Goal: Transaction & Acquisition: Purchase product/service

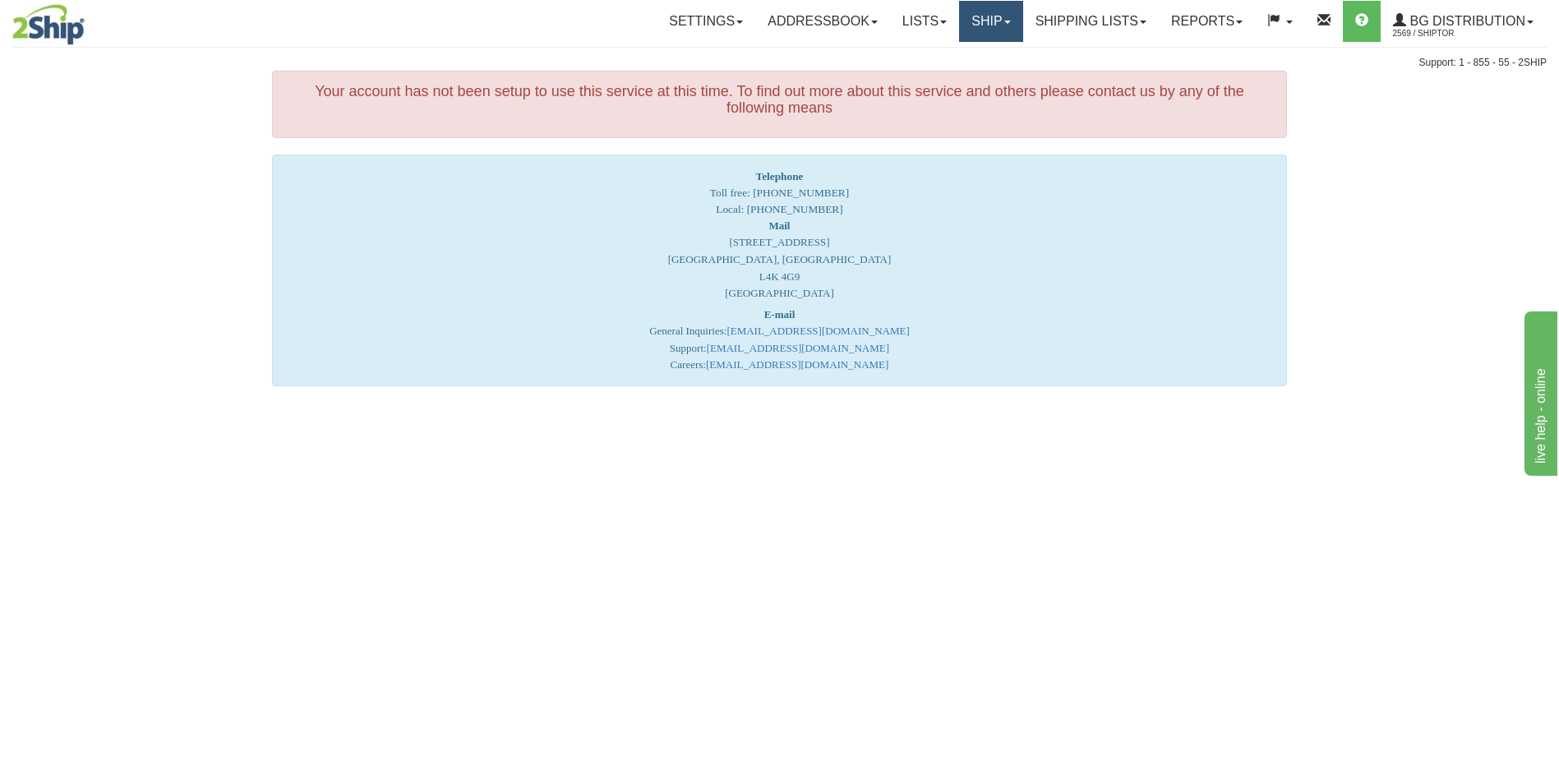
click at [959, 15] on link "Ship" at bounding box center [990, 21] width 63 height 41
click at [955, 42] on ul "Ship Screen" at bounding box center [957, 57] width 132 height 31
click at [964, 31] on link "Ship" at bounding box center [990, 21] width 63 height 41
click at [961, 58] on span "Ship Screen" at bounding box center [940, 58] width 63 height 13
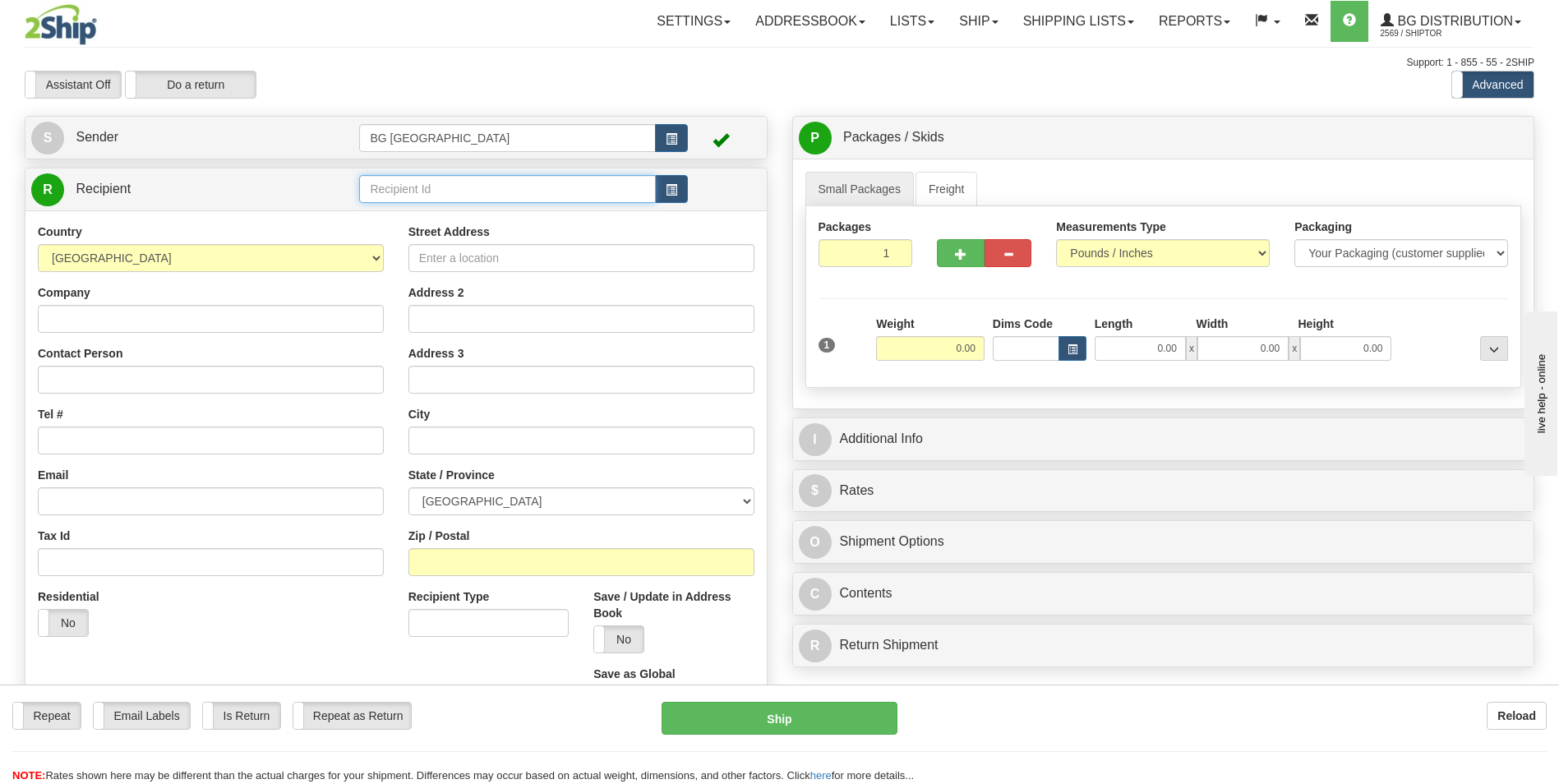
click at [401, 189] on input "text" at bounding box center [507, 189] width 296 height 28
click at [384, 208] on div "60019" at bounding box center [504, 214] width 281 height 18
type input "60019"
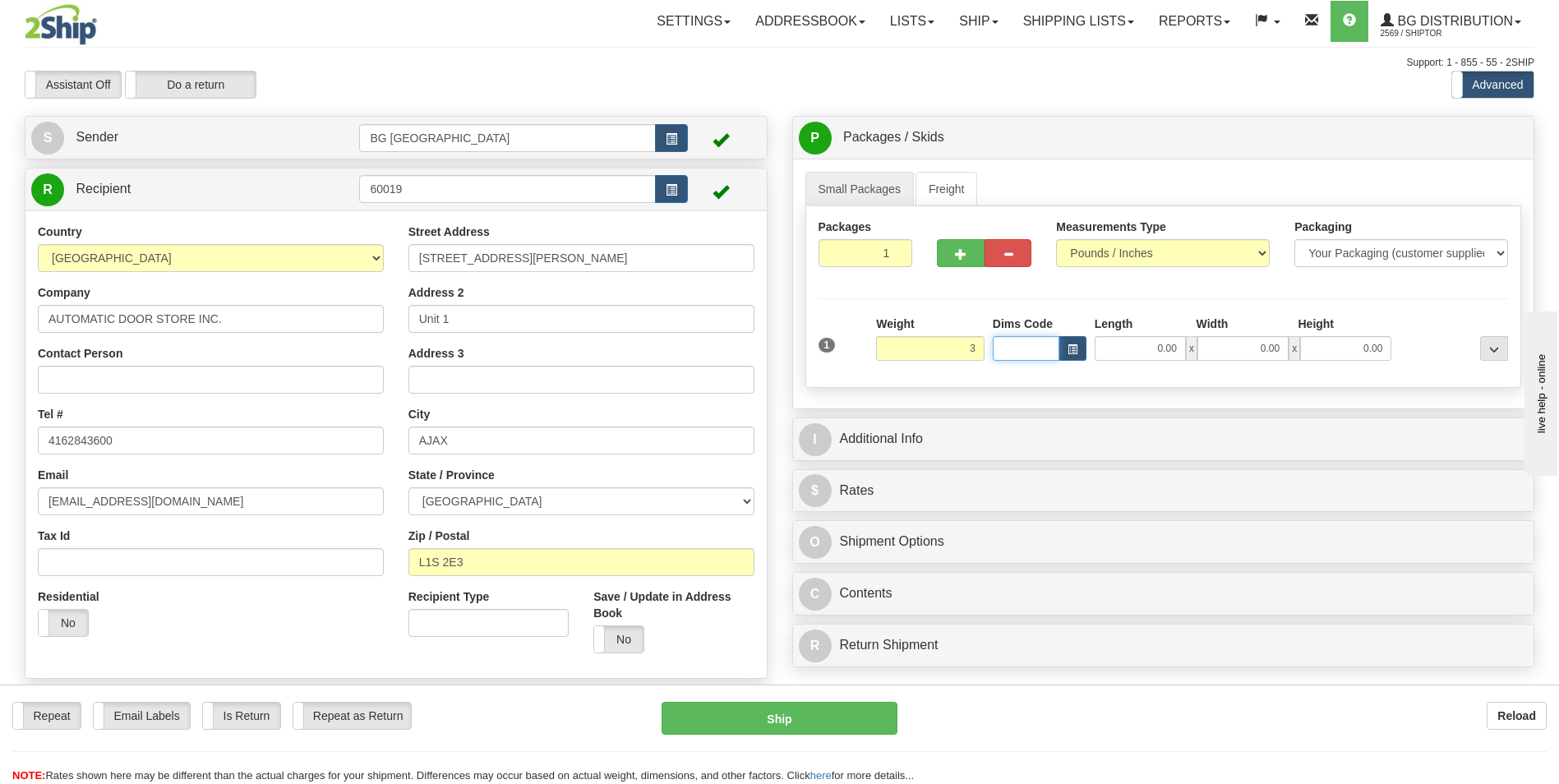
type input "3.00"
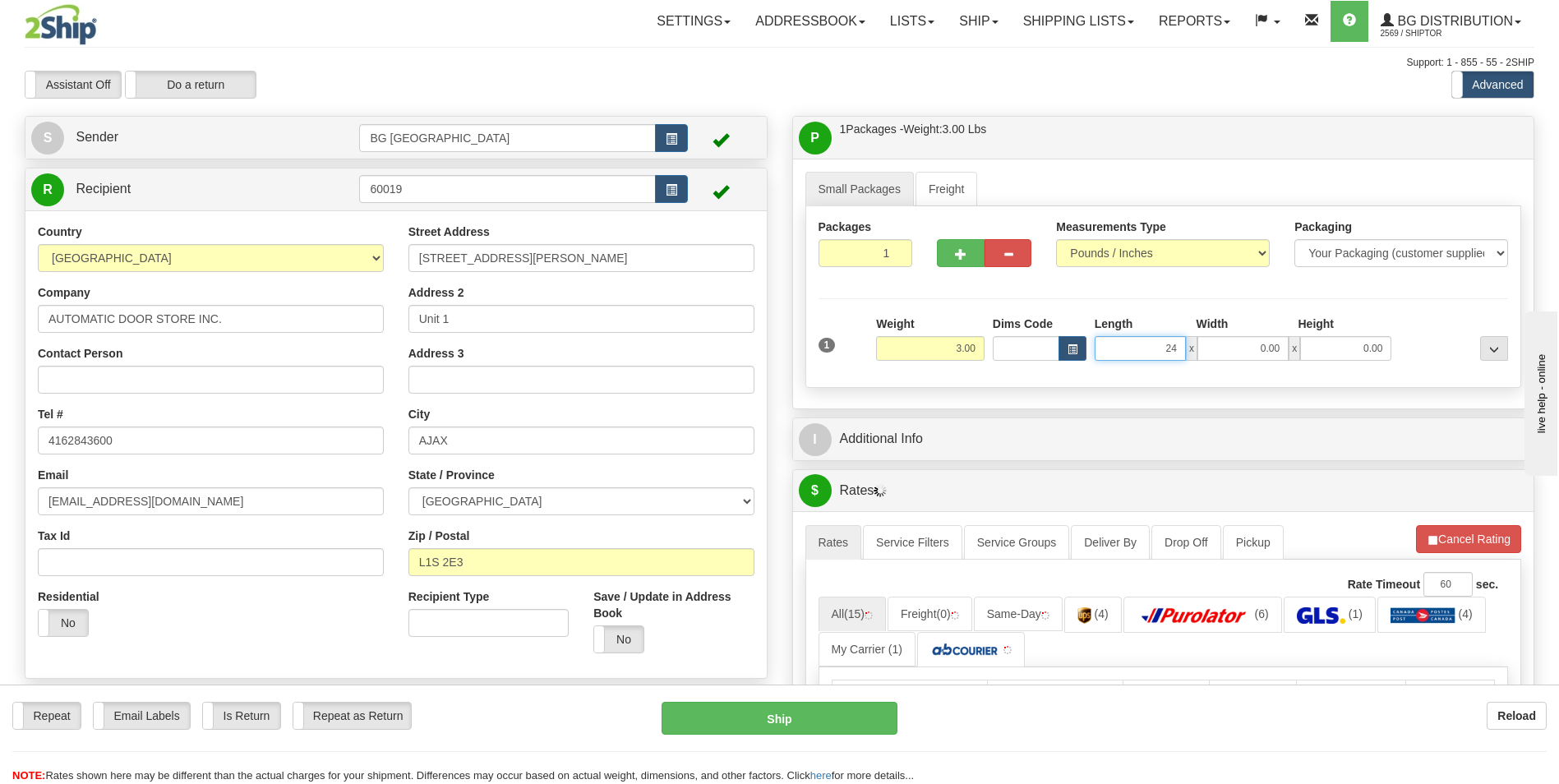
type input "24.00"
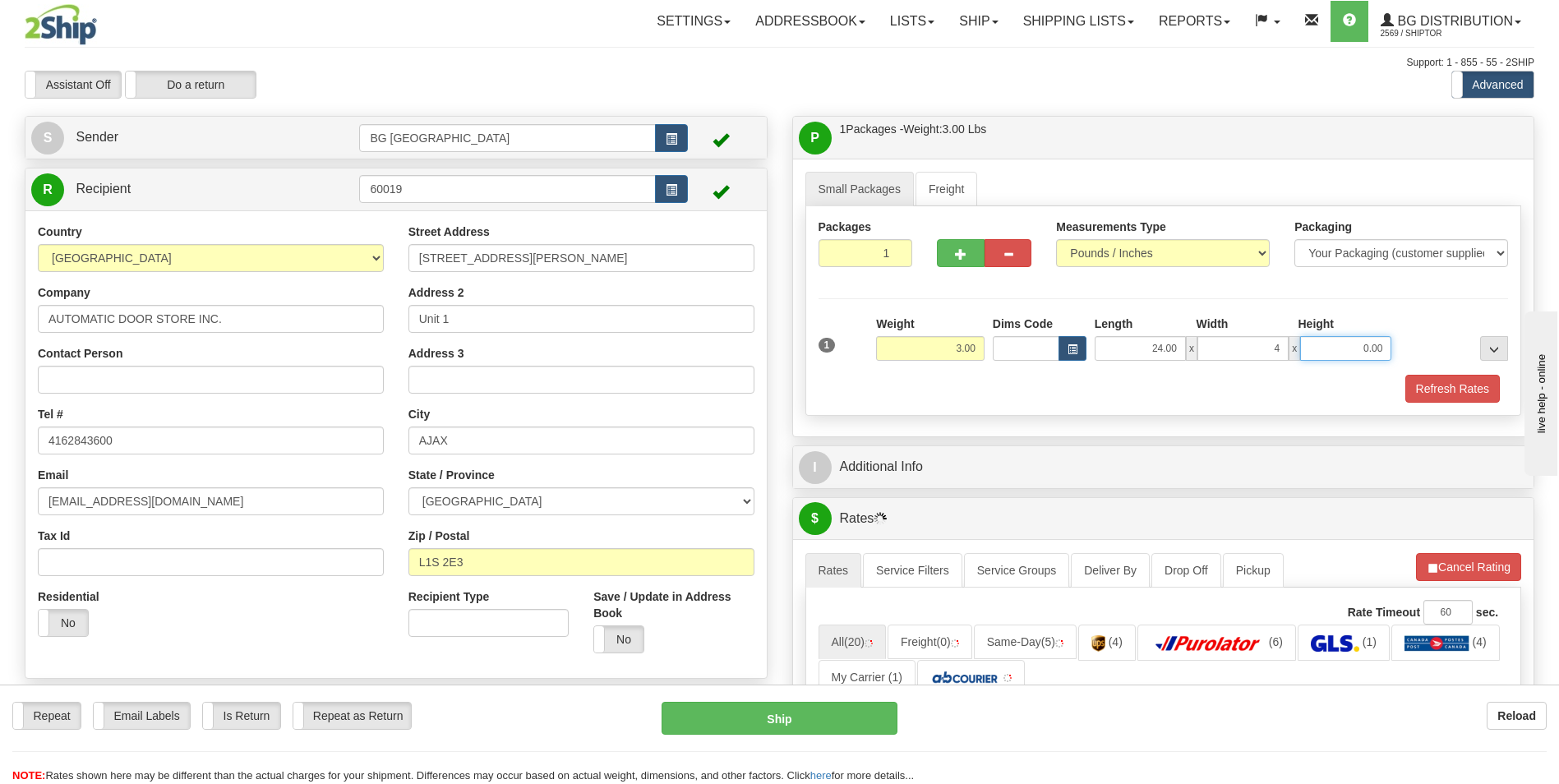
type input "4.00"
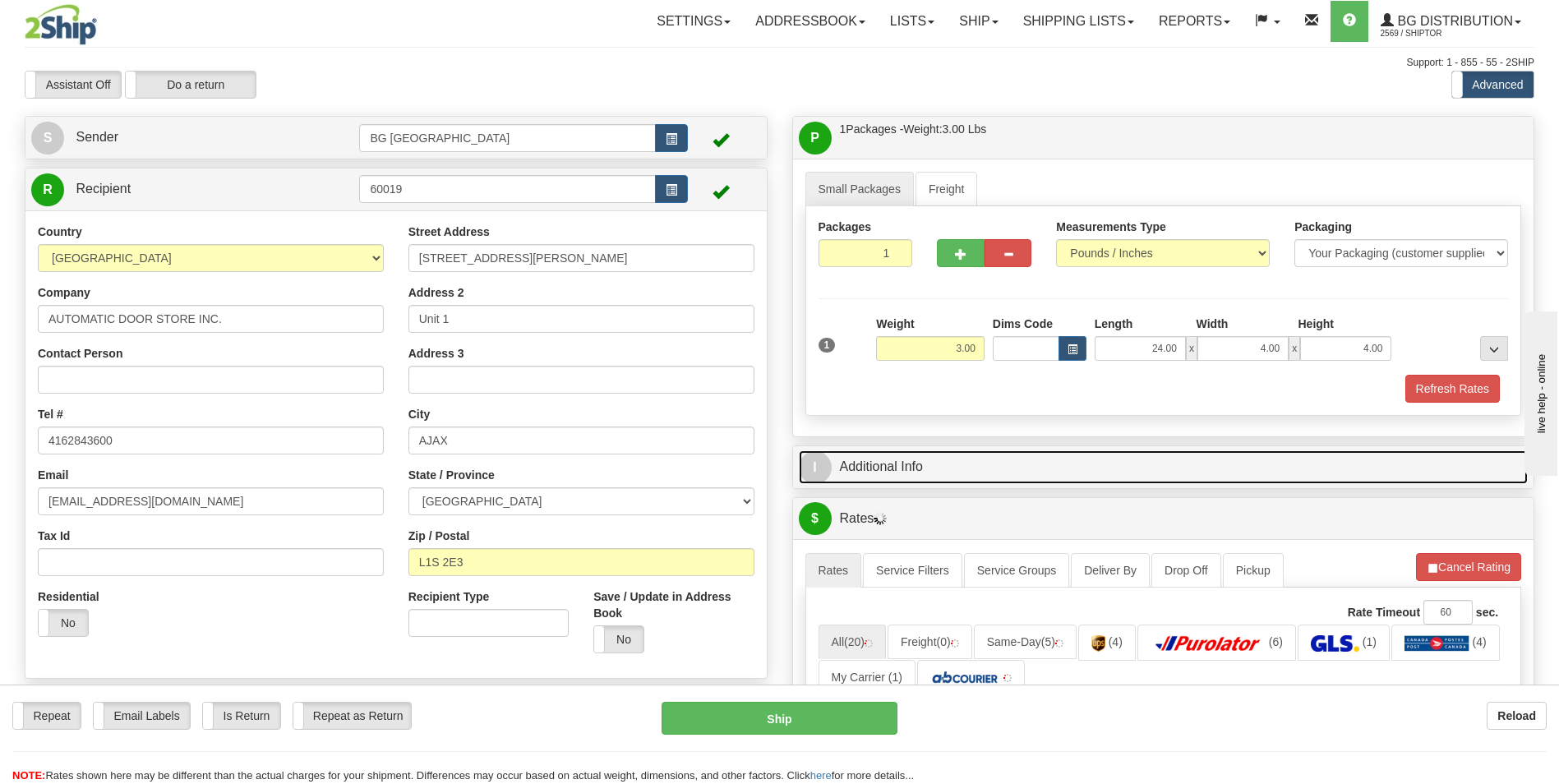
click at [924, 457] on link "I Additional Info" at bounding box center [1163, 467] width 729 height 34
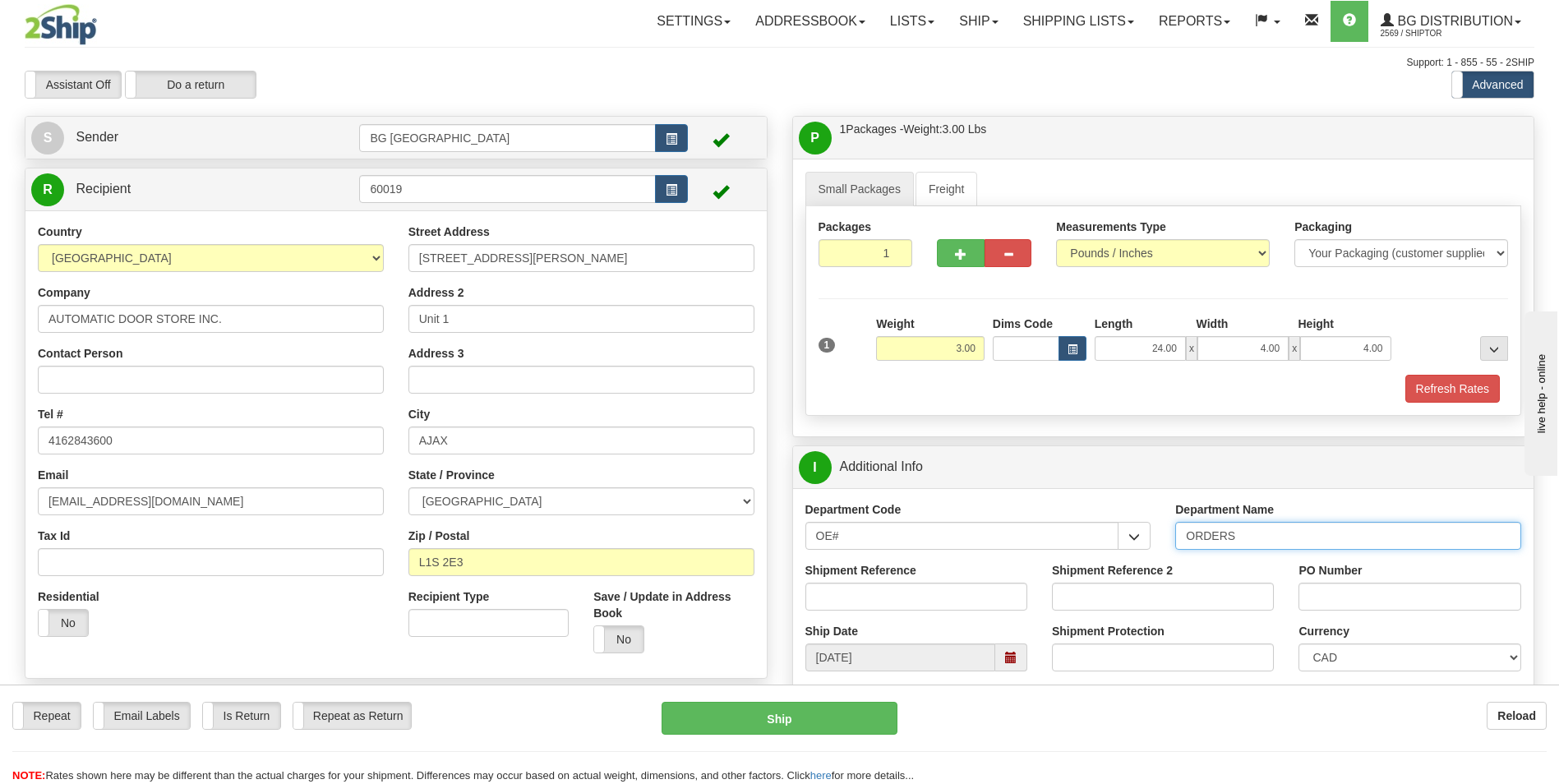
click at [1328, 538] on input "ORDERS" at bounding box center [1347, 535] width 346 height 28
type input "70183497-00"
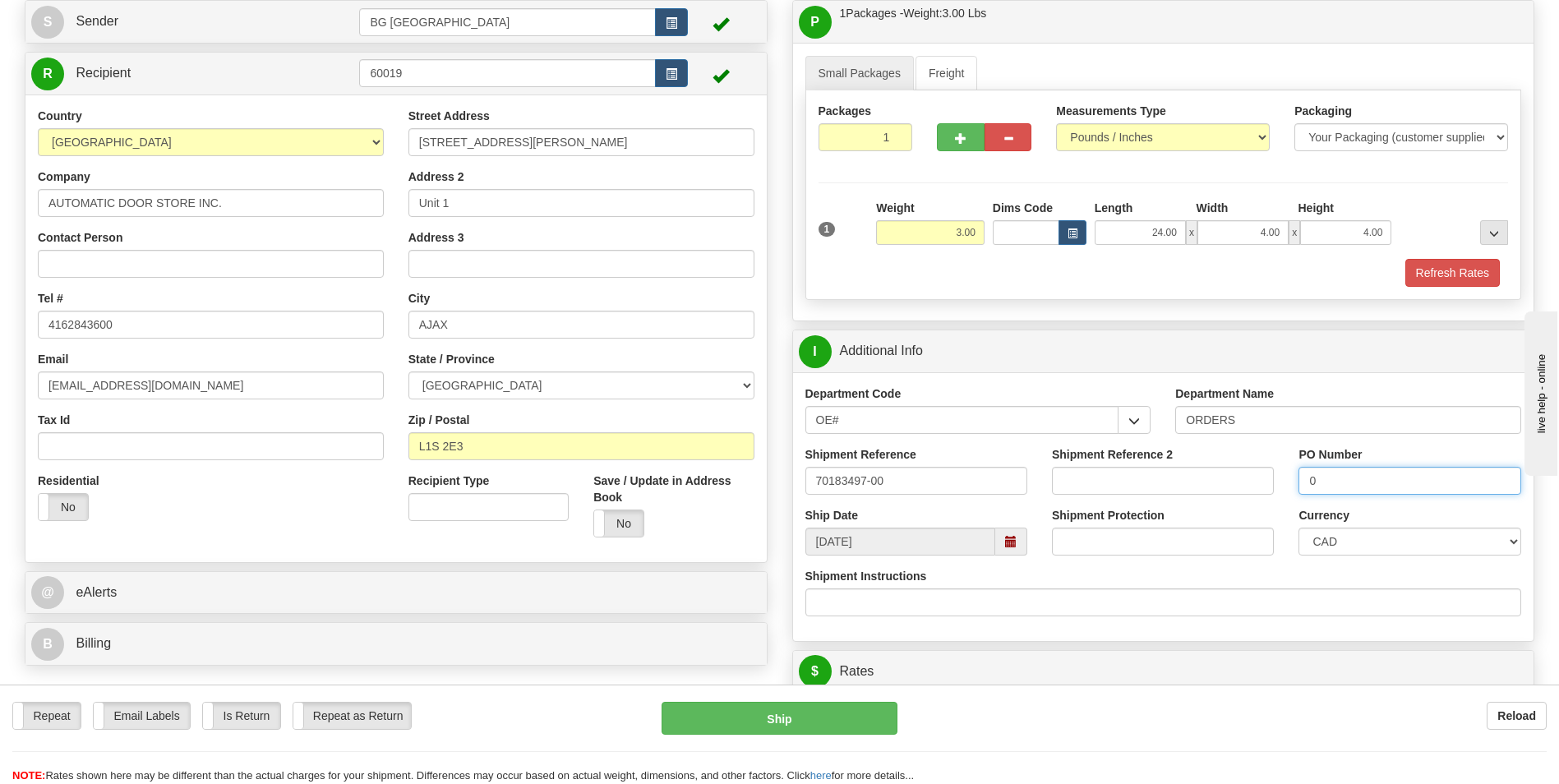
scroll to position [328, 0]
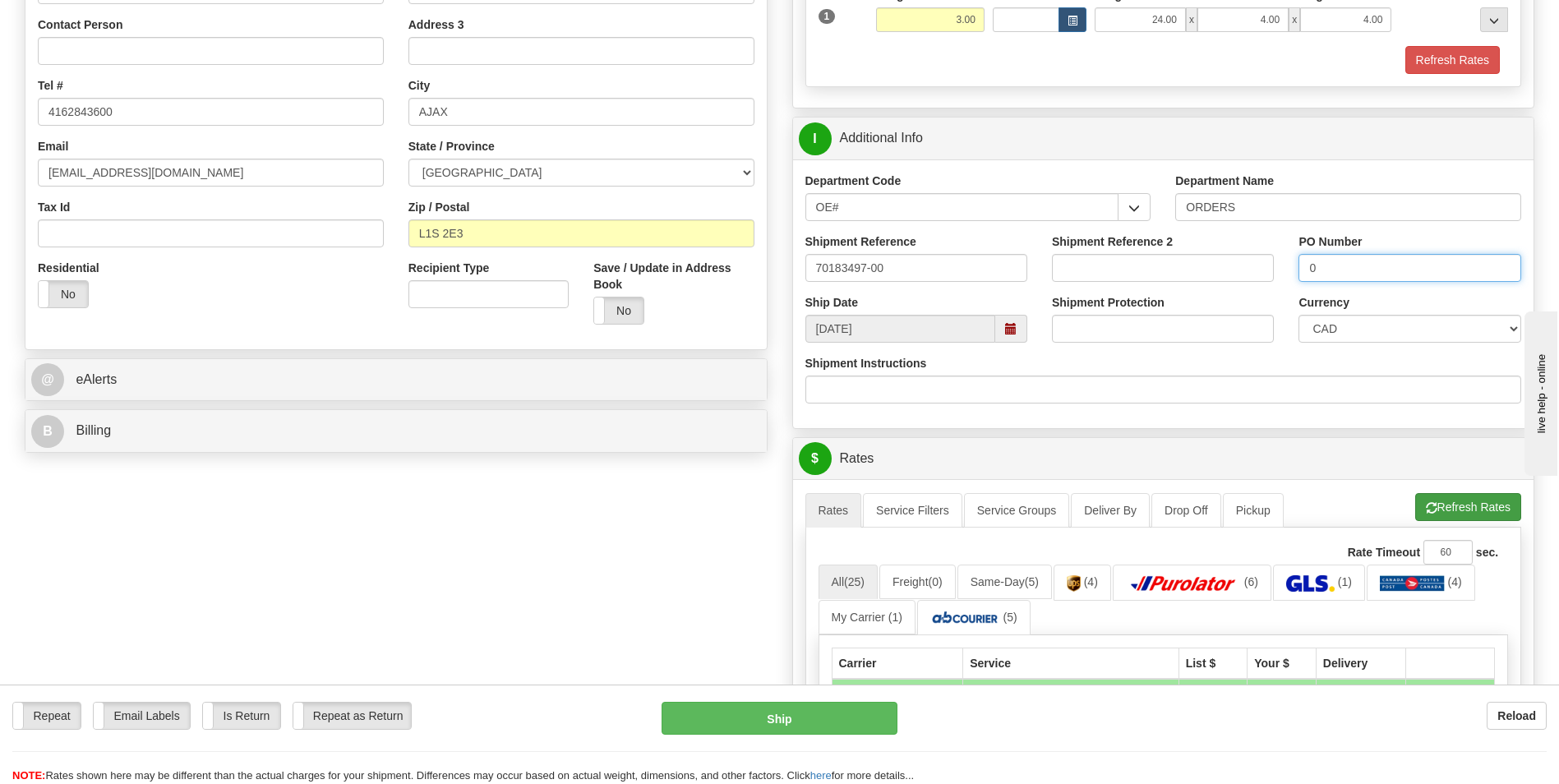
type input "0"
click at [1432, 509] on span "button" at bounding box center [1432, 508] width 12 height 11
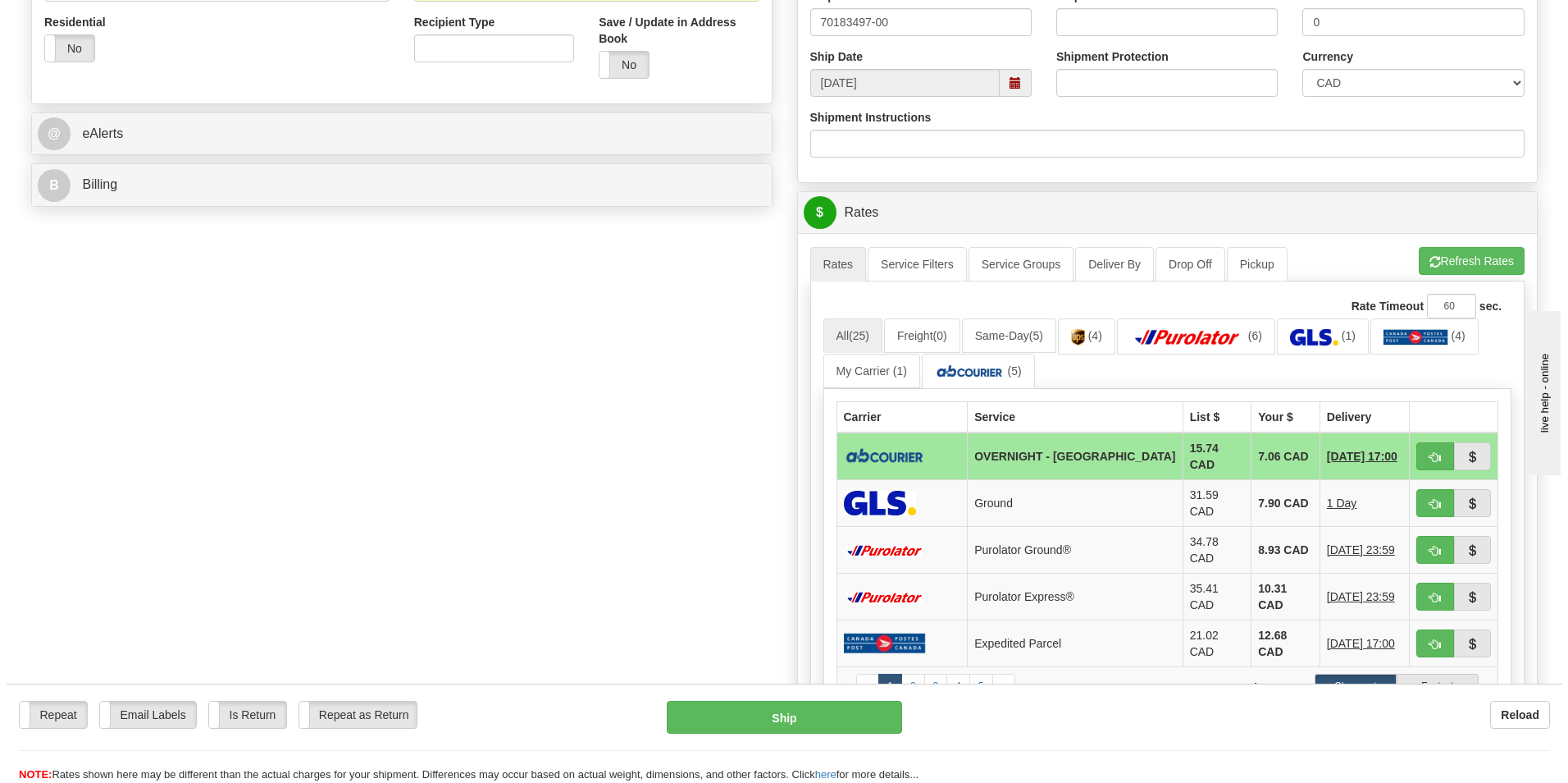
scroll to position [574, 0]
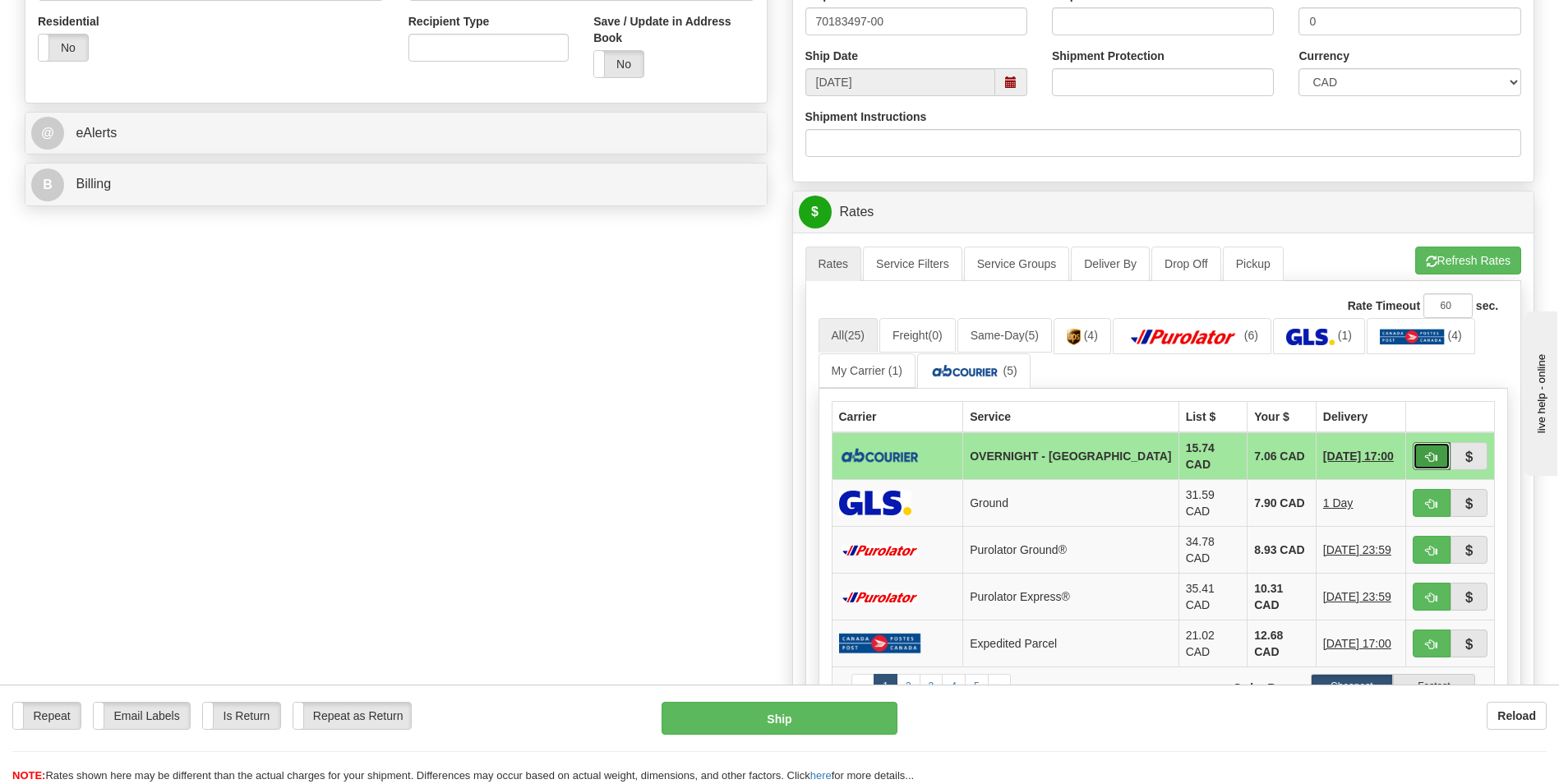
click at [1424, 464] on button "button" at bounding box center [1432, 456] width 38 height 28
type input "4"
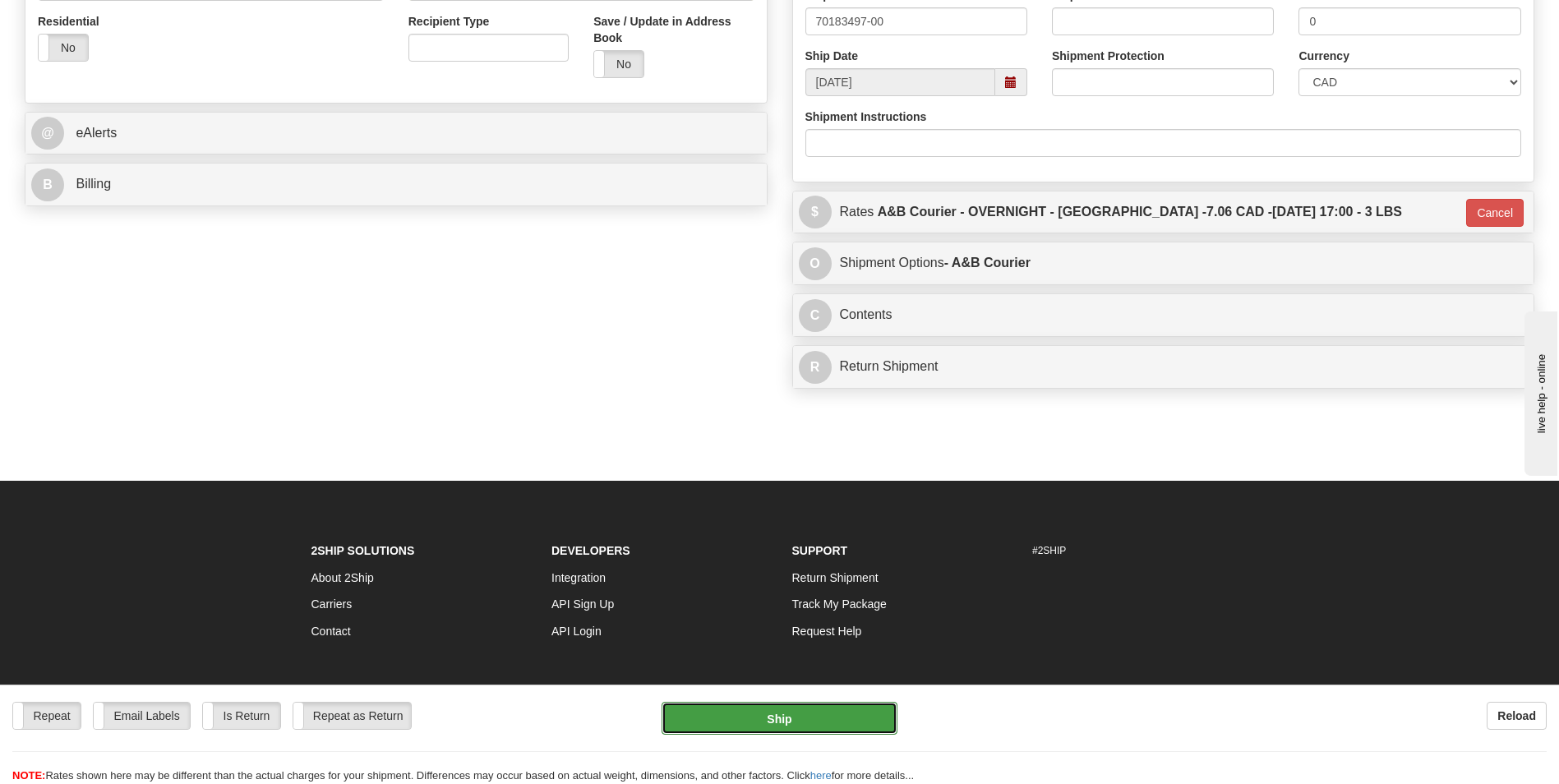
click at [771, 719] on button "Ship" at bounding box center [778, 718] width 235 height 33
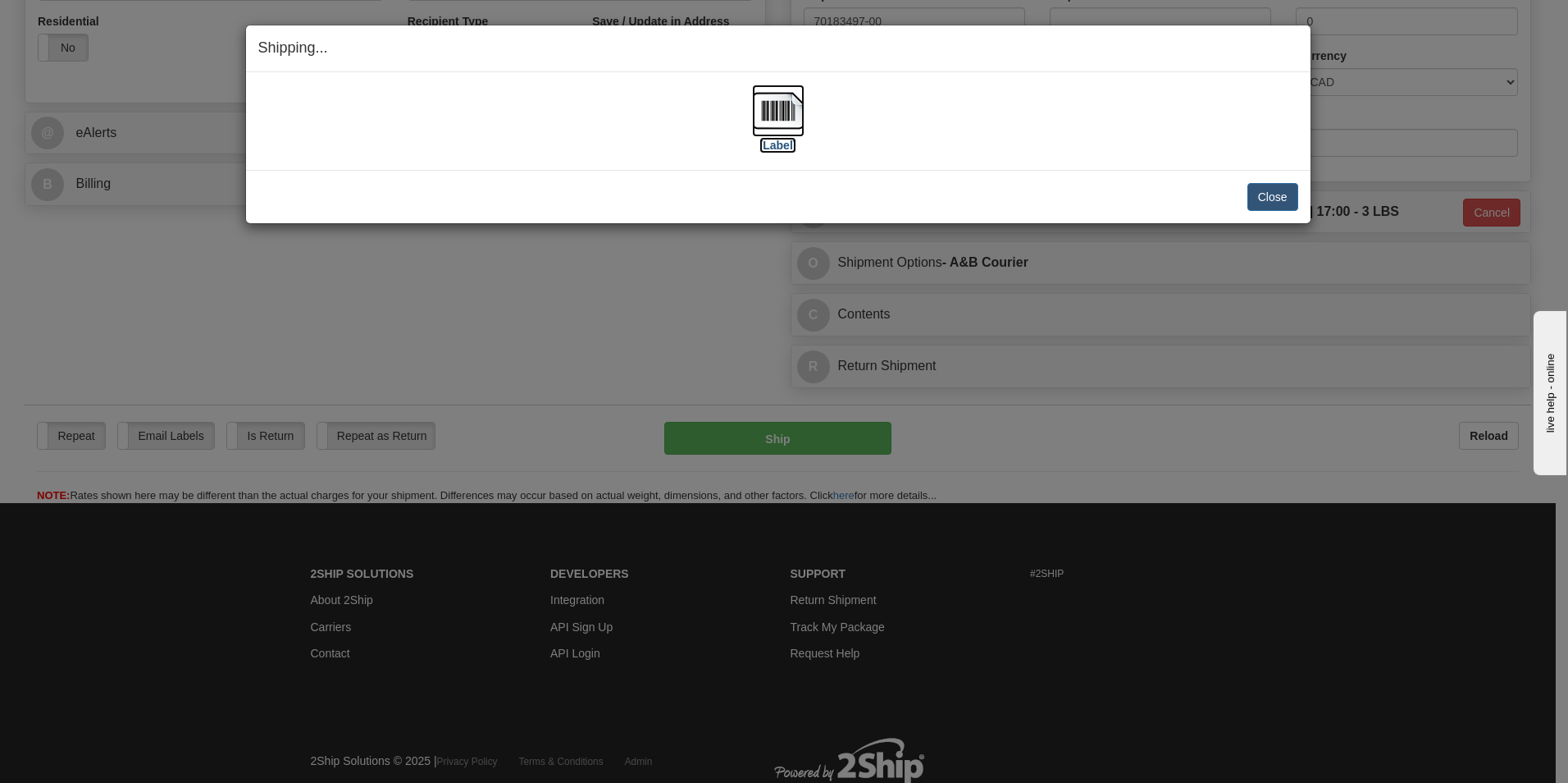
click at [791, 104] on img at bounding box center [777, 110] width 52 height 52
click at [1254, 202] on button "Close" at bounding box center [1273, 197] width 51 height 28
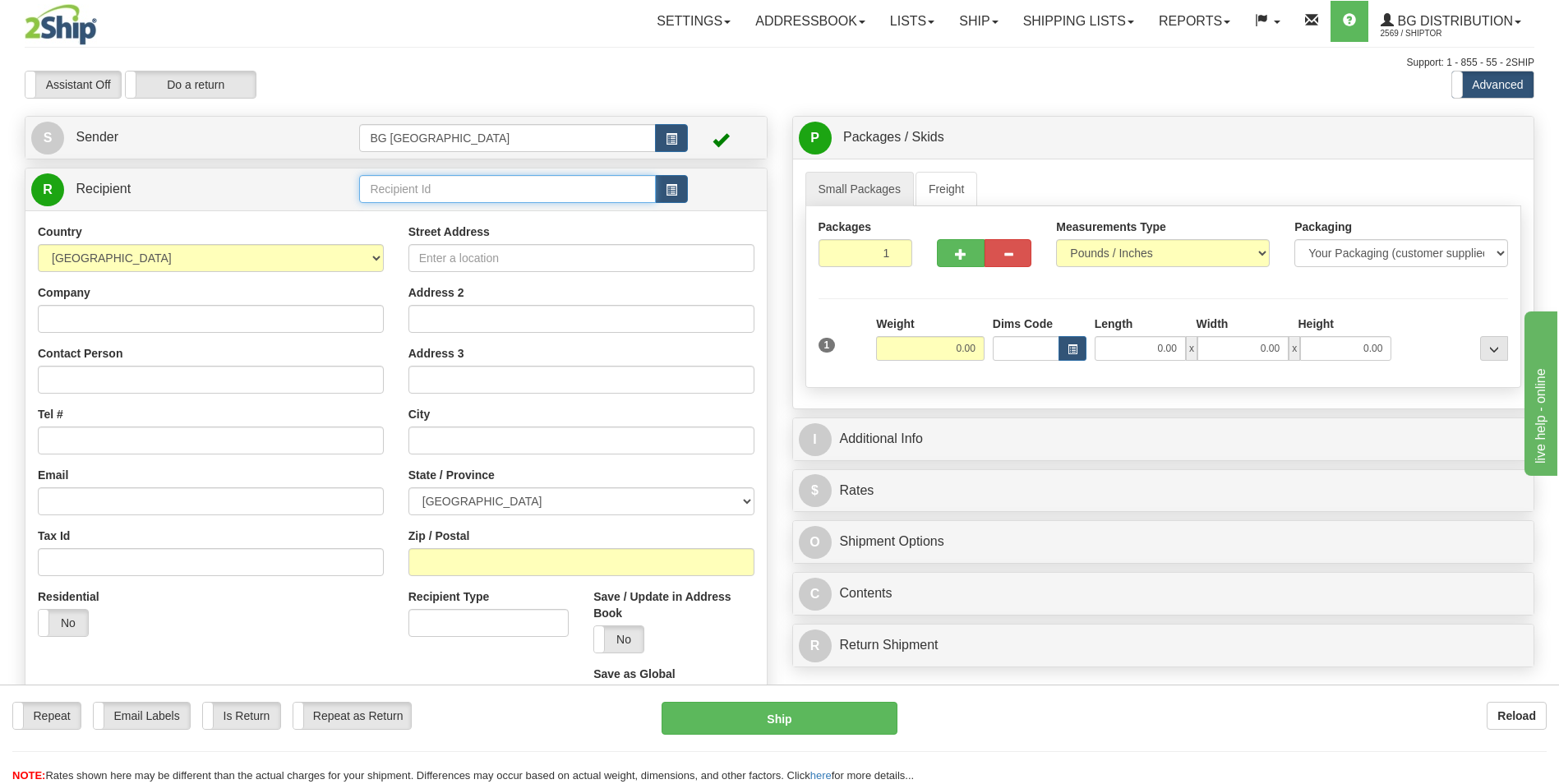
click at [371, 180] on input "text" at bounding box center [507, 189] width 296 height 28
click at [413, 211] on div "60377" at bounding box center [504, 214] width 281 height 18
type input "60377"
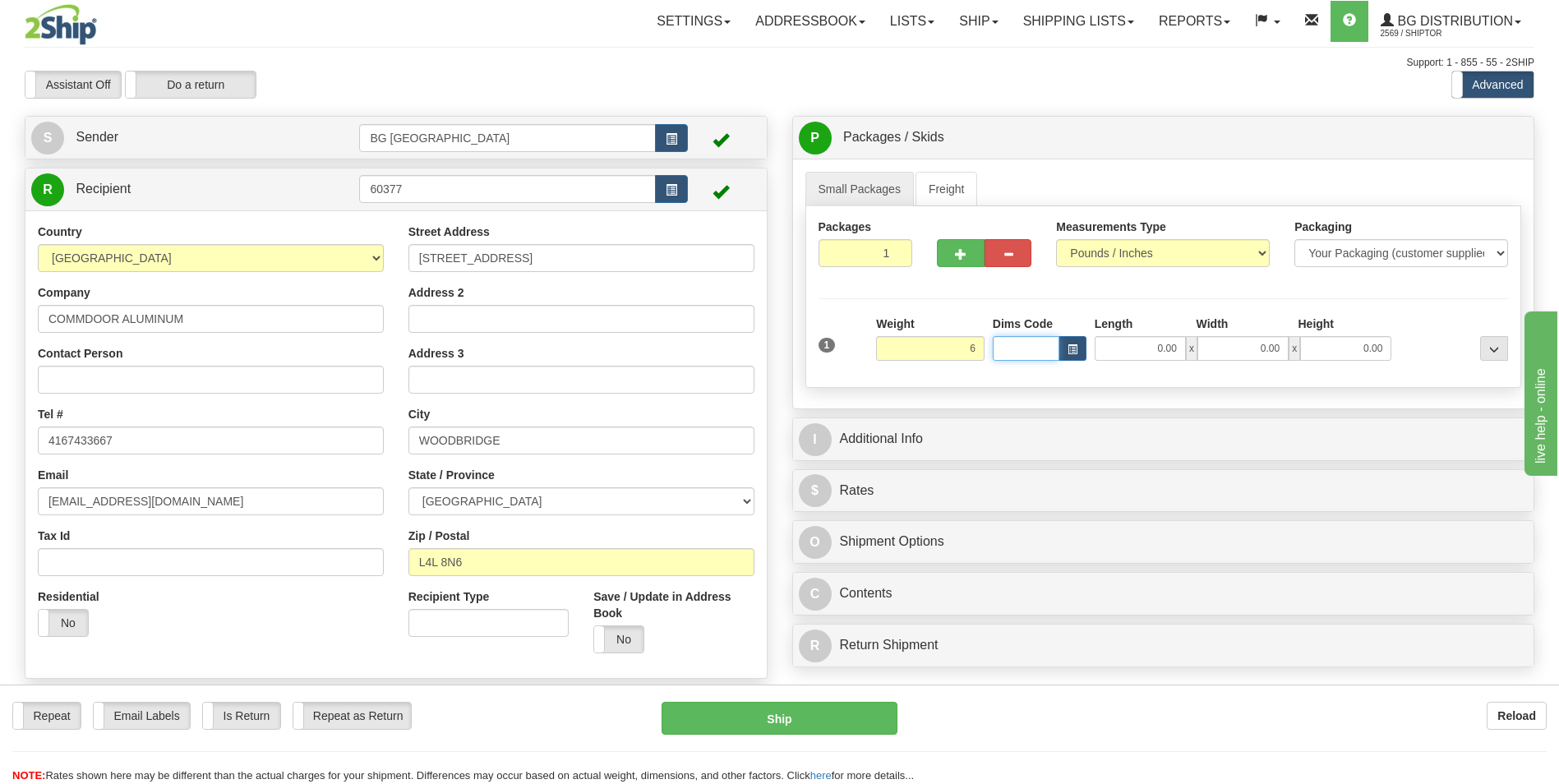
type input "6.00"
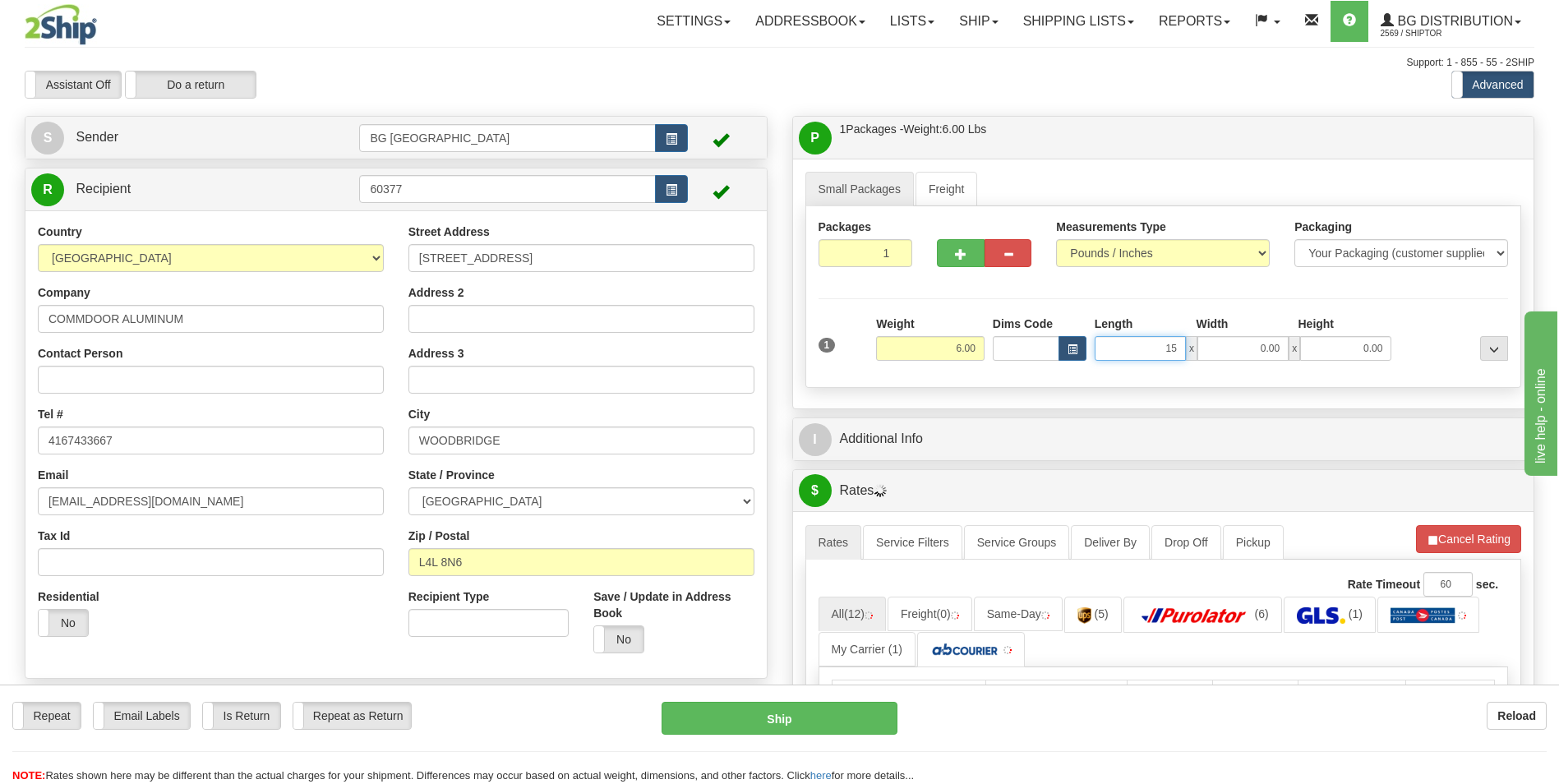
type input "15.00"
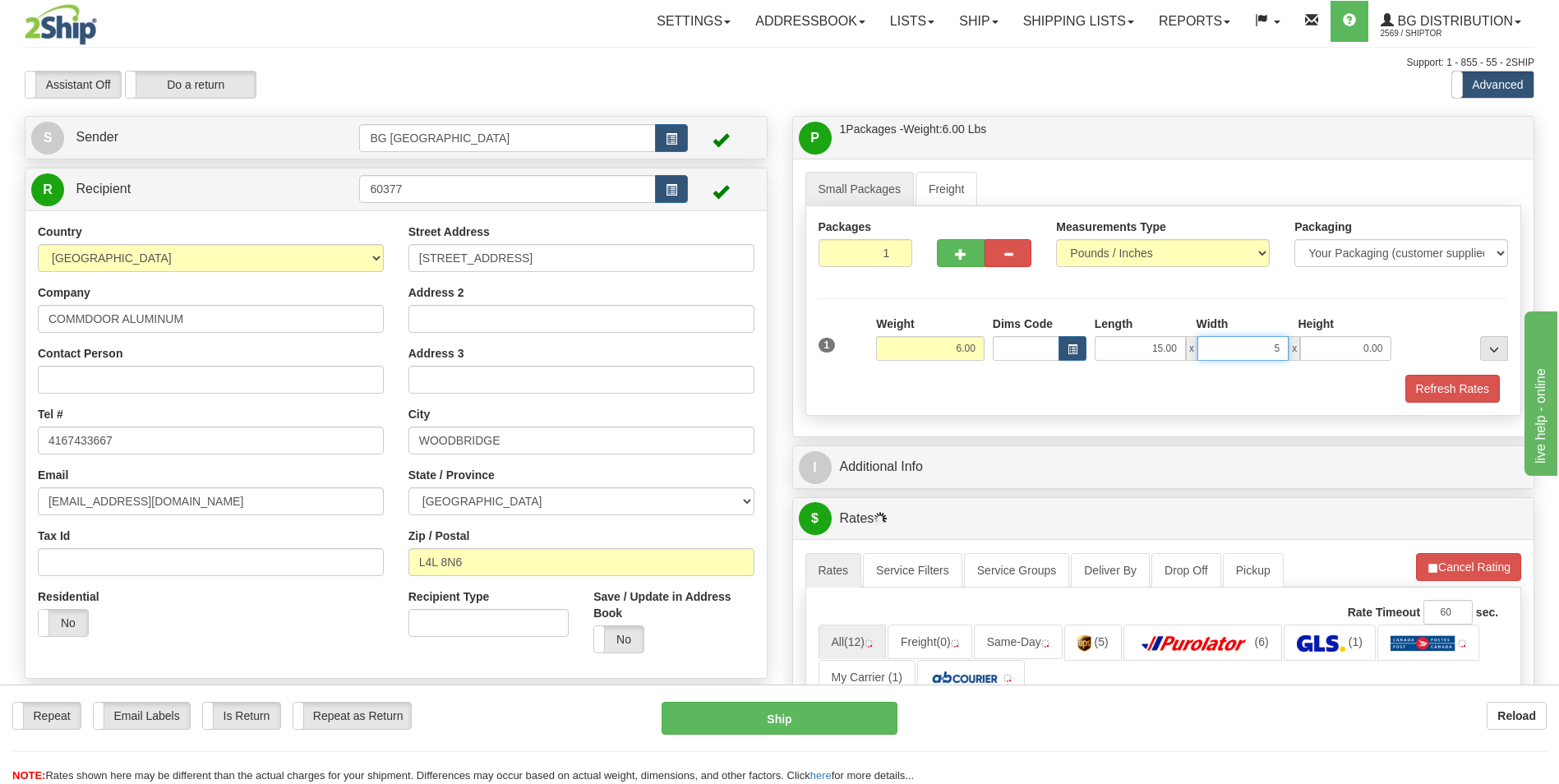
type input "5.00"
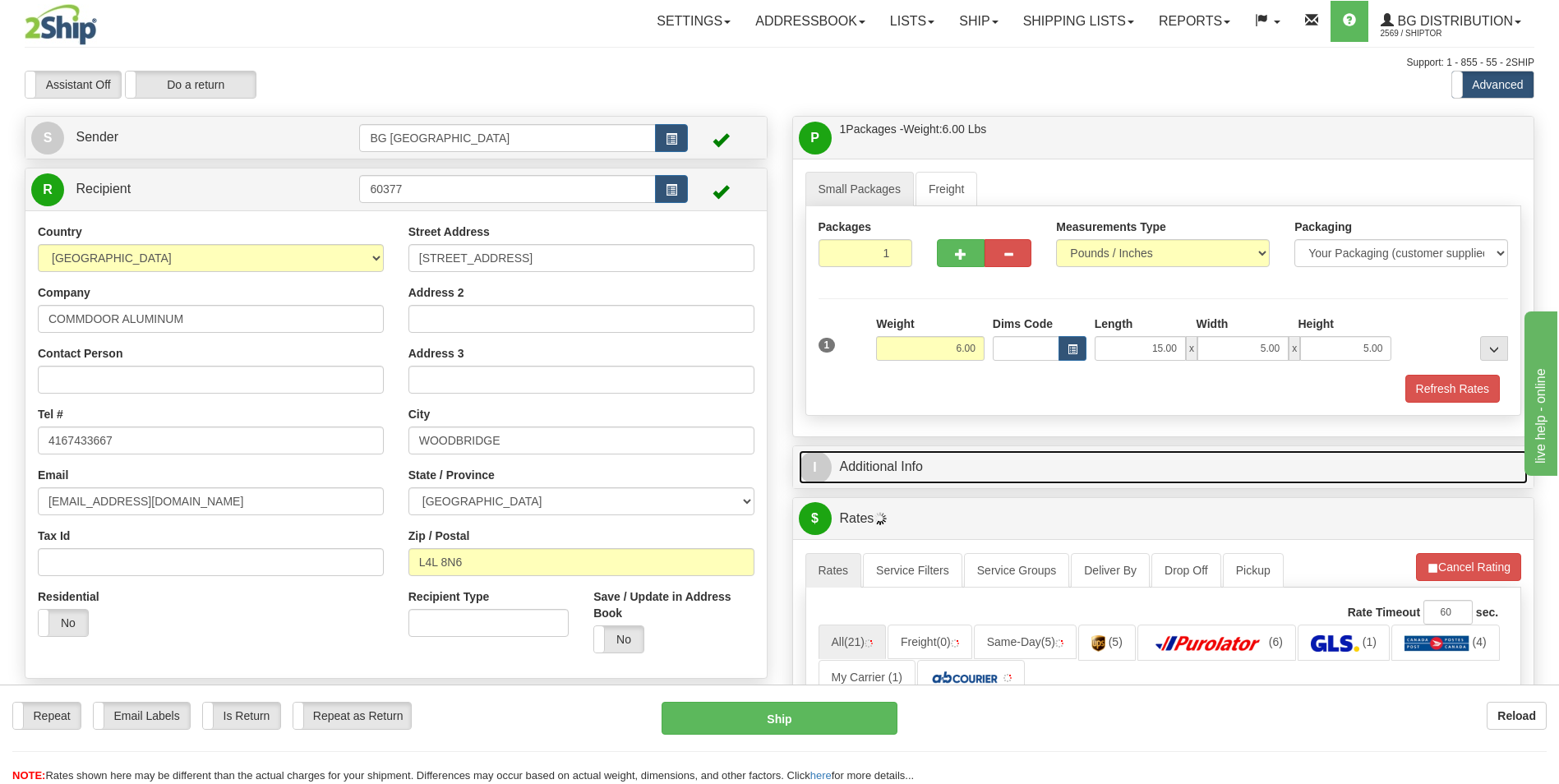
click at [940, 457] on link "I Additional Info" at bounding box center [1163, 467] width 729 height 34
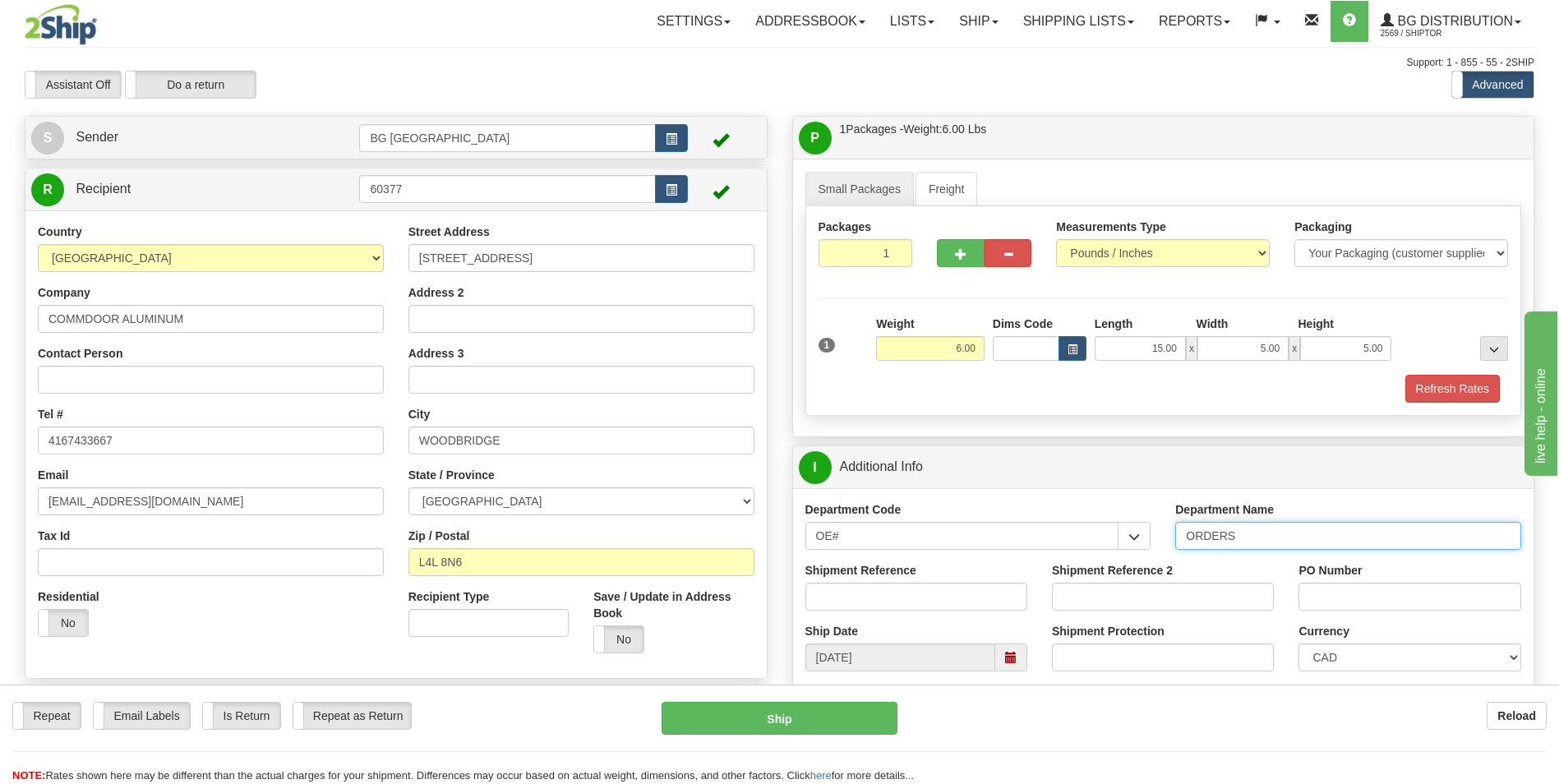
click at [1244, 528] on input "ORDERS" at bounding box center [1347, 535] width 346 height 28
type input "70179981-00"
click at [1421, 600] on input "PO Number" at bounding box center [1409, 596] width 222 height 28
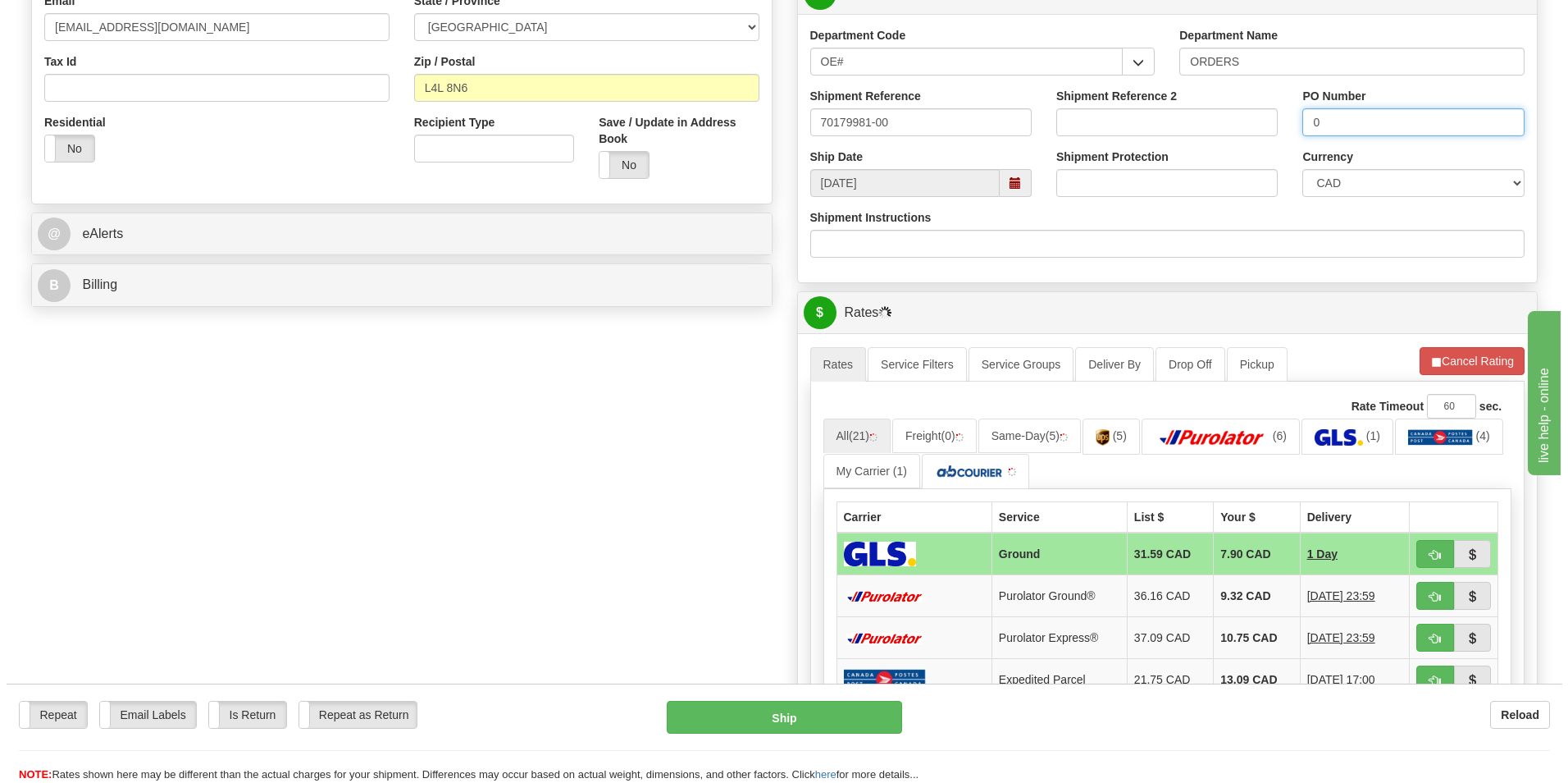
scroll to position [492, 0]
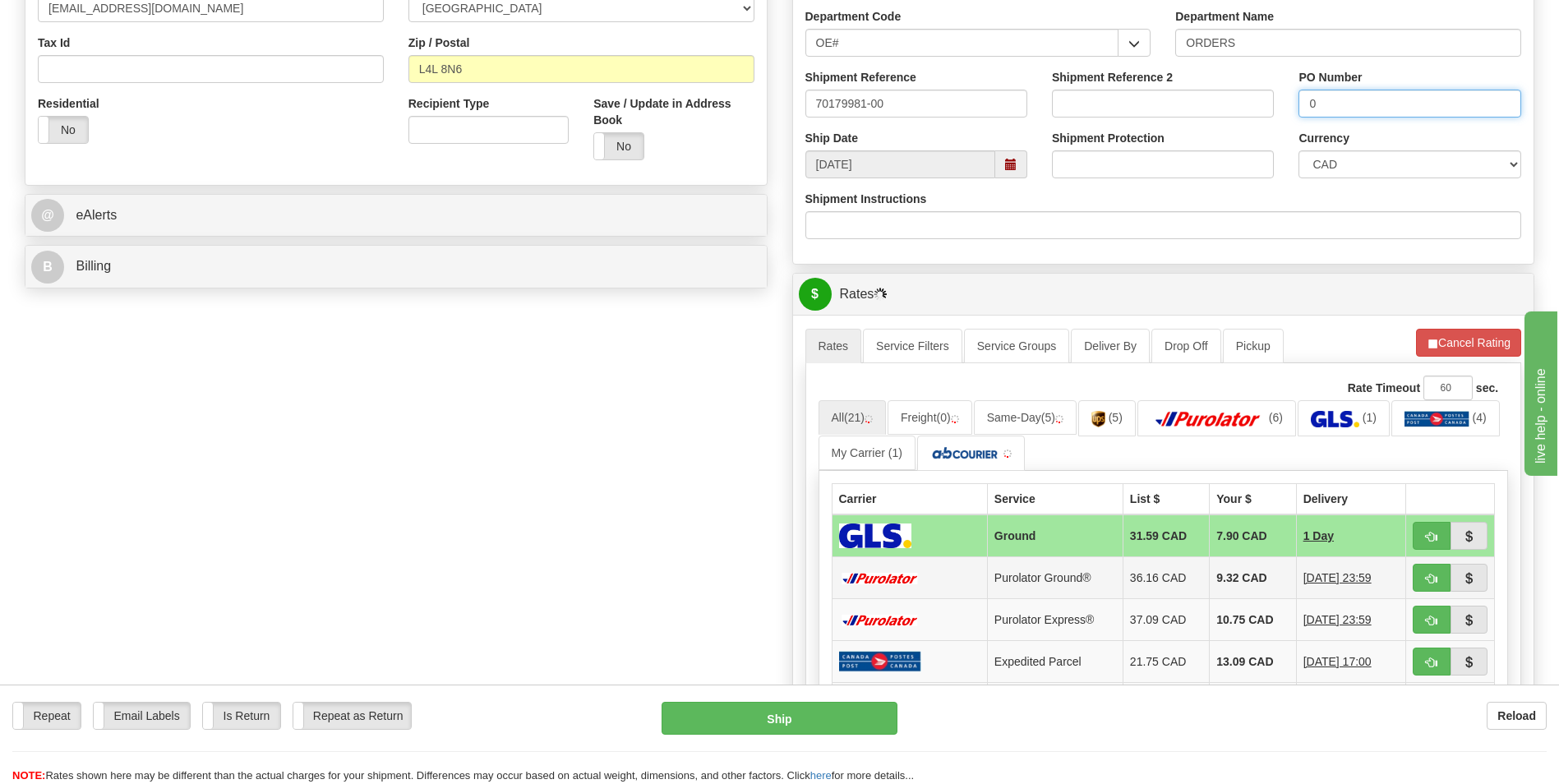
type input "0"
click at [1225, 573] on td "9.32 CAD" at bounding box center [1252, 577] width 86 height 42
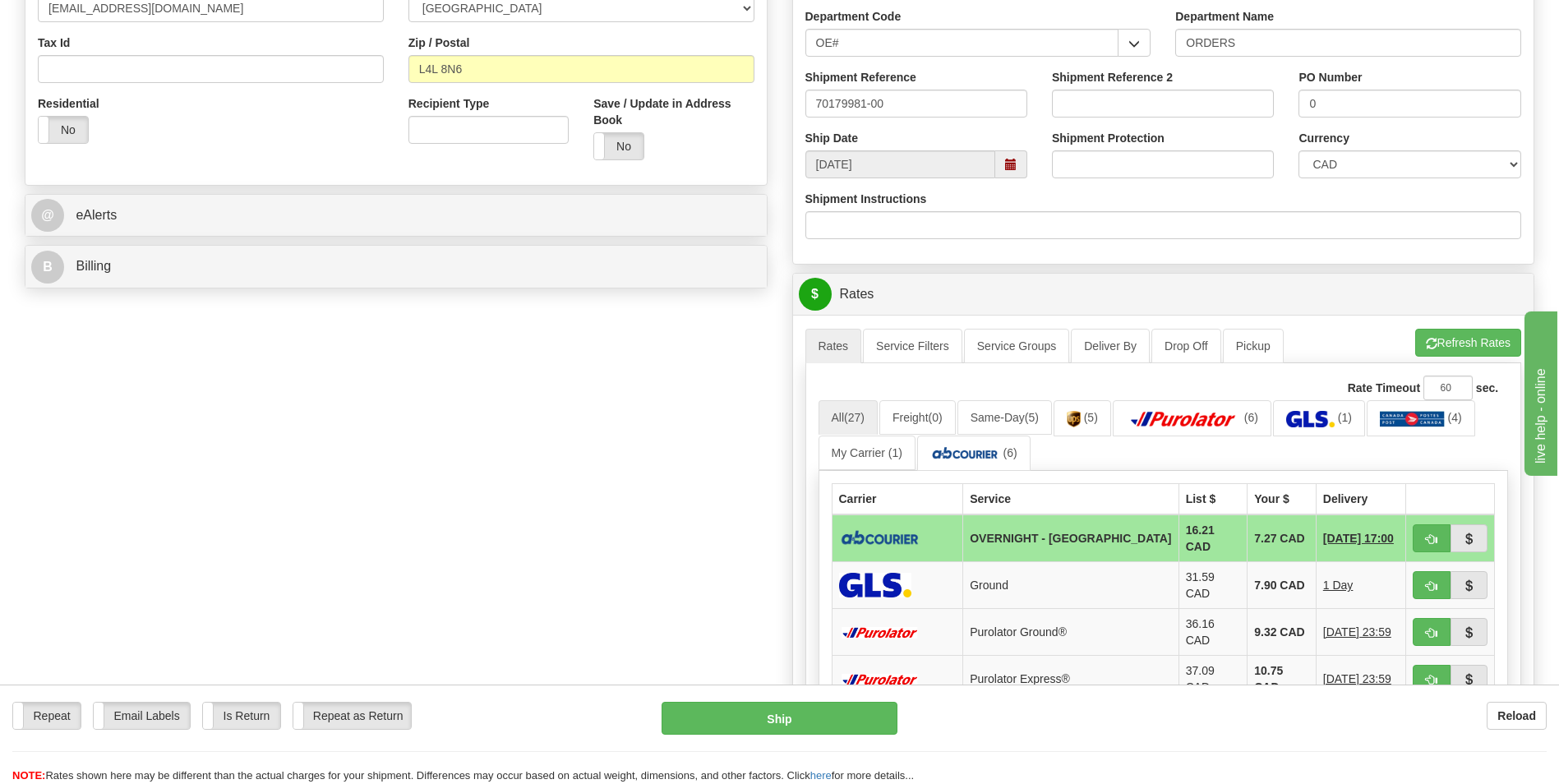
click at [1252, 525] on td "7.27 CAD" at bounding box center [1282, 538] width 69 height 48
click at [1437, 527] on button "button" at bounding box center [1432, 538] width 38 height 28
type input "4"
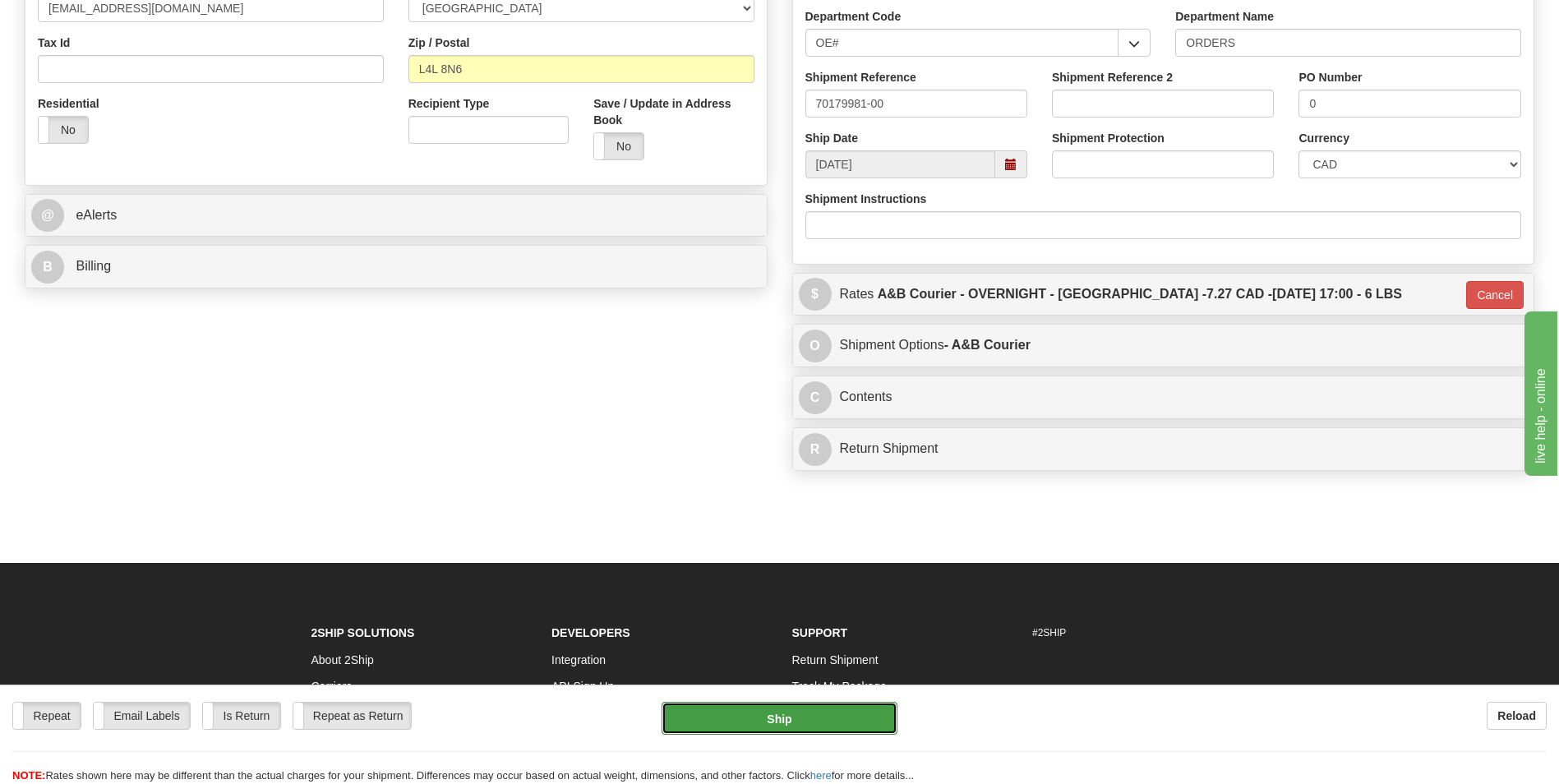
click at [720, 726] on button "Ship" at bounding box center [778, 718] width 235 height 33
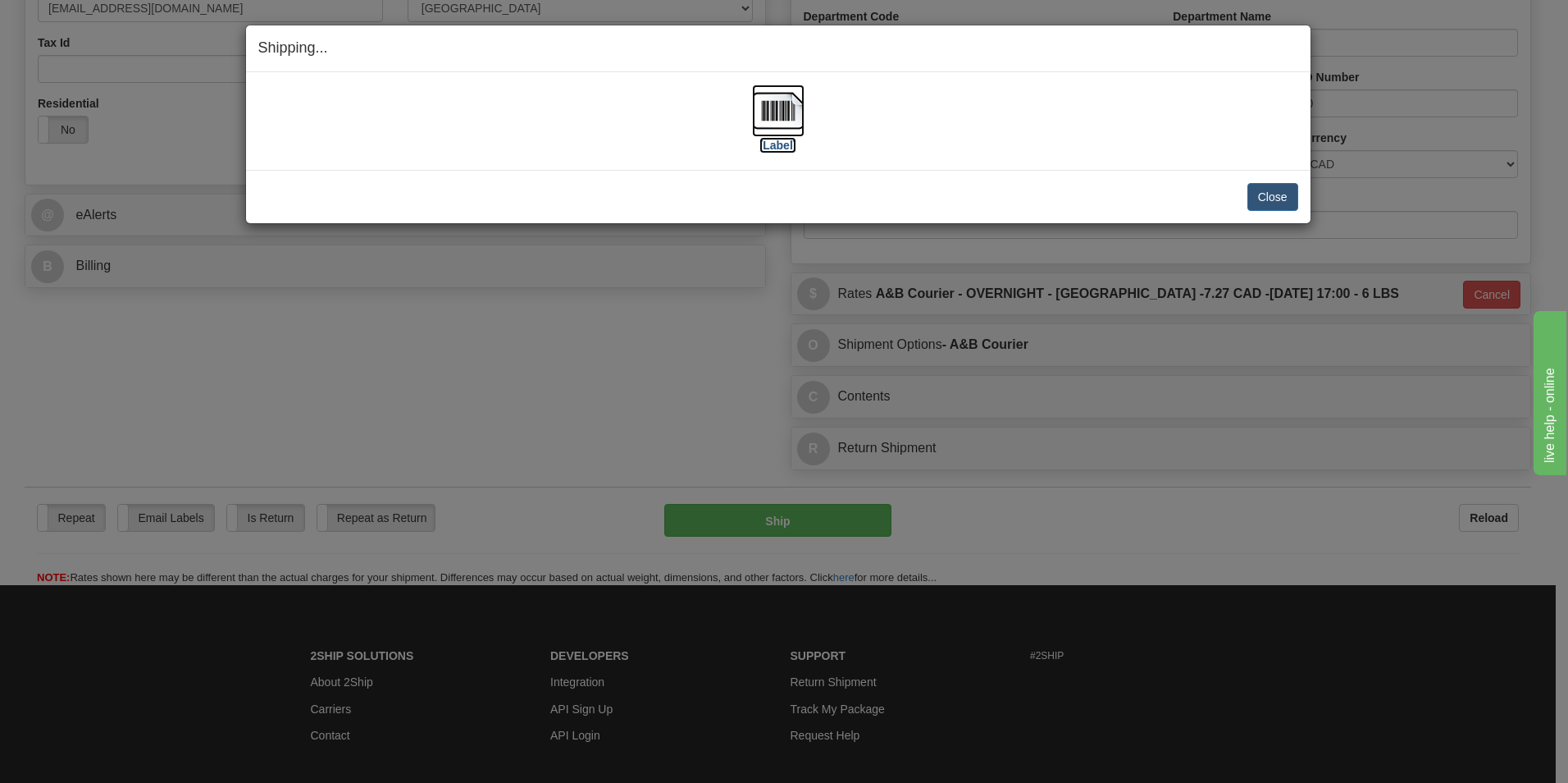
click at [778, 120] on img at bounding box center [777, 110] width 52 height 52
click at [1263, 196] on button "Close" at bounding box center [1273, 197] width 51 height 28
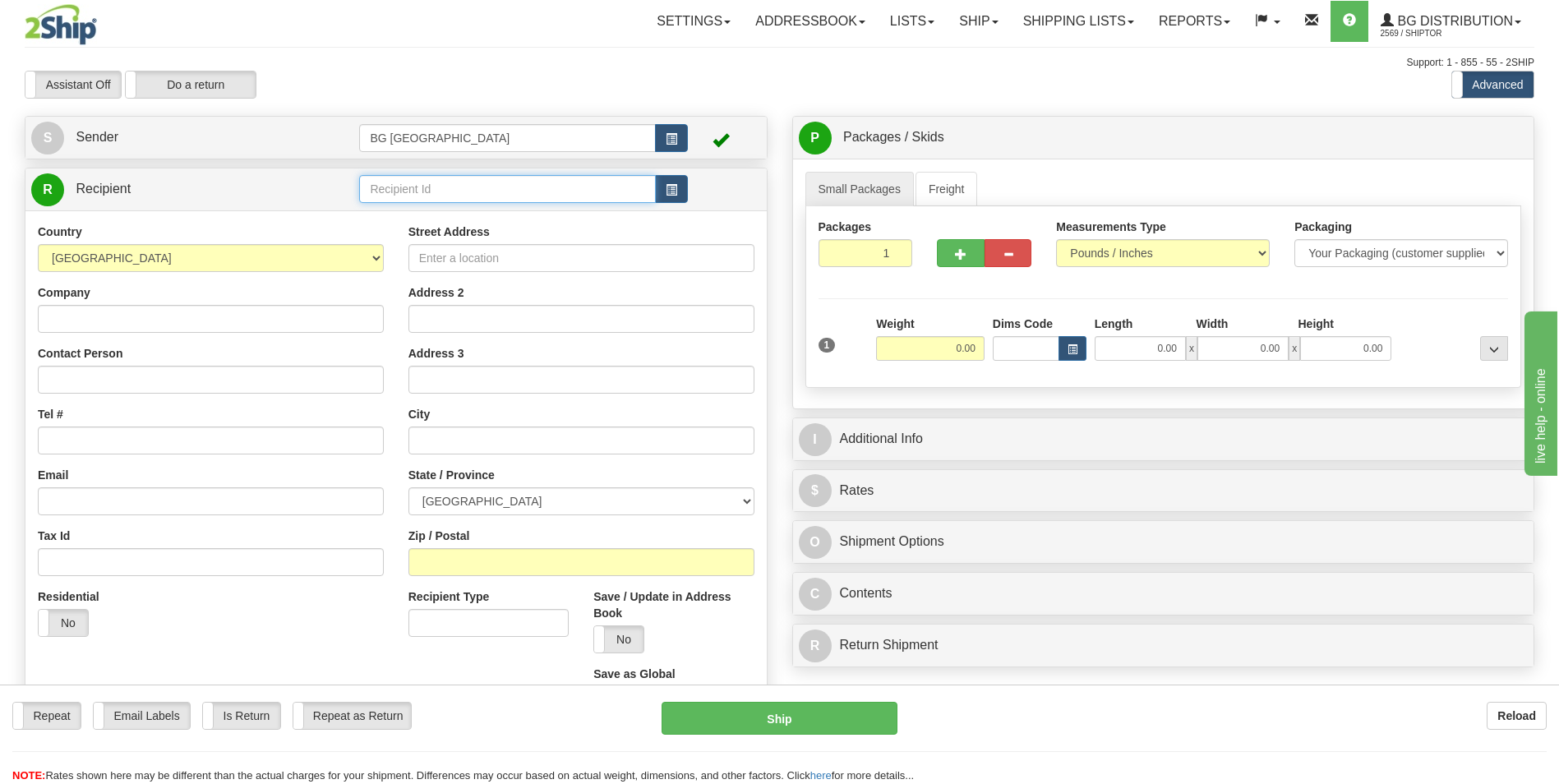
click at [403, 180] on input "text" at bounding box center [507, 189] width 296 height 28
click at [396, 206] on div "60300" at bounding box center [504, 214] width 281 height 18
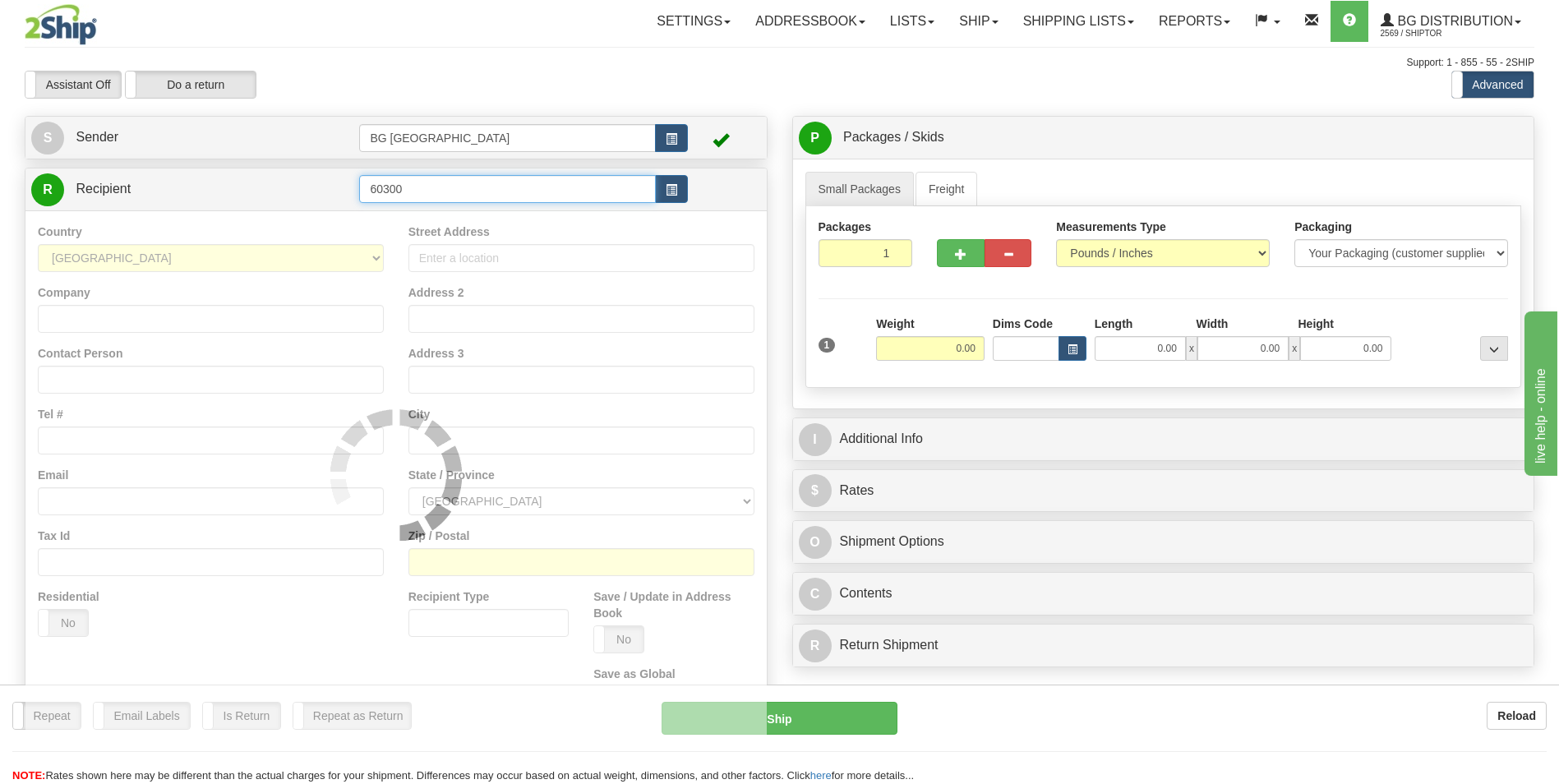
type input "60300"
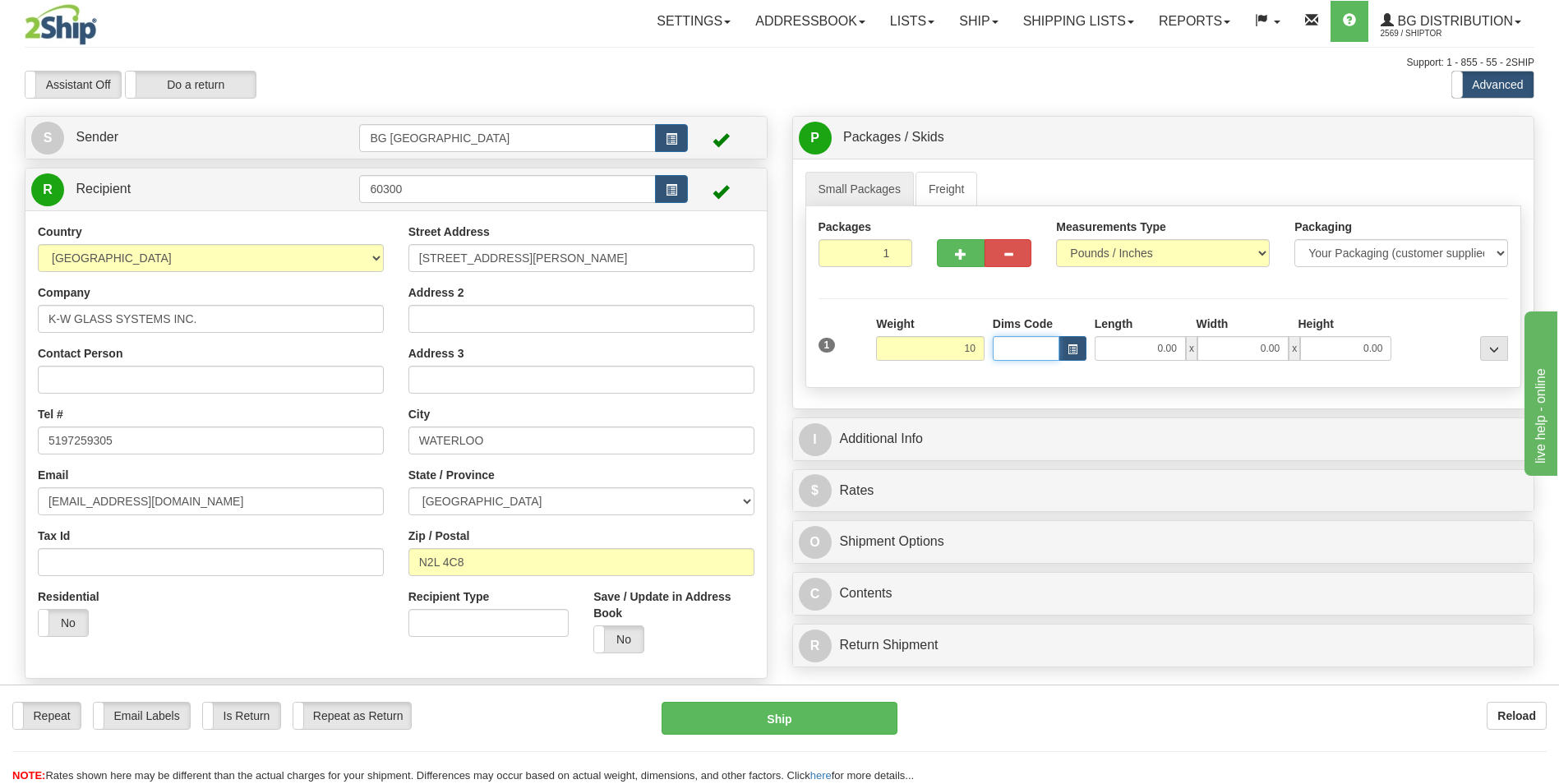
type input "10.00"
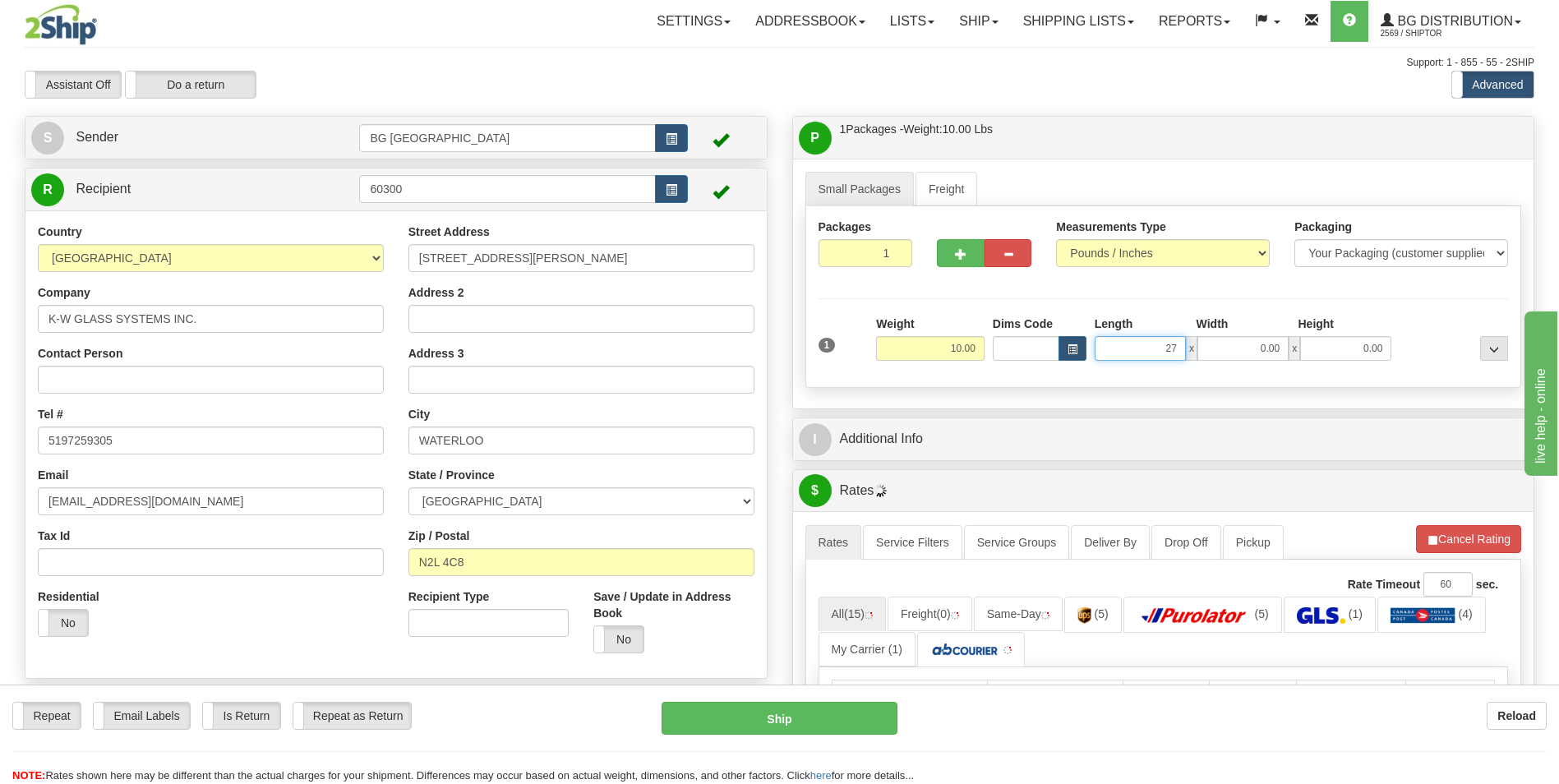
type input "27.00"
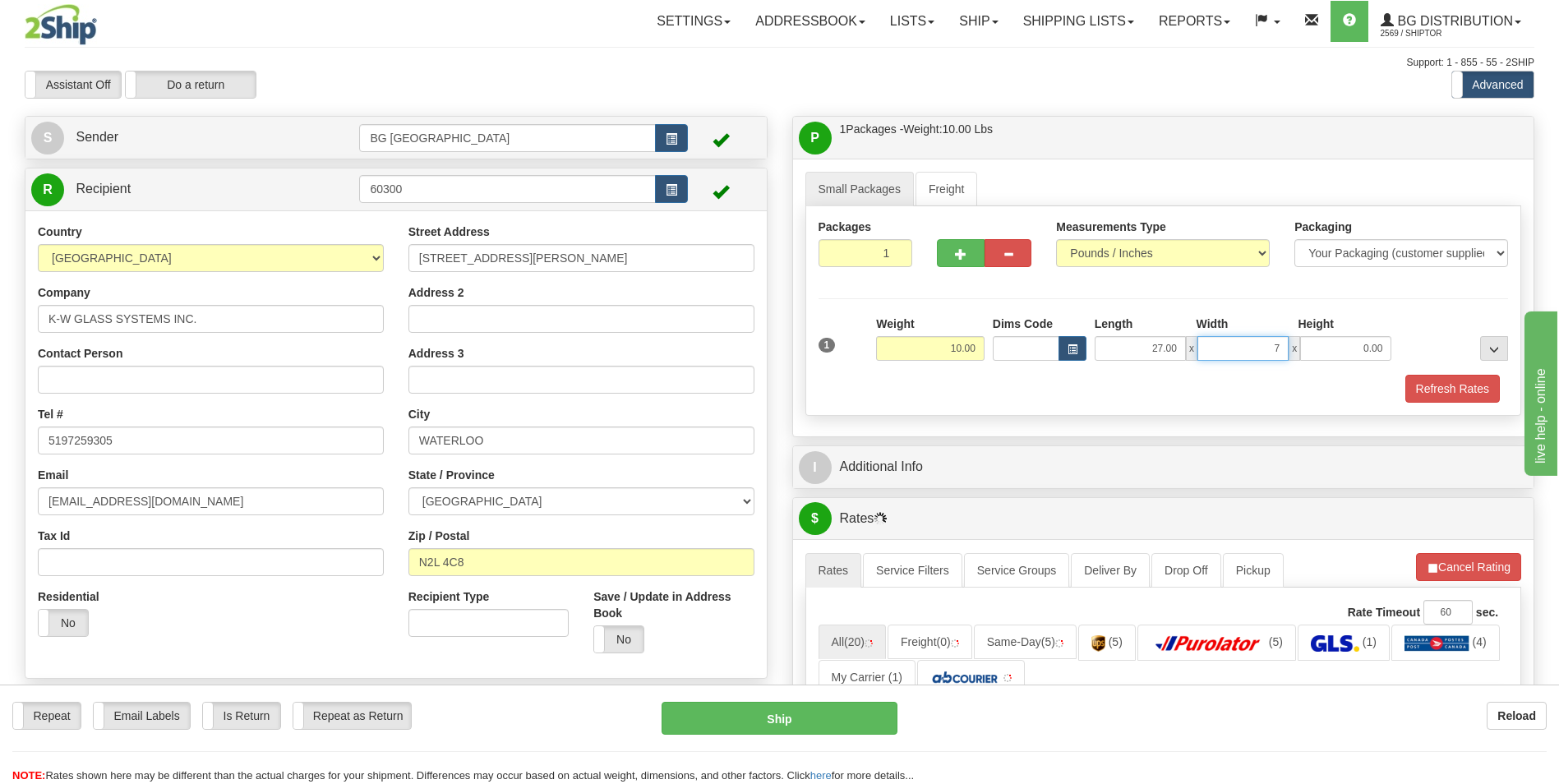
type input "7.00"
type input "4.00"
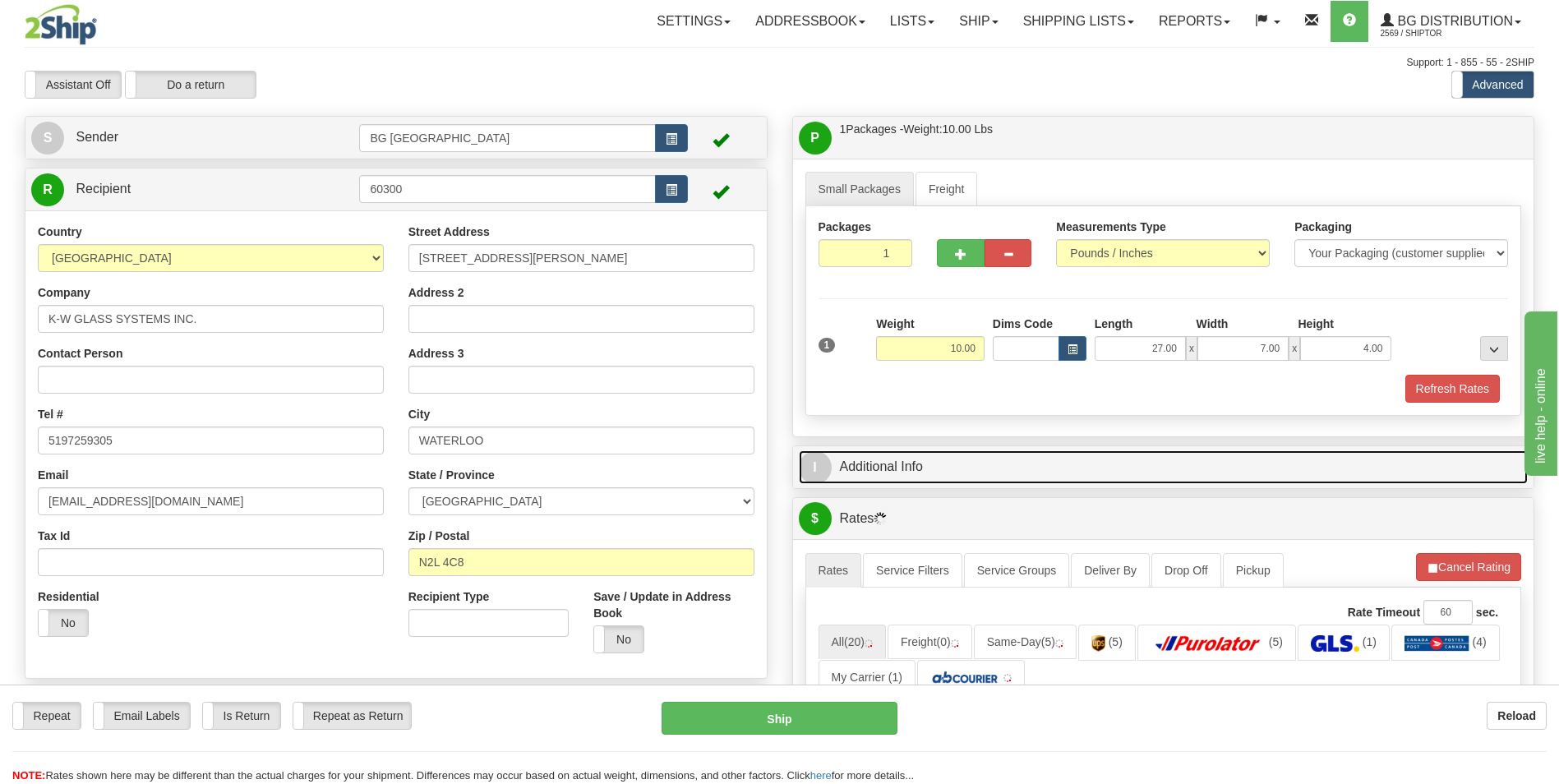
click at [950, 473] on link "I Additional Info" at bounding box center [1163, 467] width 729 height 34
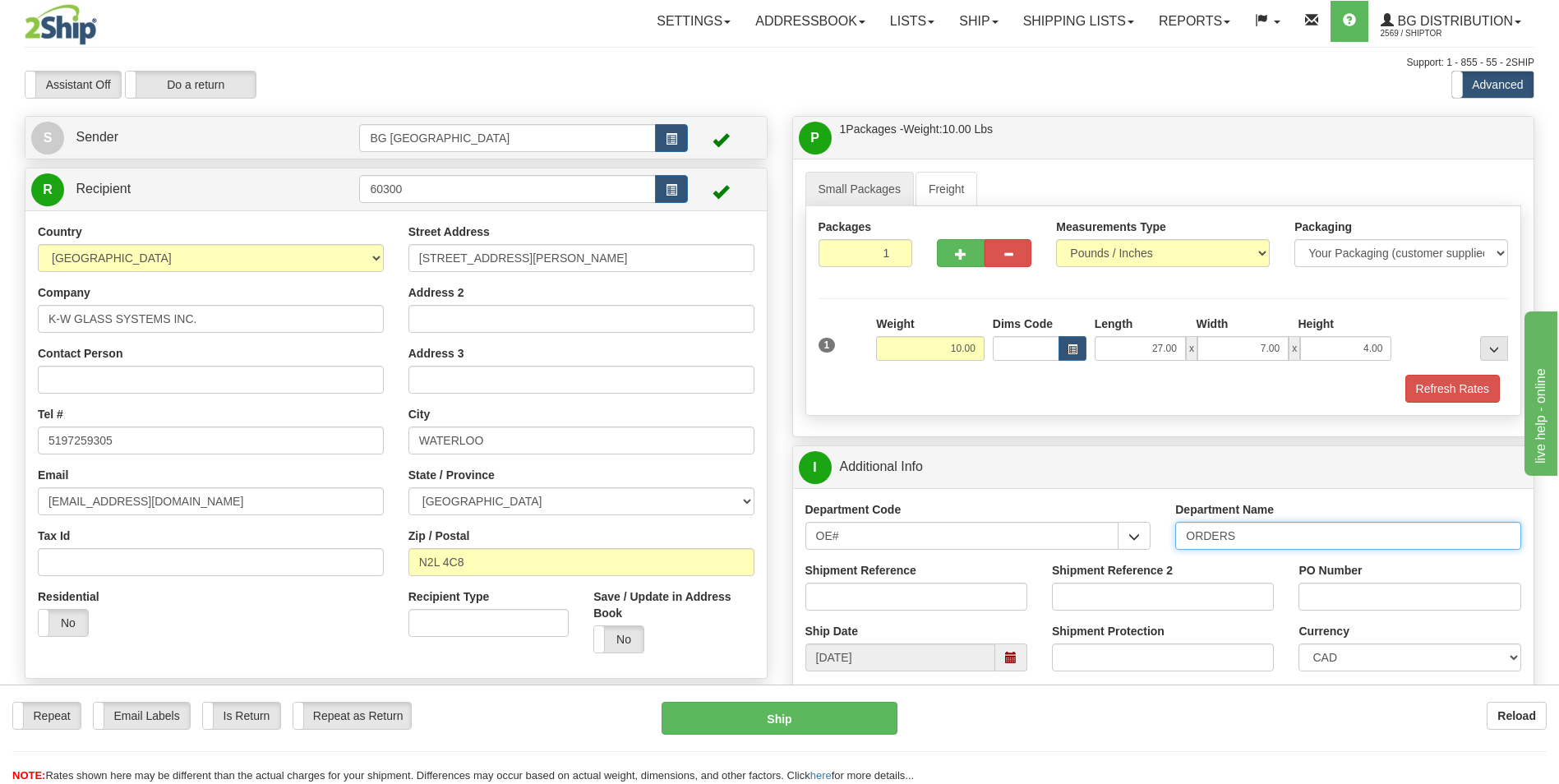
click at [1261, 534] on input "ORDERS" at bounding box center [1347, 535] width 346 height 28
type input "70181616-01"
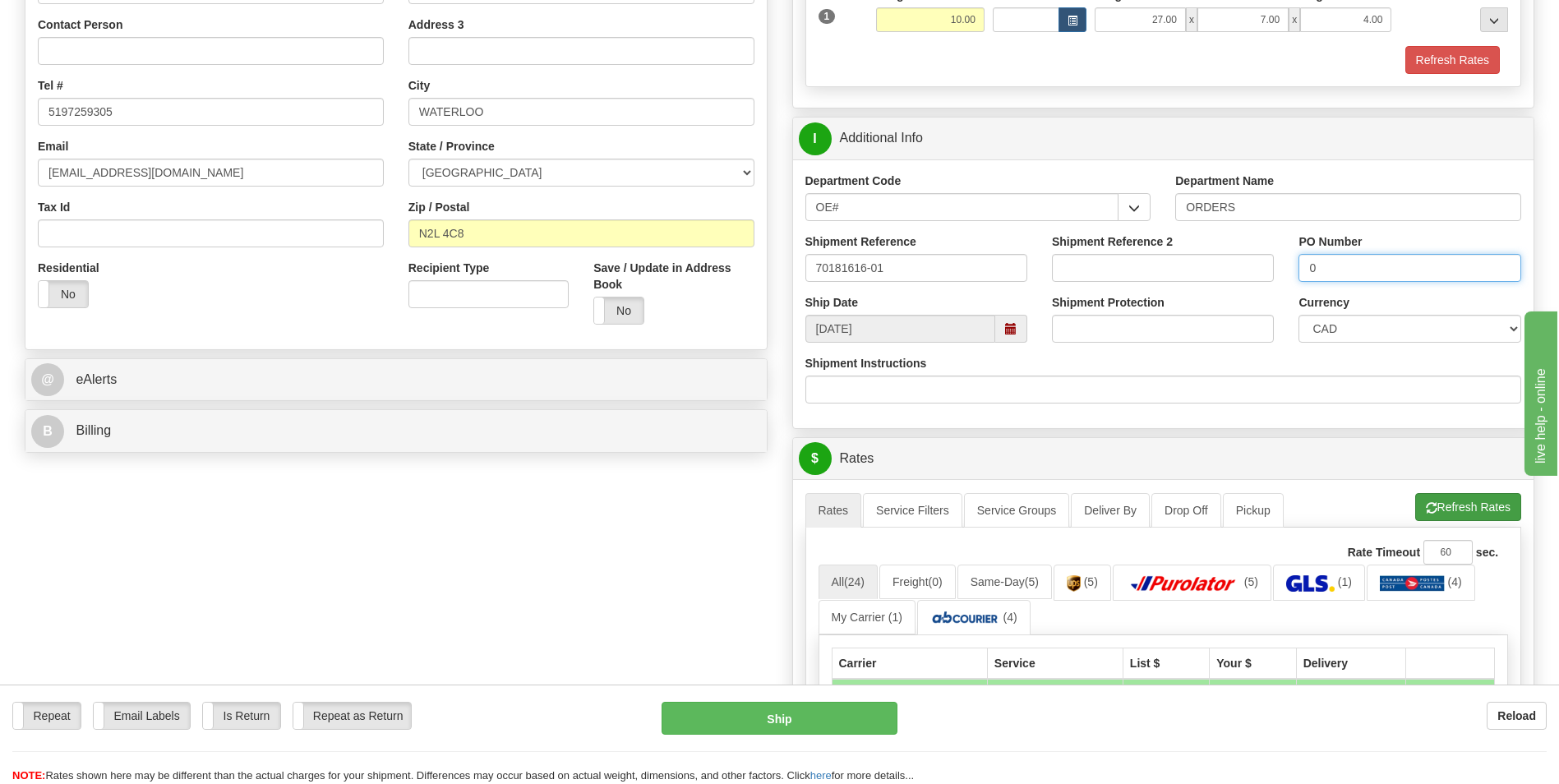
type input "0"
click at [1416, 504] on button "Refresh Rates" at bounding box center [1469, 507] width 106 height 28
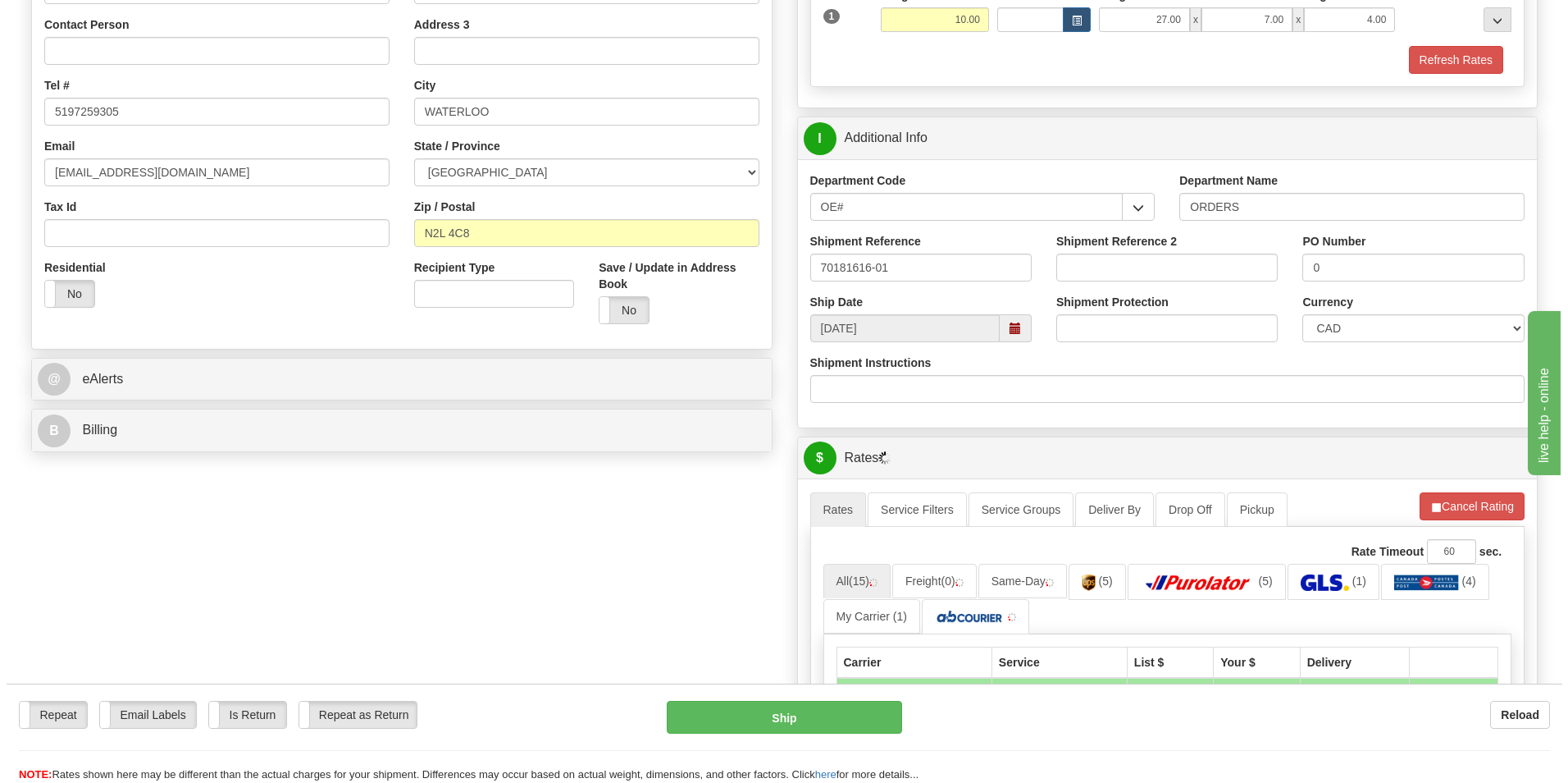
scroll to position [574, 0]
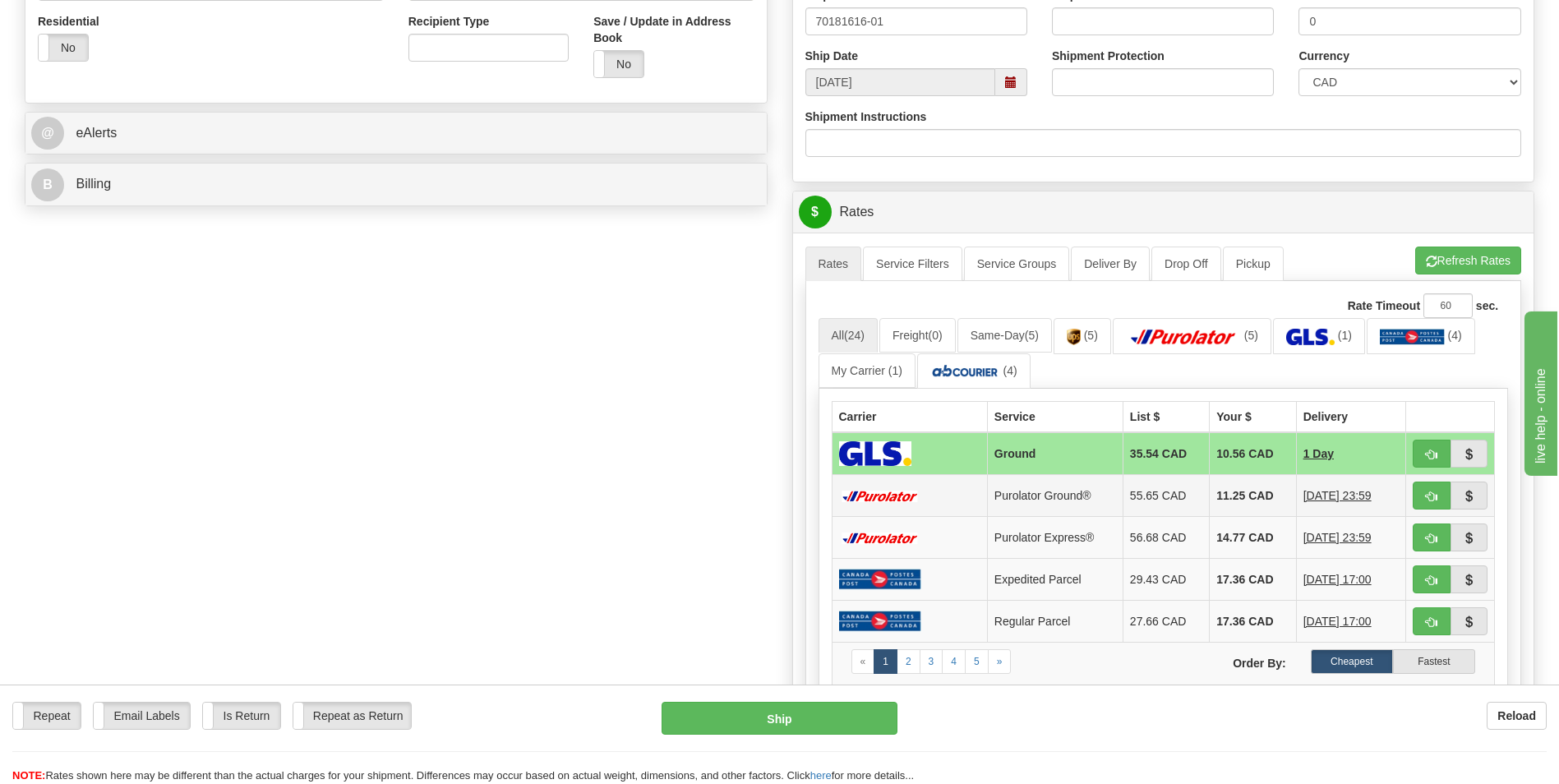
click at [1254, 506] on td "11.25 CAD" at bounding box center [1252, 496] width 86 height 42
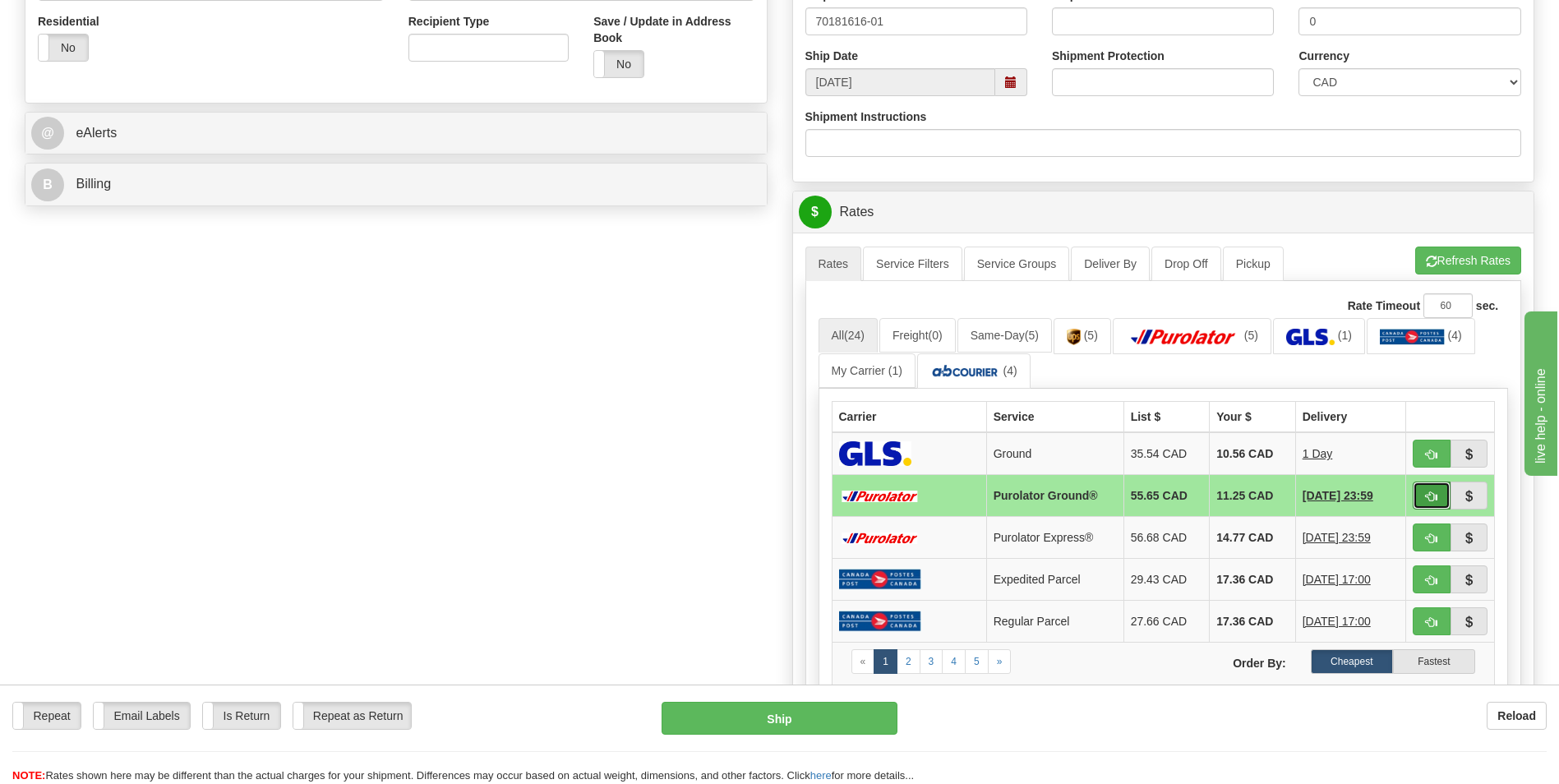
click at [1439, 499] on button "button" at bounding box center [1432, 496] width 38 height 28
type input "260"
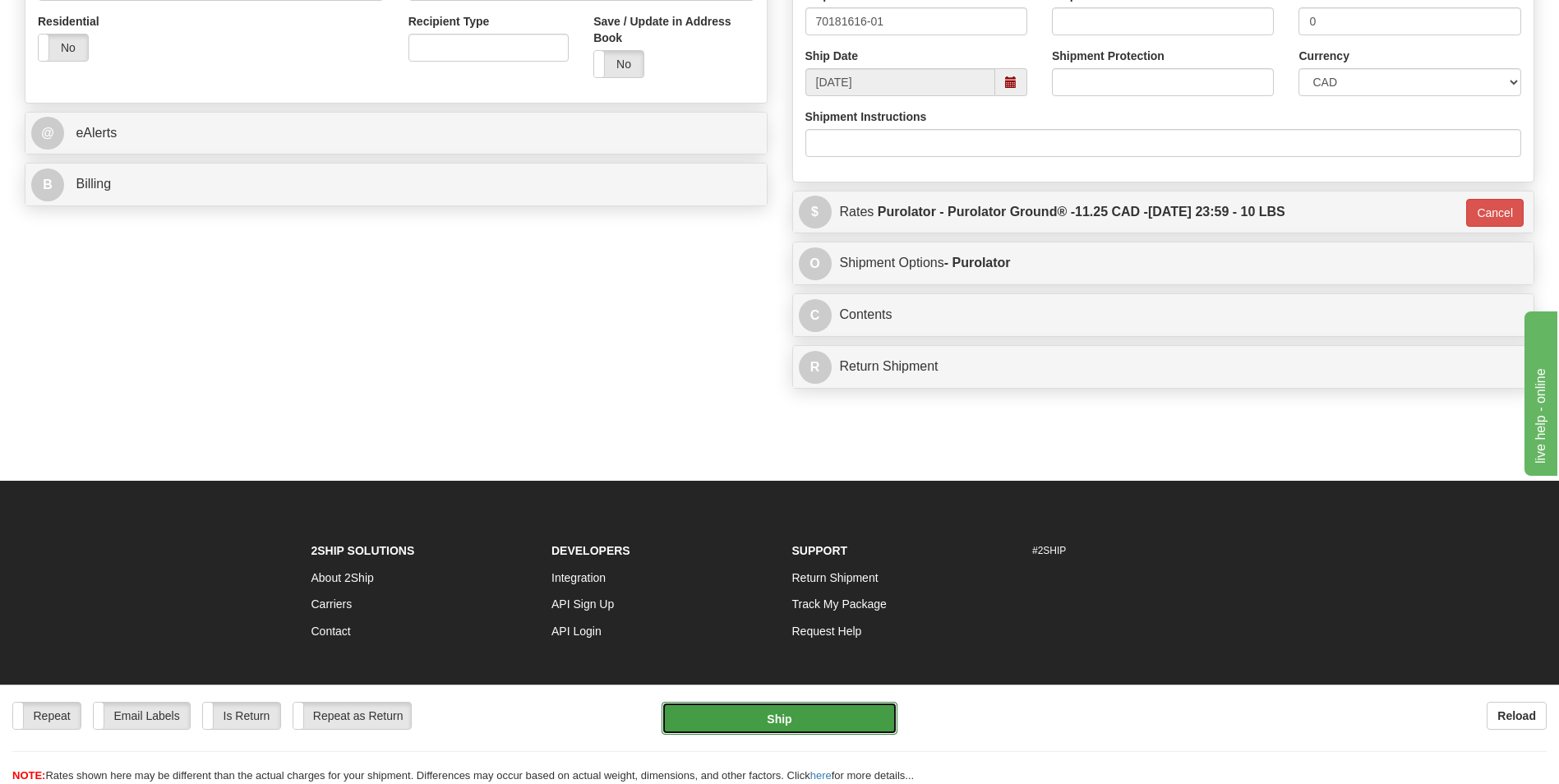
click at [856, 734] on button "Ship" at bounding box center [778, 718] width 235 height 33
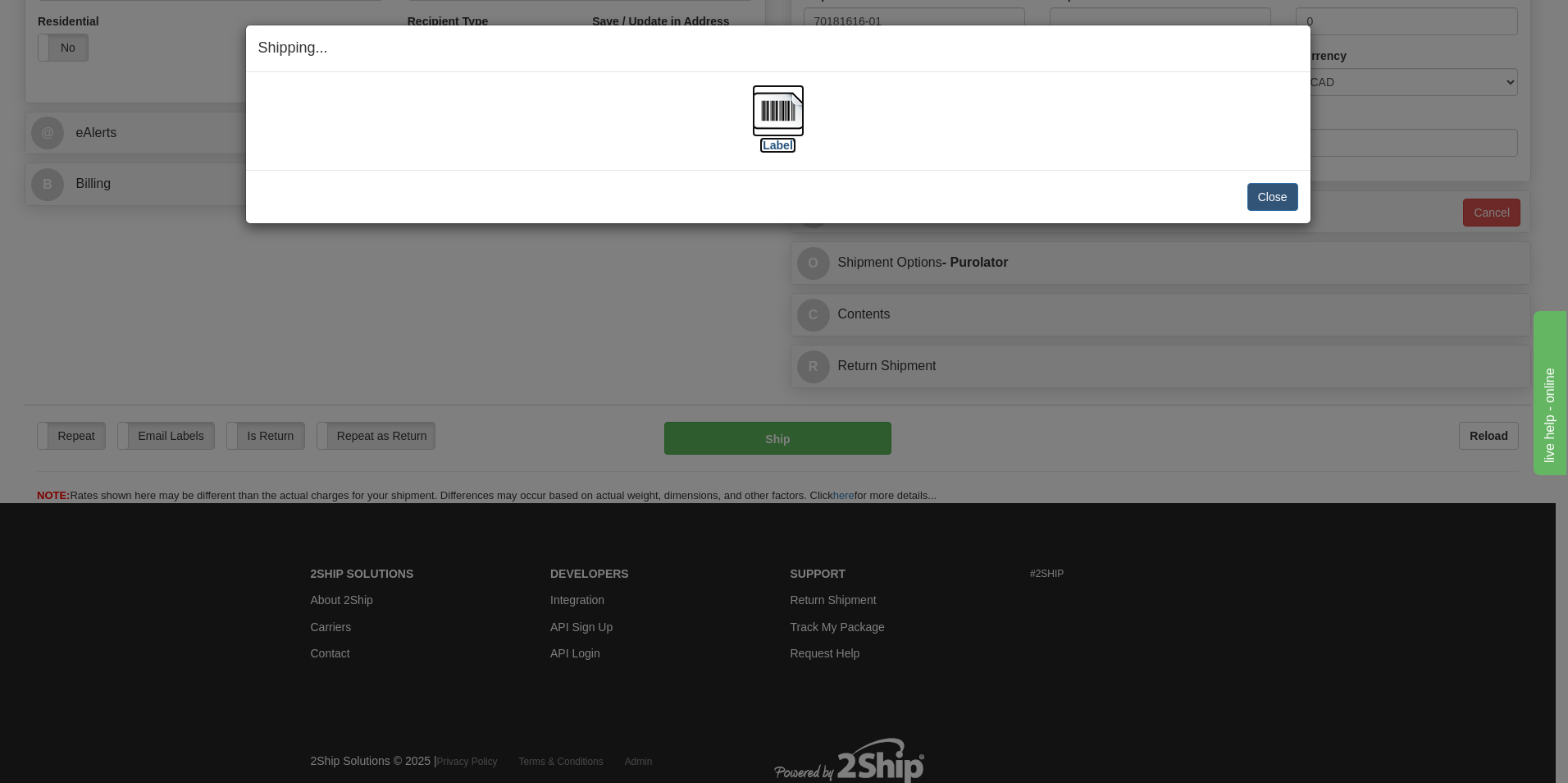
click at [763, 111] on img at bounding box center [777, 110] width 52 height 52
click at [1292, 184] on button "Close" at bounding box center [1273, 197] width 51 height 28
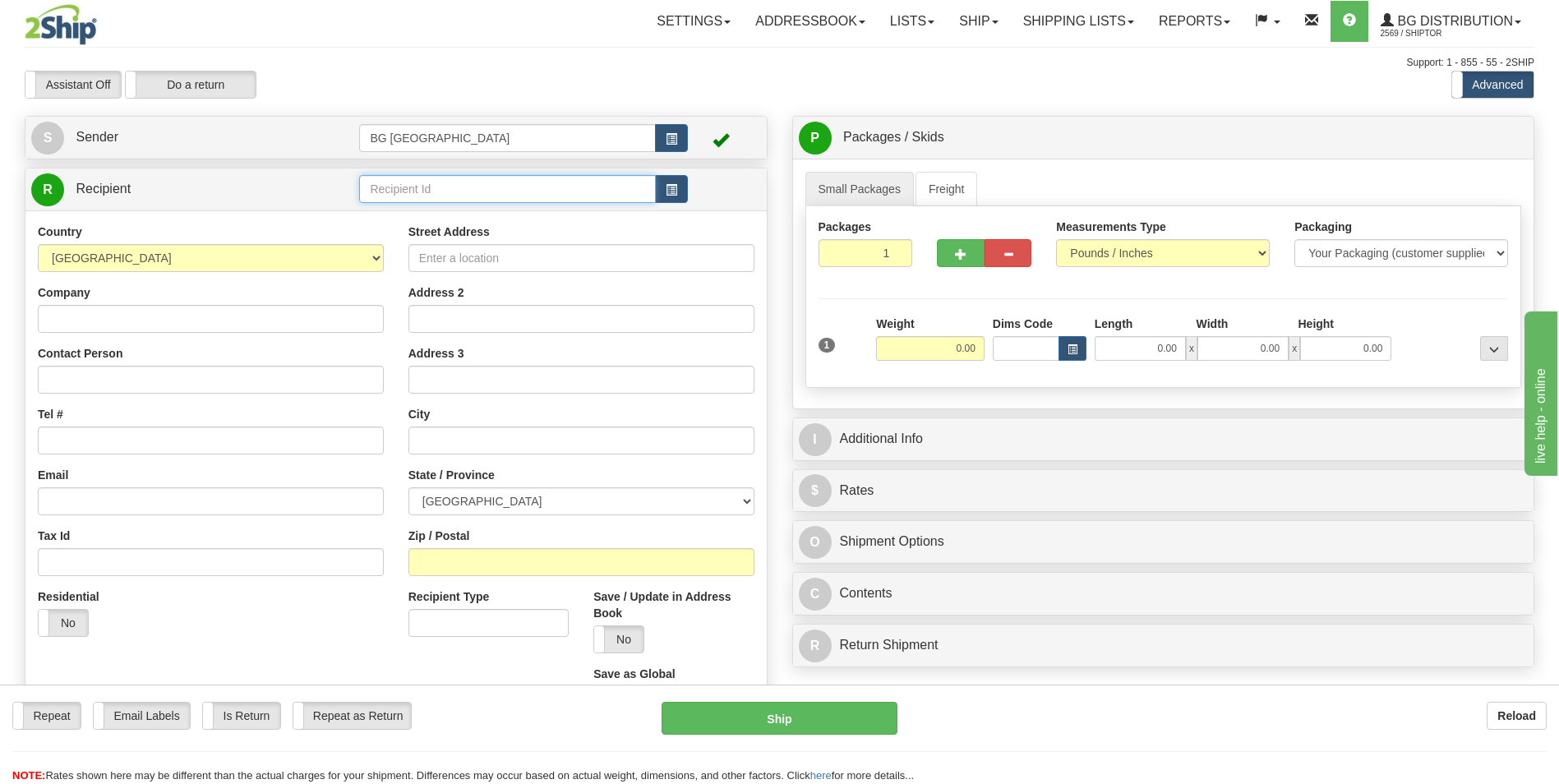
click at [397, 180] on input "text" at bounding box center [507, 189] width 296 height 28
click at [387, 211] on div "60074" at bounding box center [504, 214] width 281 height 18
type input "60074"
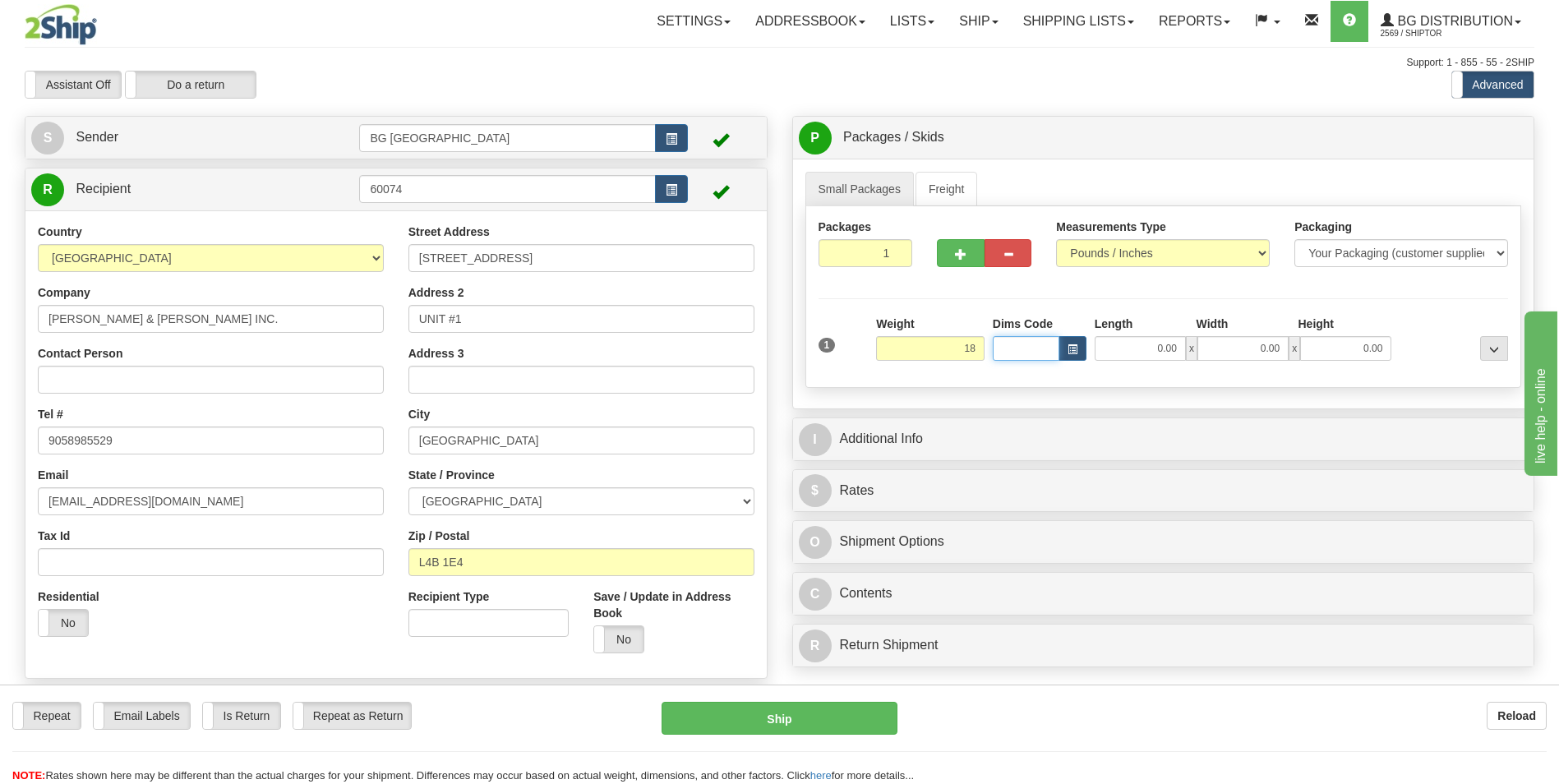
type input "18.00"
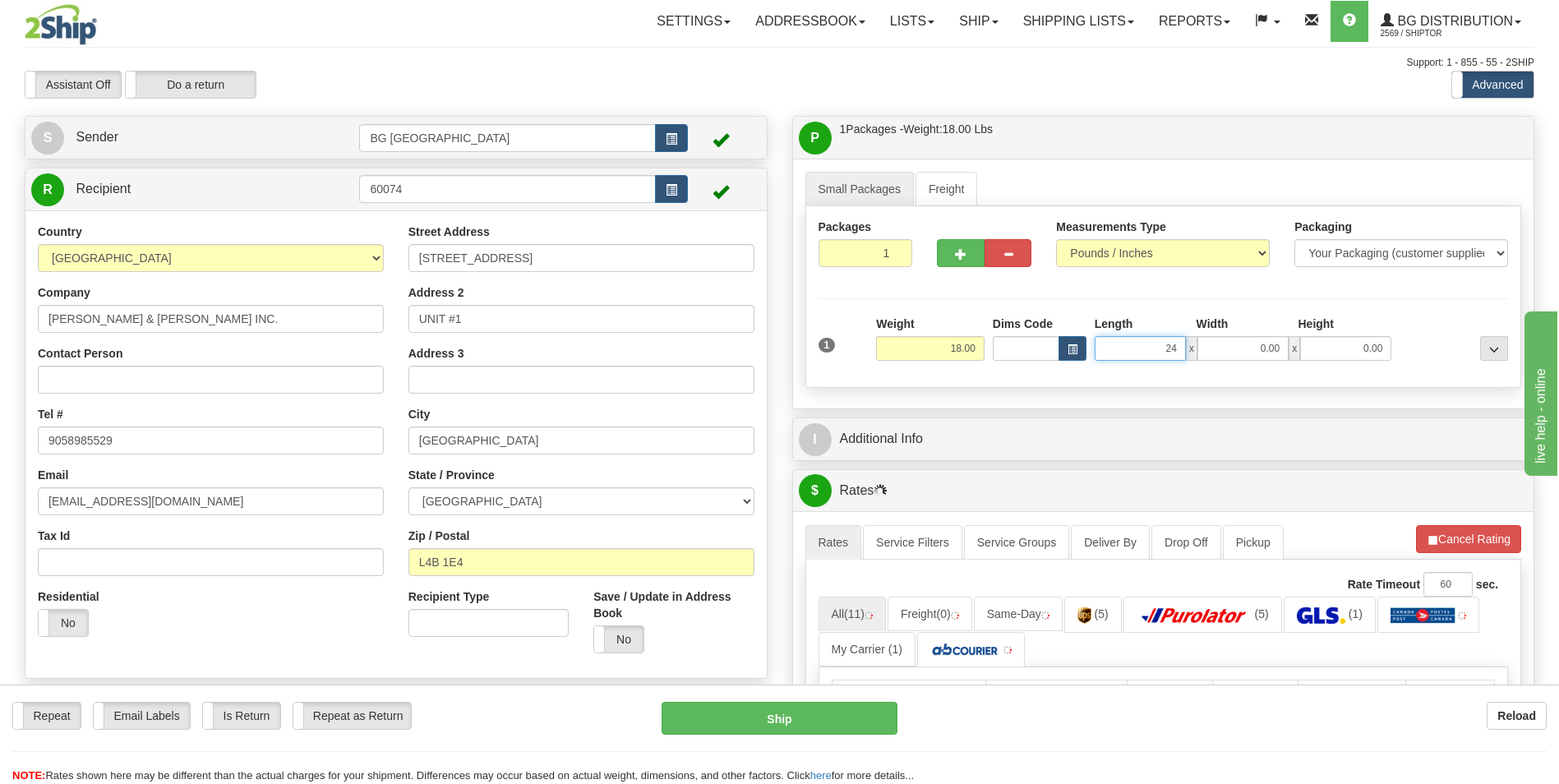
type input "24.00"
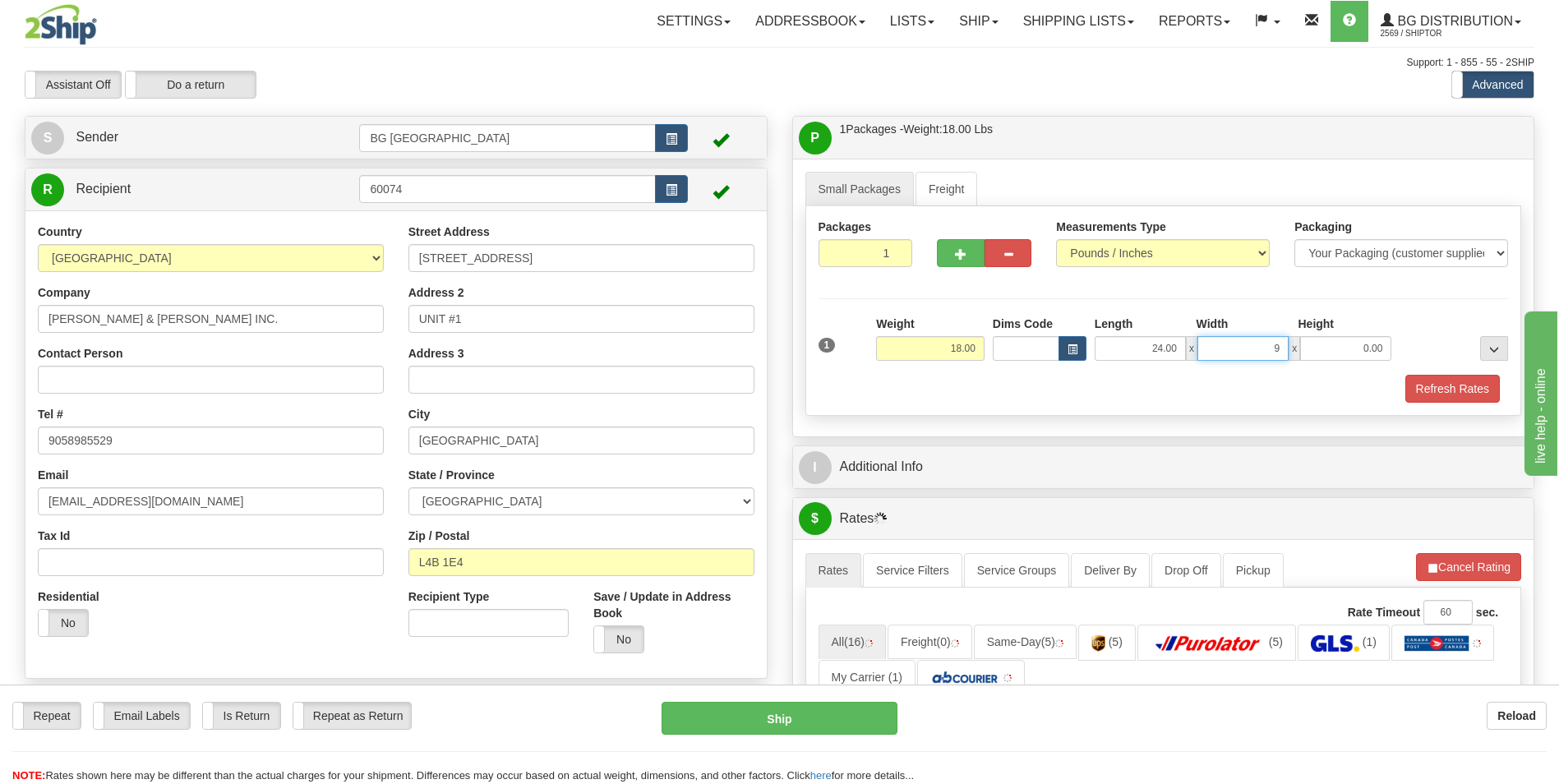
type input "9.00"
type input "5.00"
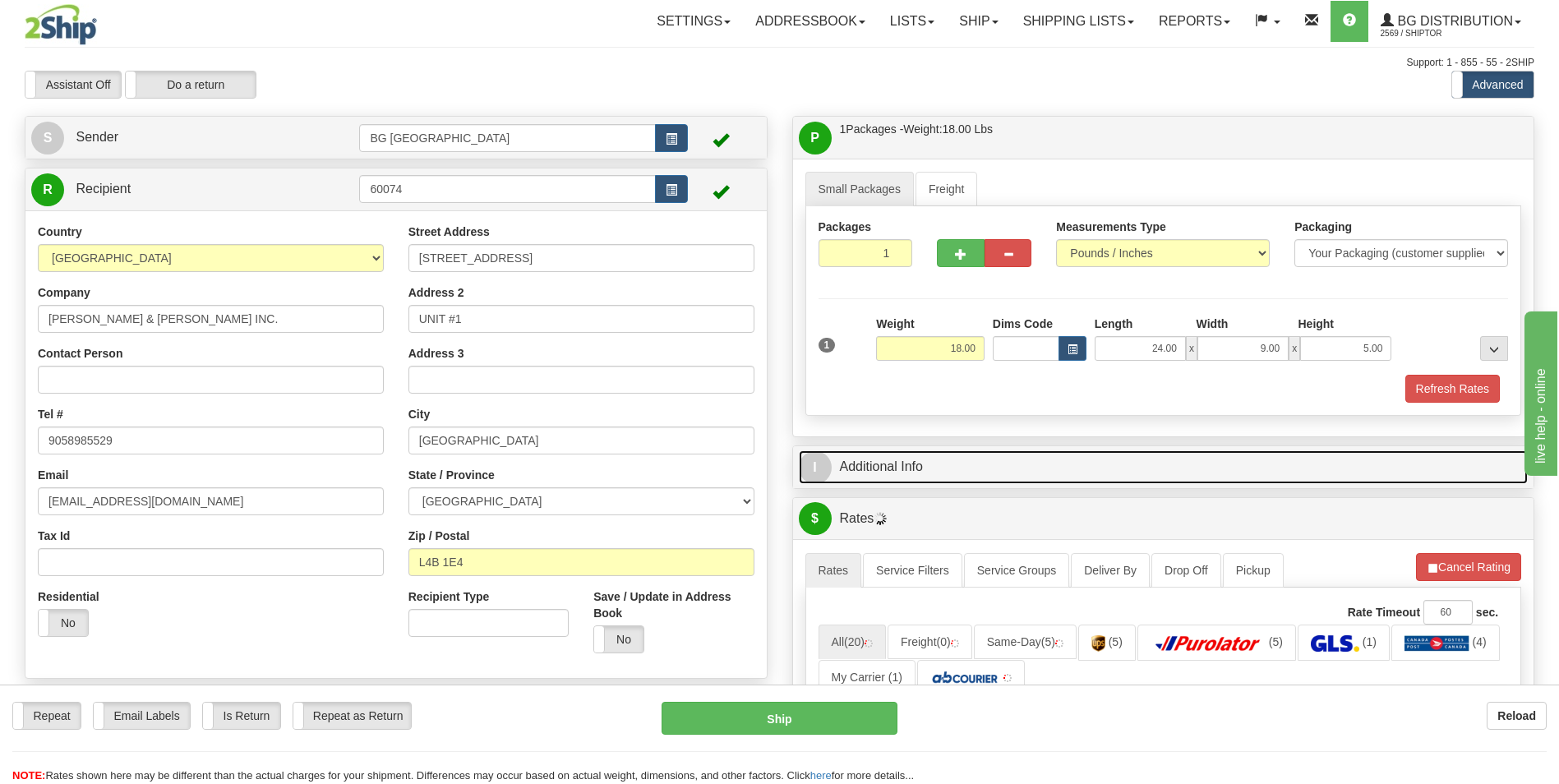
click at [930, 465] on link "I Additional Info" at bounding box center [1163, 467] width 729 height 34
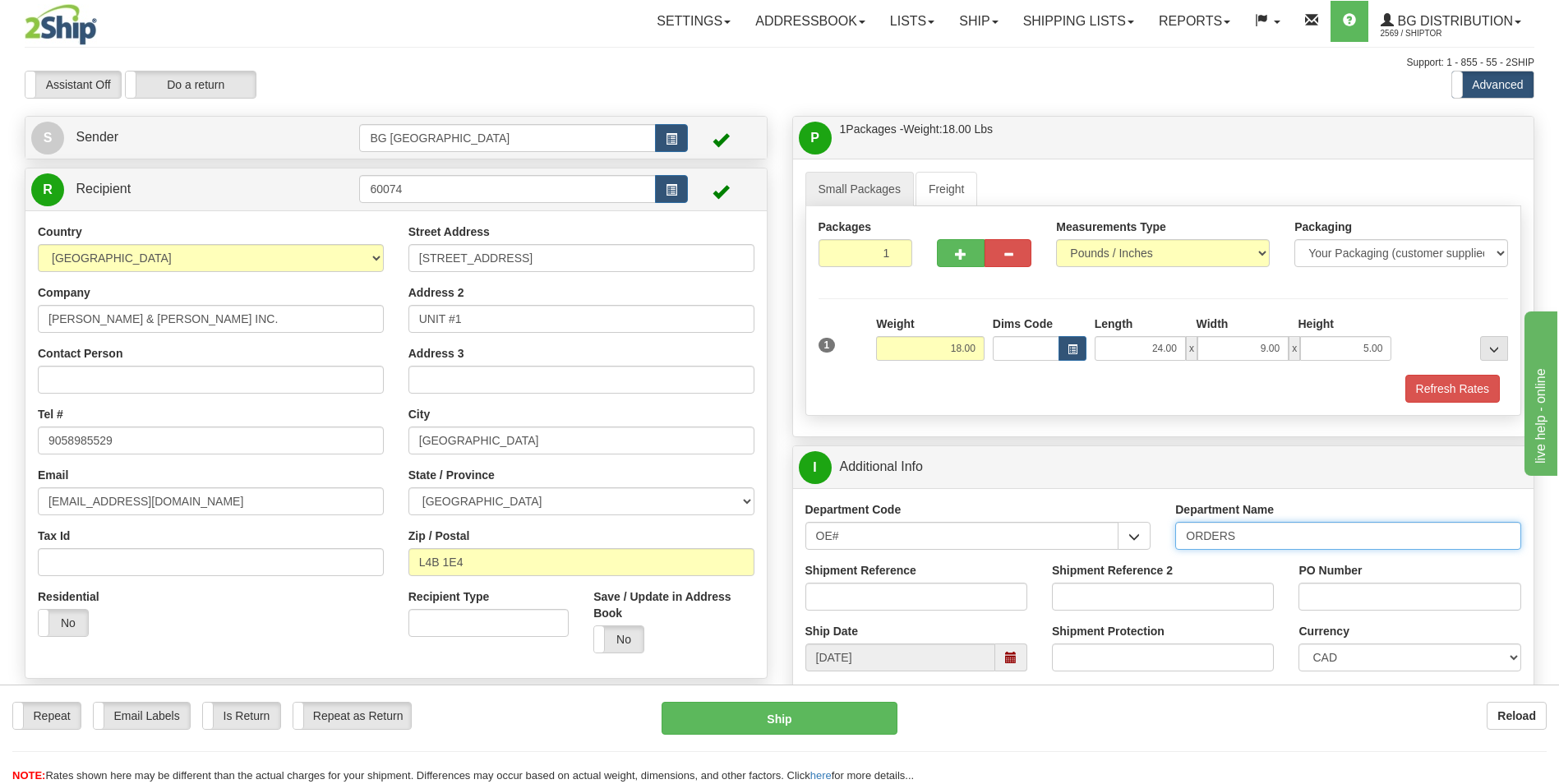
click at [1262, 535] on input "ORDERS" at bounding box center [1347, 535] width 346 height 28
type input "70179660-00"
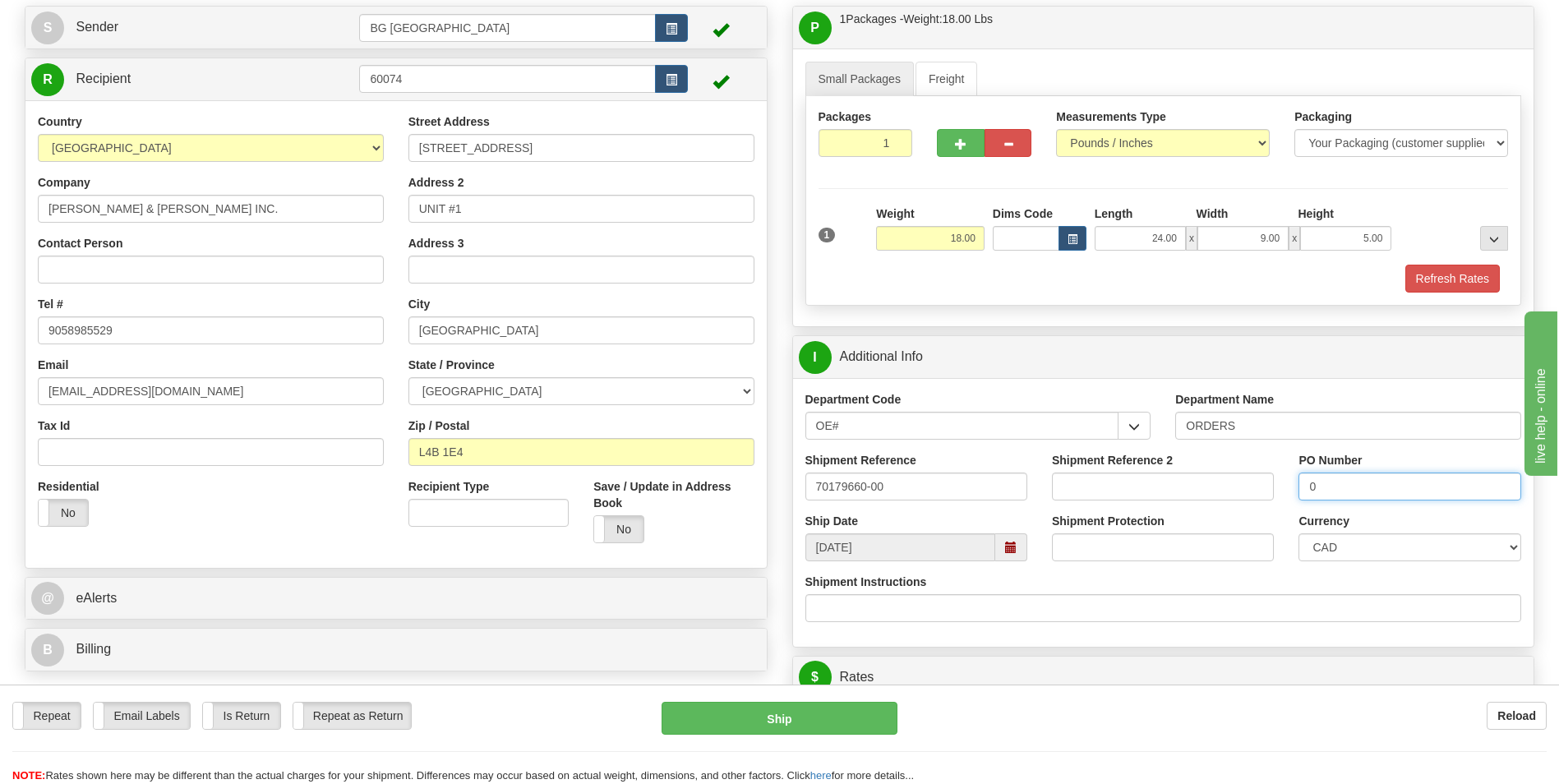
scroll to position [328, 0]
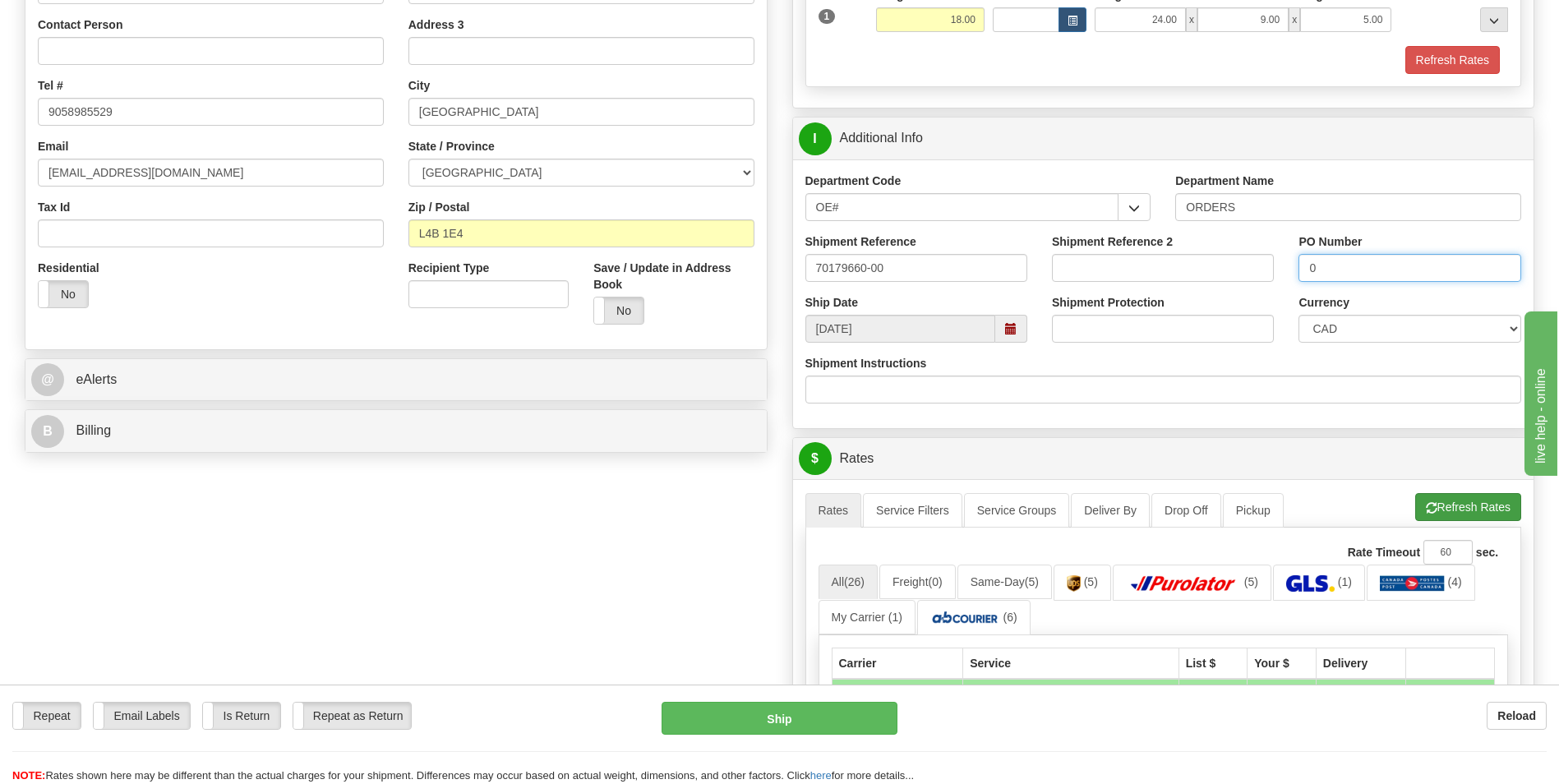
type input "0"
click at [1430, 511] on span "button" at bounding box center [1432, 508] width 12 height 11
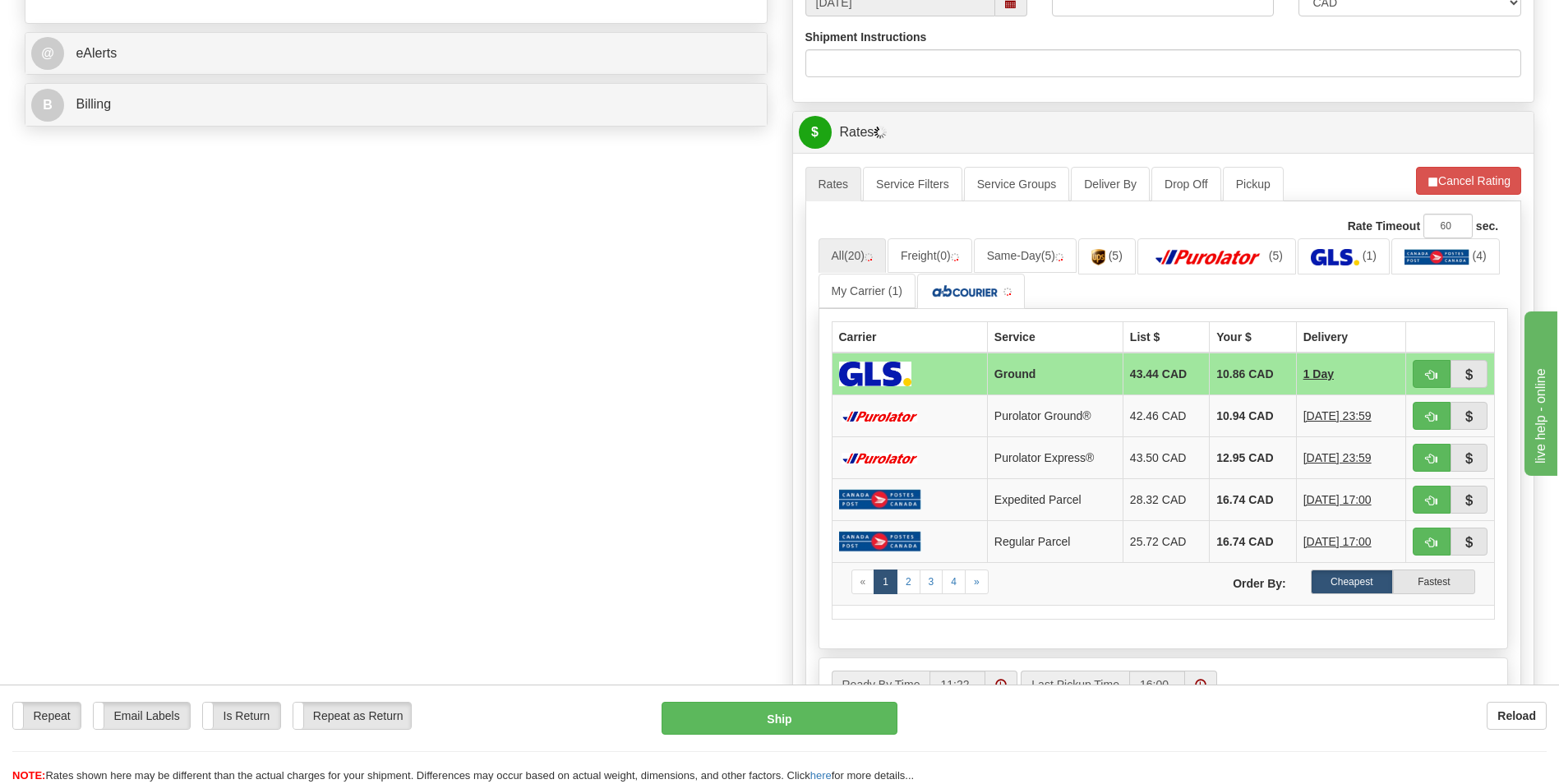
scroll to position [657, 0]
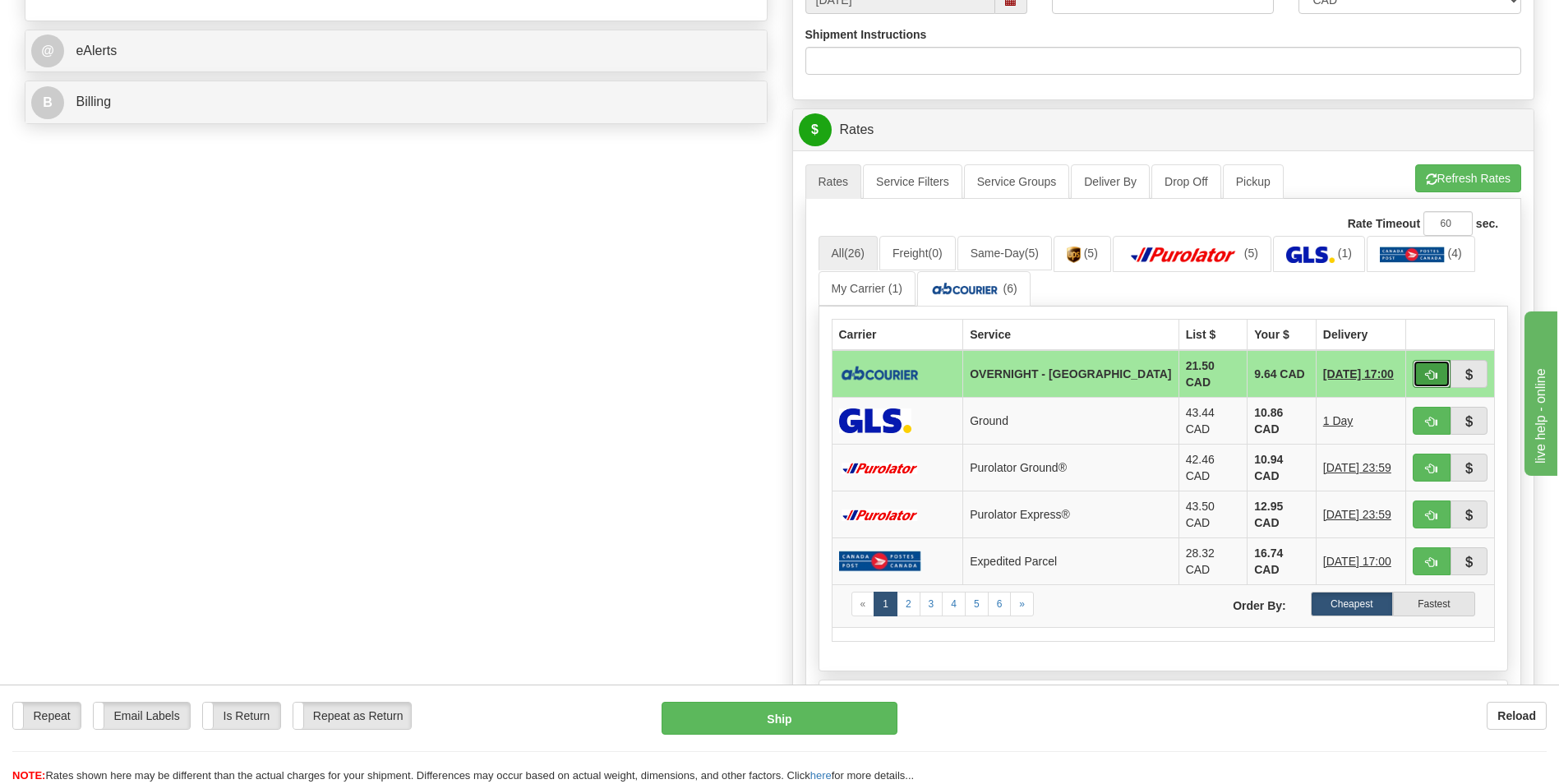
click at [1434, 373] on span "button" at bounding box center [1432, 375] width 12 height 11
type input "4"
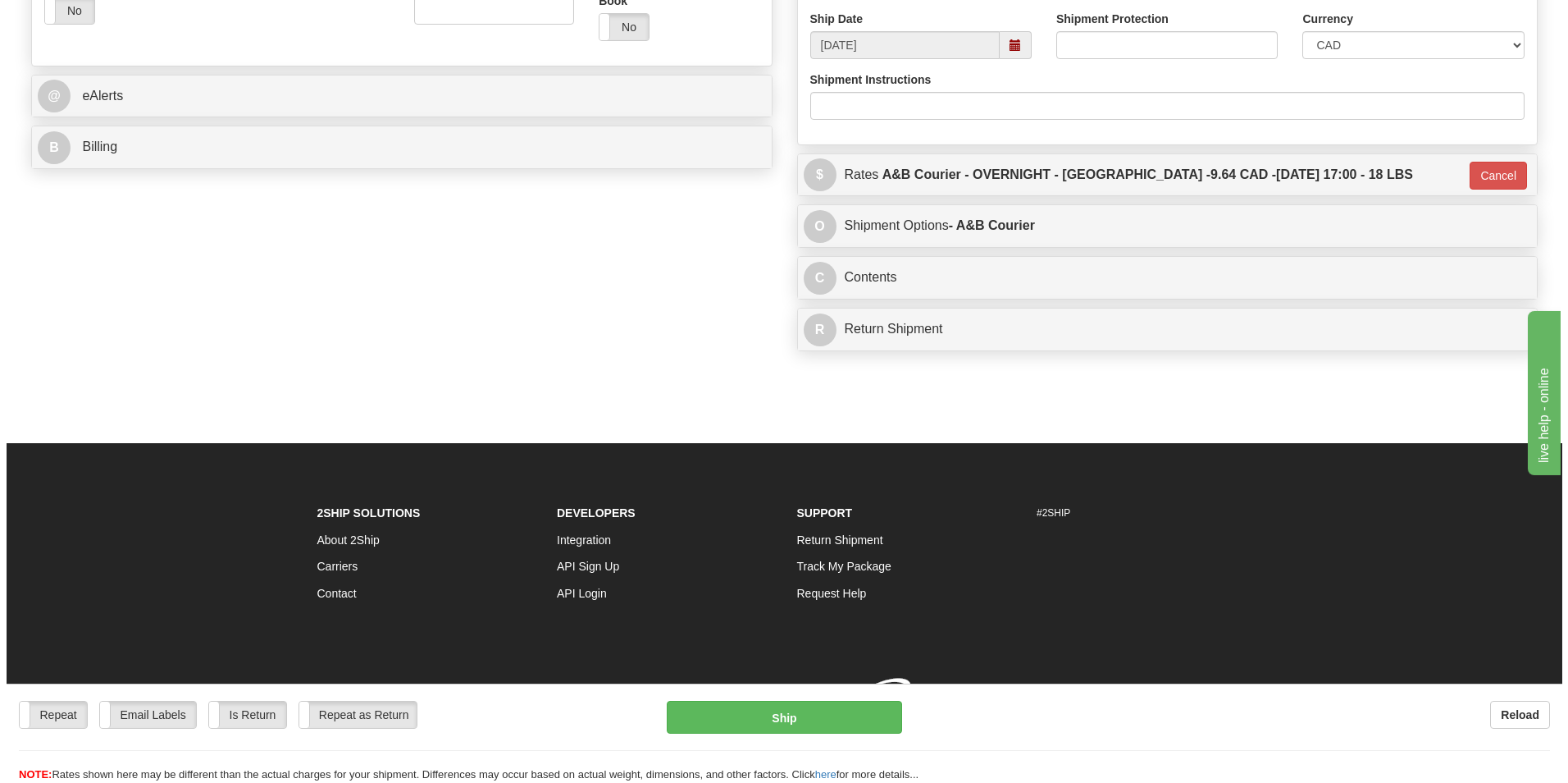
scroll to position [634, 0]
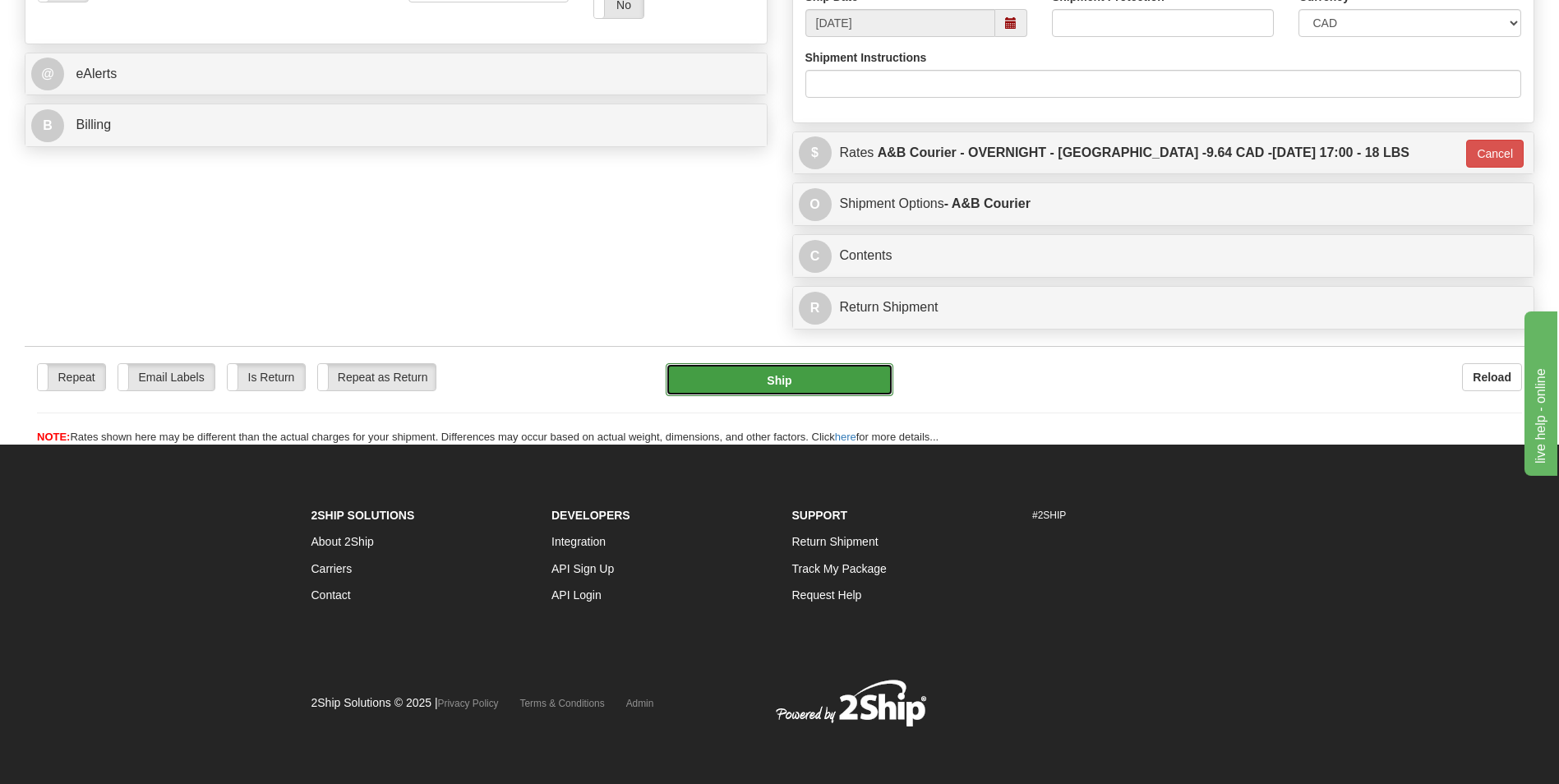
click at [783, 389] on button "Ship" at bounding box center [779, 379] width 227 height 33
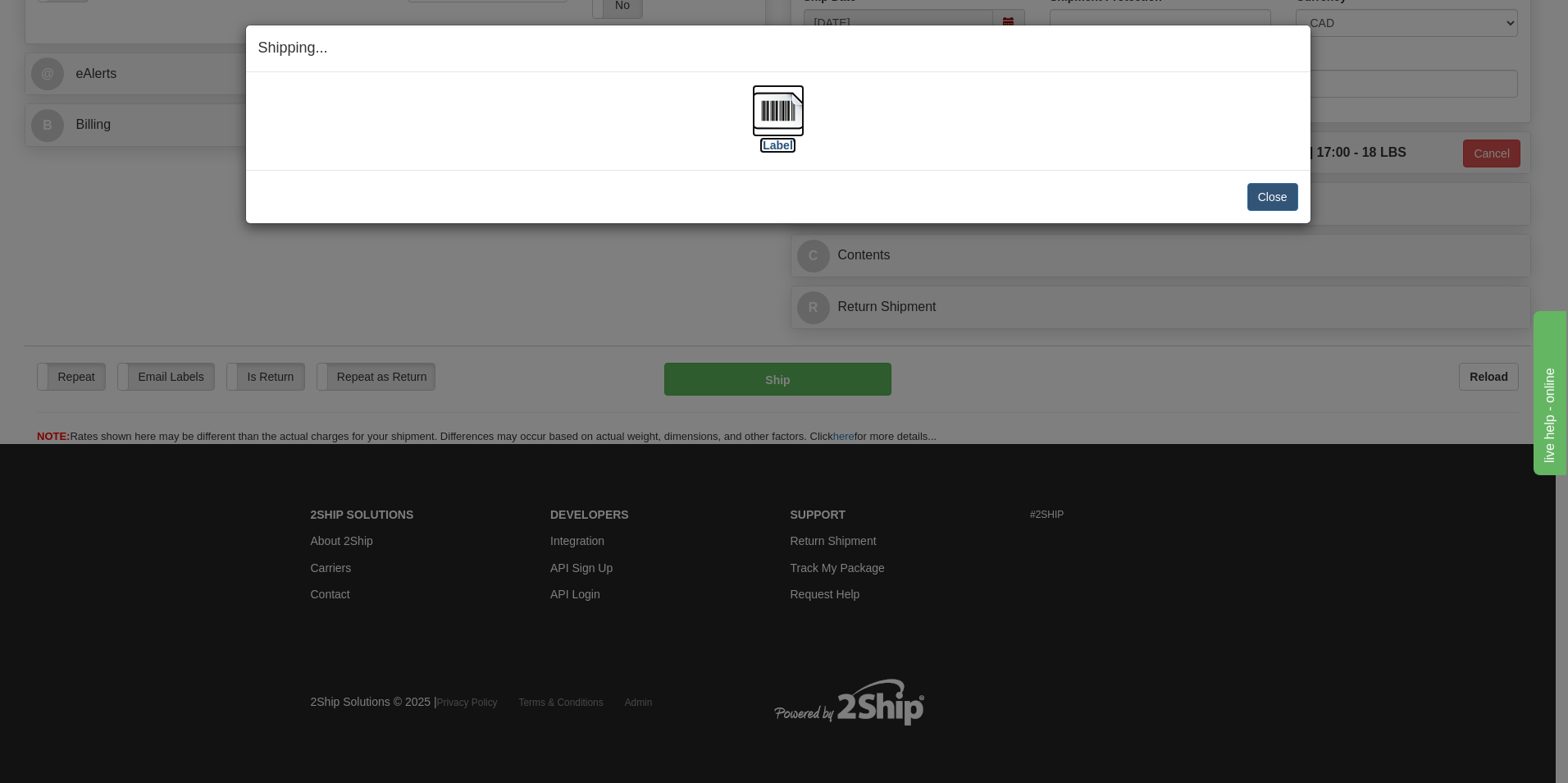
click at [774, 118] on img at bounding box center [777, 110] width 52 height 52
click at [1275, 195] on button "Close" at bounding box center [1273, 197] width 51 height 28
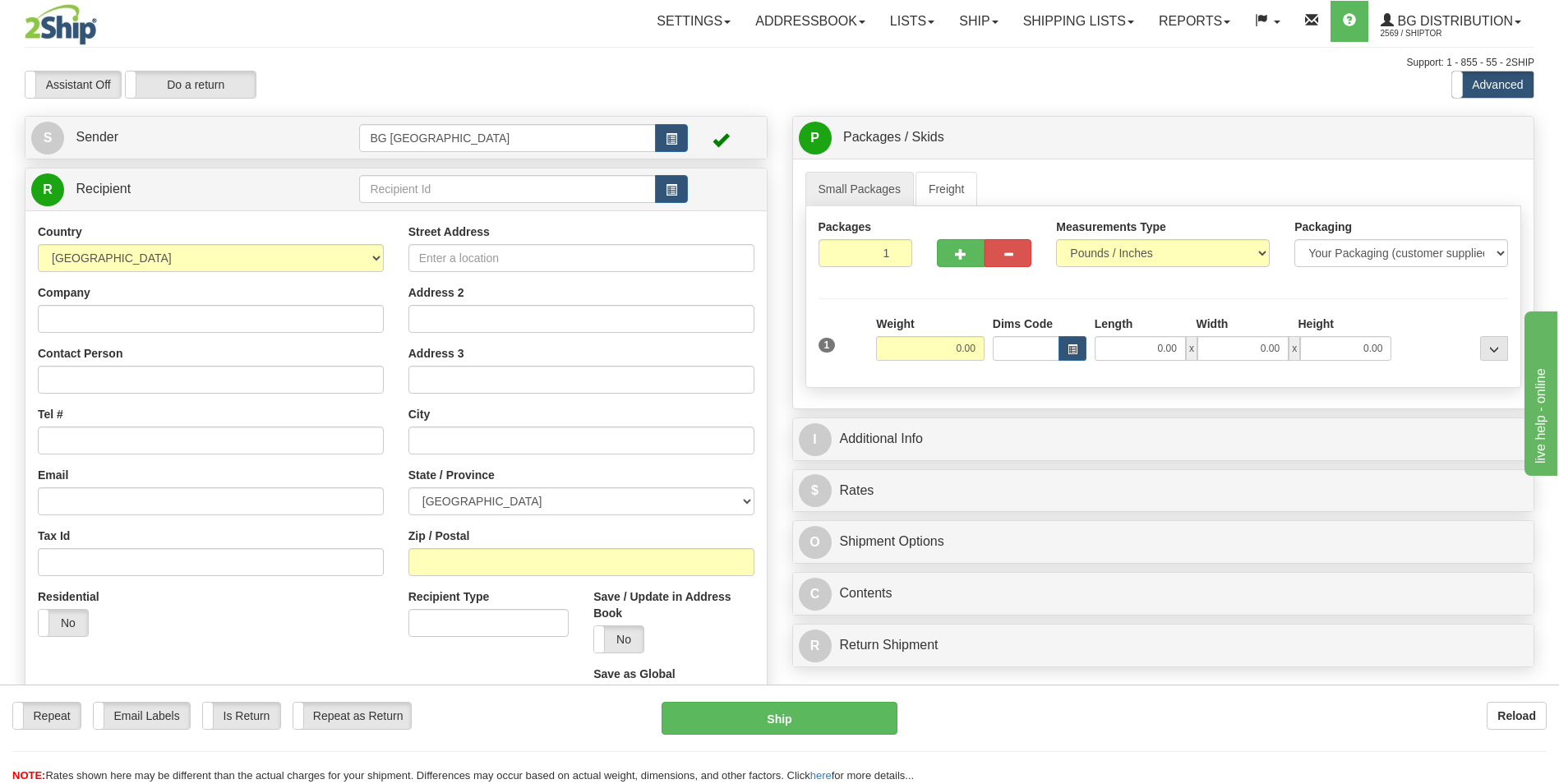
click at [447, 174] on td at bounding box center [523, 189] width 328 height 34
click at [445, 184] on input "text" at bounding box center [507, 189] width 296 height 28
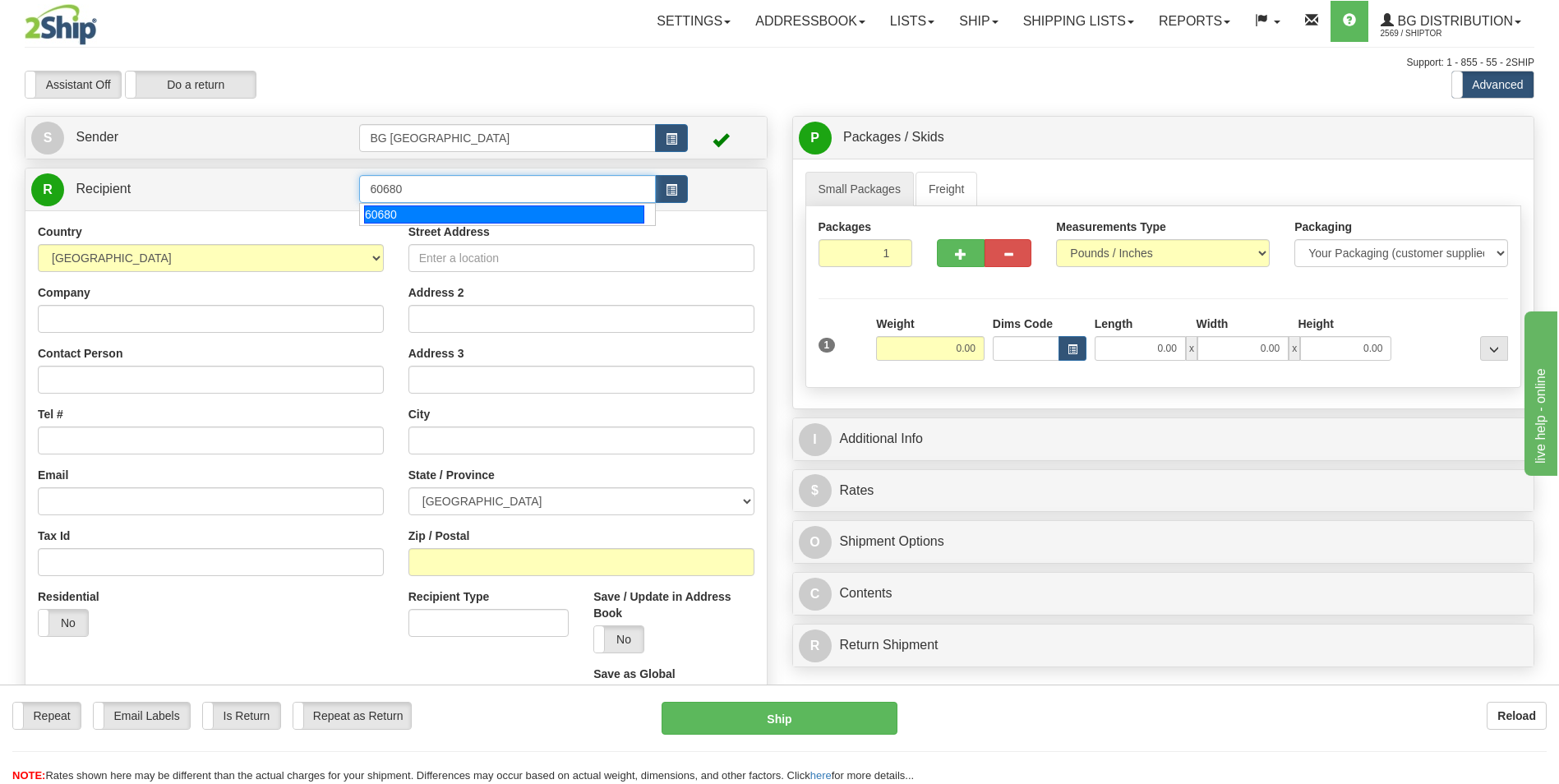
click at [415, 207] on div "60680" at bounding box center [504, 214] width 281 height 18
type input "60680"
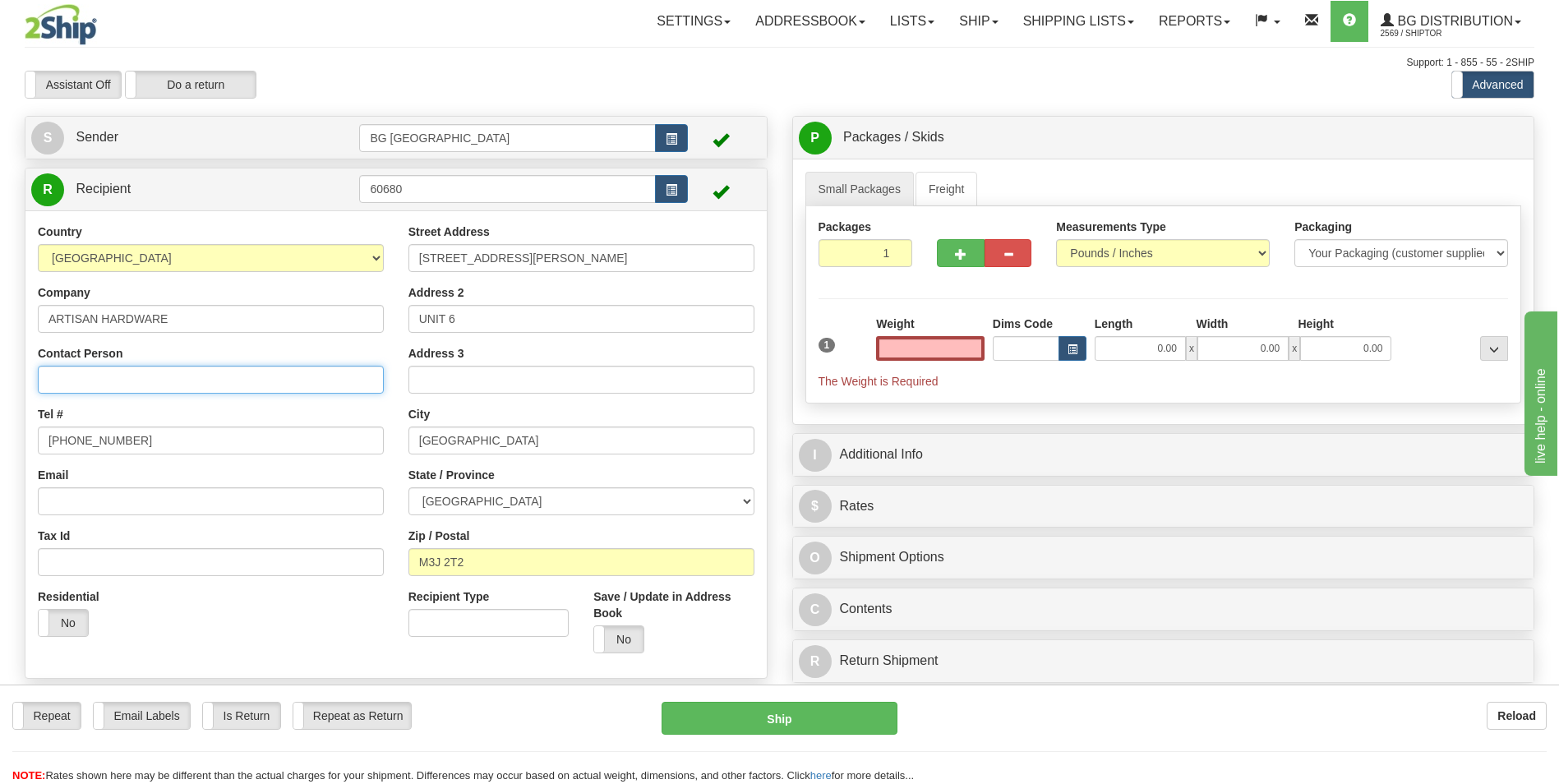
type input "0.00"
click at [220, 384] on input "Contact Person" at bounding box center [211, 380] width 346 height 28
type input "IF CLOSED UPS @ UNIT 40*"
click at [883, 350] on input "0.00" at bounding box center [930, 349] width 109 height 25
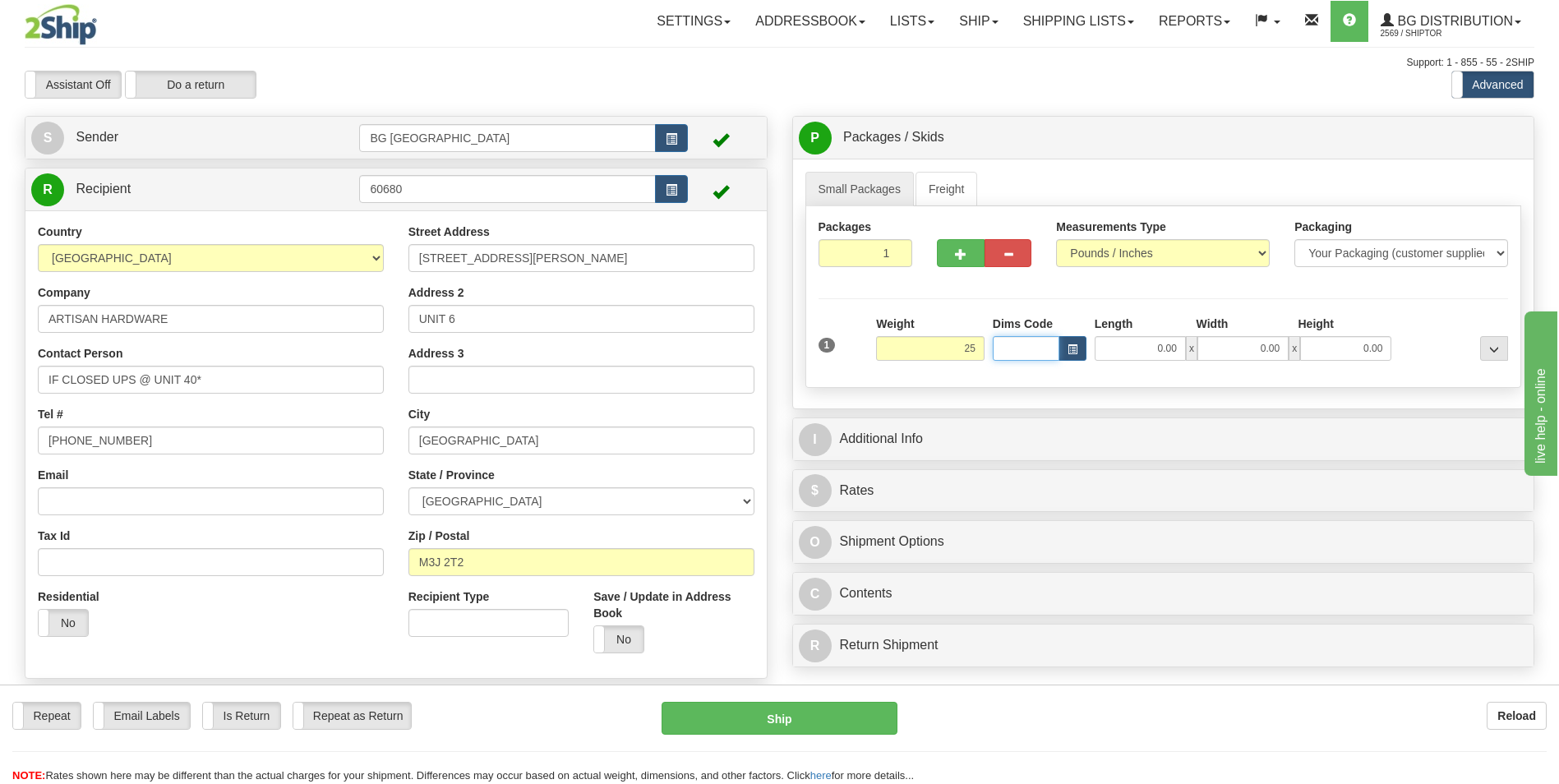
type input "25.00"
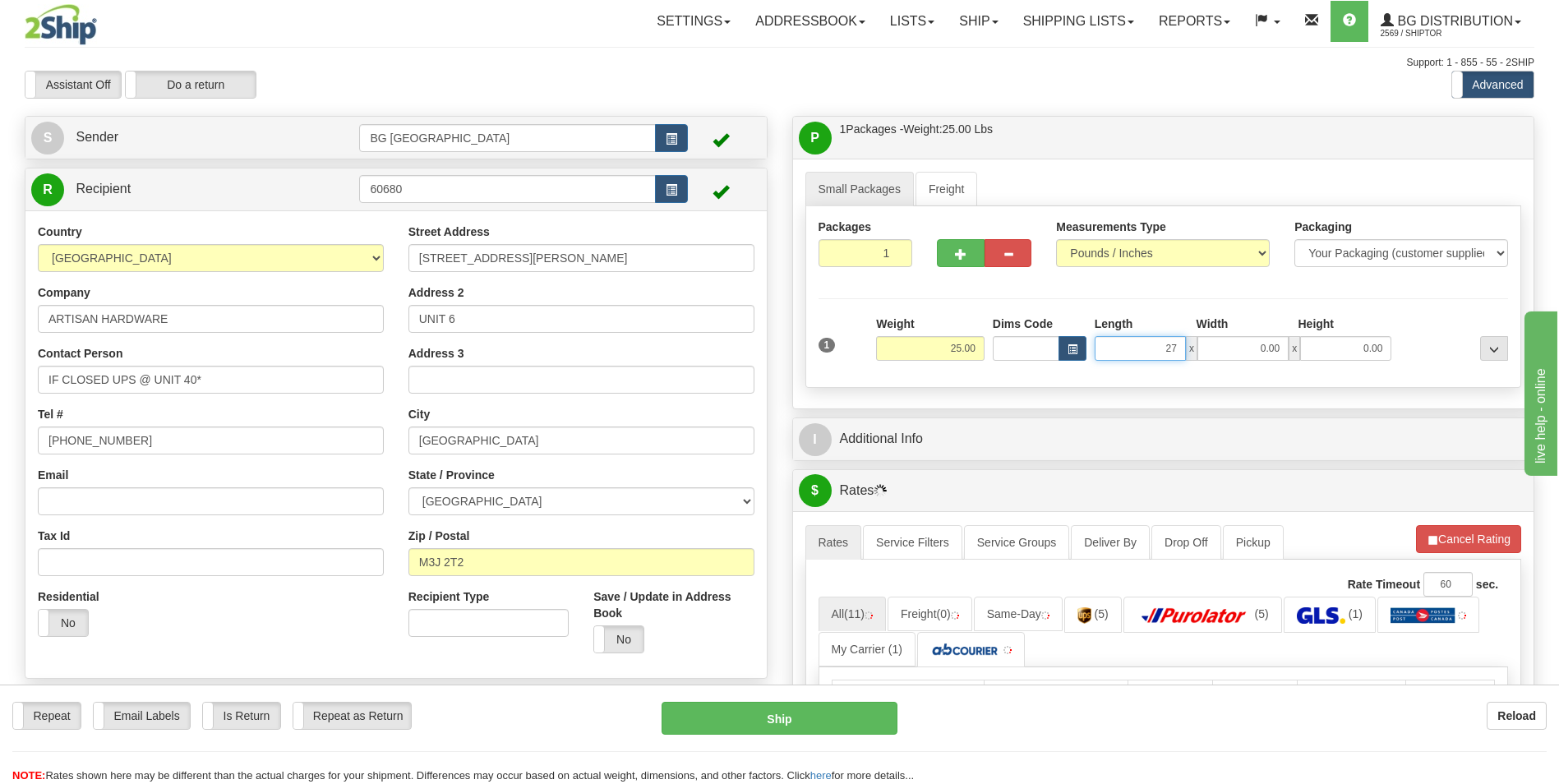
type input "27.00"
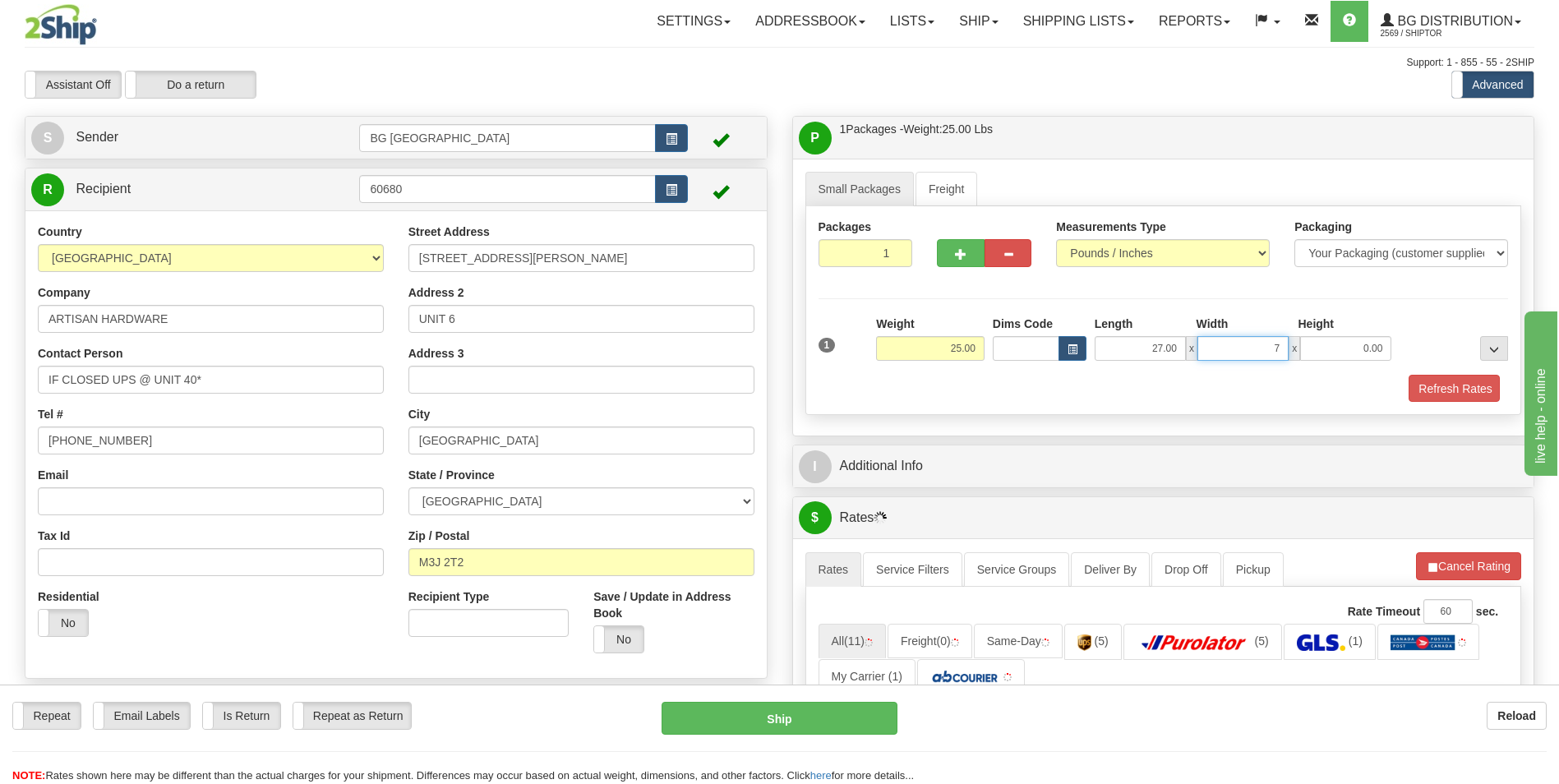
type input "7.00"
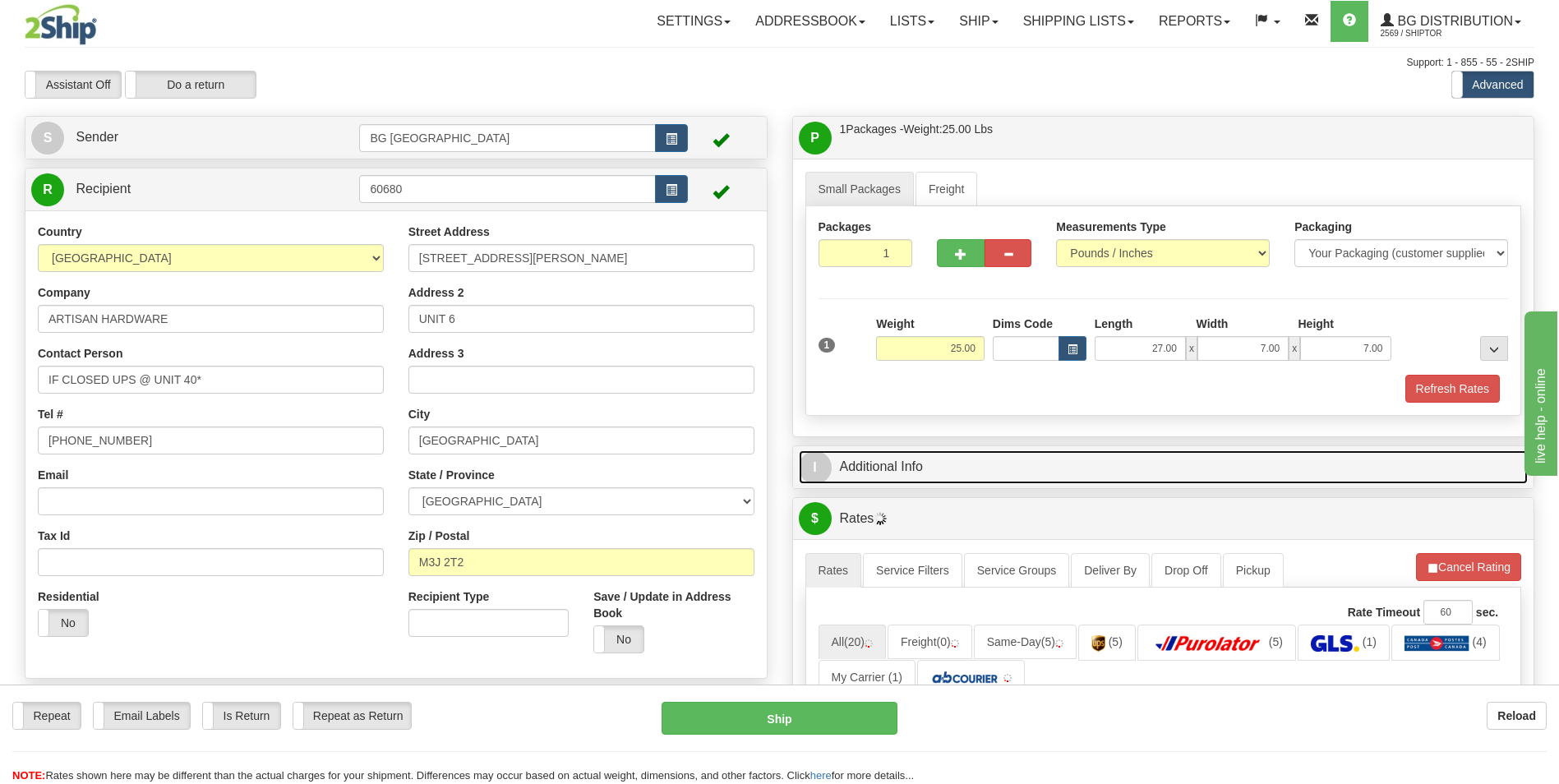
click at [893, 481] on link "I Additional Info" at bounding box center [1163, 467] width 729 height 34
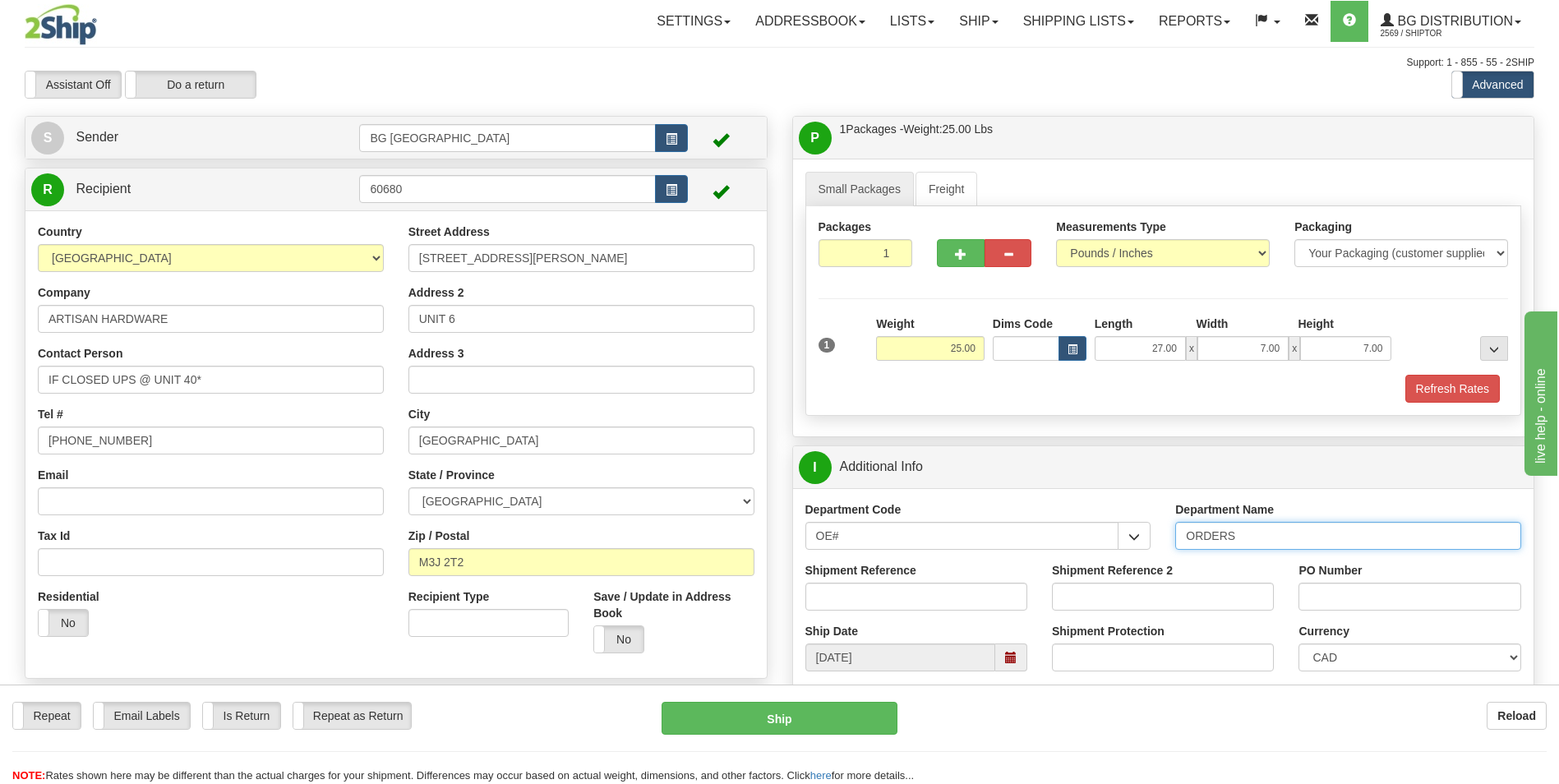
click at [1283, 533] on input "ORDERS" at bounding box center [1347, 535] width 346 height 28
type input "70181450-01"
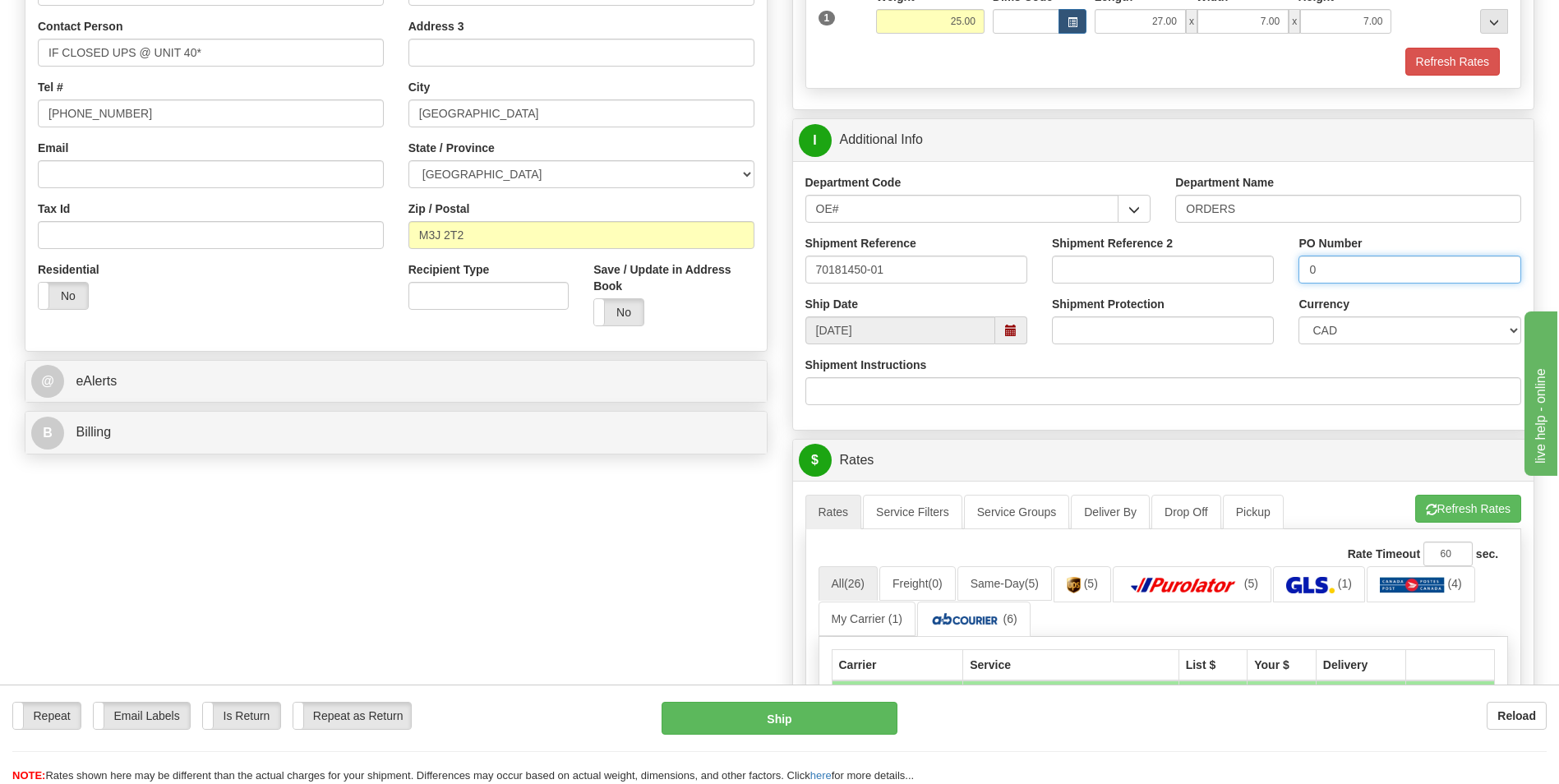
scroll to position [328, 0]
type input "0"
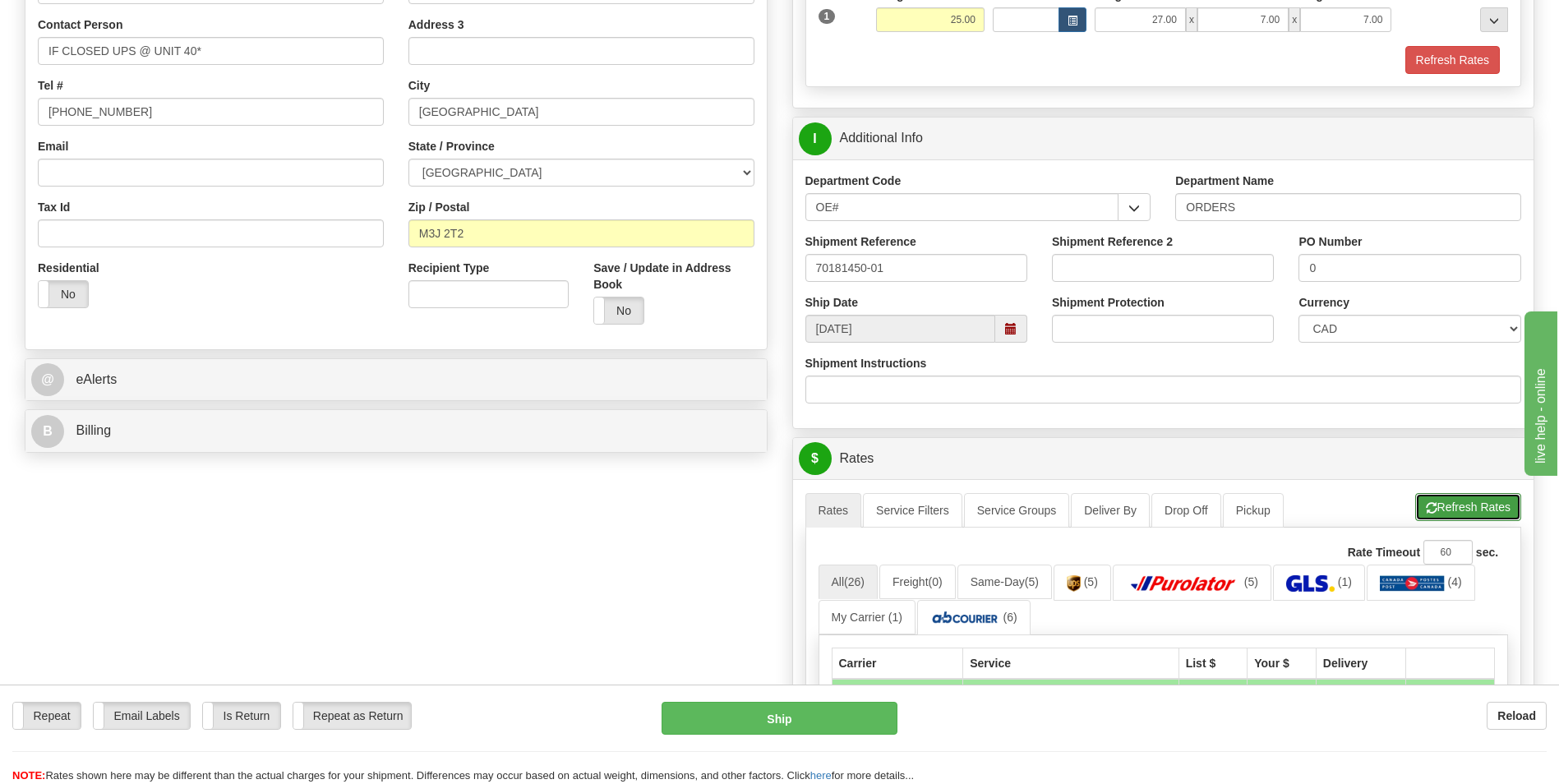
click at [1450, 512] on button "Refresh Rates" at bounding box center [1469, 507] width 106 height 28
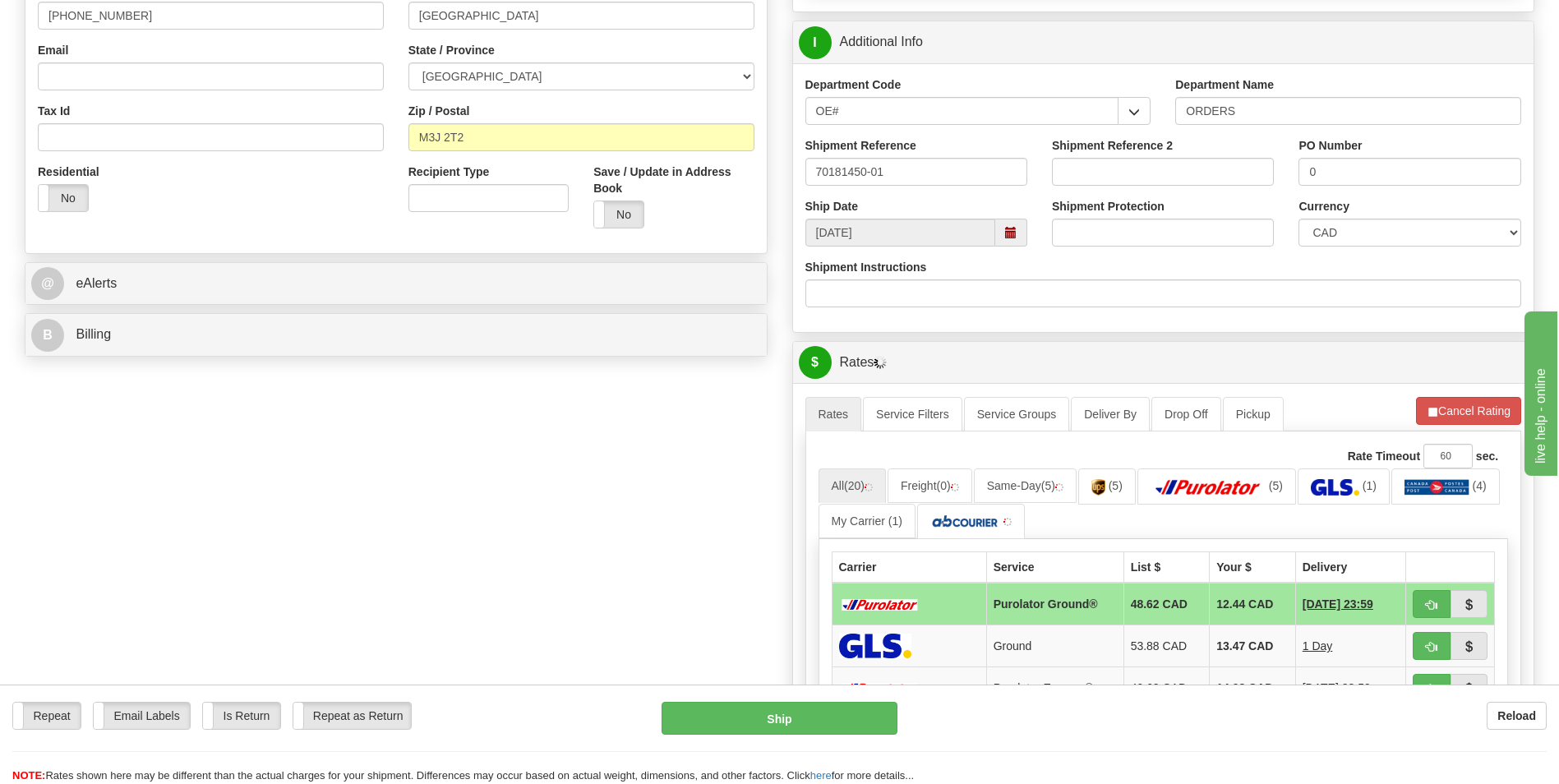
scroll to position [657, 0]
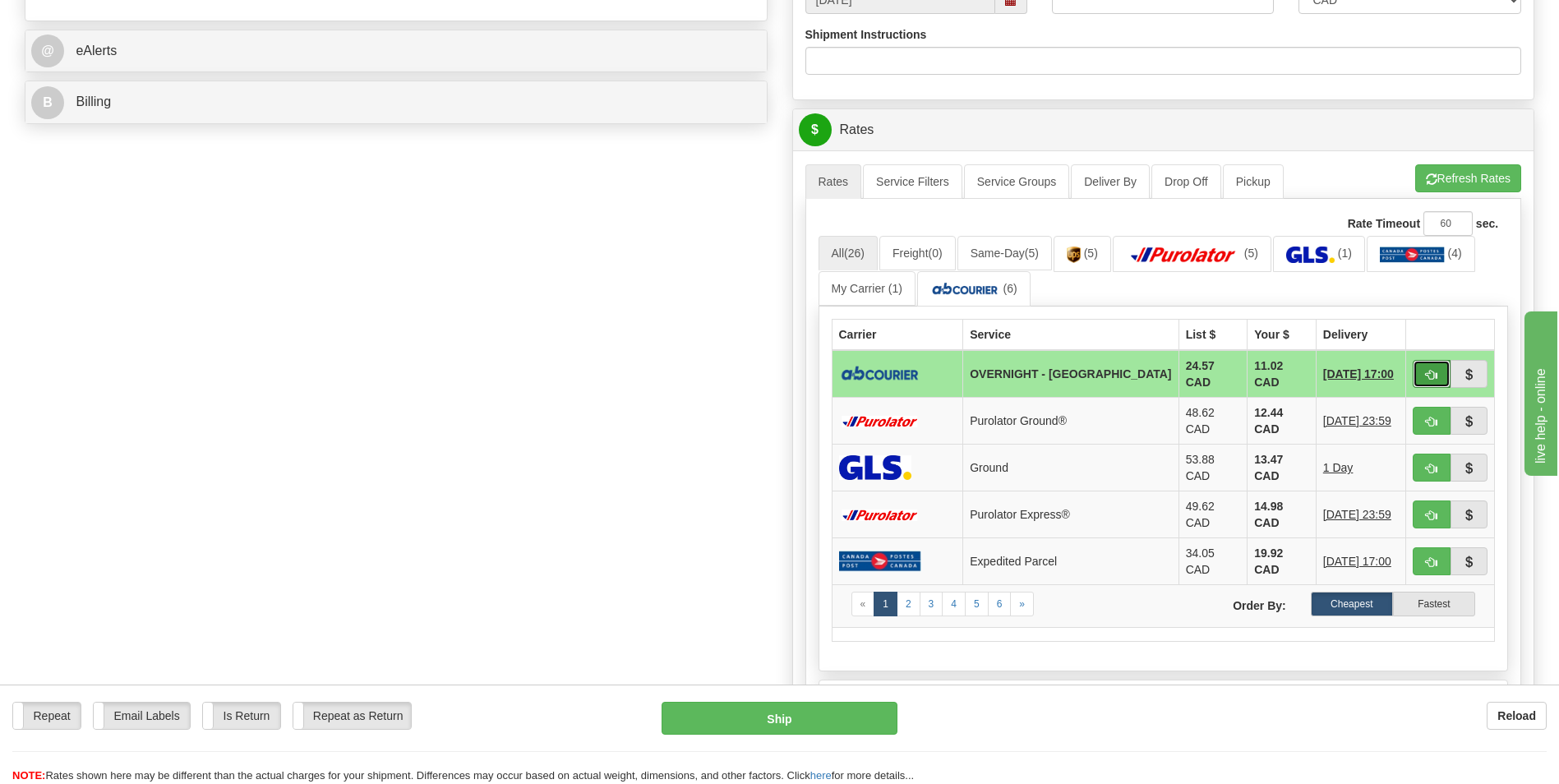
click at [1431, 360] on button "button" at bounding box center [1432, 374] width 38 height 28
type input "4"
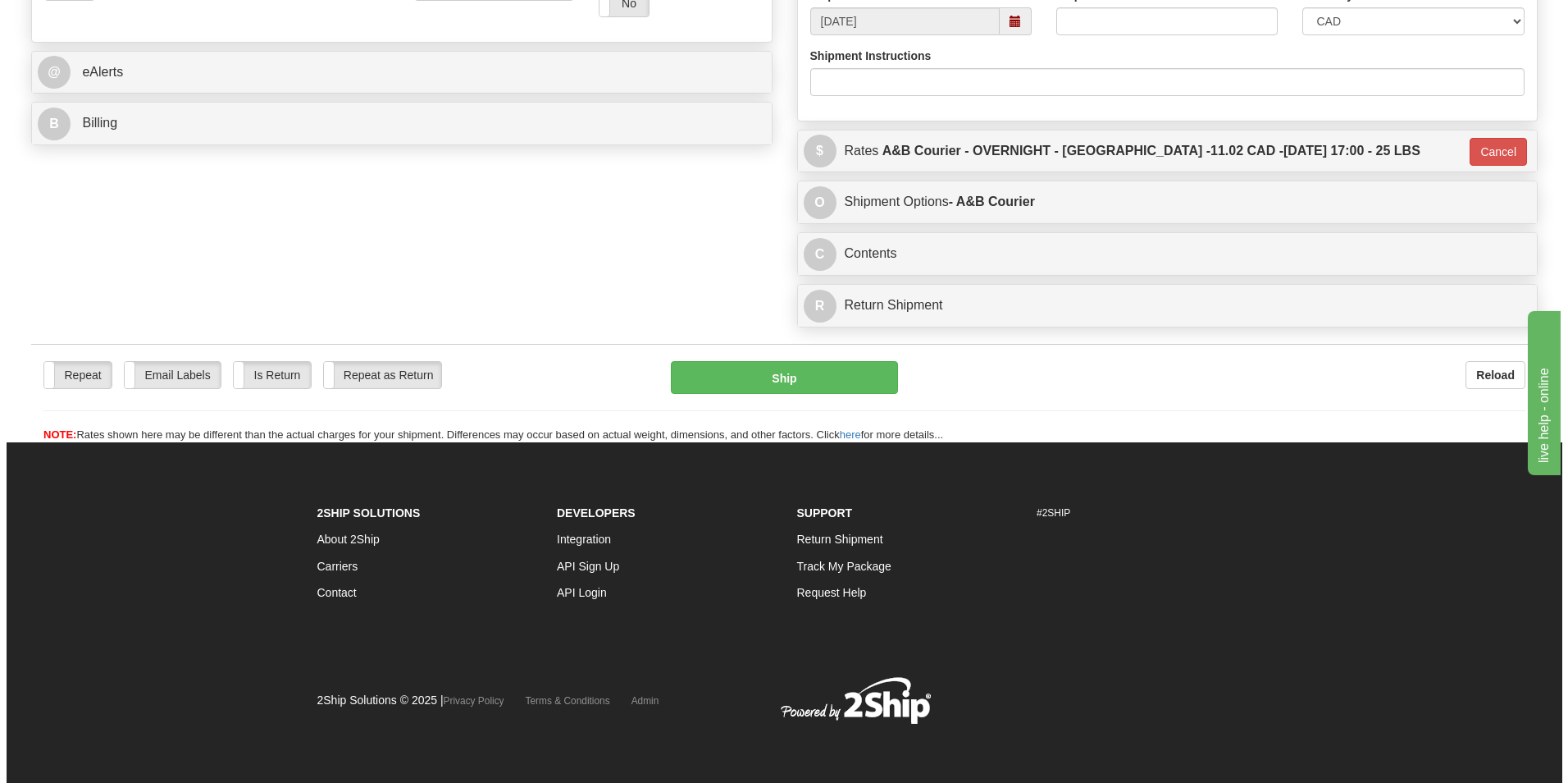
scroll to position [635, 0]
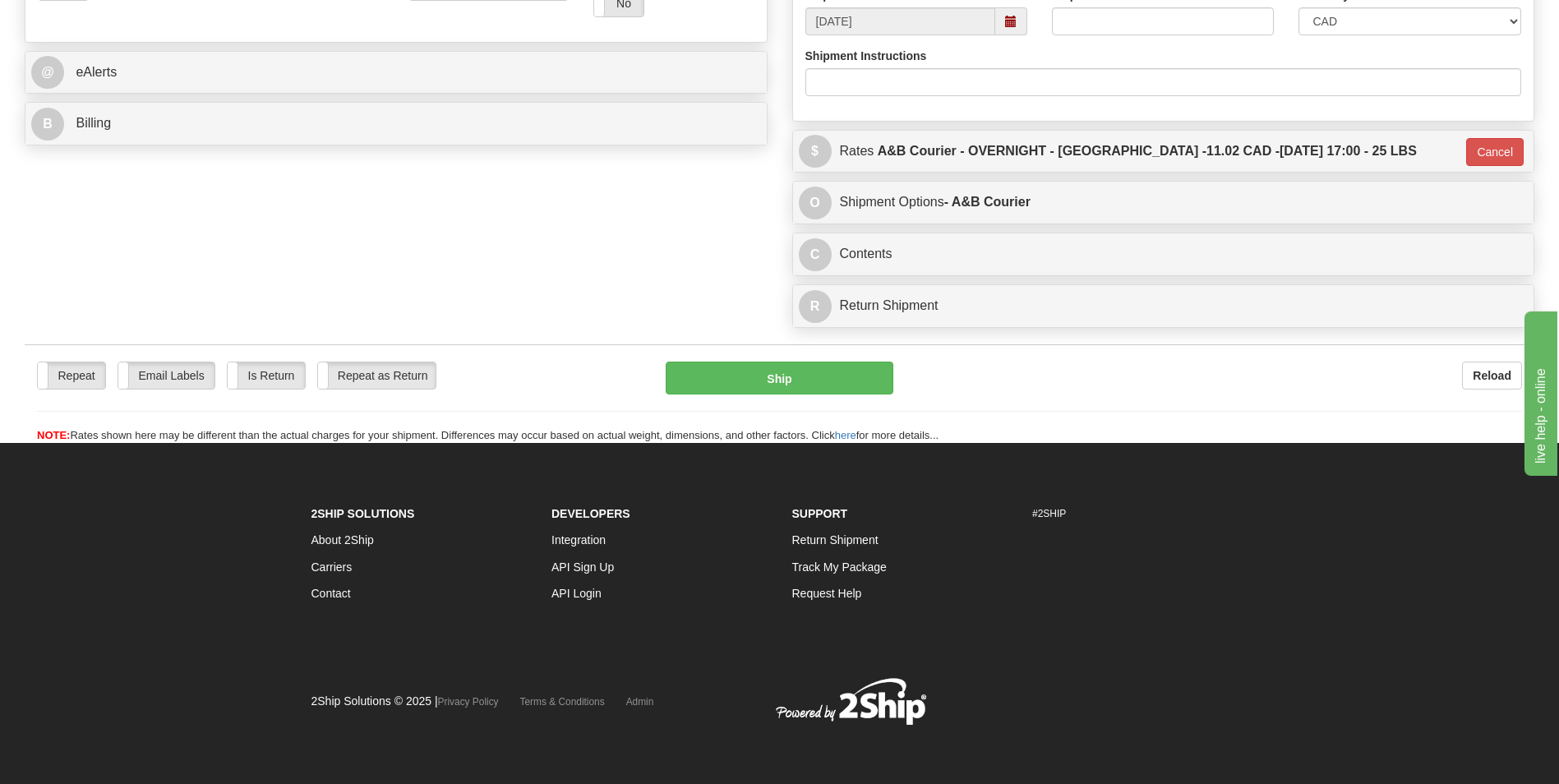
click at [747, 360] on div "Repeat Repeat Email Labels Email Labels Edit Is Return Is Return Repeat as Retu…" at bounding box center [779, 394] width 1509 height 99
click at [743, 374] on button "Ship" at bounding box center [779, 377] width 227 height 33
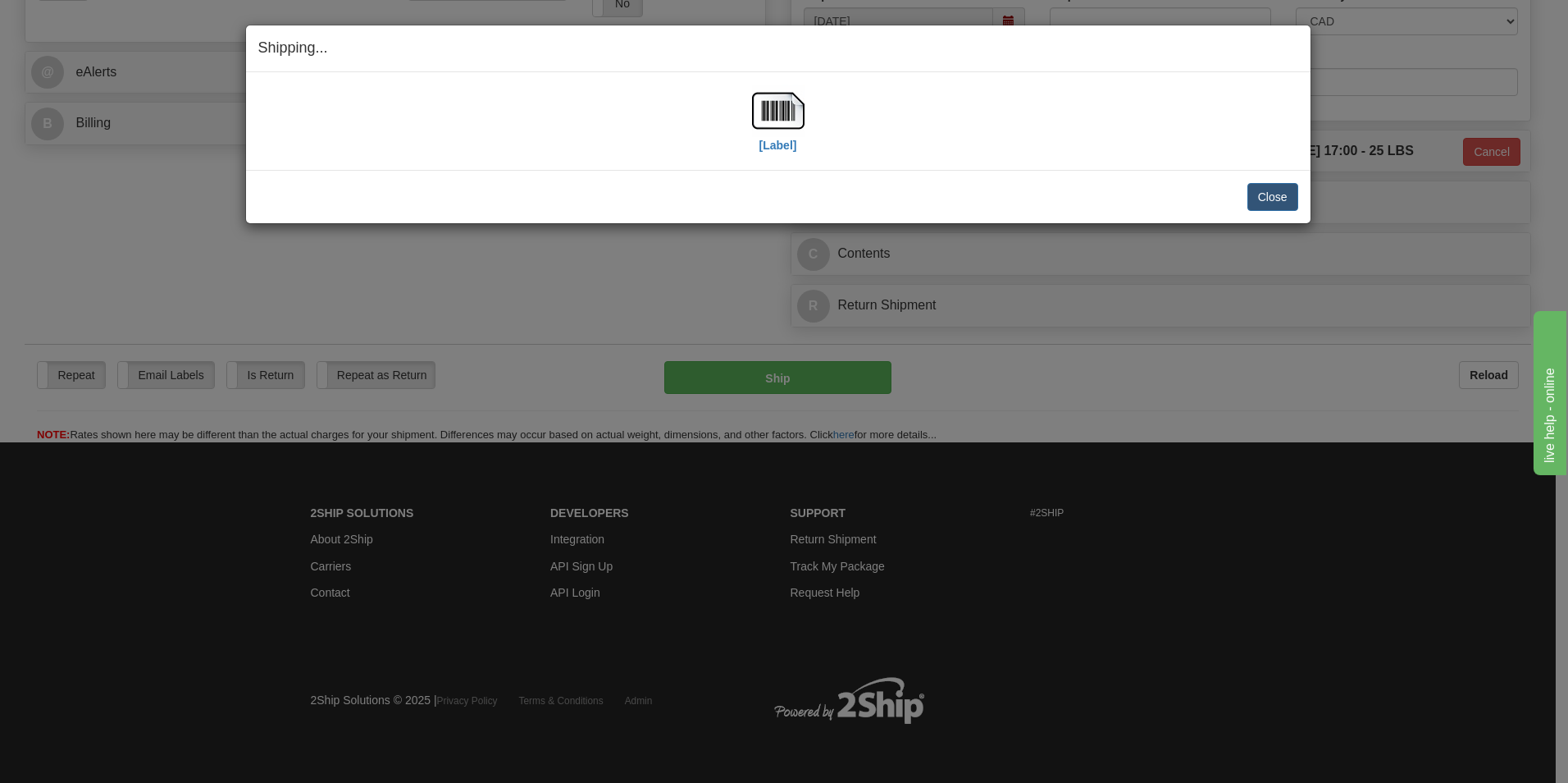
click at [808, 110] on div "[Label]" at bounding box center [777, 121] width 1040 height 73
click at [792, 119] on img at bounding box center [777, 110] width 52 height 52
click at [1261, 188] on button "Close" at bounding box center [1273, 197] width 51 height 28
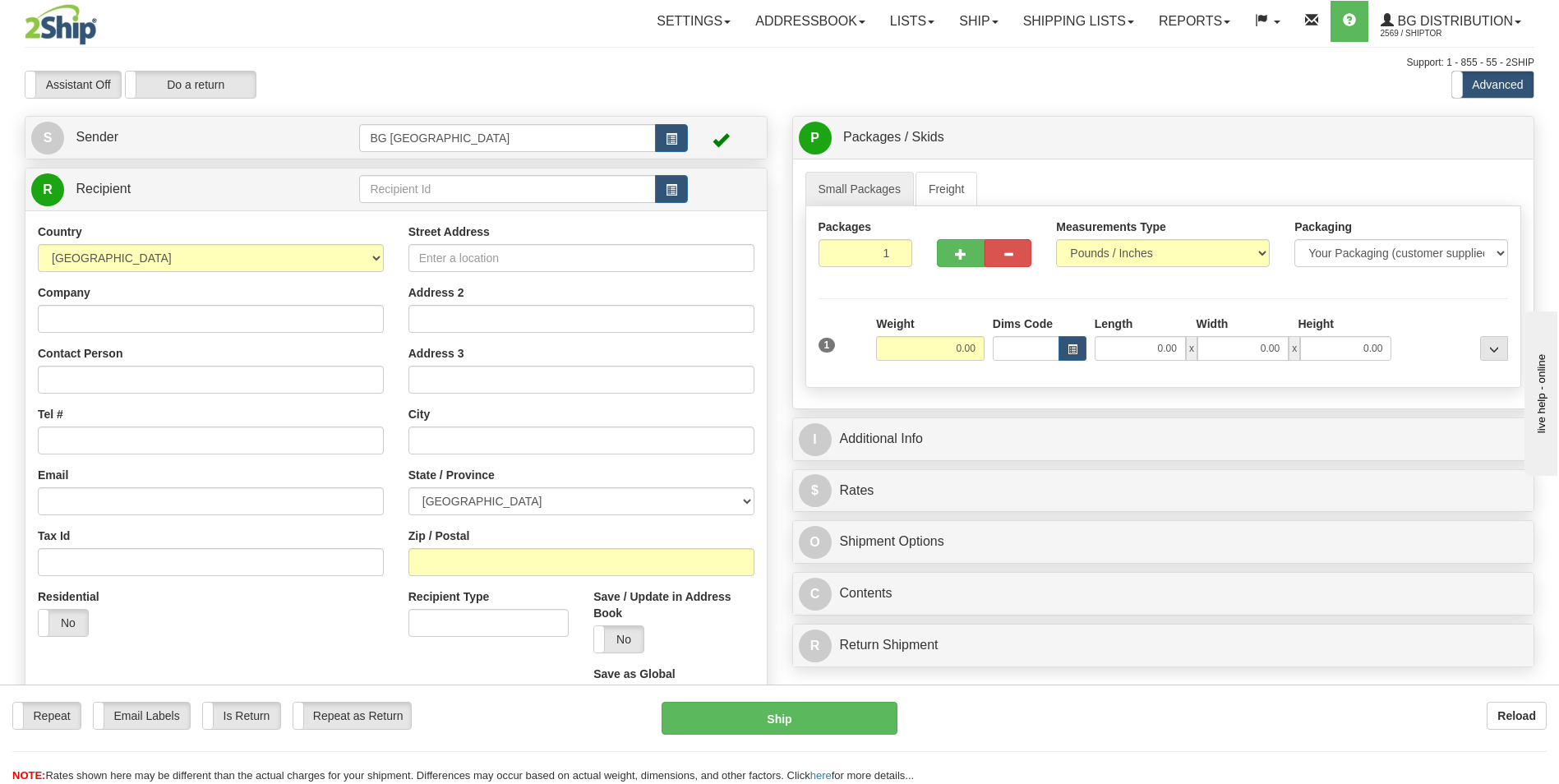
click at [2, 161] on div "Toggle navigation Settings Shipping Preferences Fields Preferences New" at bounding box center [779, 466] width 1559 height 934
click at [409, 186] on input "text" at bounding box center [507, 189] width 296 height 28
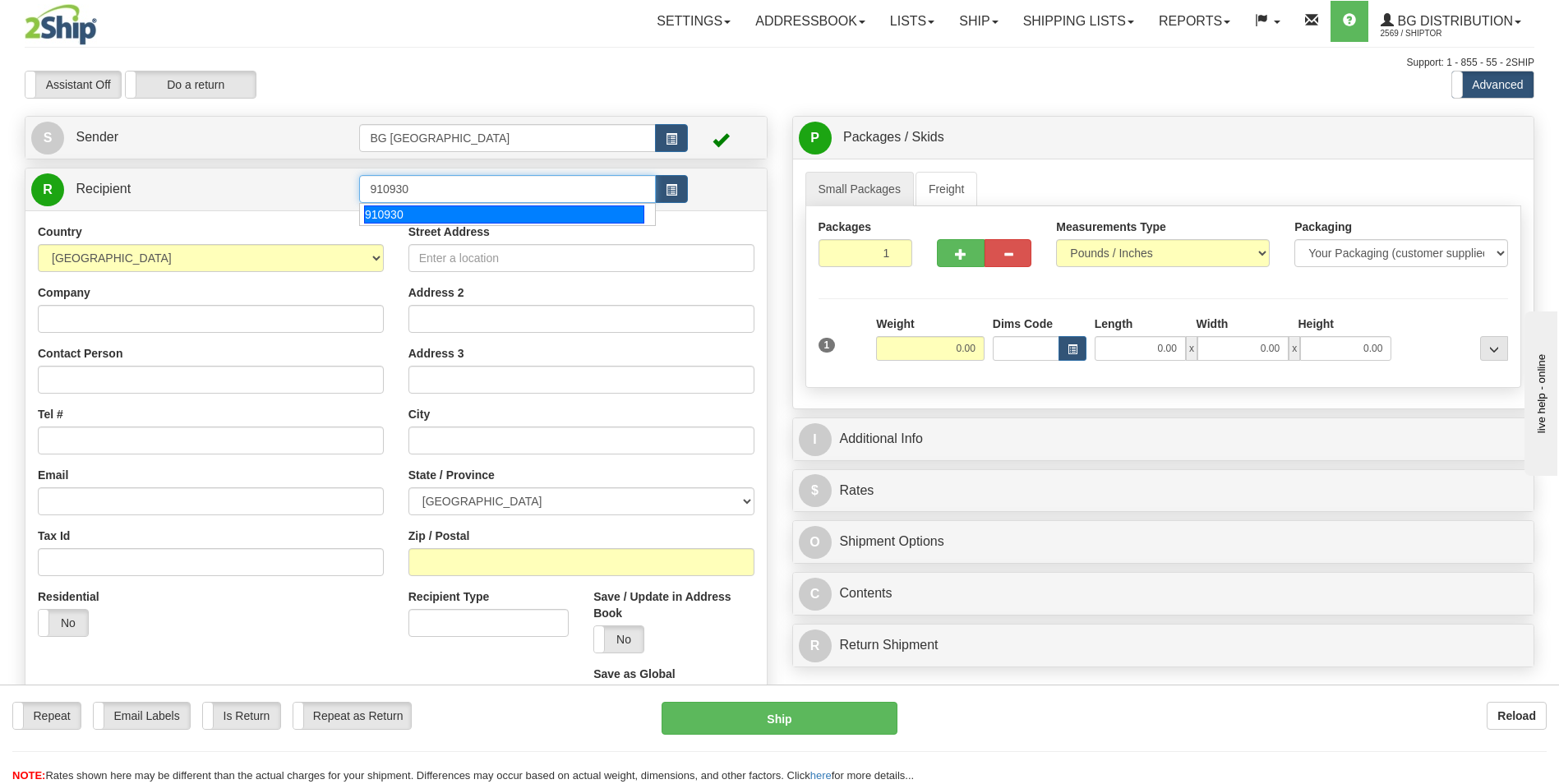
click at [397, 207] on div "910930" at bounding box center [504, 214] width 281 height 18
type input "910930"
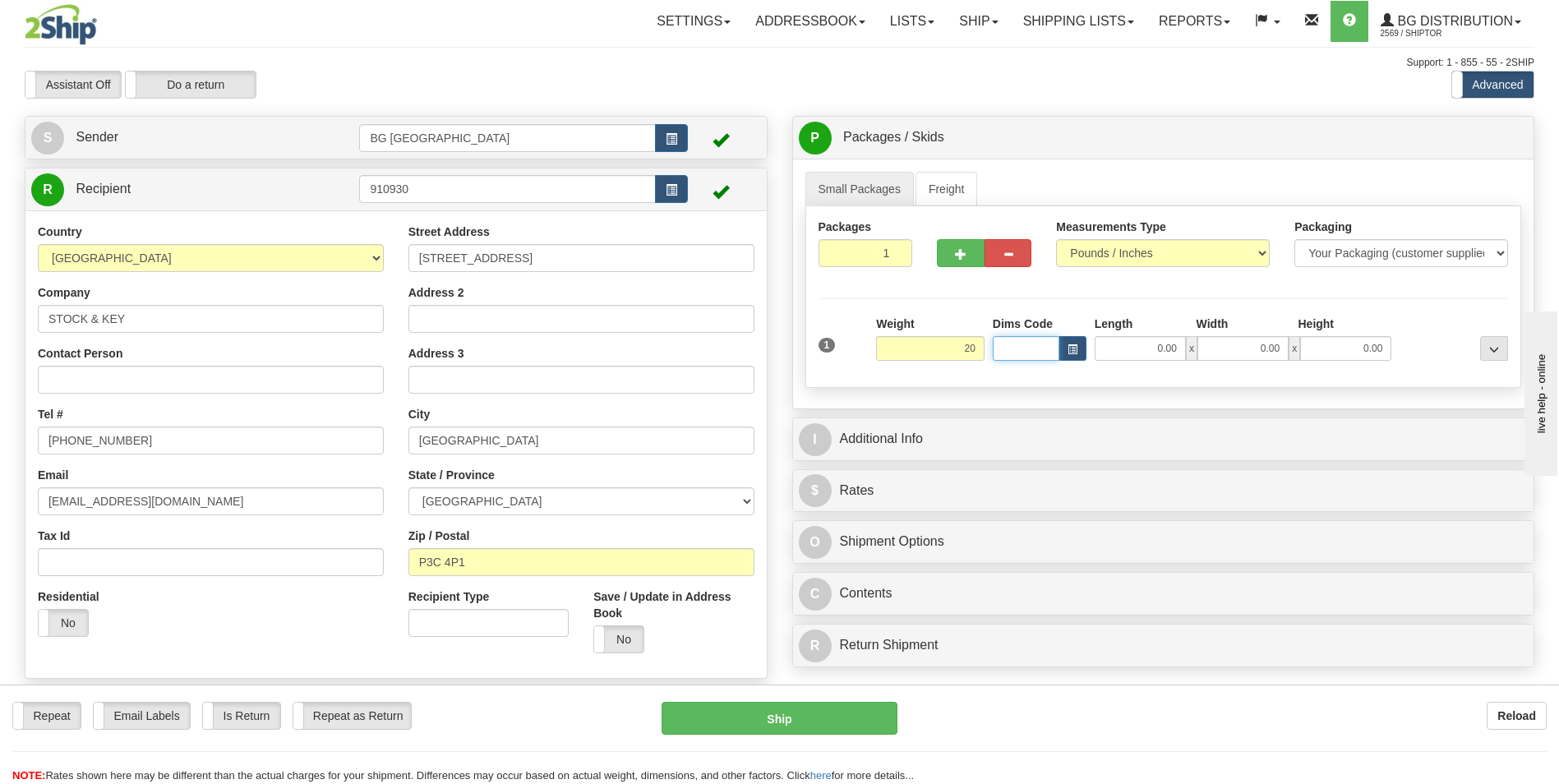
type input "20.00"
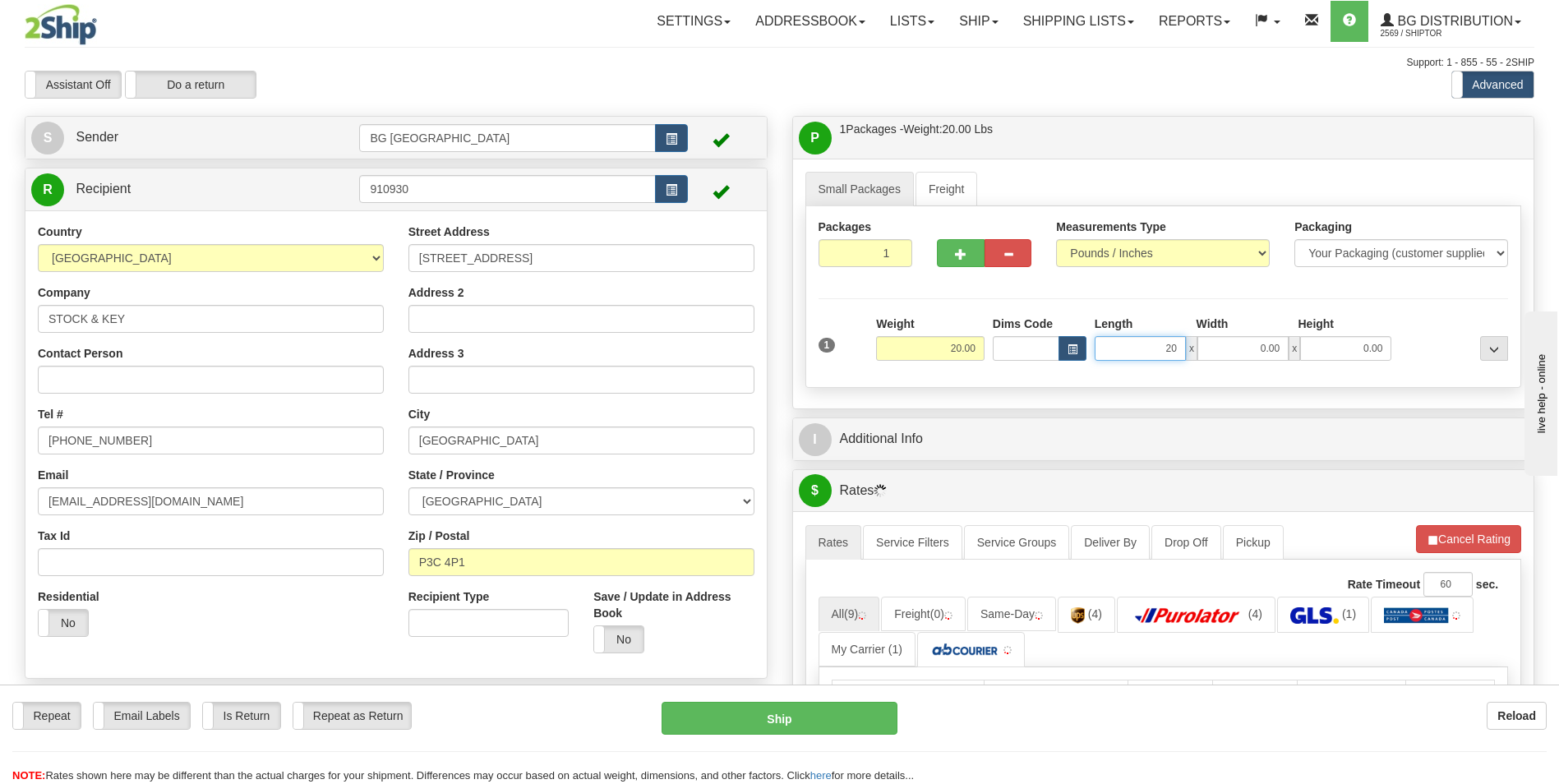
type input "20.00"
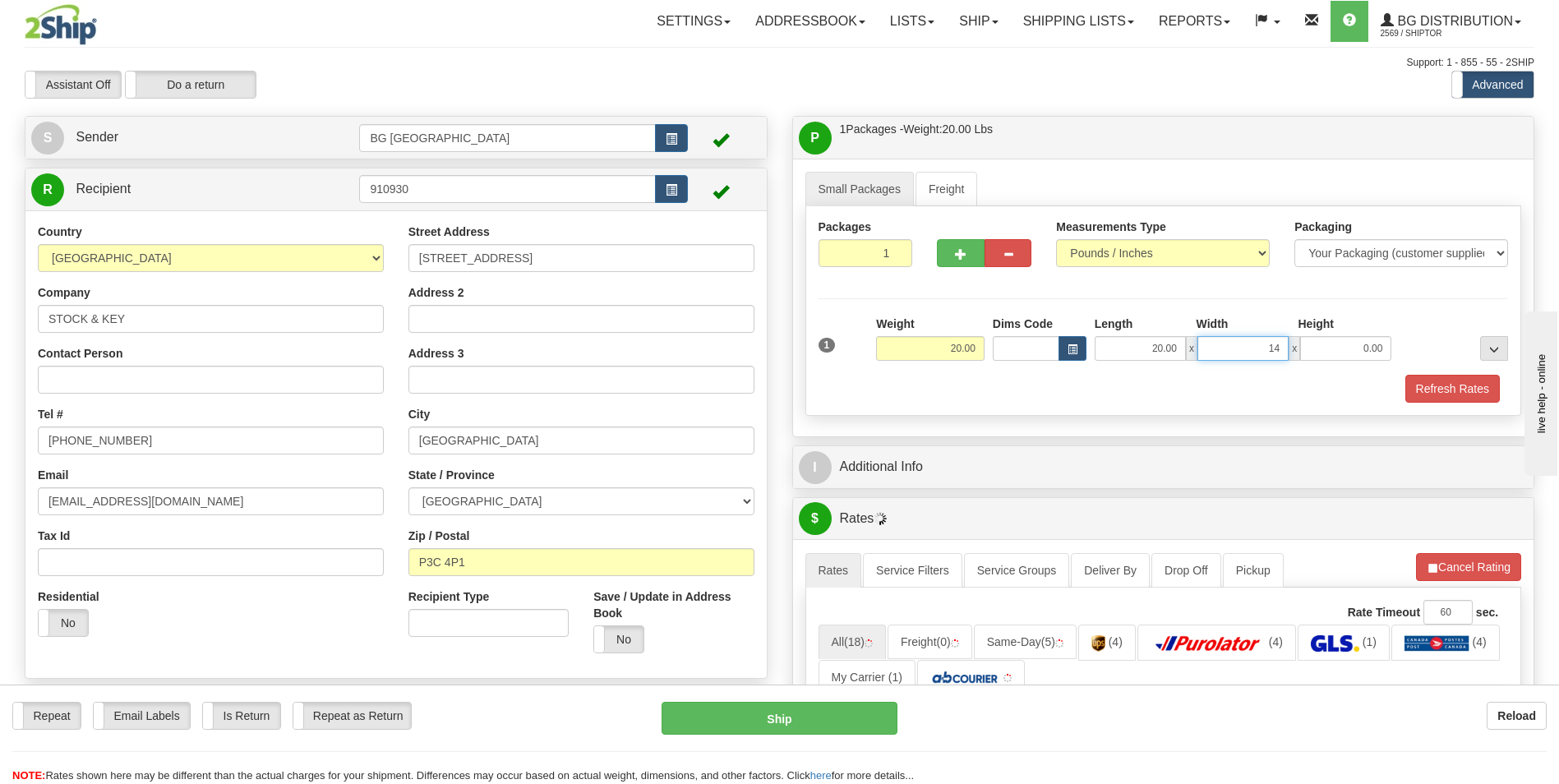
type input "14.00"
type input "7.00"
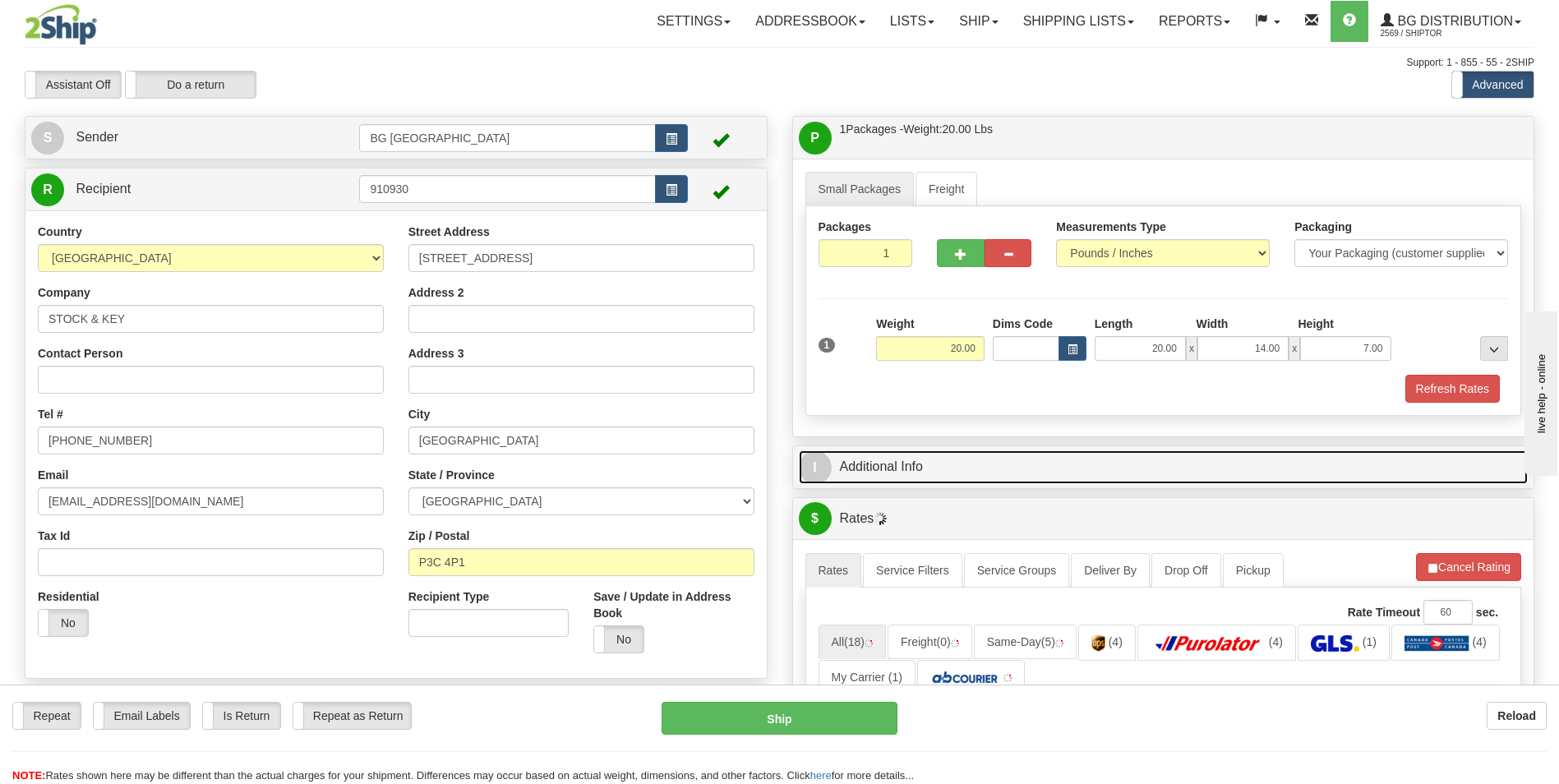
click at [908, 462] on link "I Additional Info" at bounding box center [1163, 467] width 729 height 34
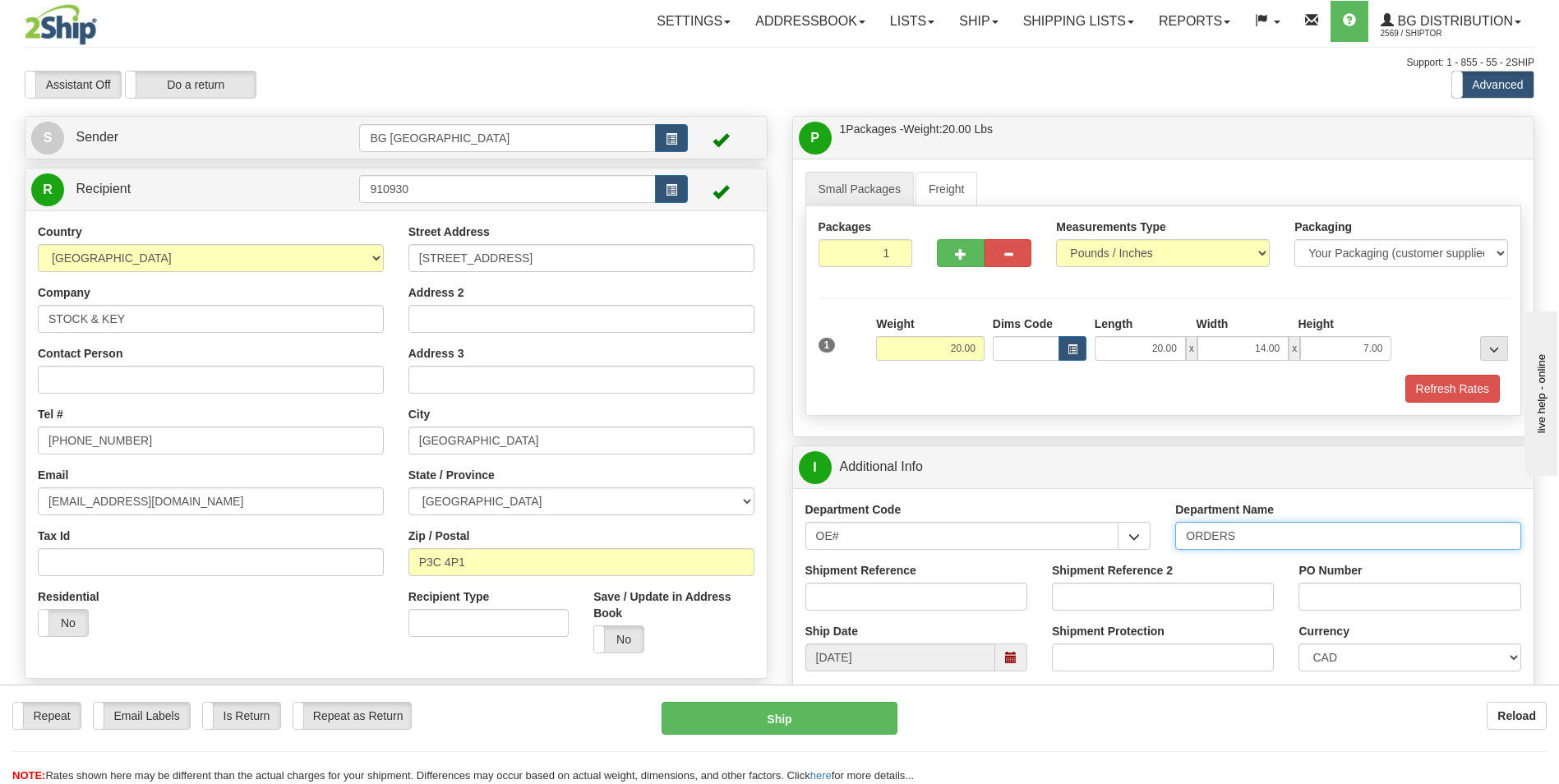
click at [1277, 542] on input "ORDERS" at bounding box center [1347, 535] width 346 height 28
type input "70181649-00"
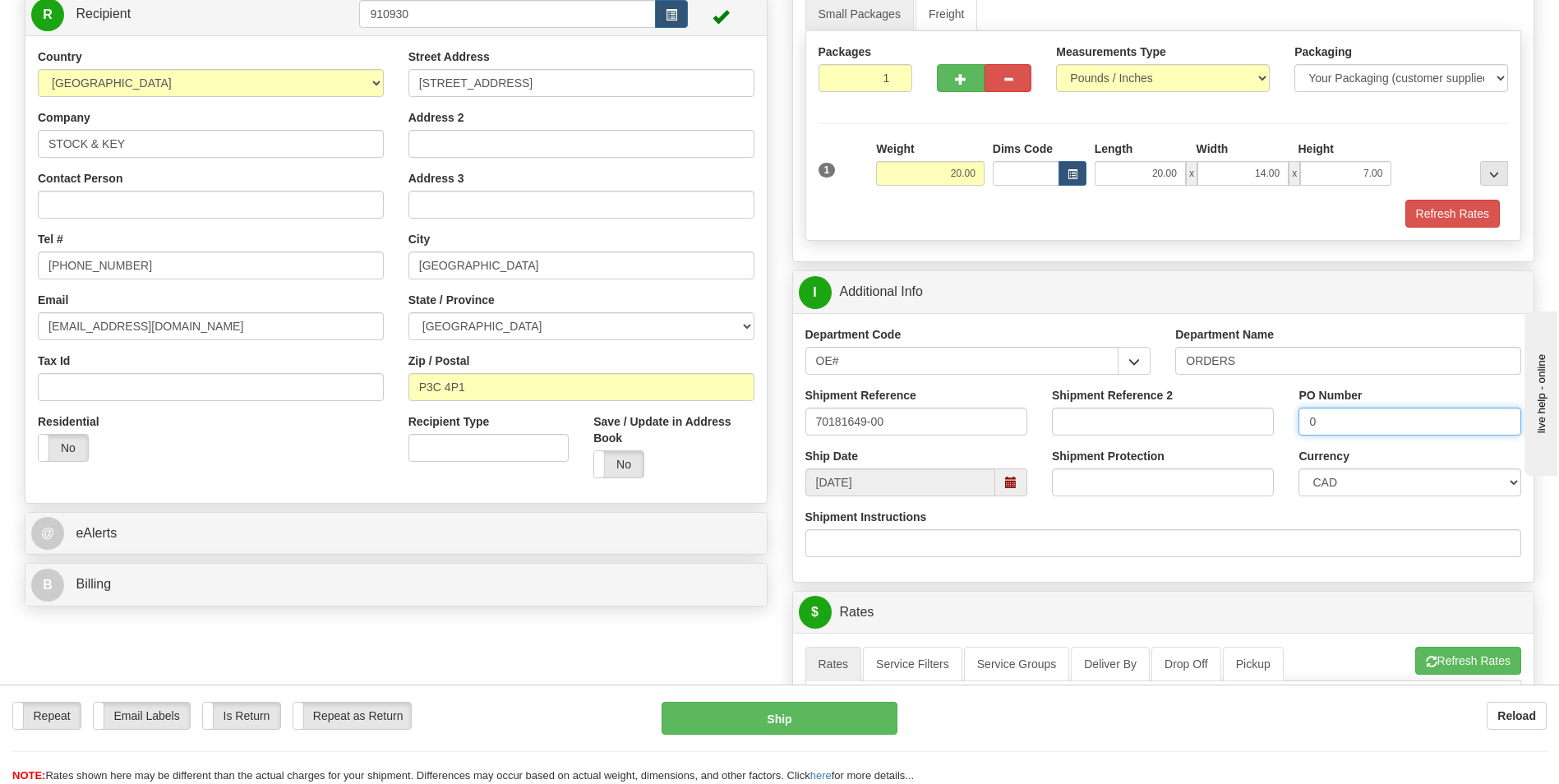
scroll to position [328, 0]
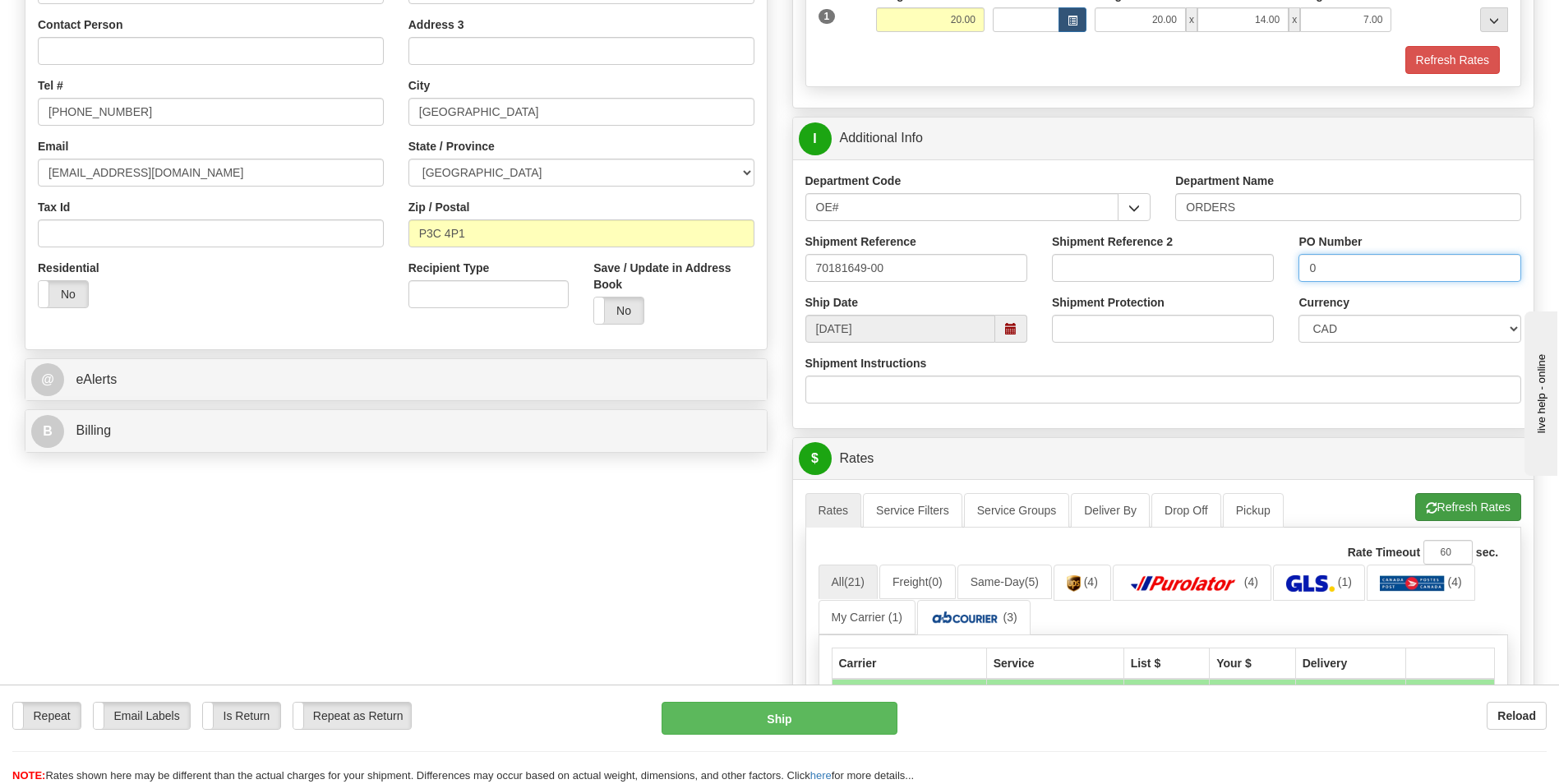
type input "0"
click at [1484, 511] on button "Refresh Rates" at bounding box center [1469, 507] width 106 height 28
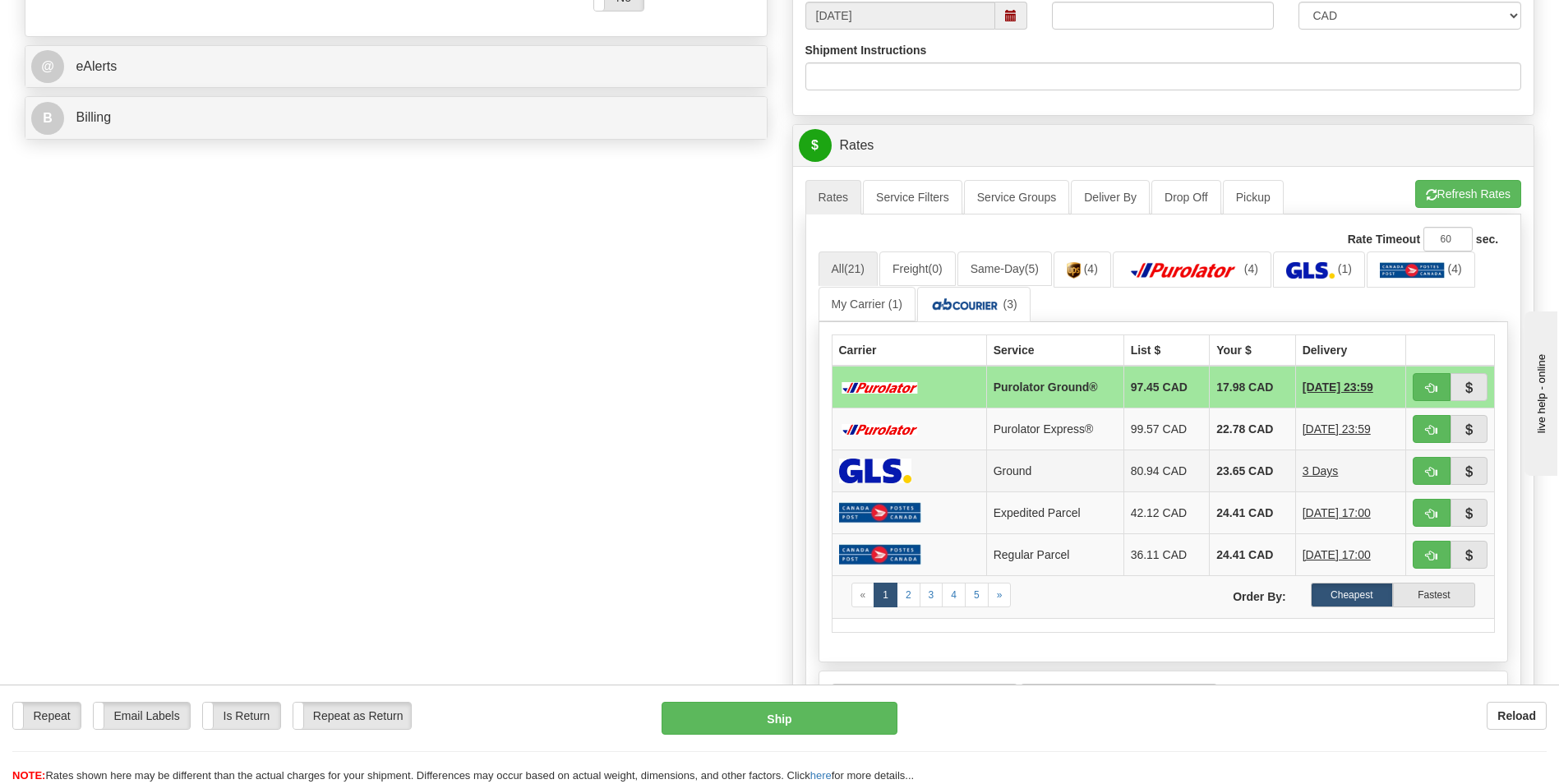
scroll to position [657, 0]
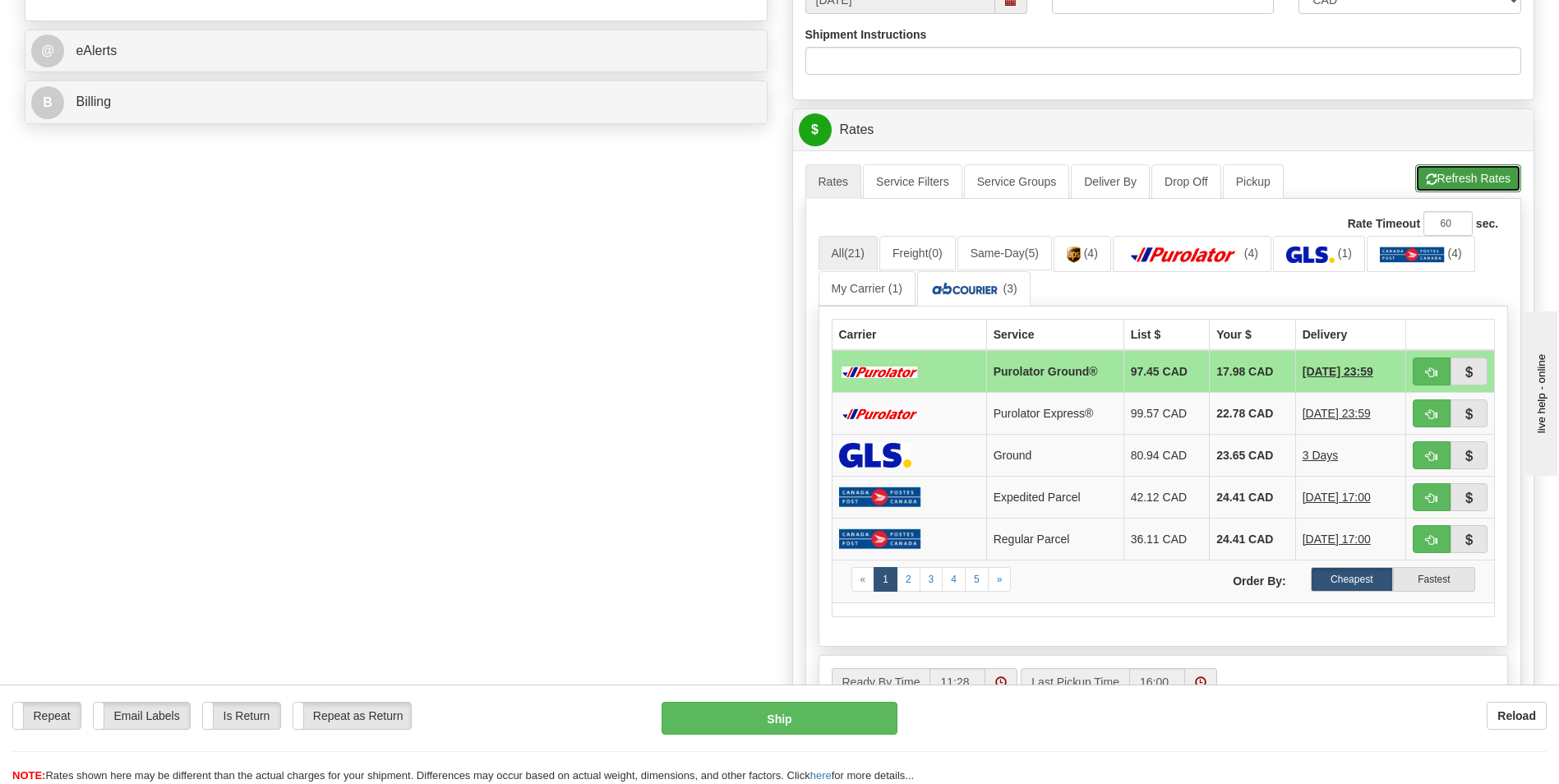
click at [1486, 178] on button "Refresh Rates" at bounding box center [1469, 179] width 106 height 28
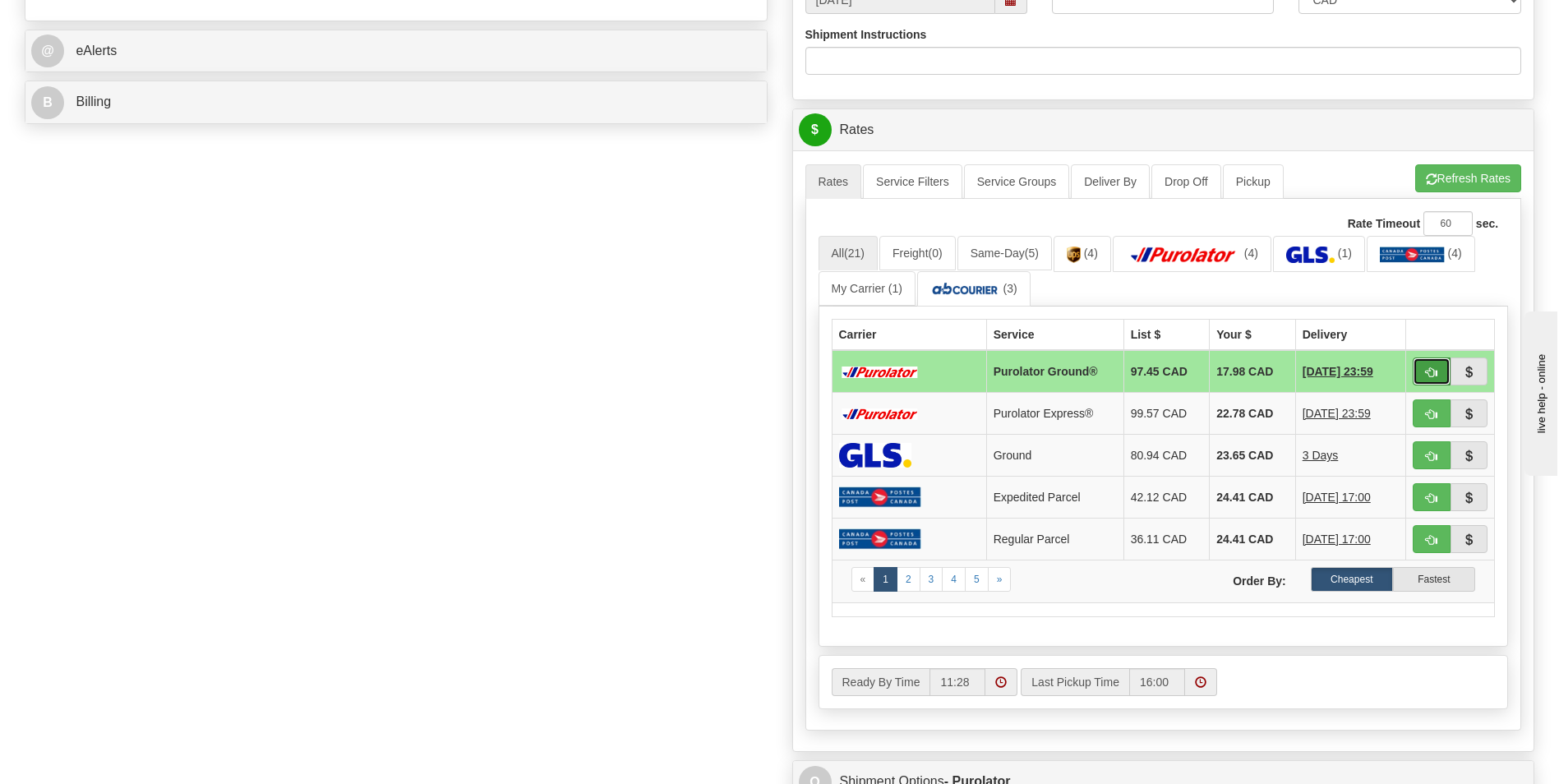
click at [1437, 367] on span "button" at bounding box center [1432, 373] width 12 height 11
type input "260"
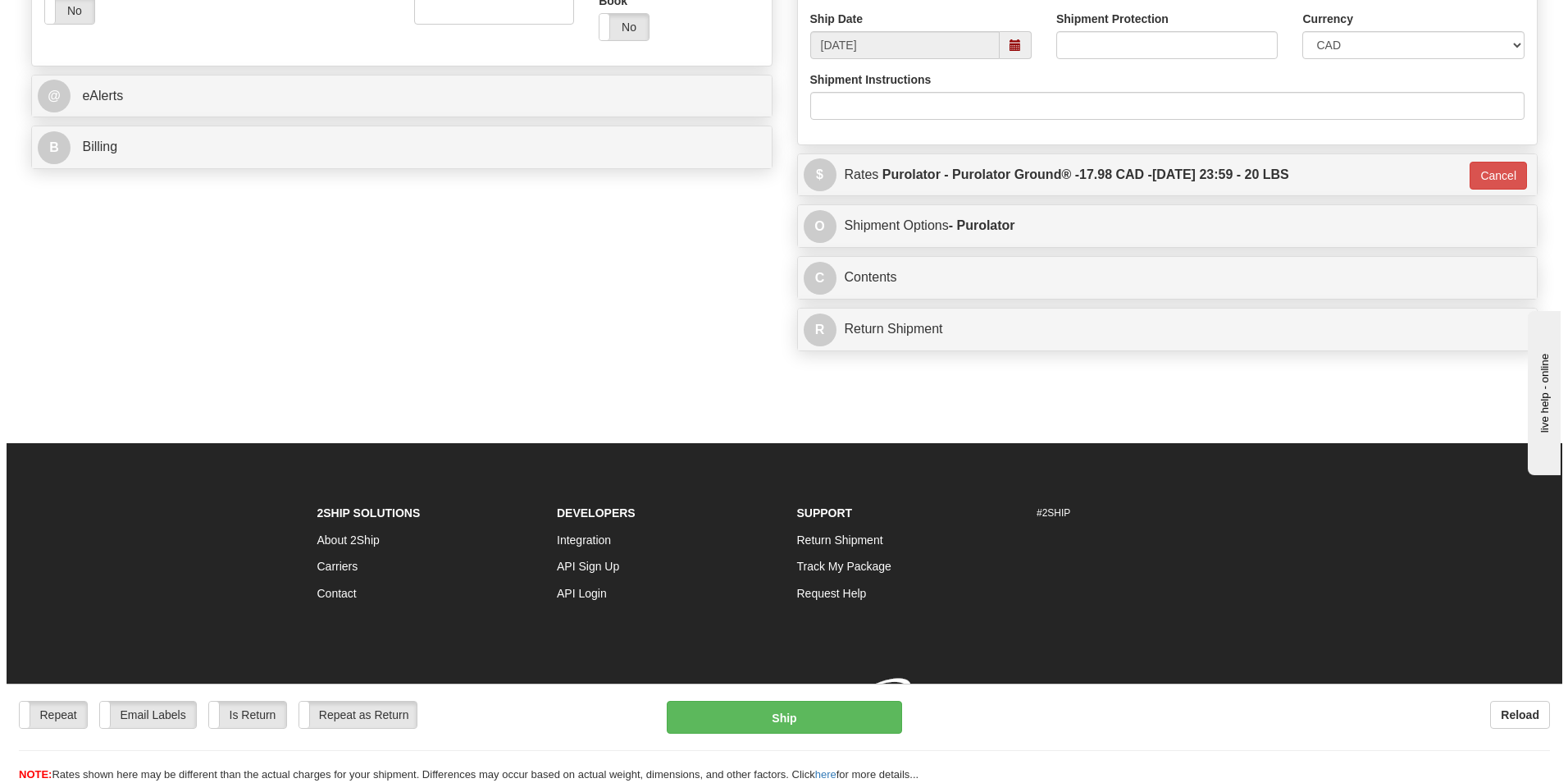
scroll to position [635, 0]
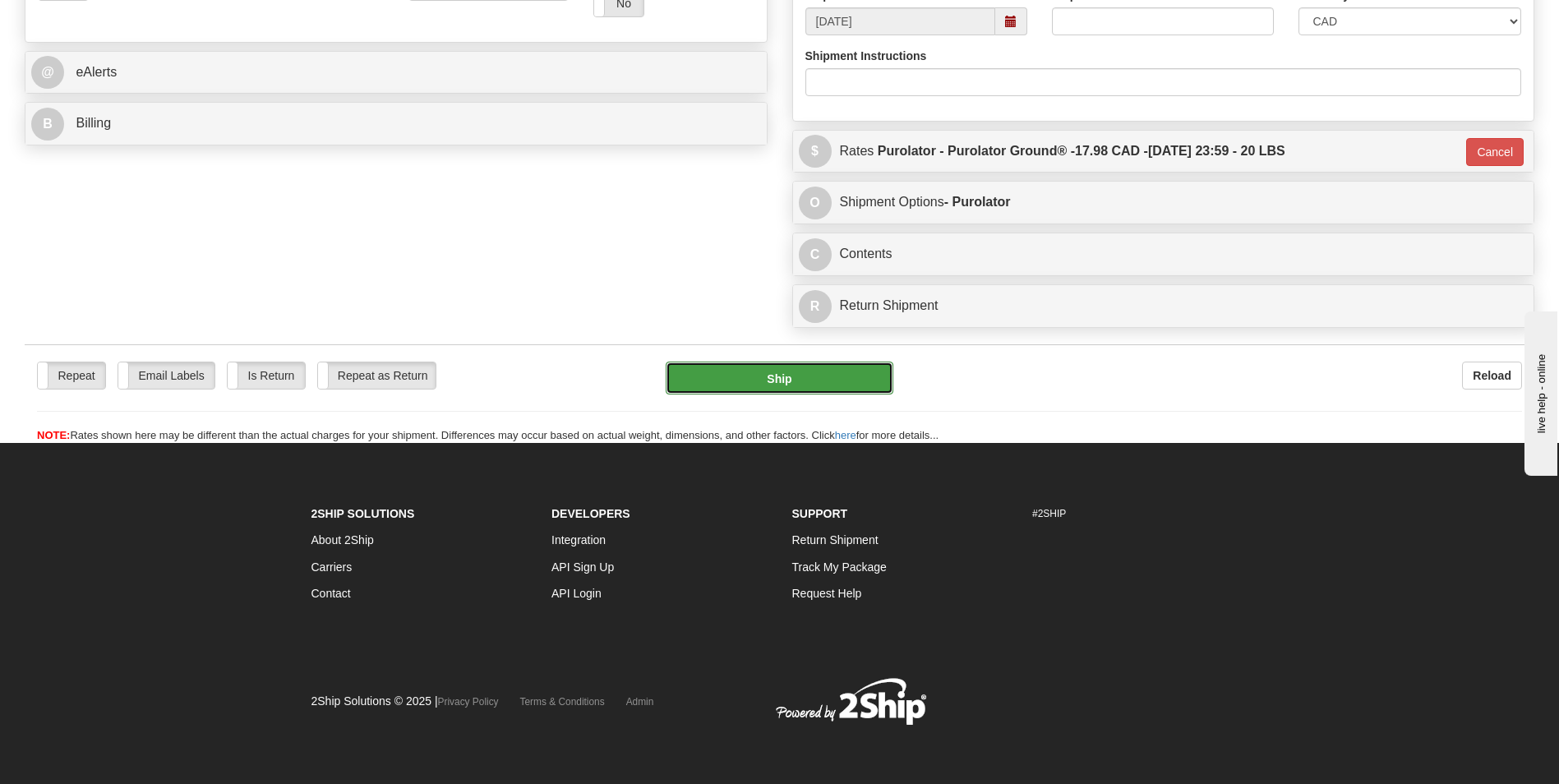
click at [797, 365] on button "Ship" at bounding box center [779, 377] width 227 height 33
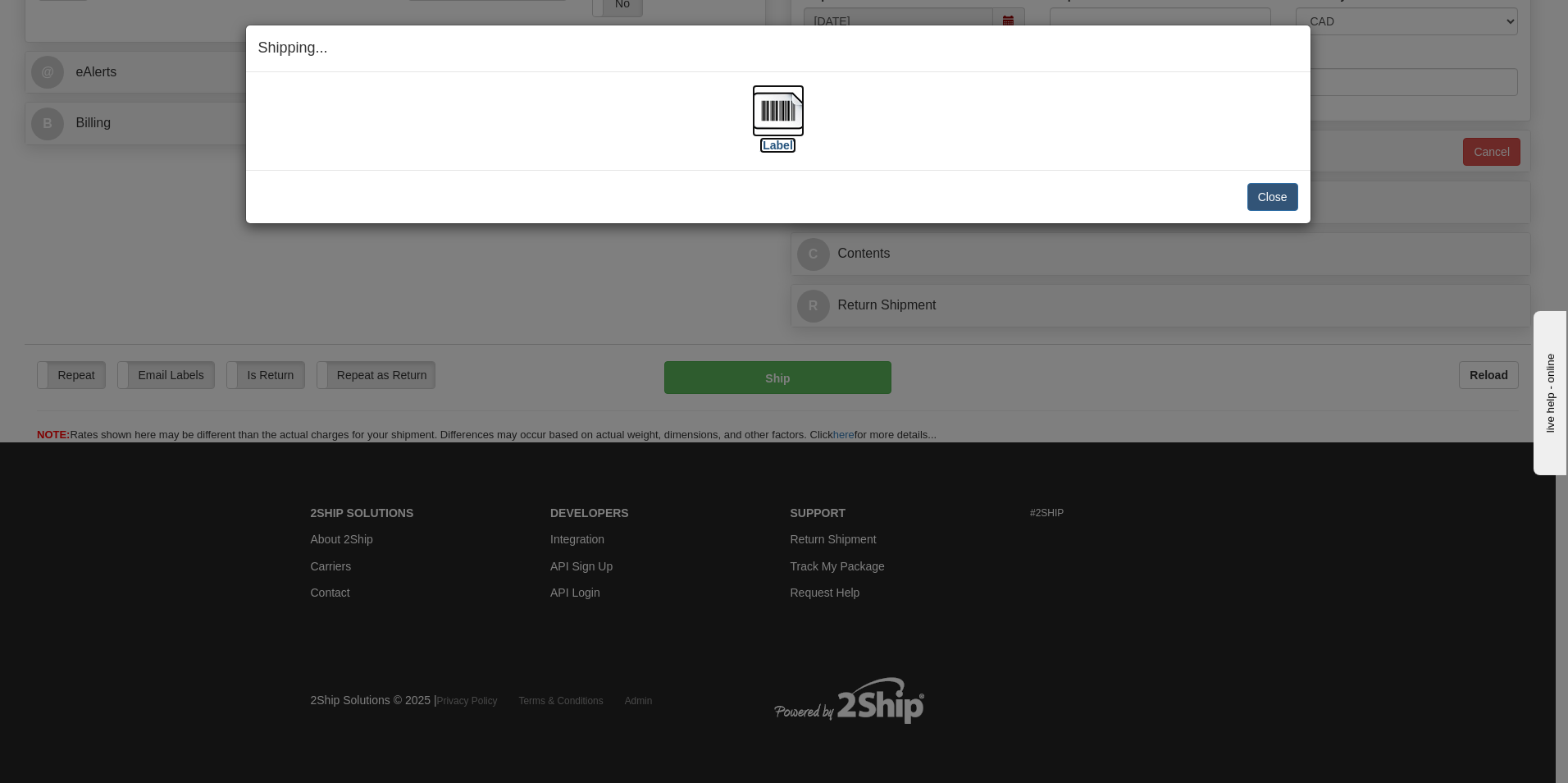
click at [761, 99] on img at bounding box center [777, 110] width 52 height 52
click at [1263, 201] on button "Close" at bounding box center [1273, 197] width 51 height 28
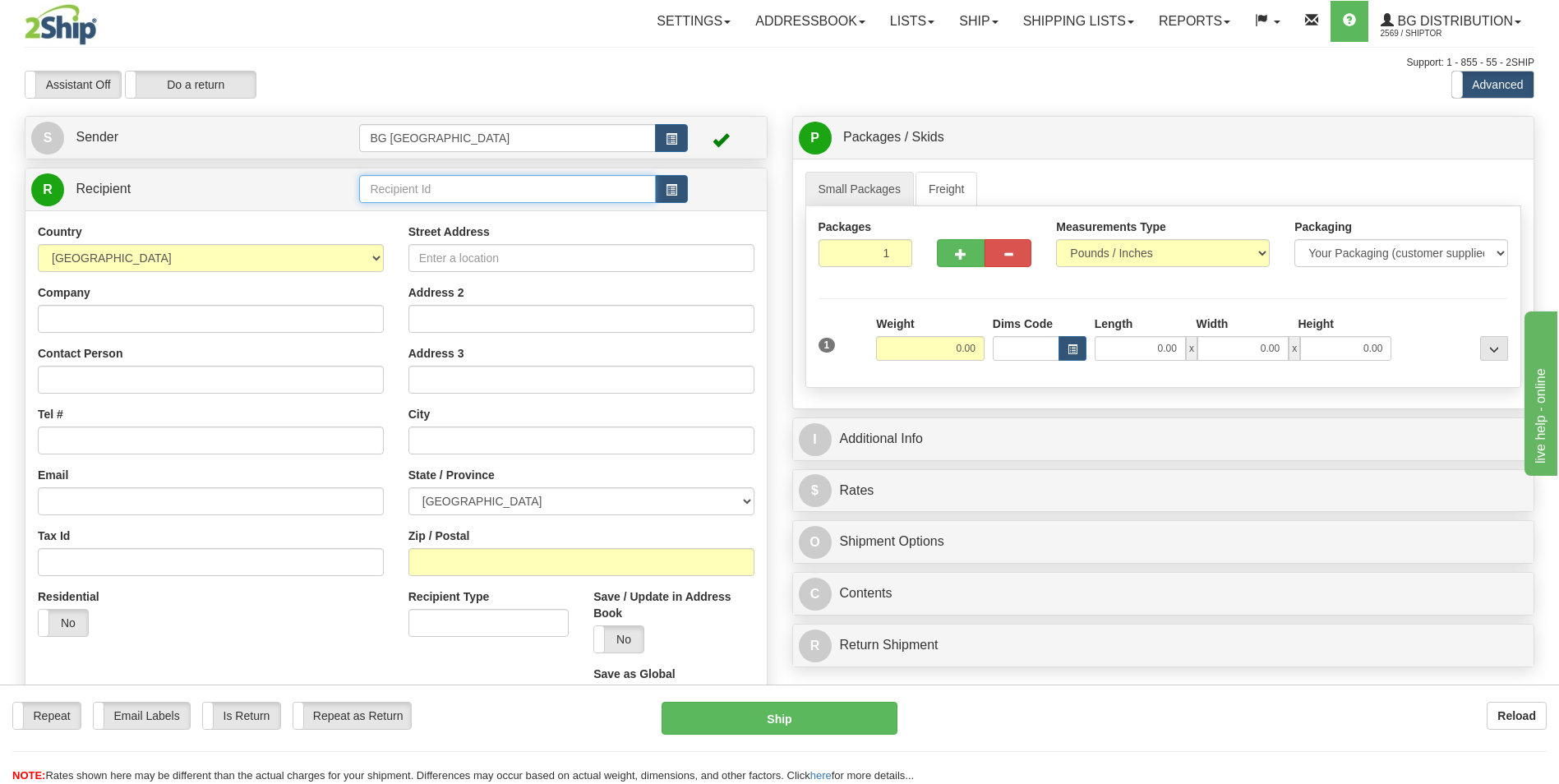
click at [413, 188] on input "text" at bounding box center [507, 189] width 296 height 28
click at [391, 211] on div "60628" at bounding box center [504, 214] width 281 height 18
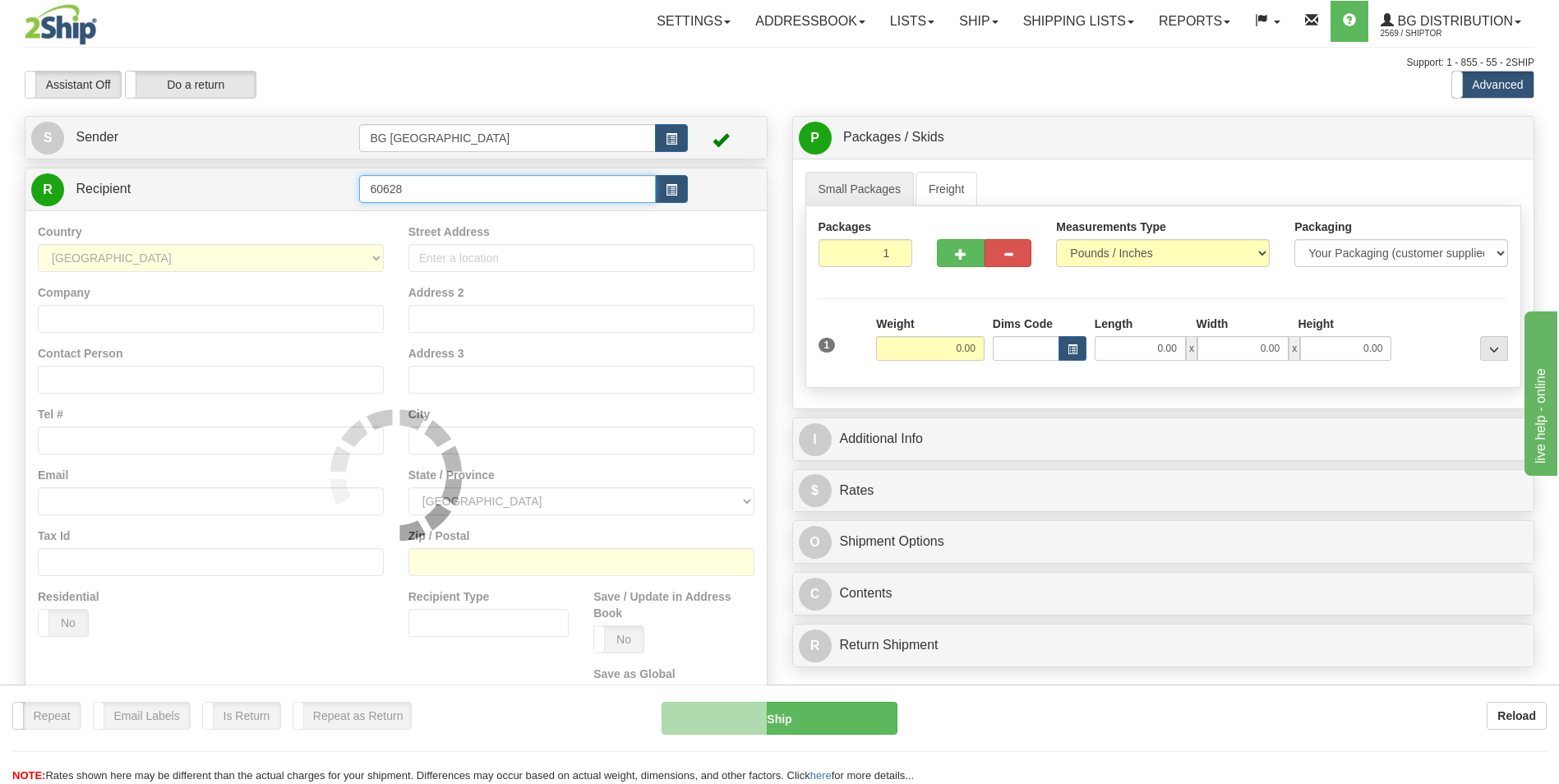
type input "60628"
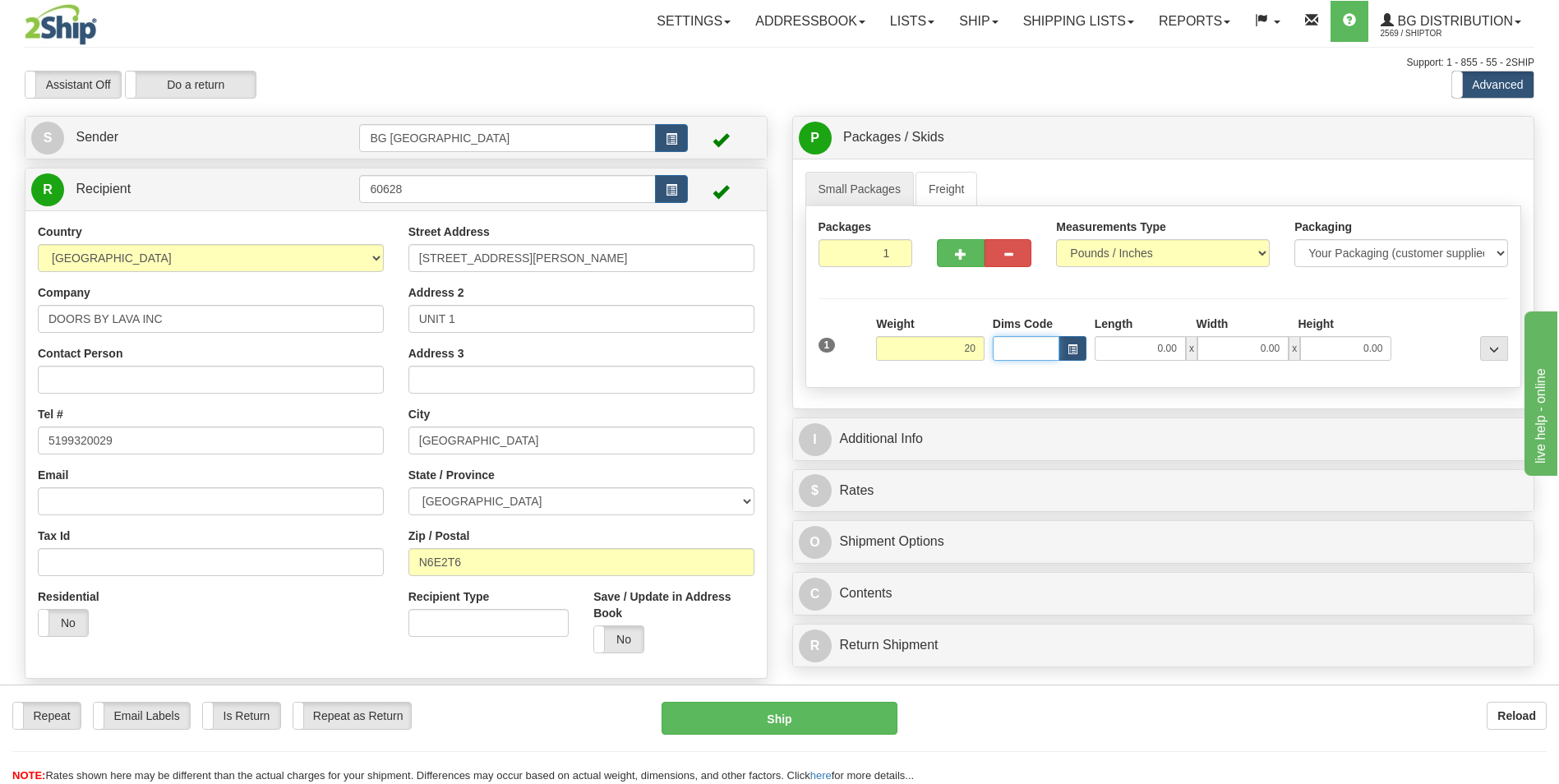
type input "20.00"
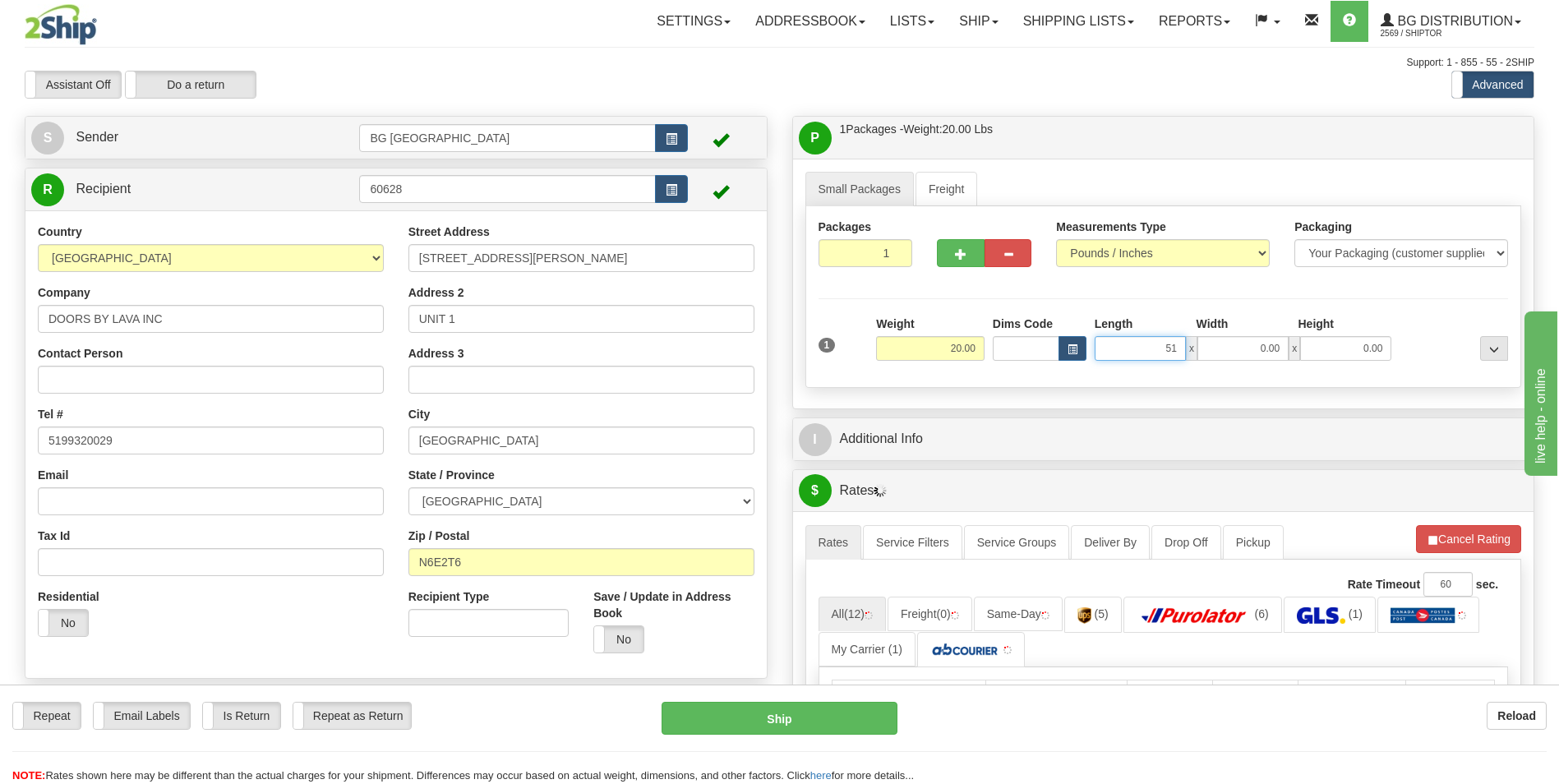
type input "51.00"
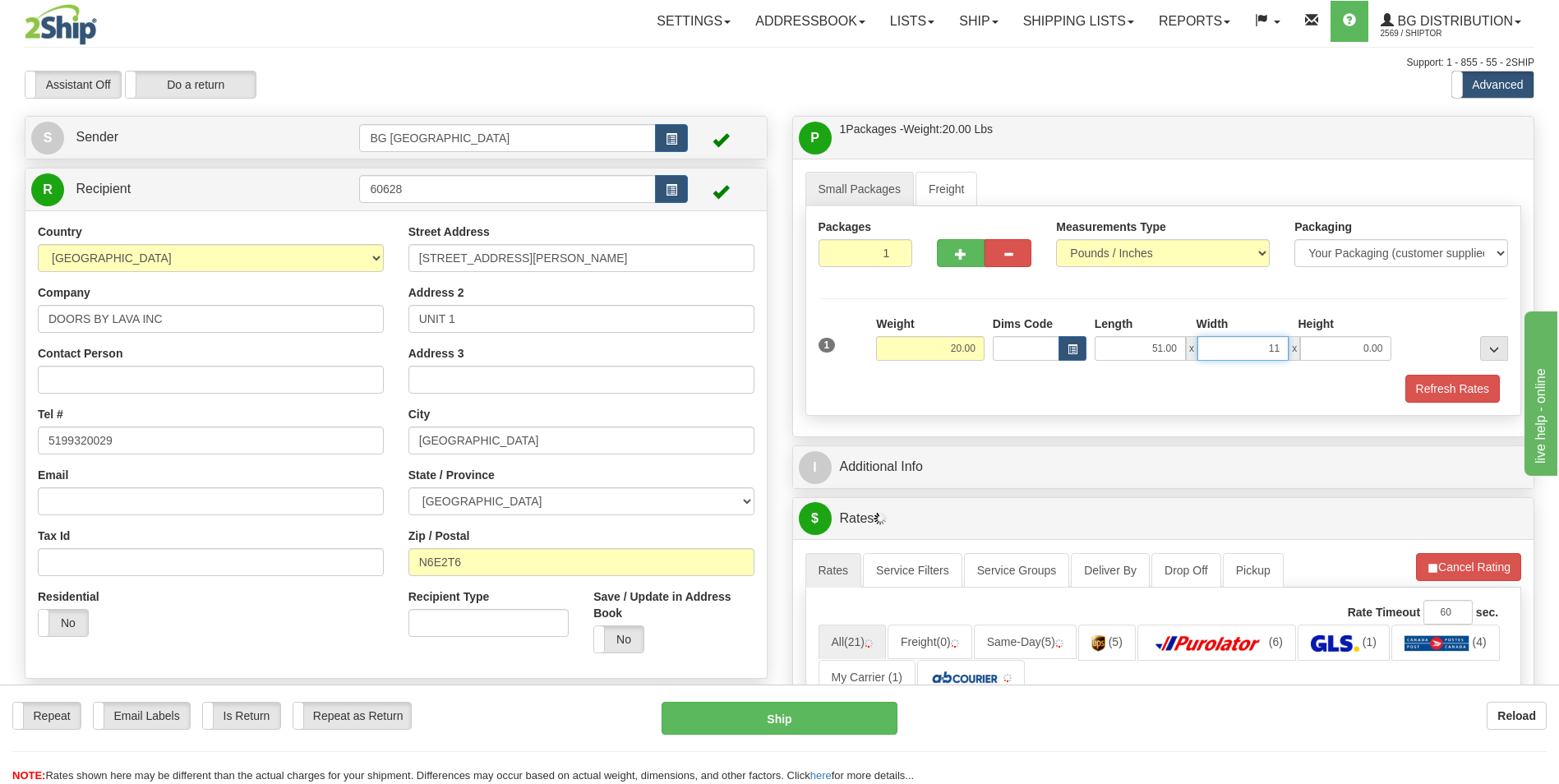
type input "11.00"
type input "5.00"
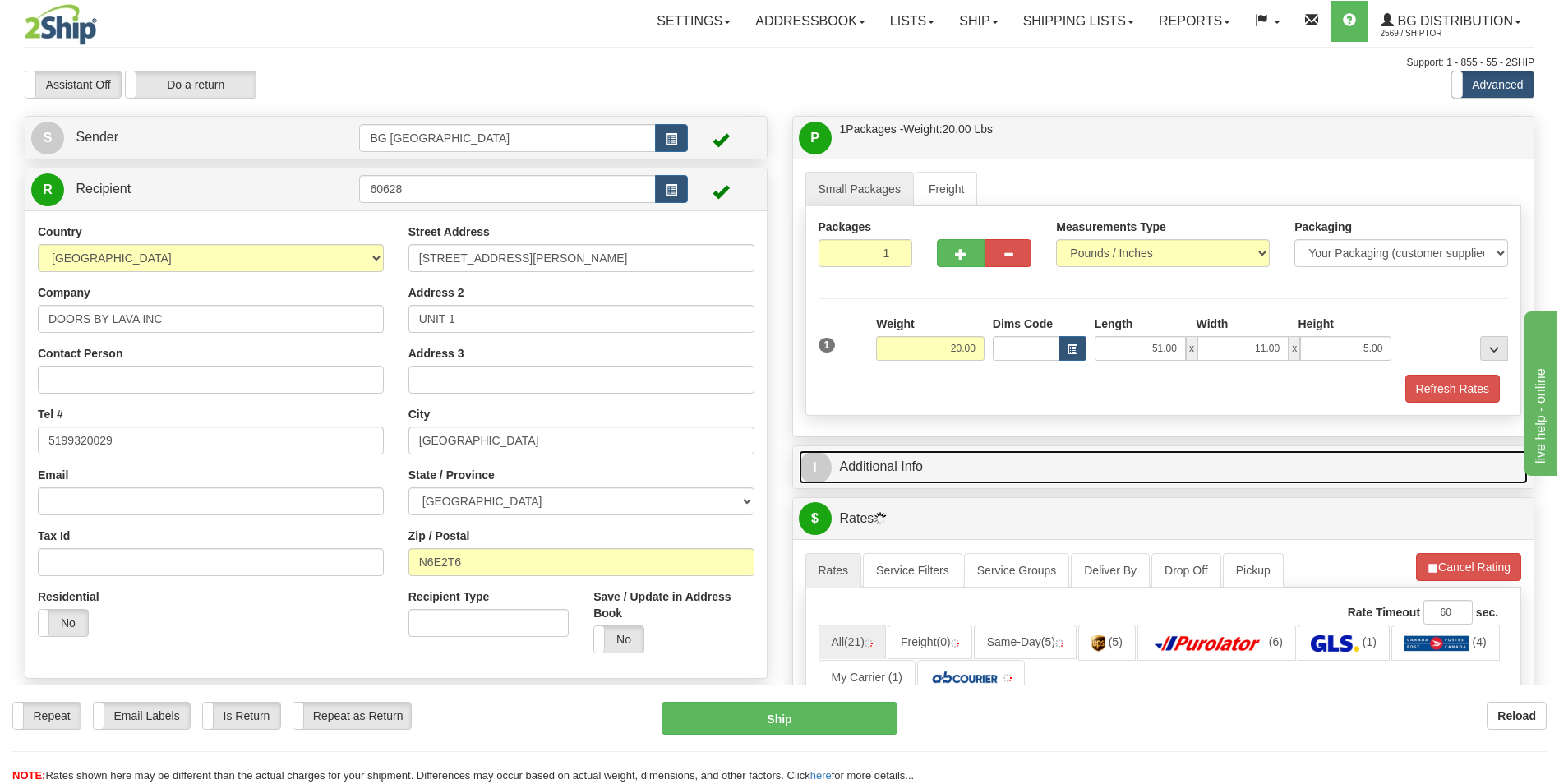
click at [895, 480] on link "I Additional Info" at bounding box center [1163, 467] width 729 height 34
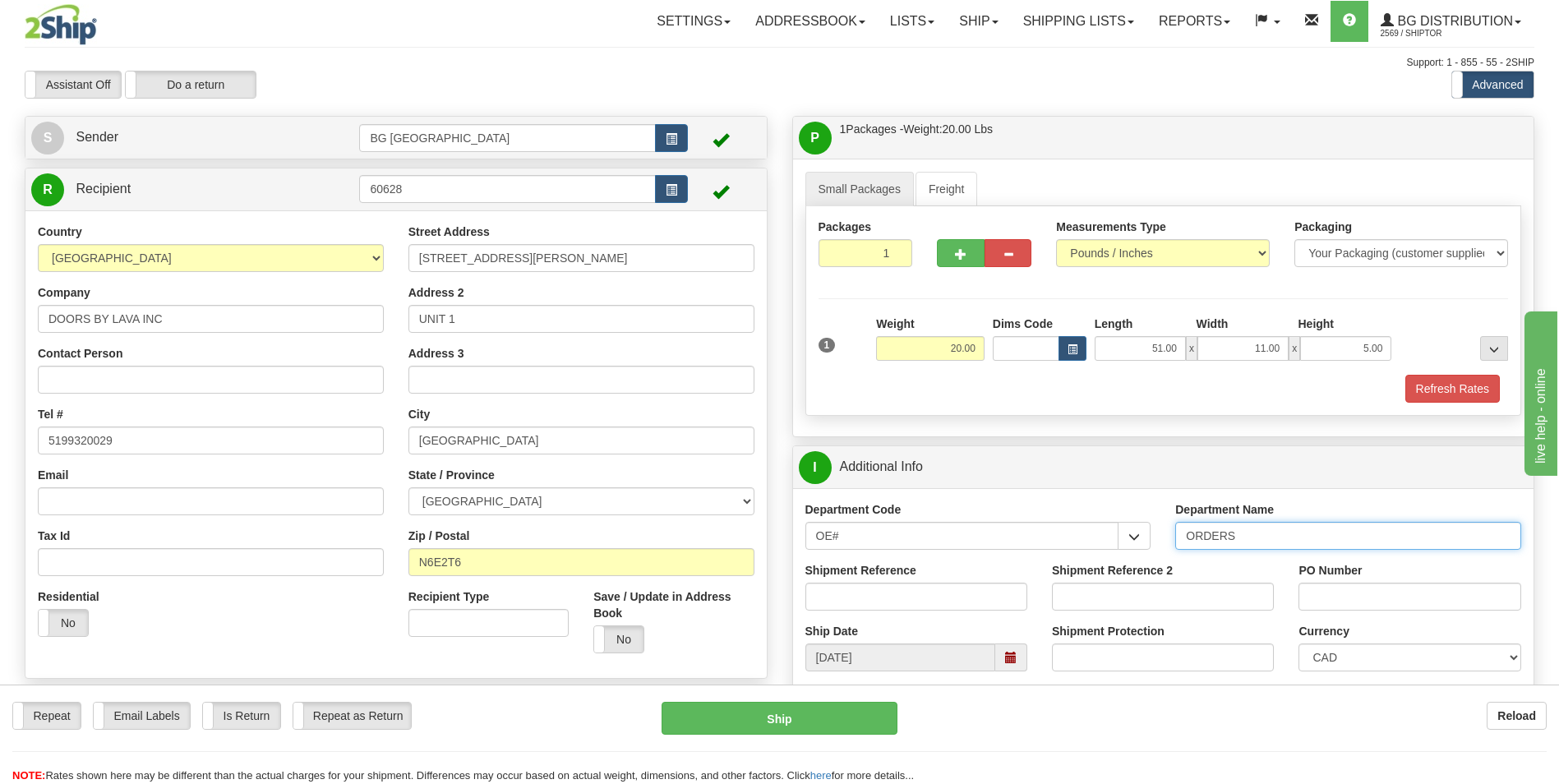
click at [1274, 542] on input "ORDERS" at bounding box center [1347, 535] width 346 height 28
type input "70183052-00"
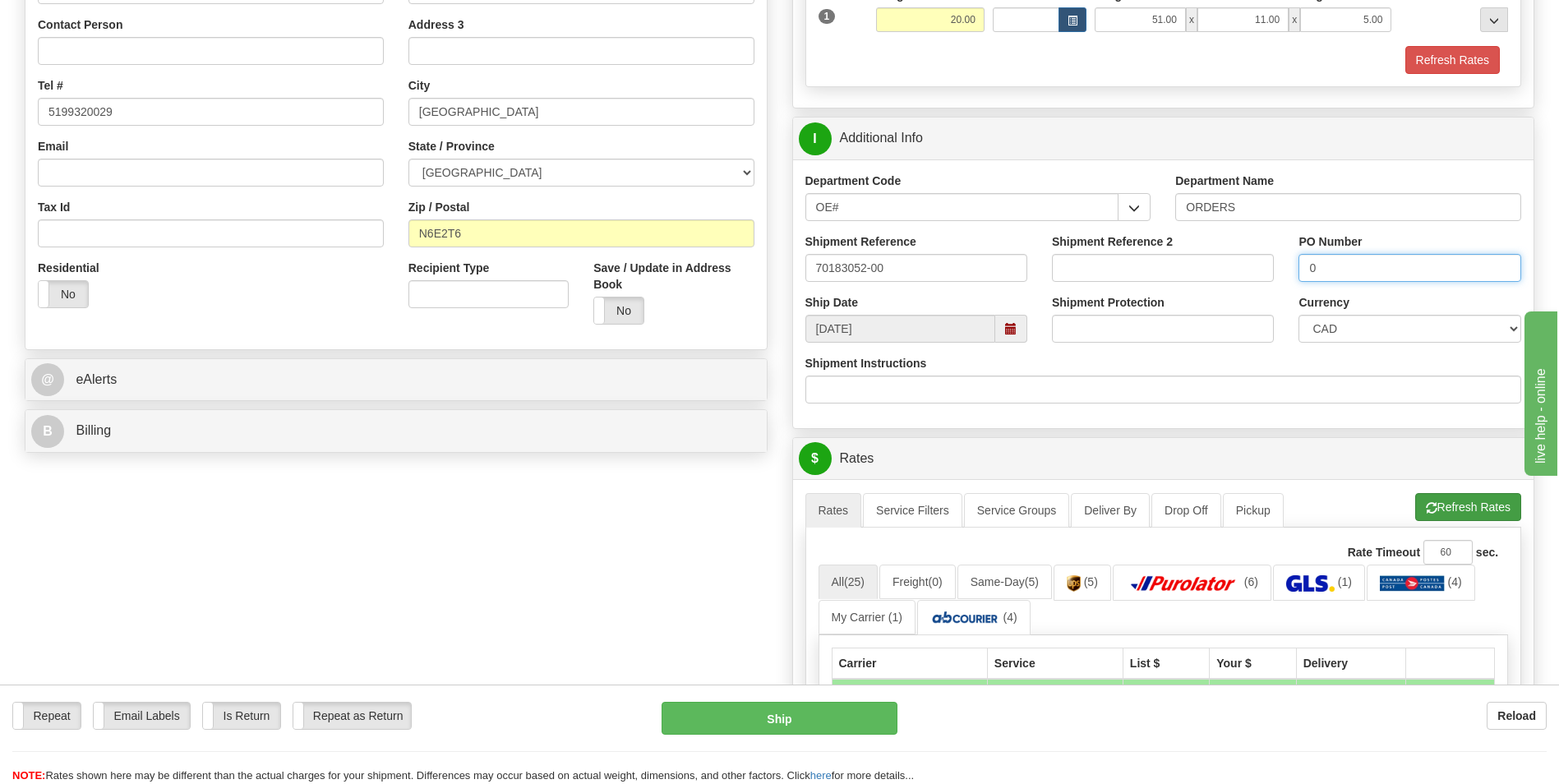
type input "0"
click at [1460, 500] on button "Refresh Rates" at bounding box center [1469, 507] width 106 height 28
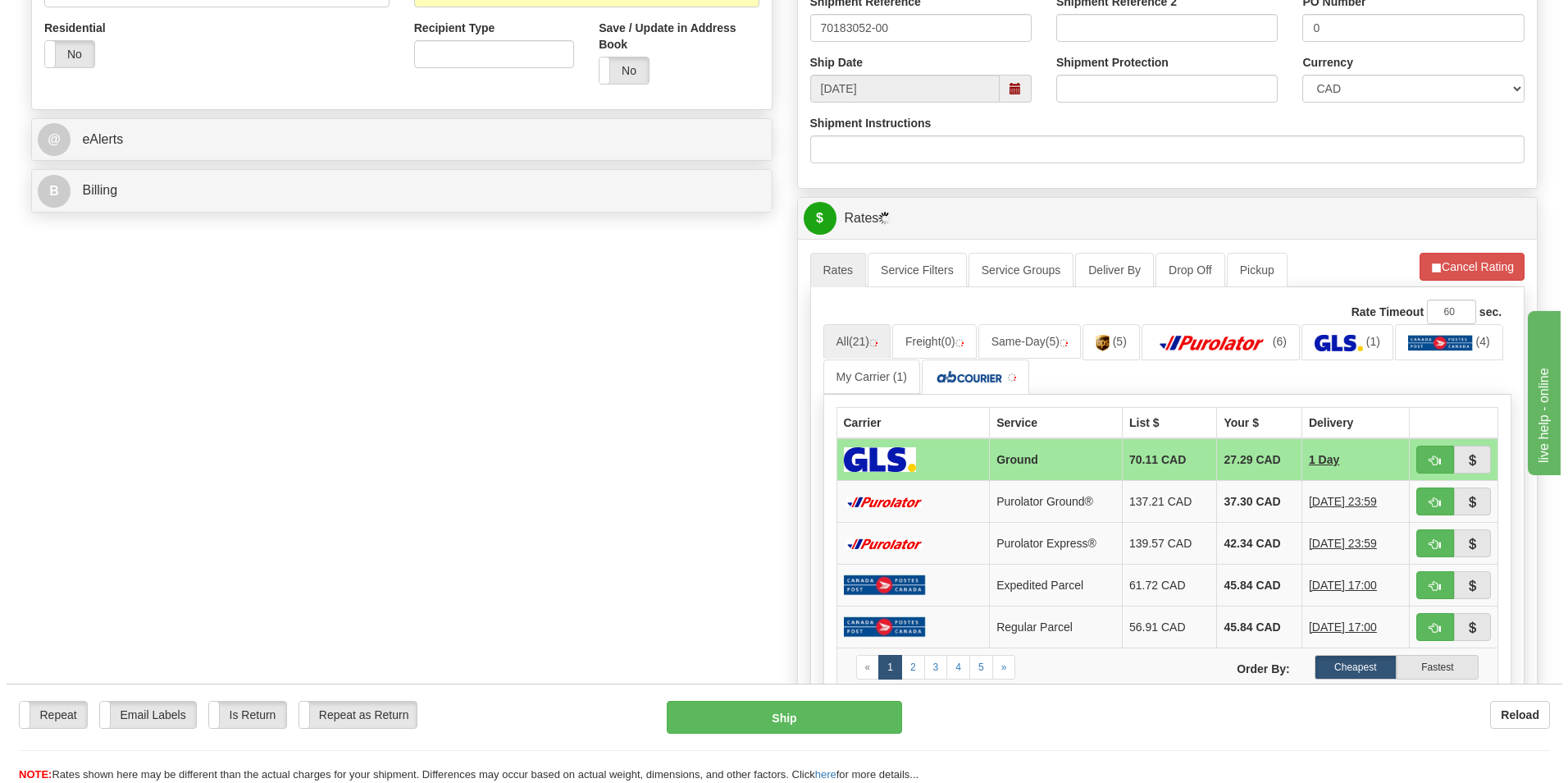
scroll to position [574, 0]
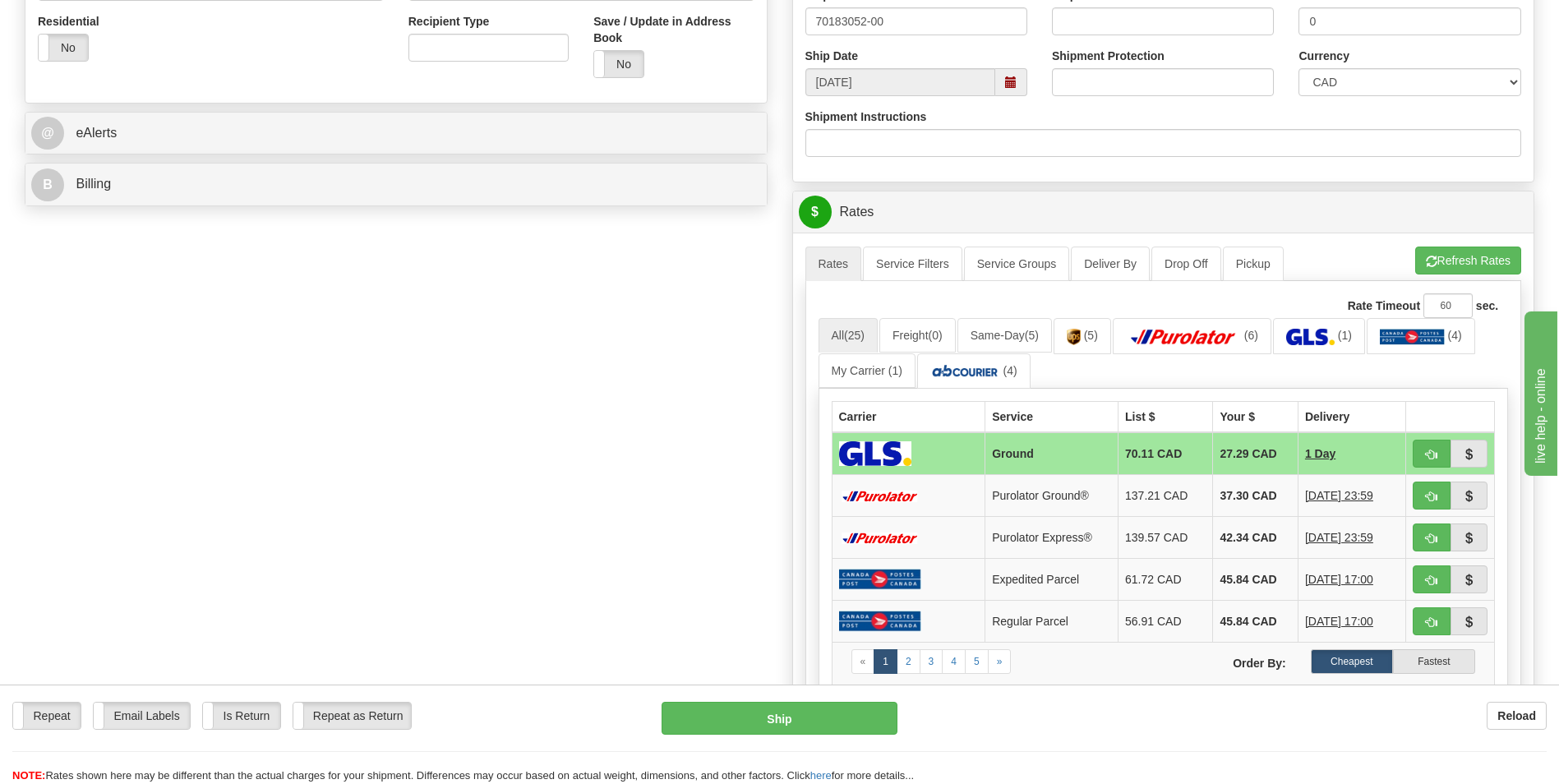
click at [1226, 487] on td "37.30 CAD" at bounding box center [1255, 496] width 85 height 42
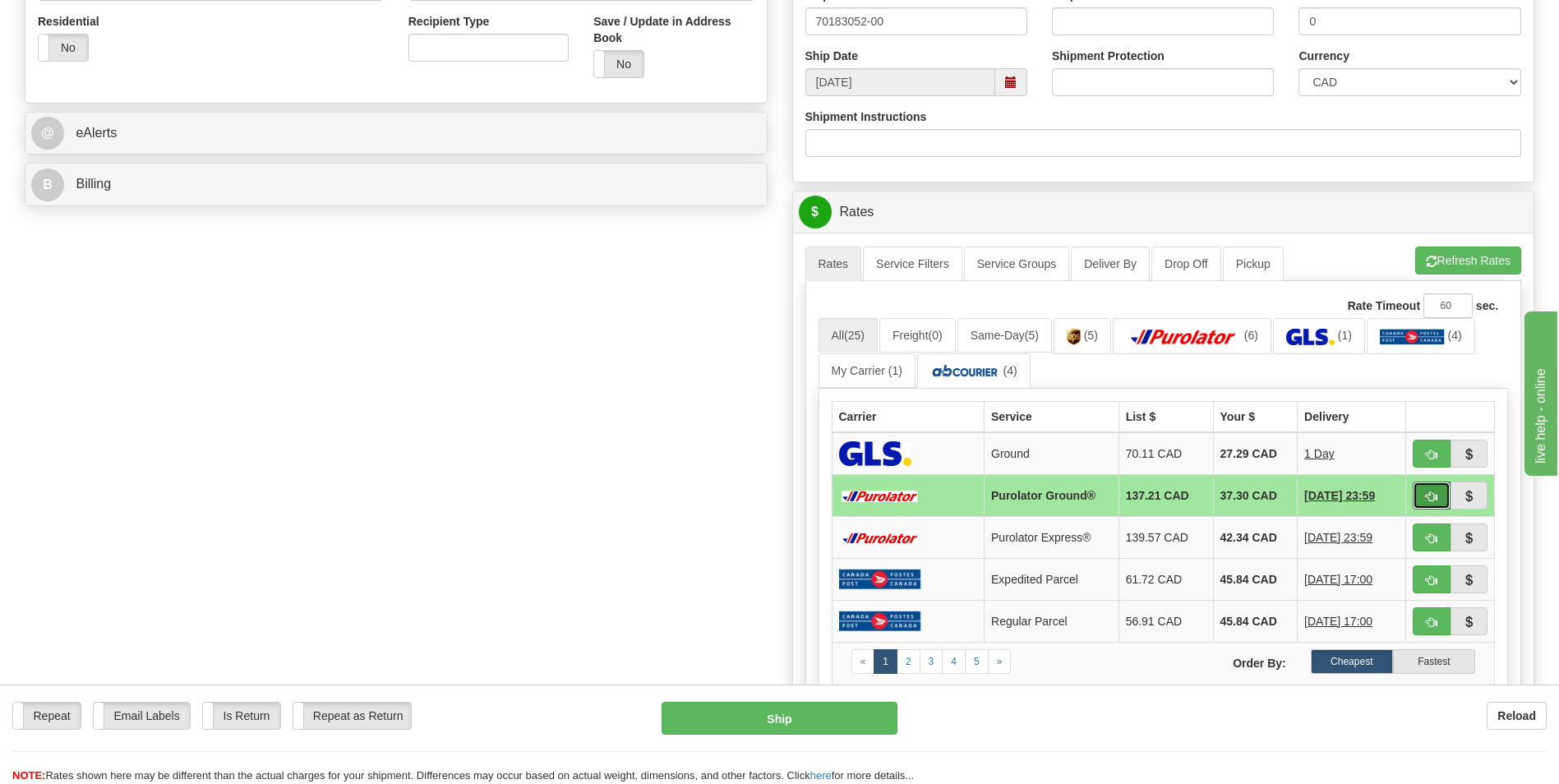
click at [1426, 500] on span "button" at bounding box center [1432, 496] width 12 height 11
type input "260"
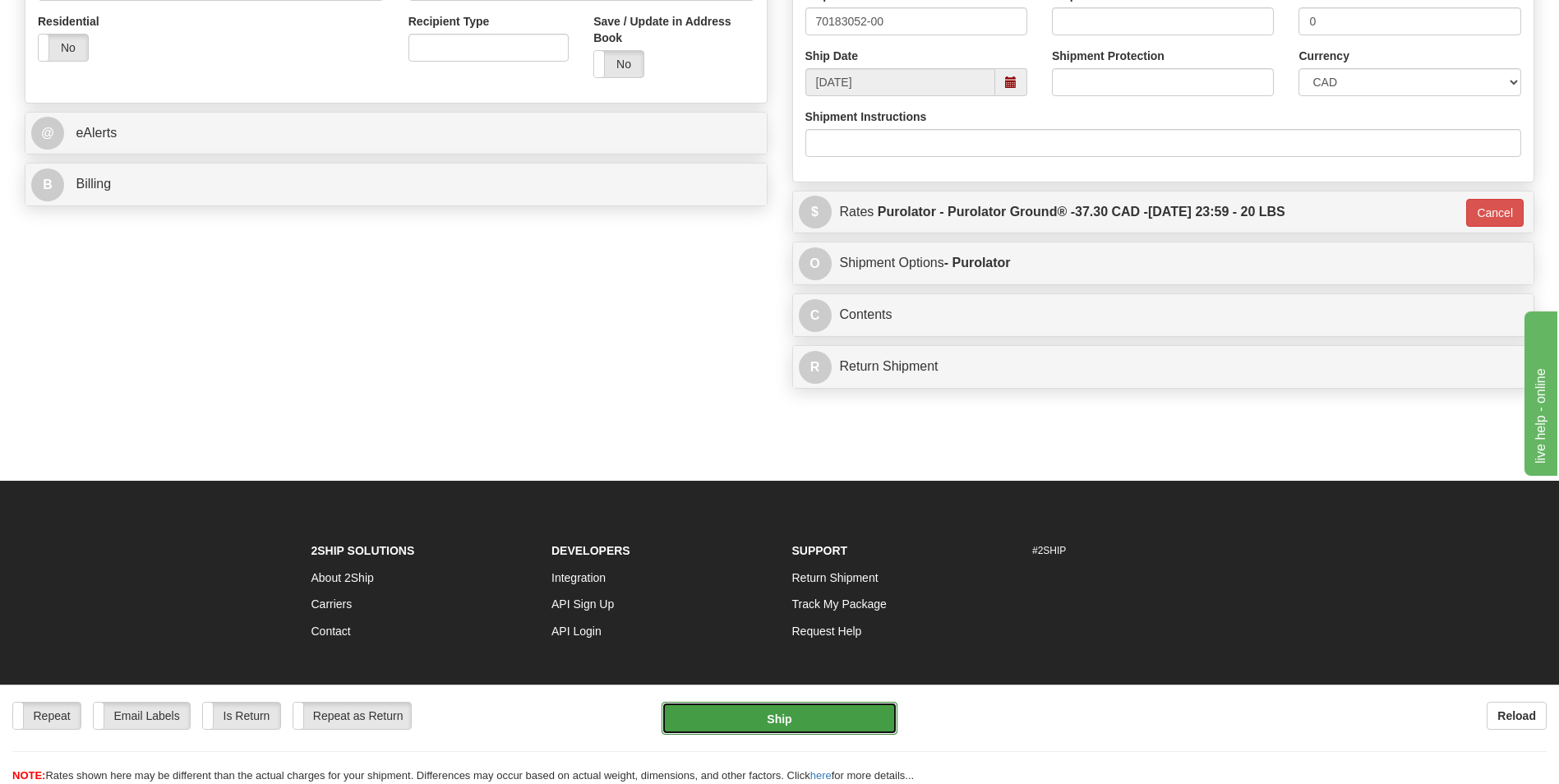
click at [845, 709] on button "Ship" at bounding box center [778, 718] width 235 height 33
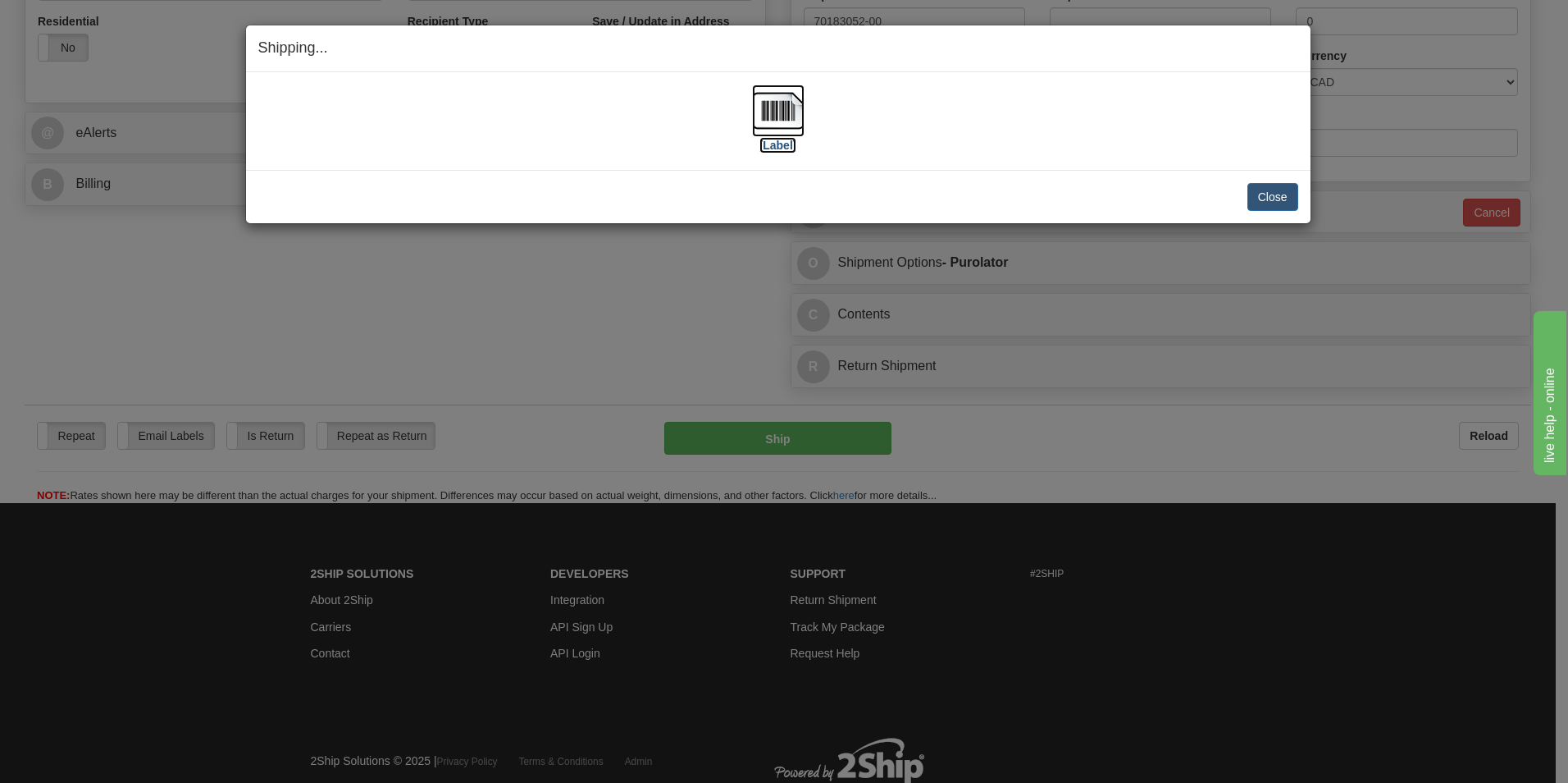
click at [790, 120] on img at bounding box center [777, 110] width 52 height 52
click at [1279, 201] on button "Close" at bounding box center [1273, 197] width 51 height 28
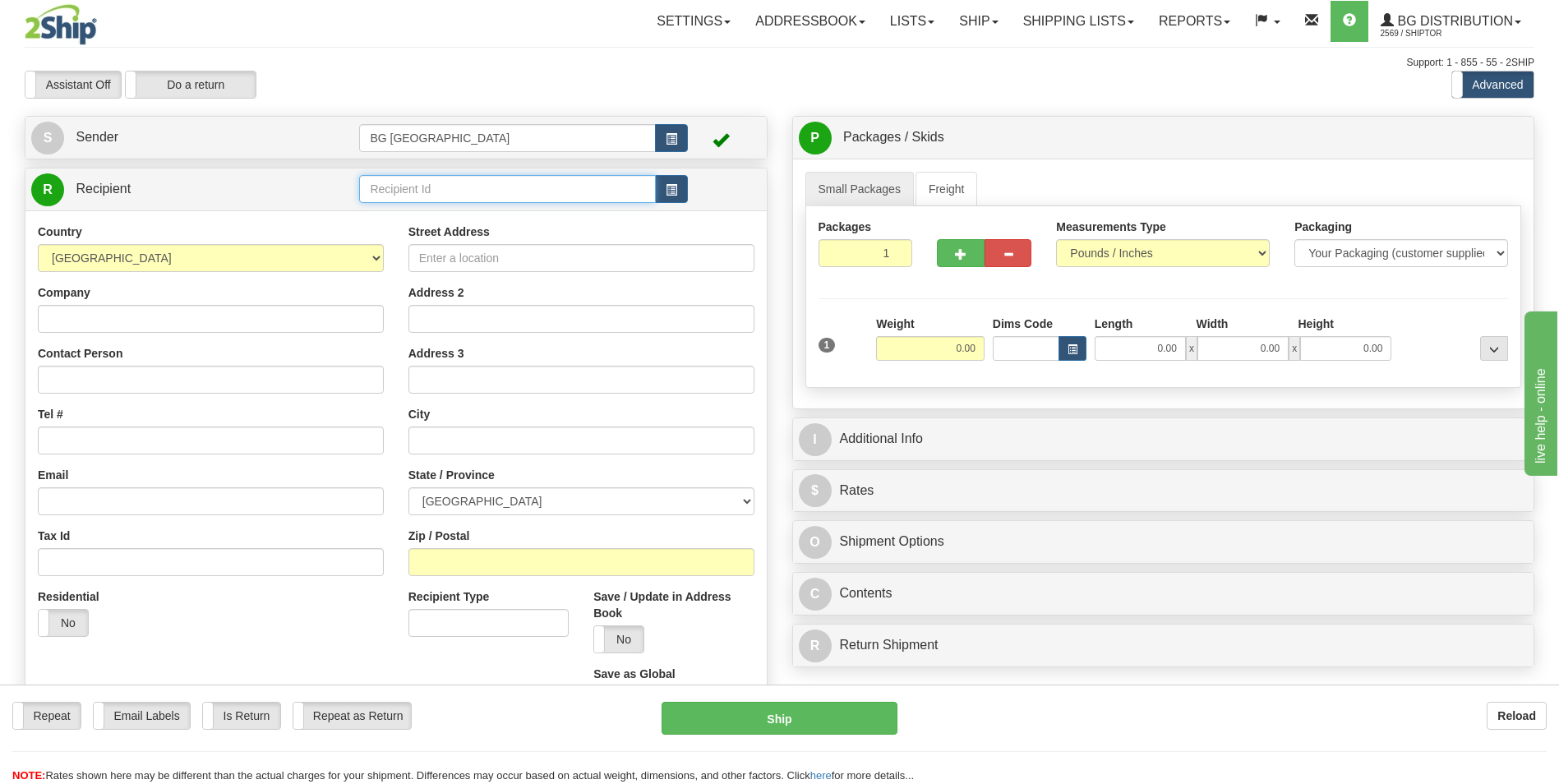
click at [475, 193] on input "text" at bounding box center [507, 189] width 296 height 28
click at [415, 211] on div "60829" at bounding box center [504, 214] width 281 height 18
type input "60829"
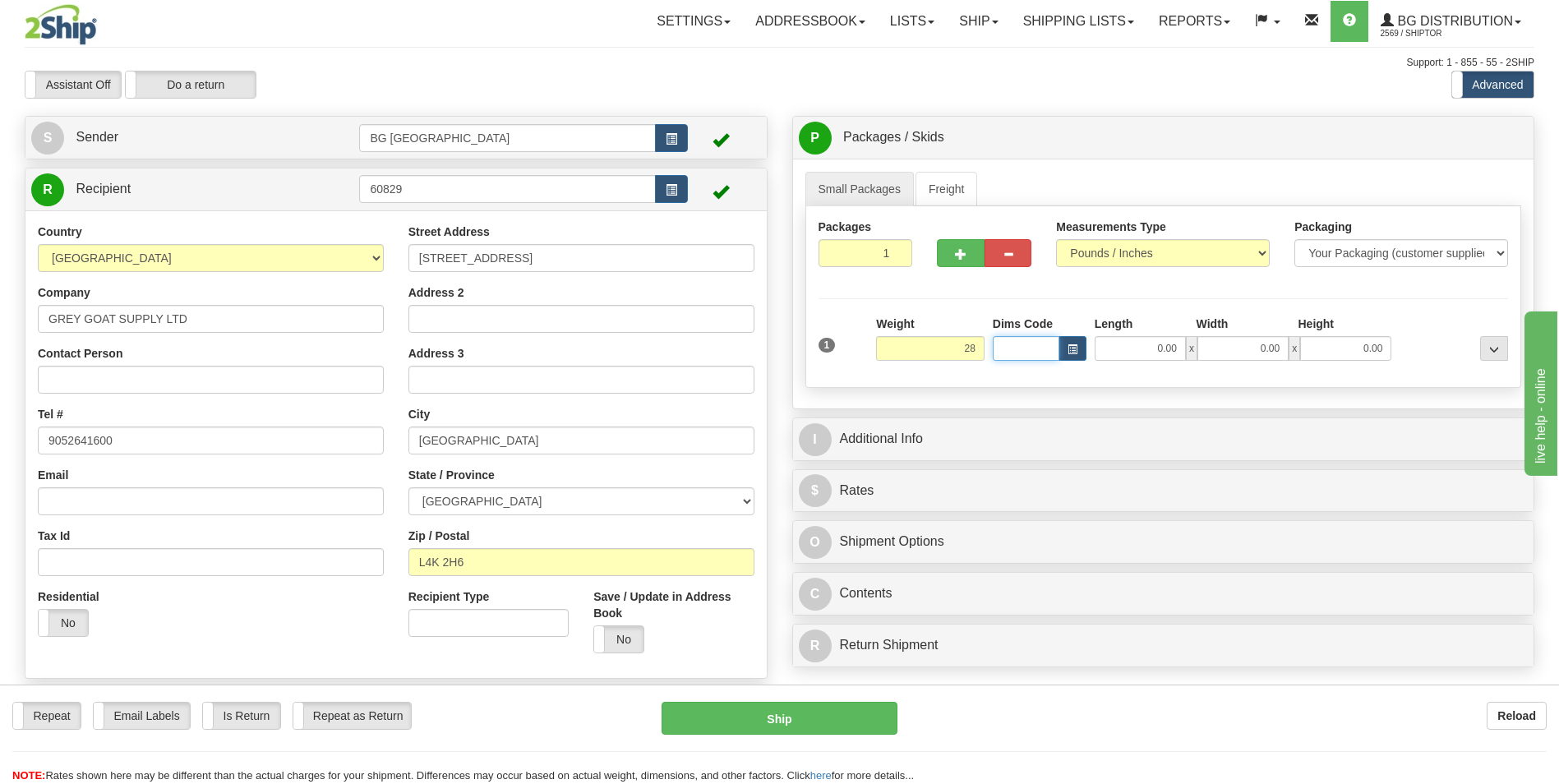
type input "28.00"
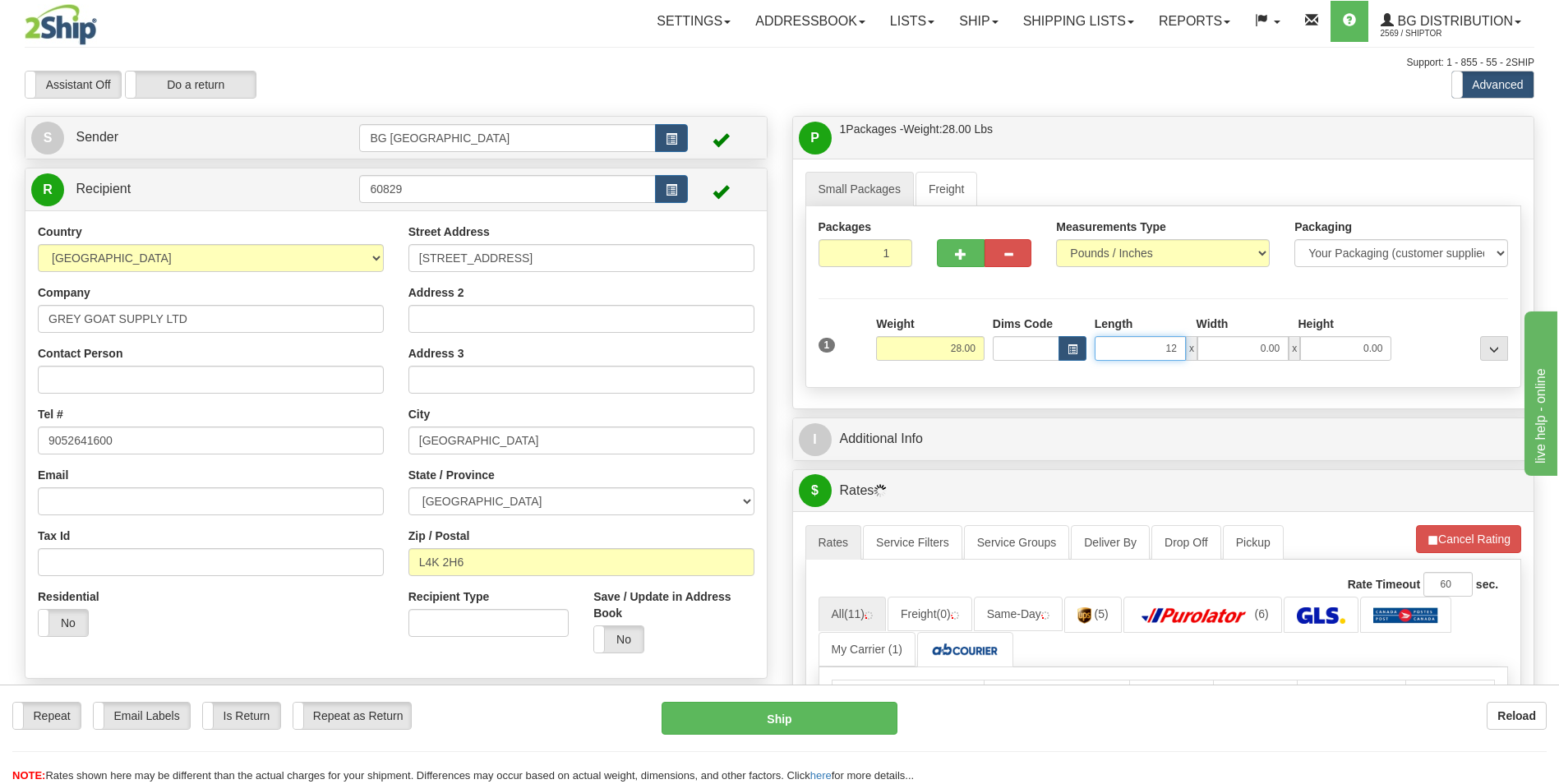
type input "12.00"
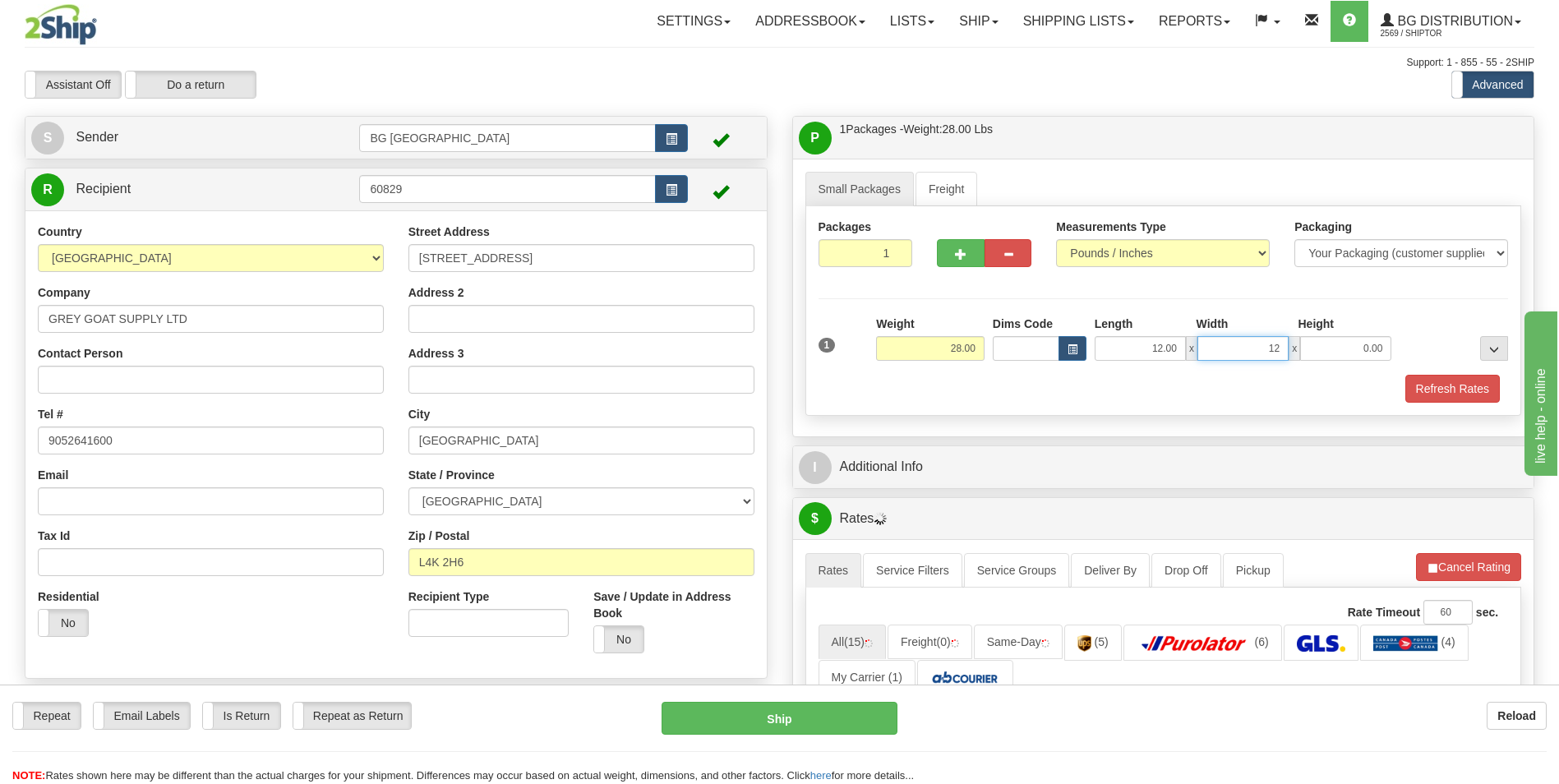
type input "12.00"
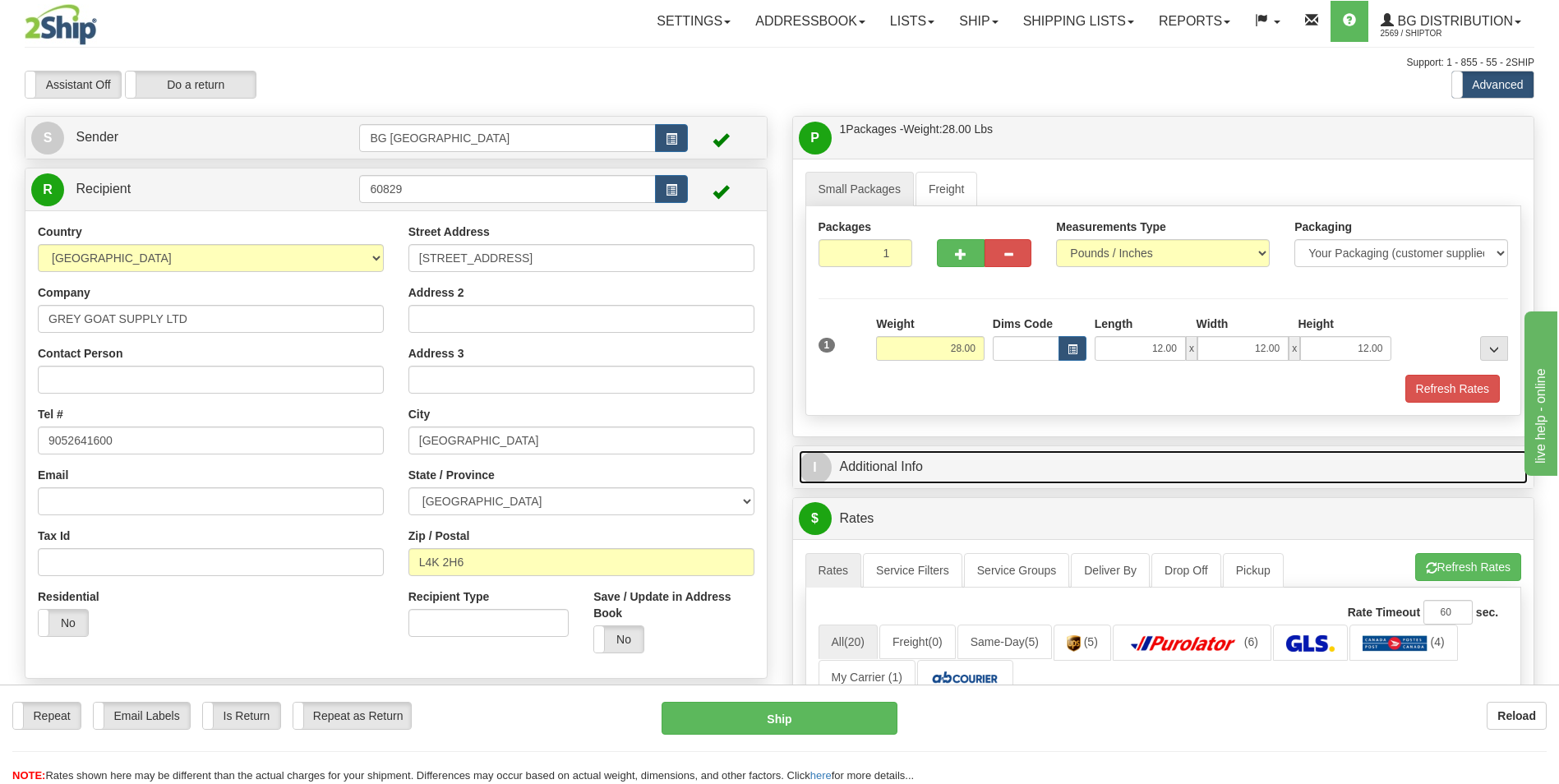
click at [915, 473] on link "I Additional Info" at bounding box center [1163, 467] width 729 height 34
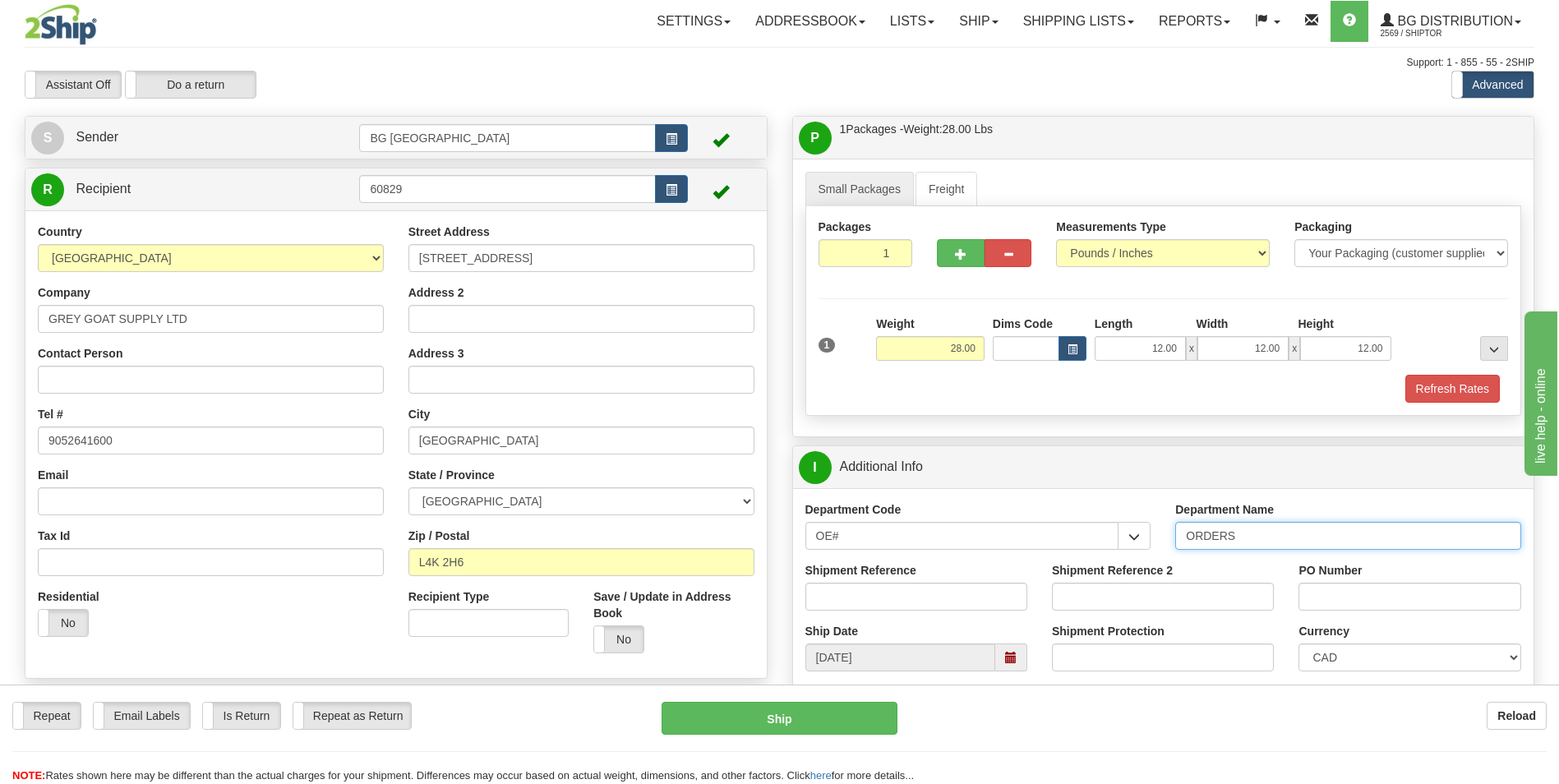
click at [1294, 539] on input "ORDERS" at bounding box center [1347, 535] width 346 height 28
type input "70182645-04"
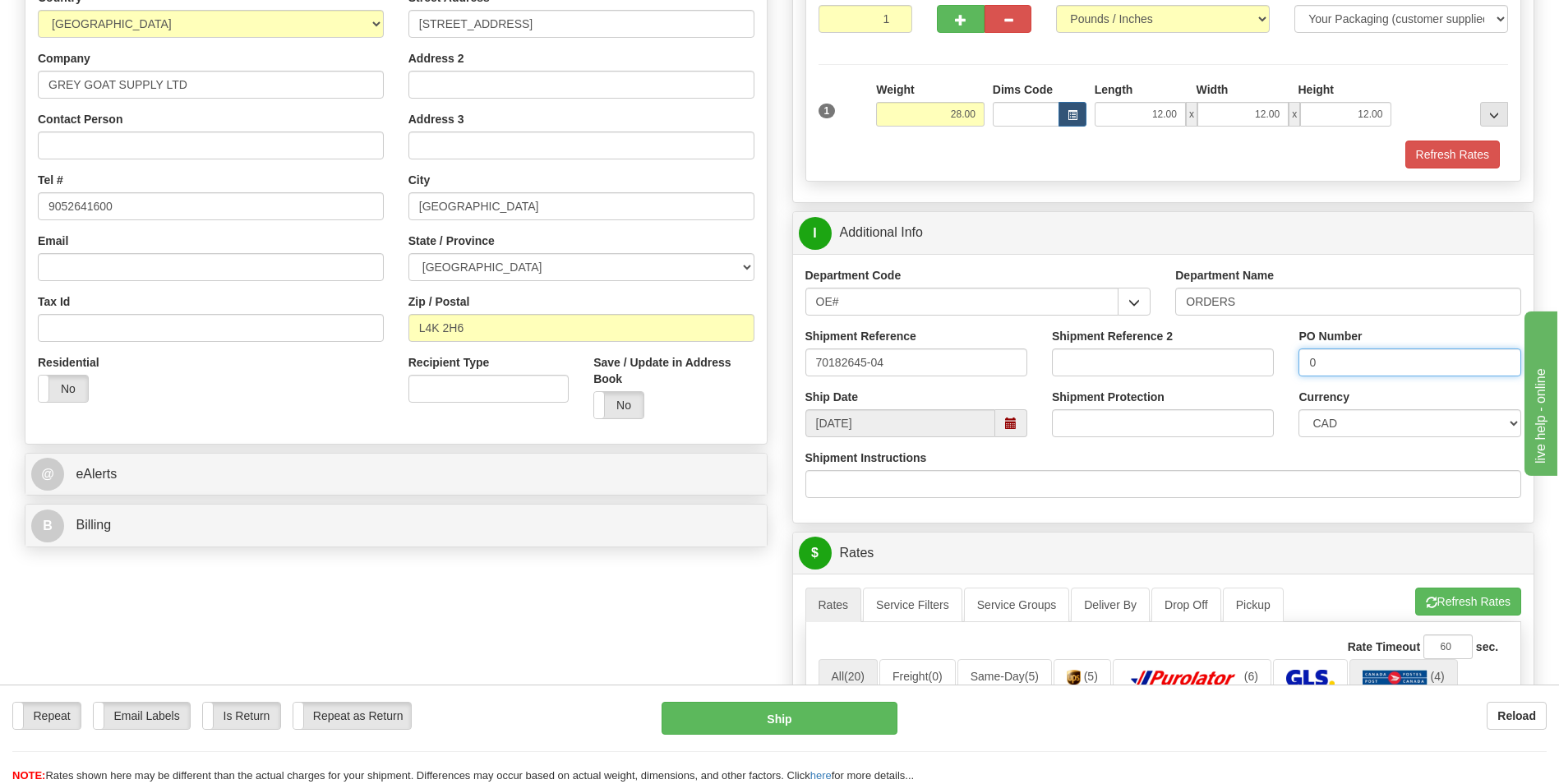
scroll to position [328, 0]
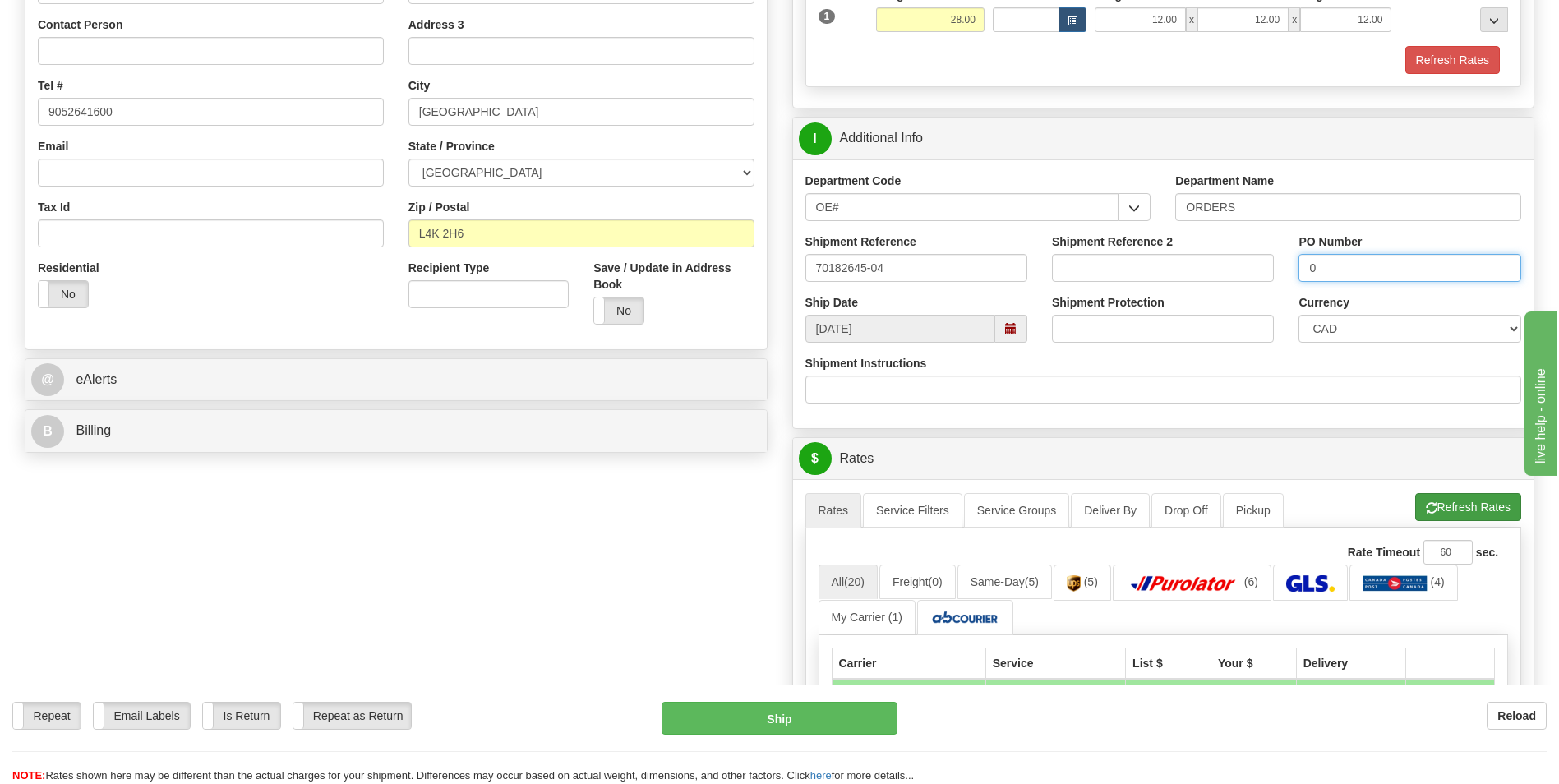
type input "0"
click at [1486, 514] on button "Refresh Rates" at bounding box center [1469, 507] width 106 height 28
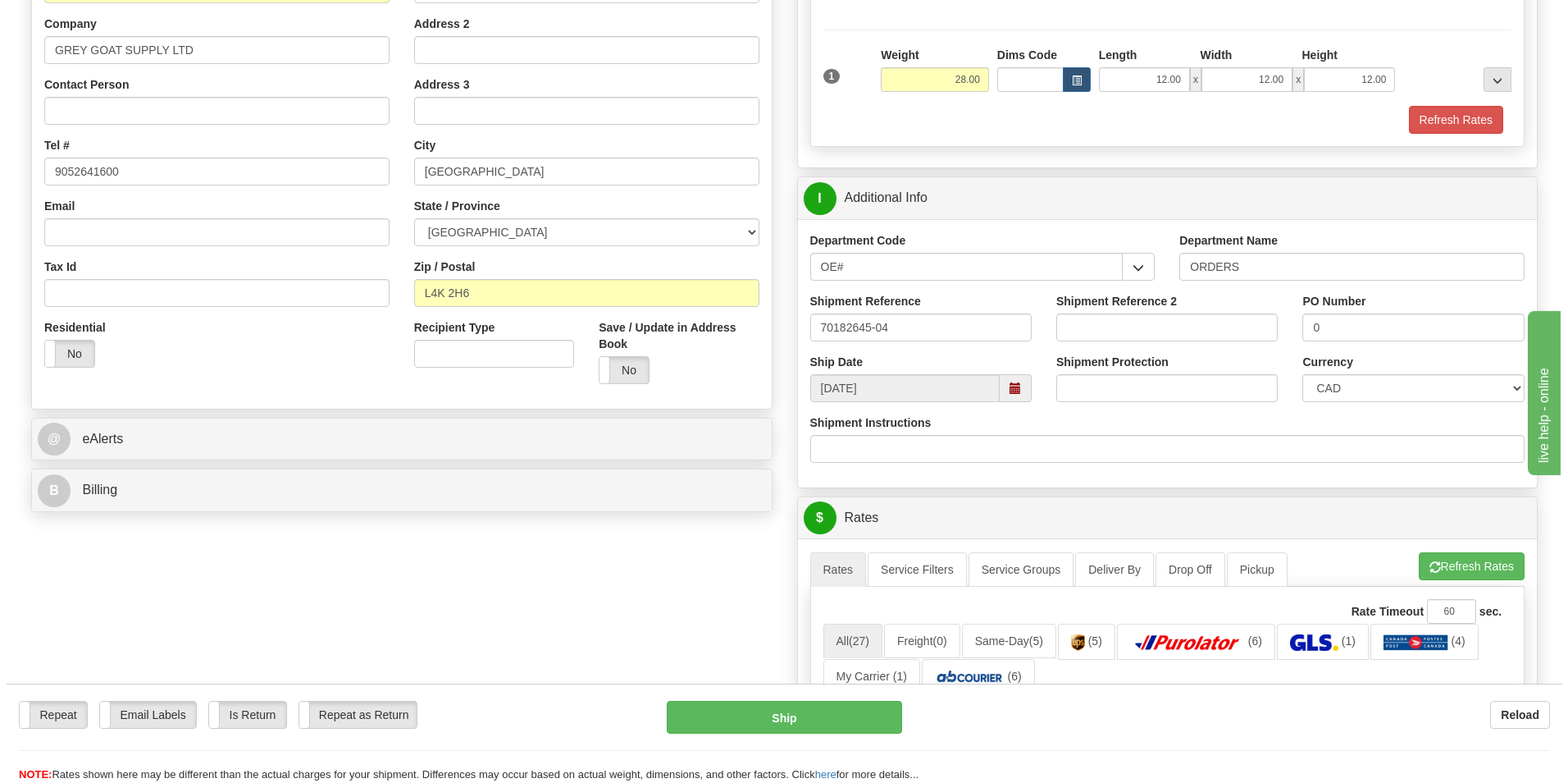
scroll to position [574, 0]
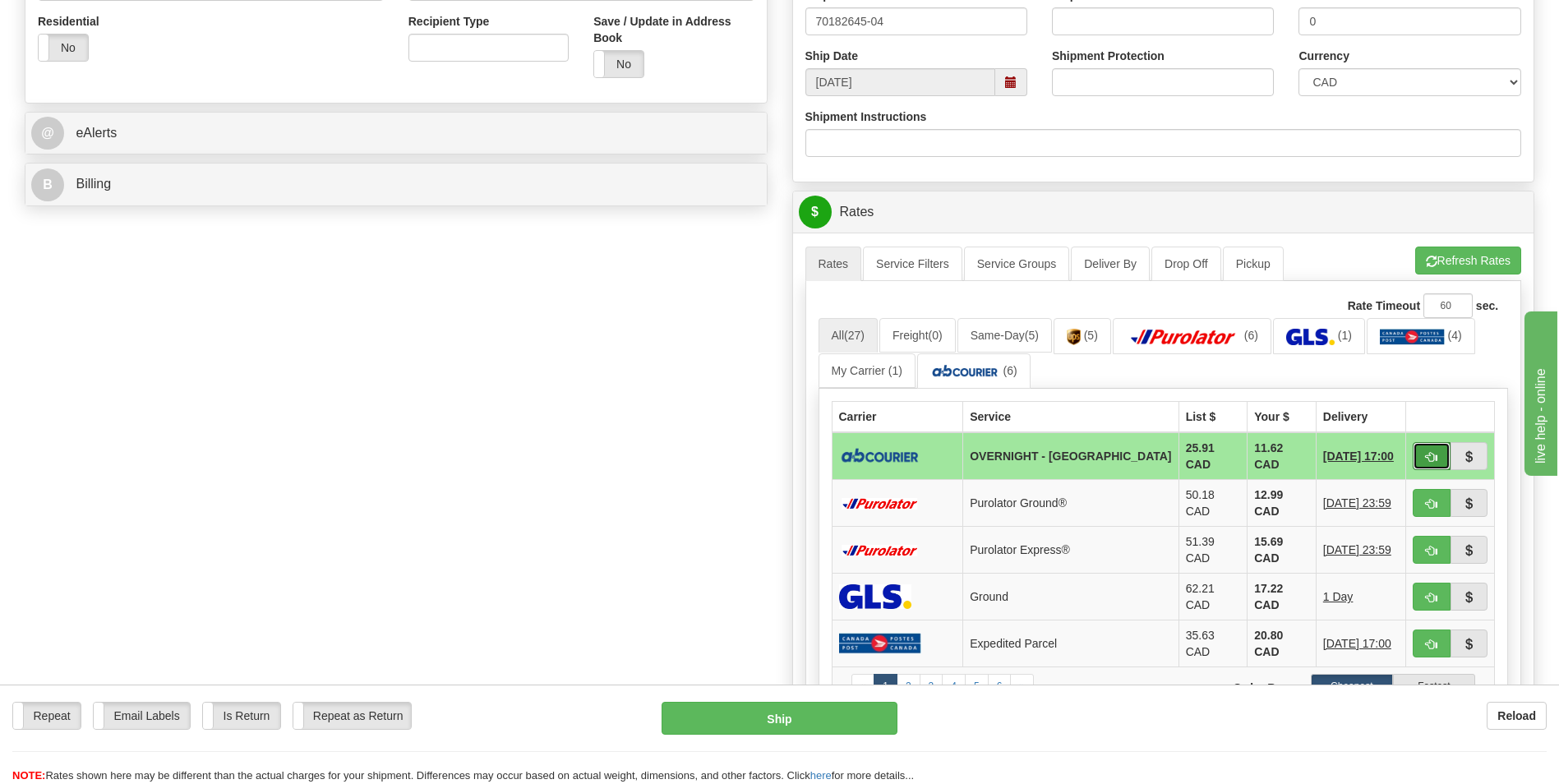
click at [1429, 455] on span "button" at bounding box center [1432, 457] width 12 height 11
type input "4"
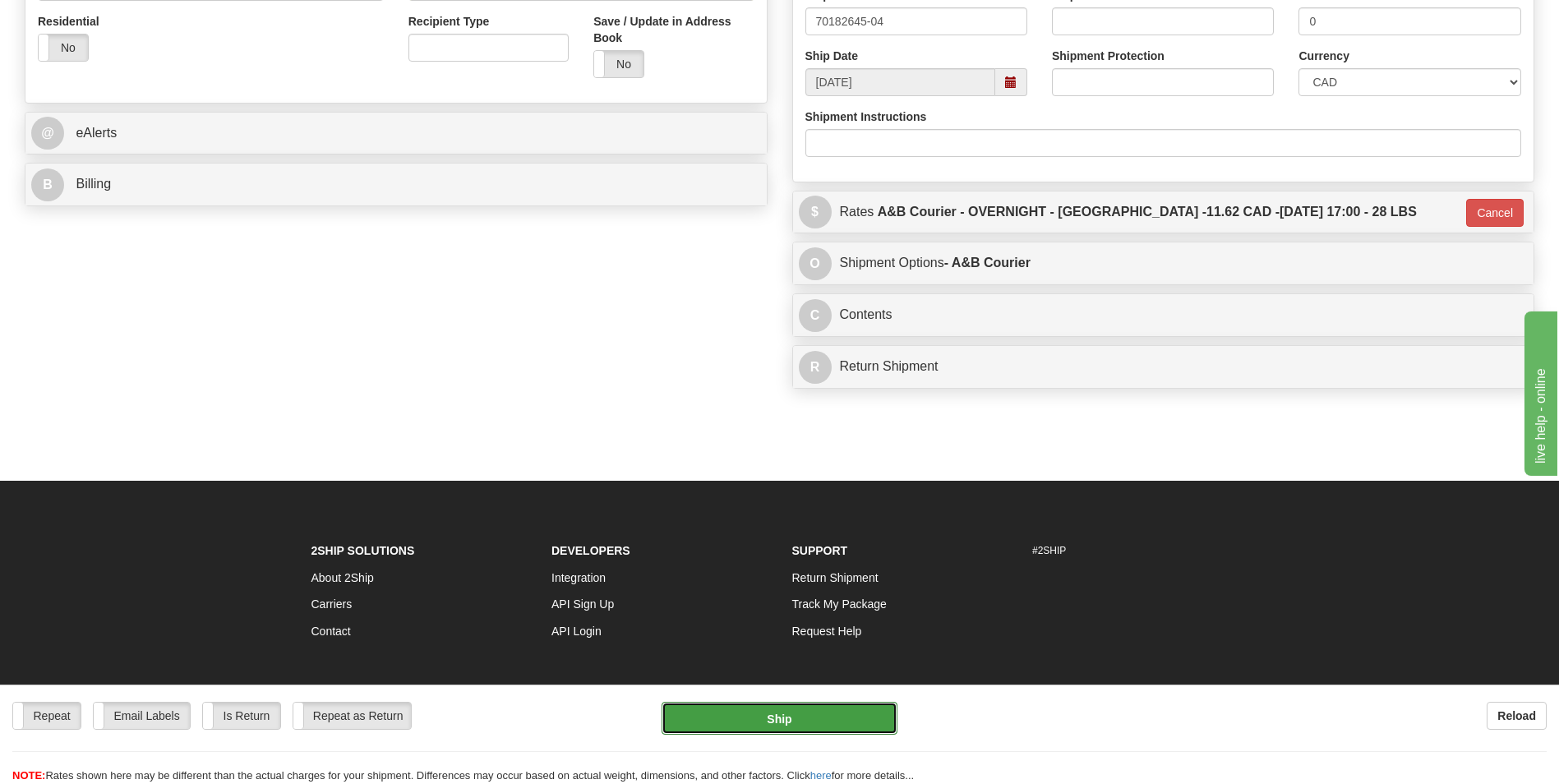
click at [832, 711] on button "Ship" at bounding box center [778, 718] width 235 height 33
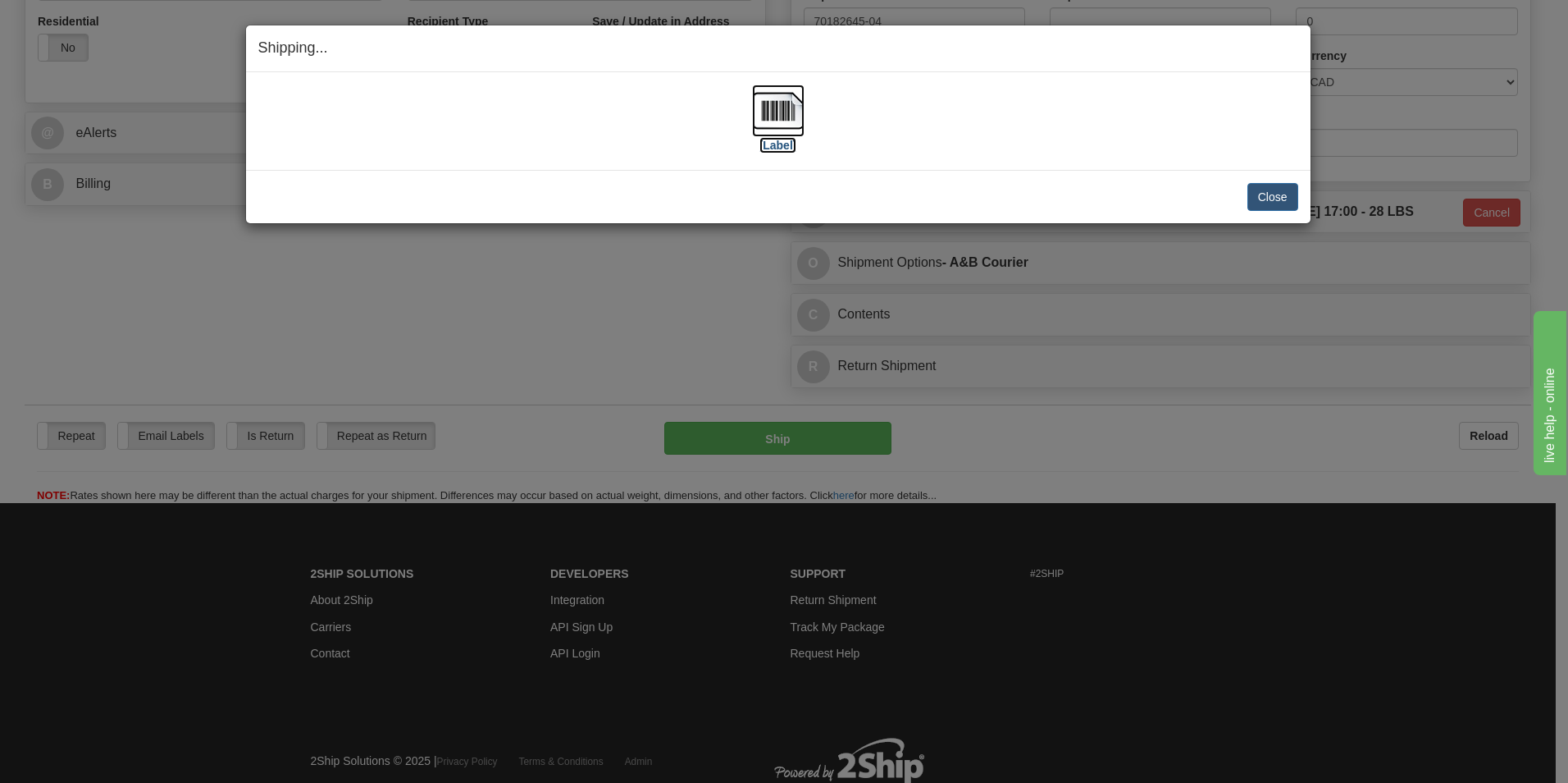
click at [768, 106] on img at bounding box center [777, 110] width 52 height 52
click at [1272, 197] on button "Close" at bounding box center [1273, 197] width 51 height 28
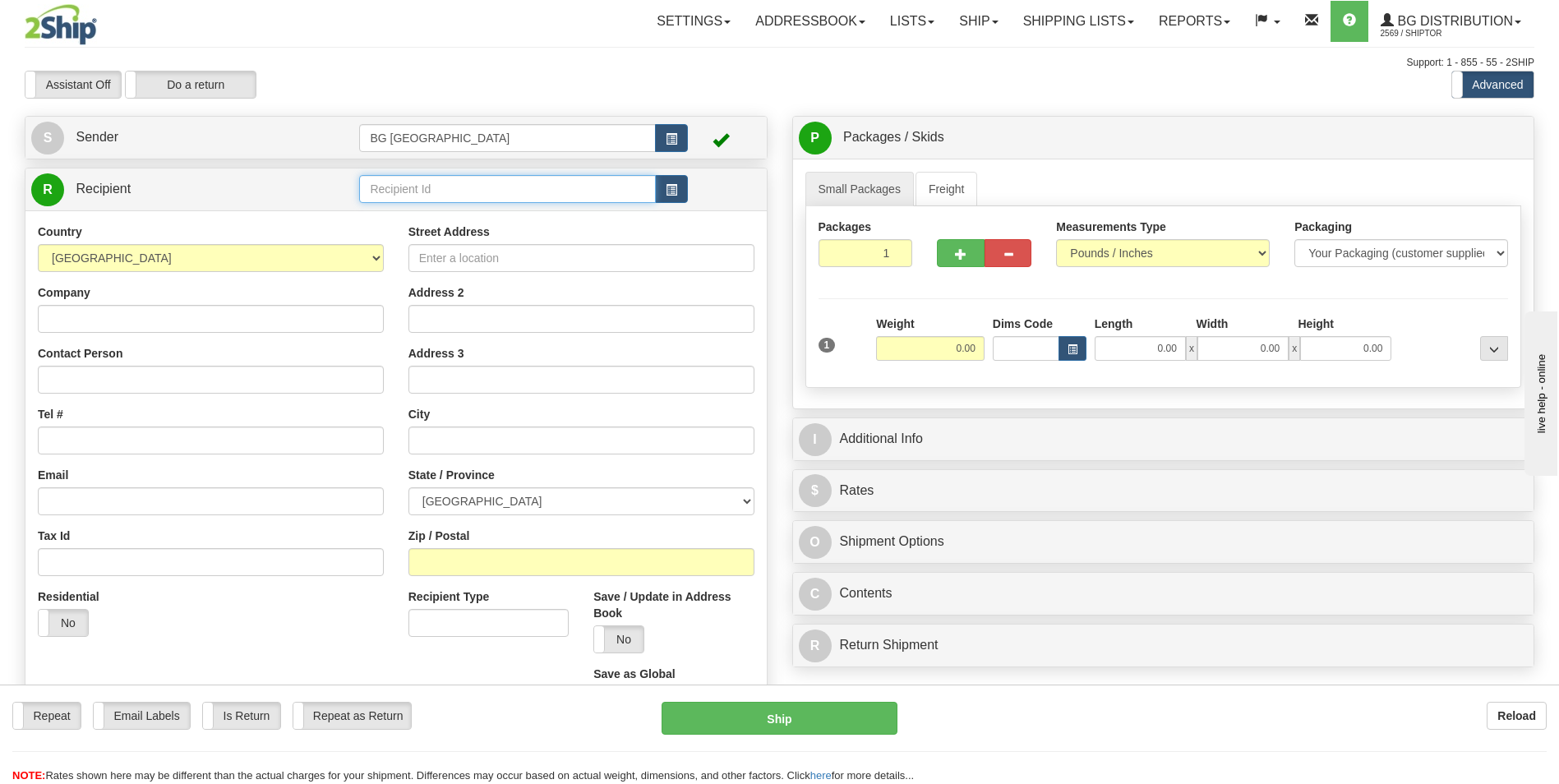
click at [425, 193] on input "text" at bounding box center [507, 189] width 296 height 28
click at [415, 211] on div "60789" at bounding box center [504, 214] width 281 height 18
type input "60789"
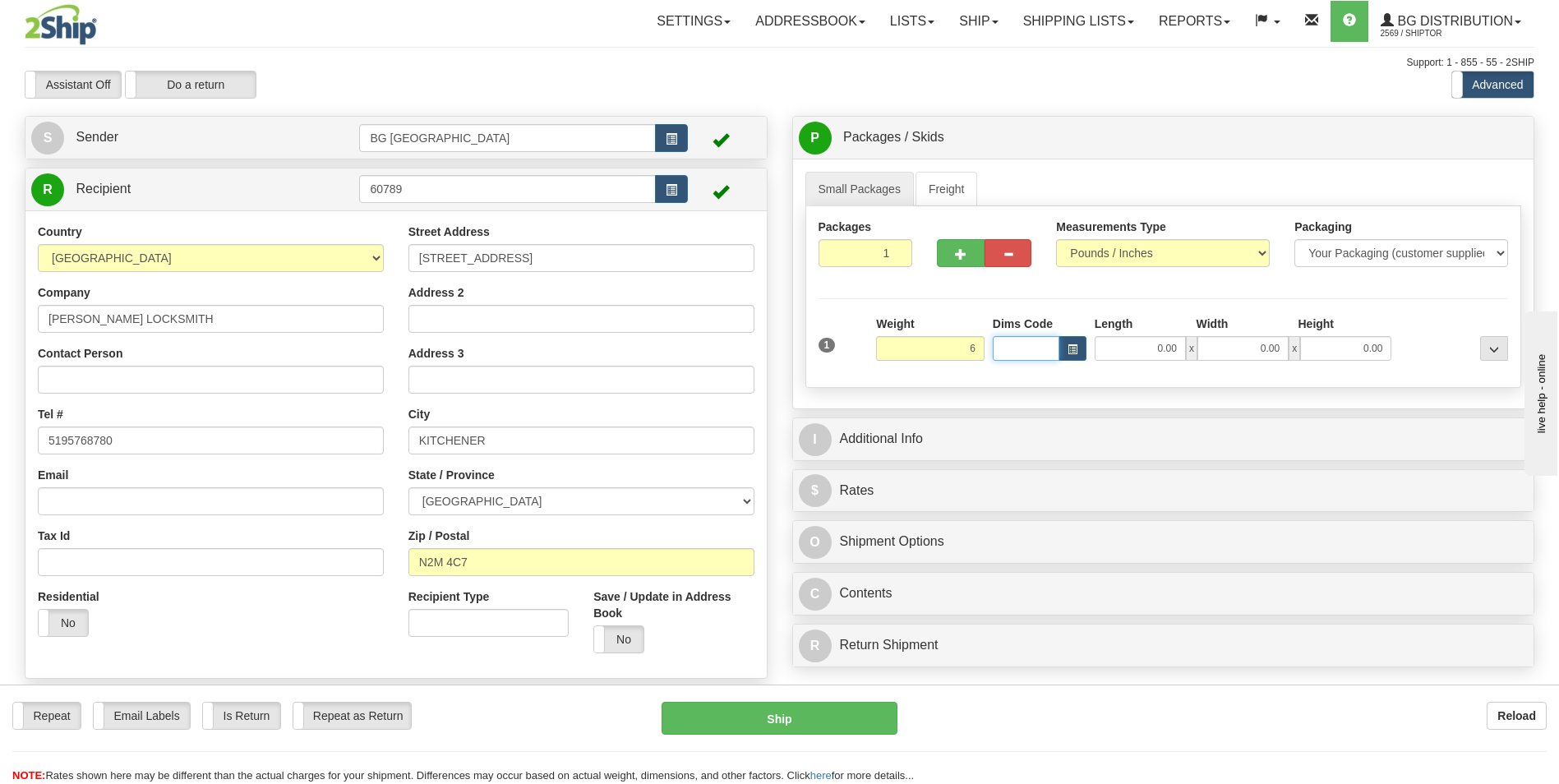
type input "6.00"
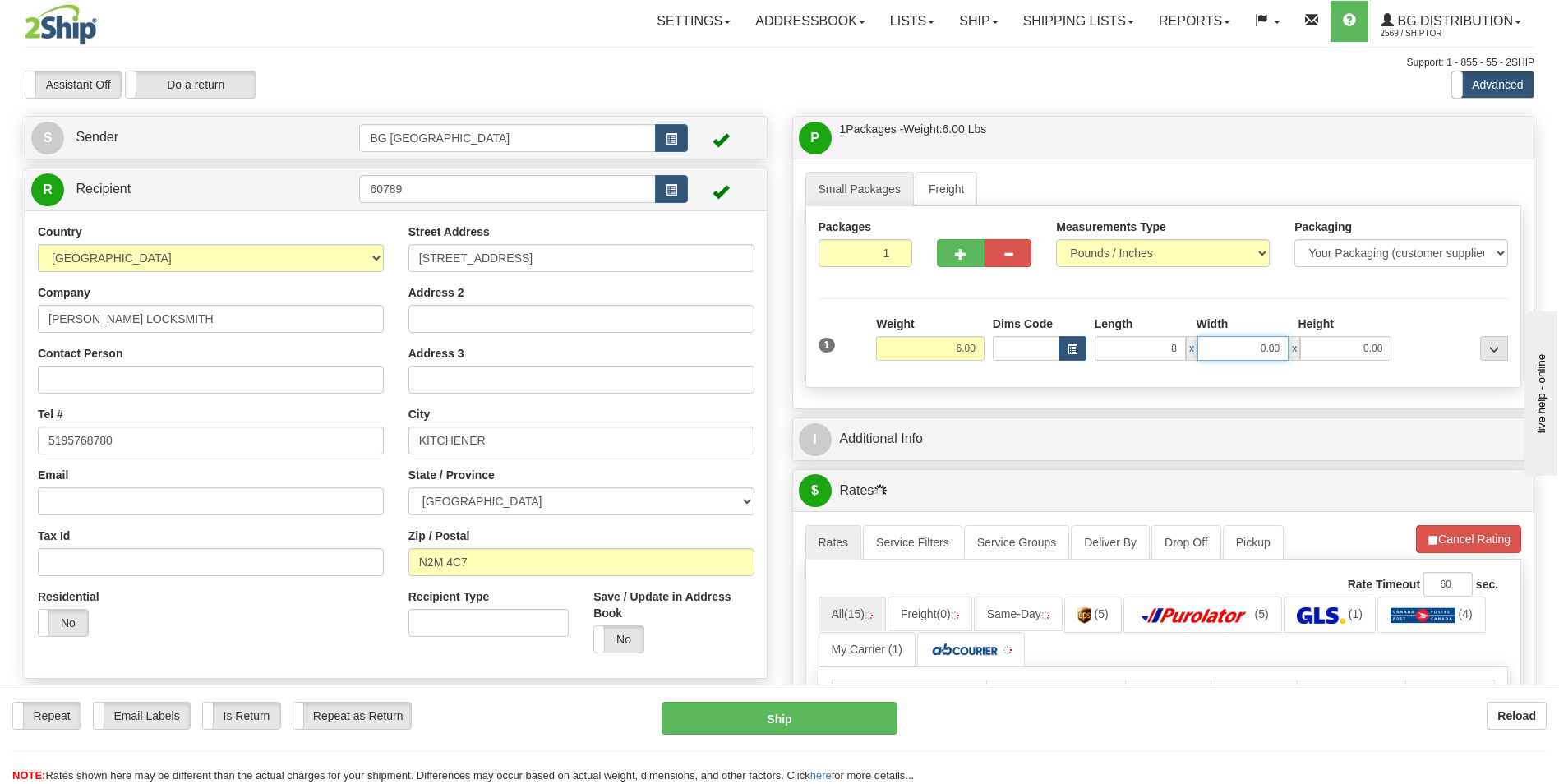
type input "8.00"
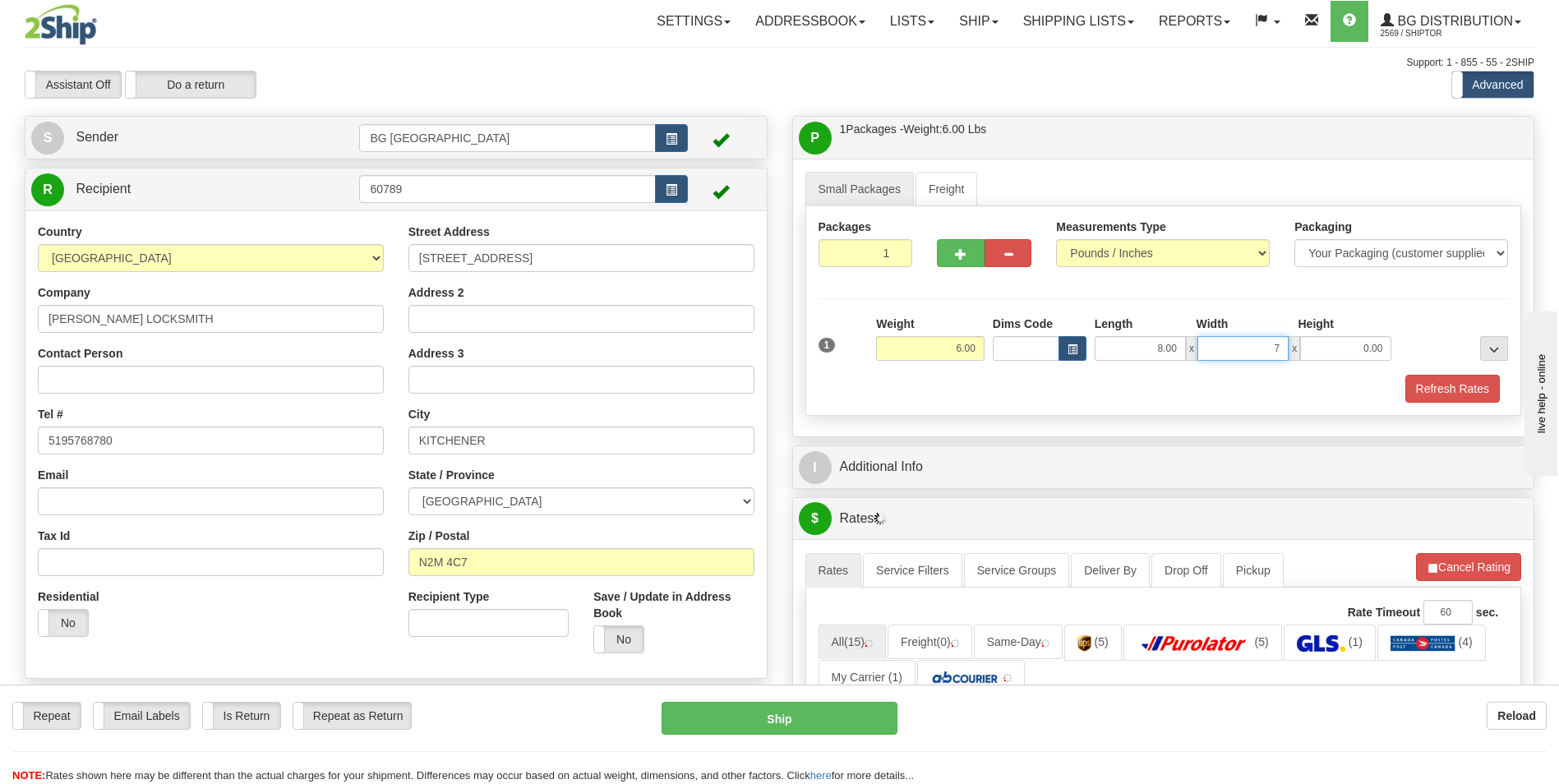
type input "7.00"
type input "3.00"
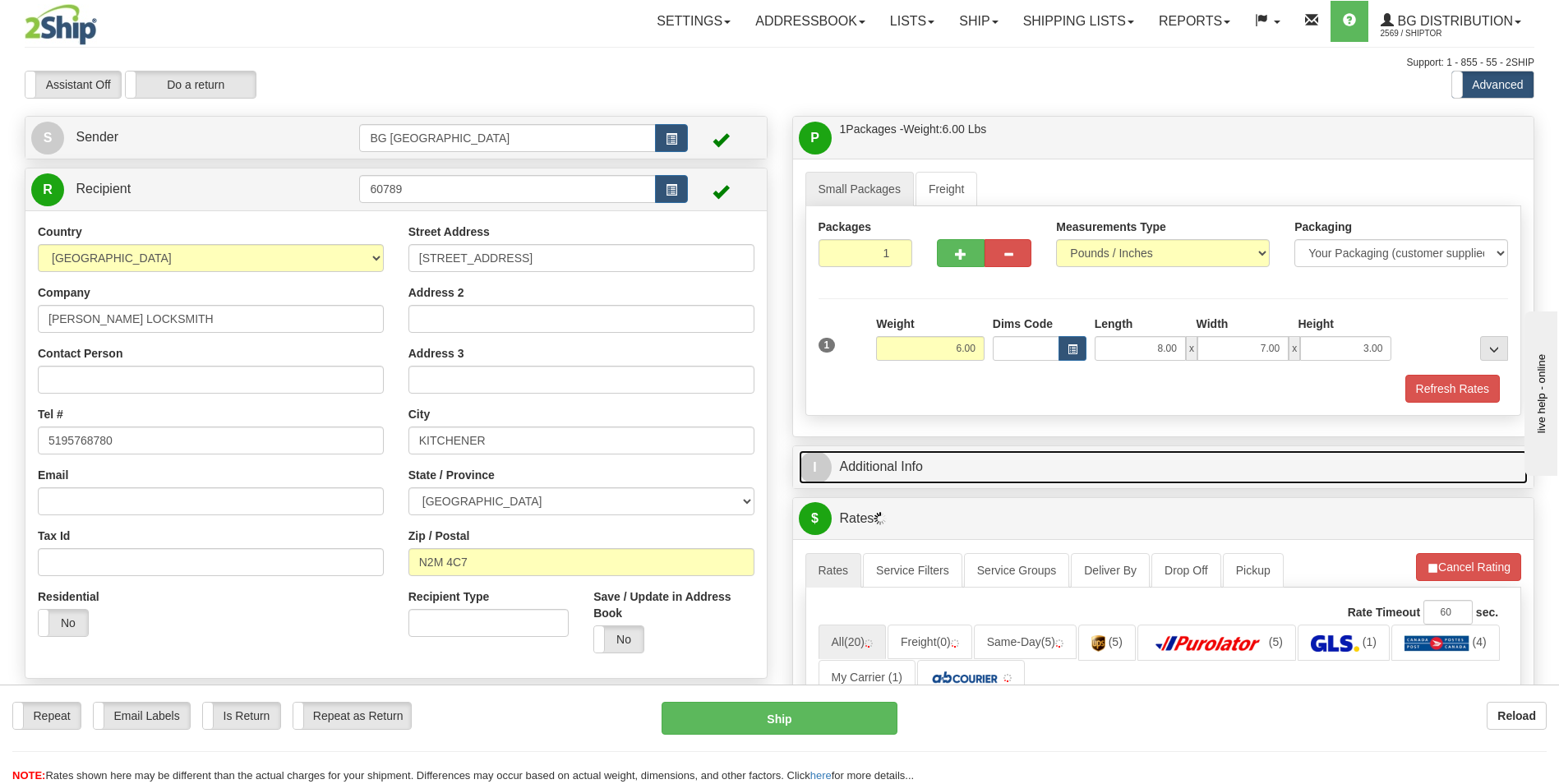
click at [931, 457] on link "I Additional Info" at bounding box center [1163, 467] width 729 height 34
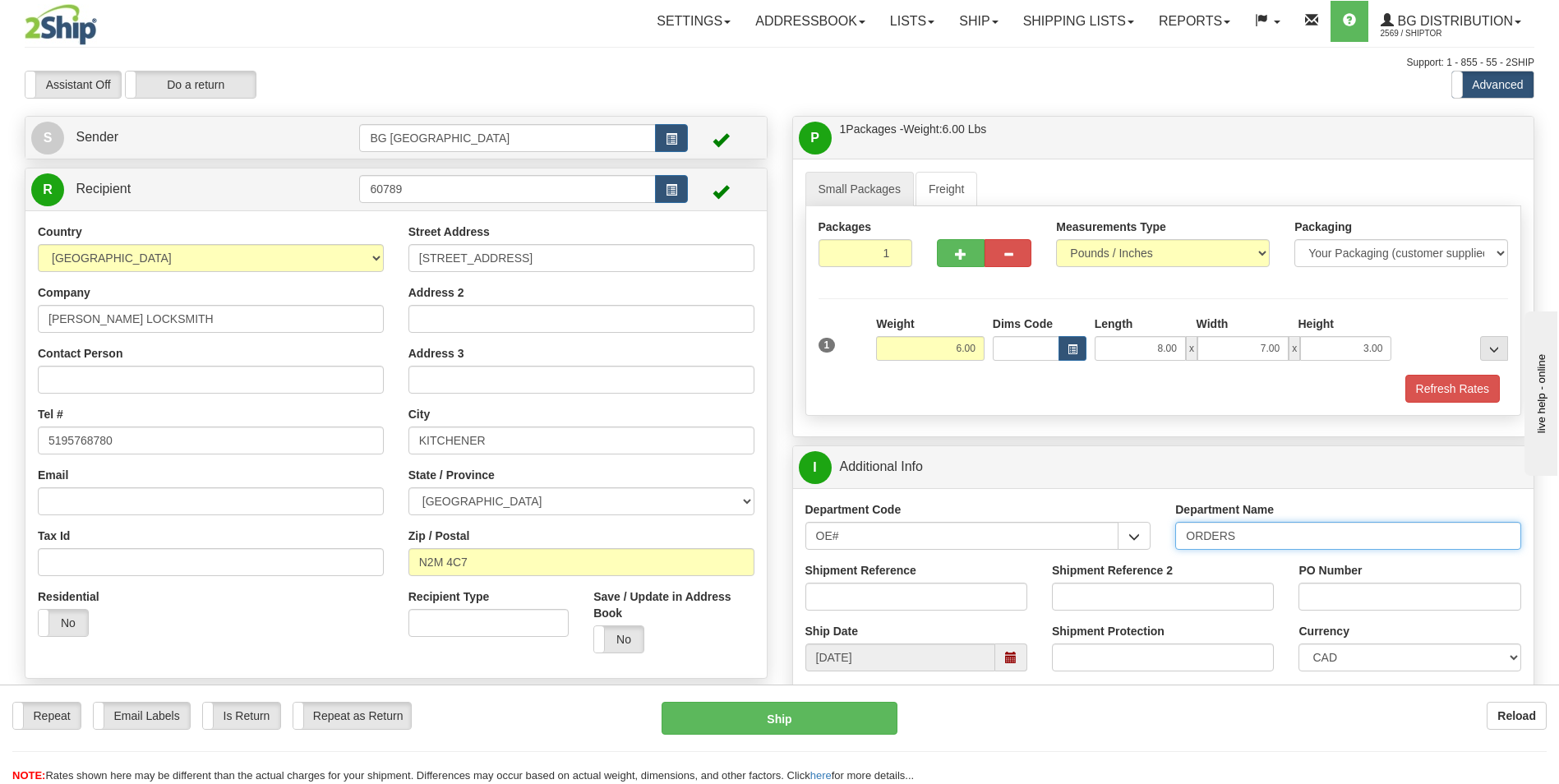
click at [1251, 532] on input "ORDERS" at bounding box center [1347, 535] width 346 height 28
type input "70183022-00"
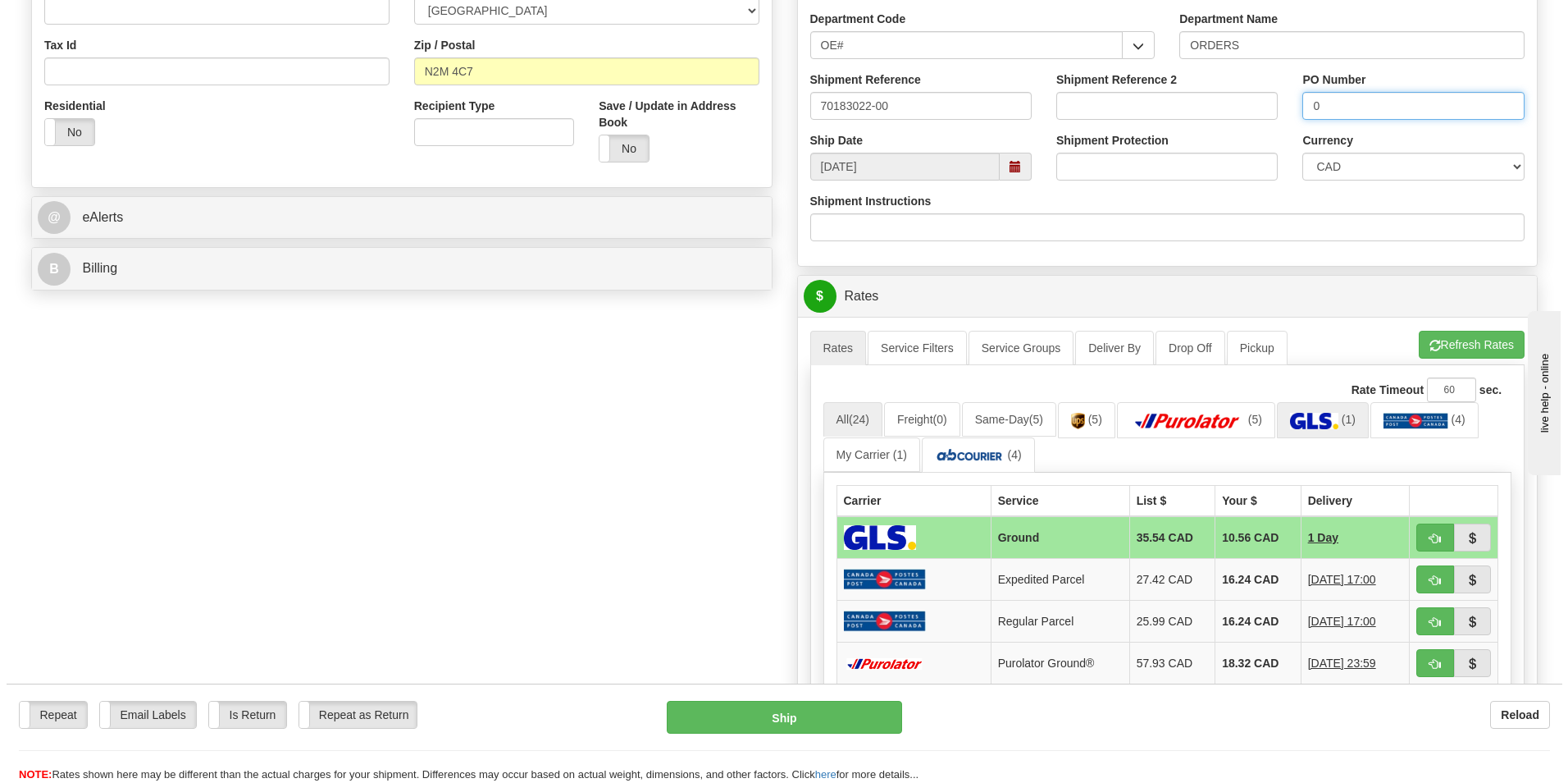
scroll to position [492, 0]
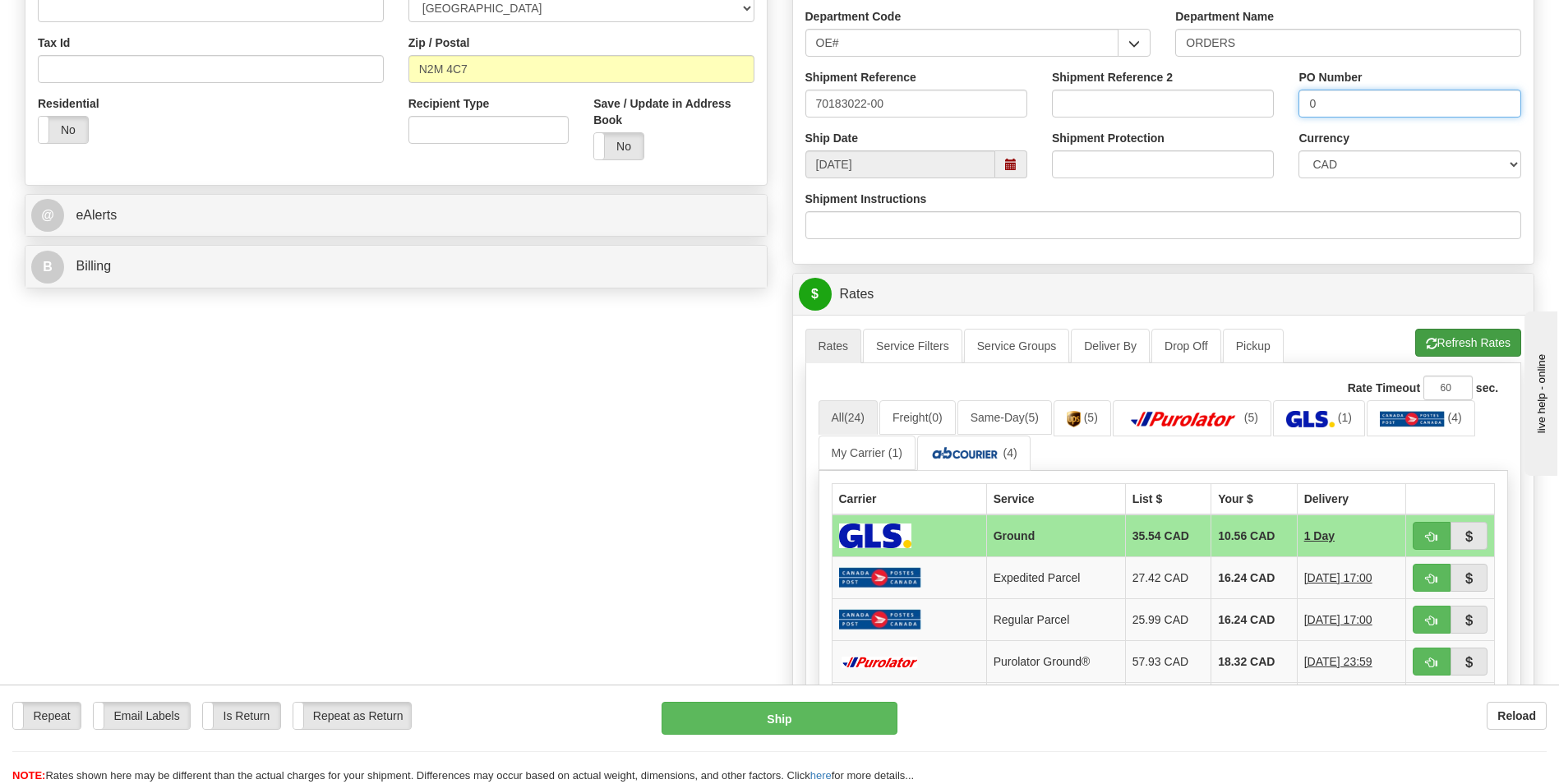
type input "0"
click at [1443, 336] on button "Refresh Rates" at bounding box center [1469, 342] width 106 height 28
click at [1232, 657] on td "18.32 CAD" at bounding box center [1254, 661] width 86 height 42
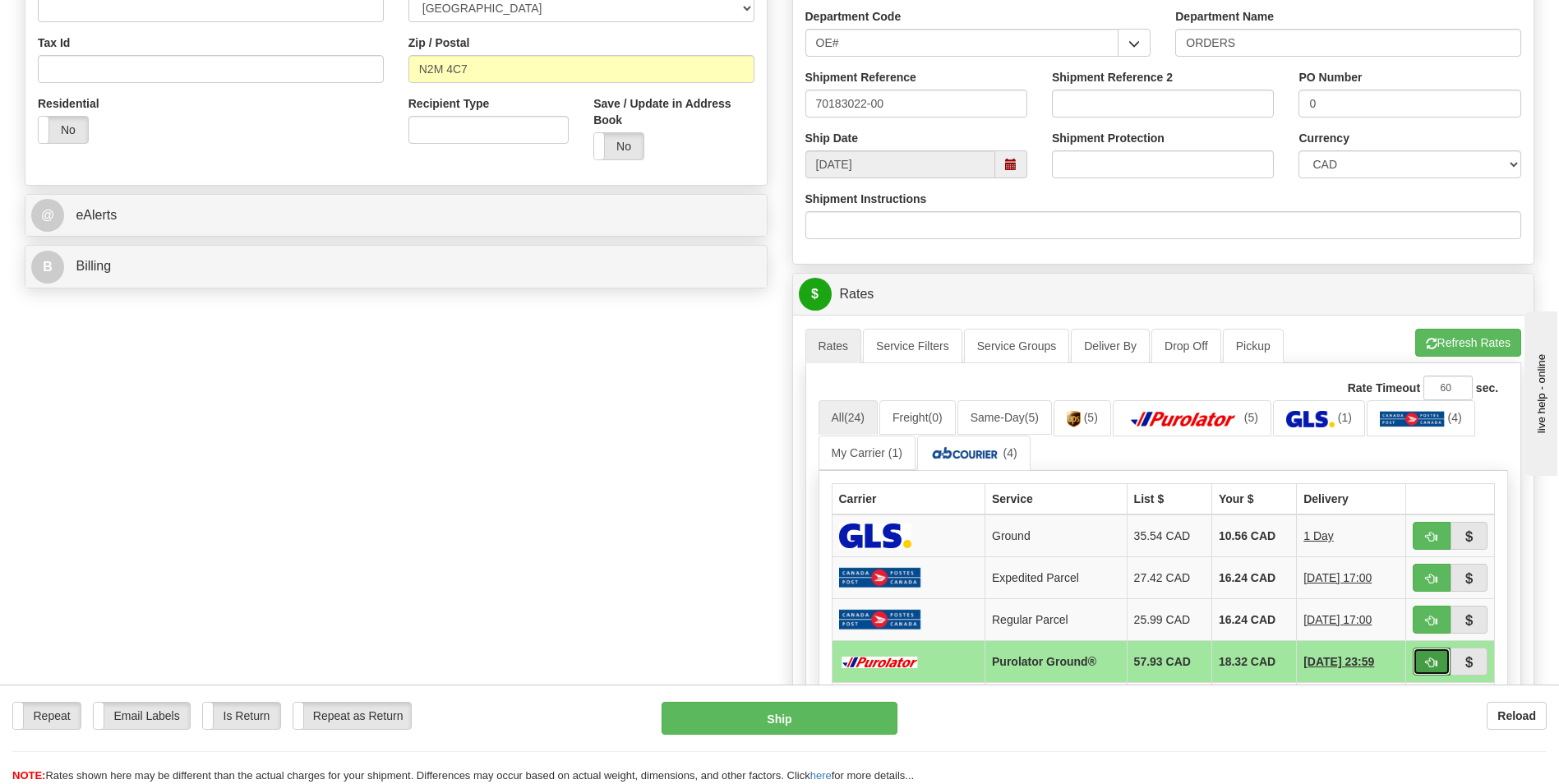
click at [1423, 668] on button "button" at bounding box center [1432, 661] width 38 height 28
type input "260"
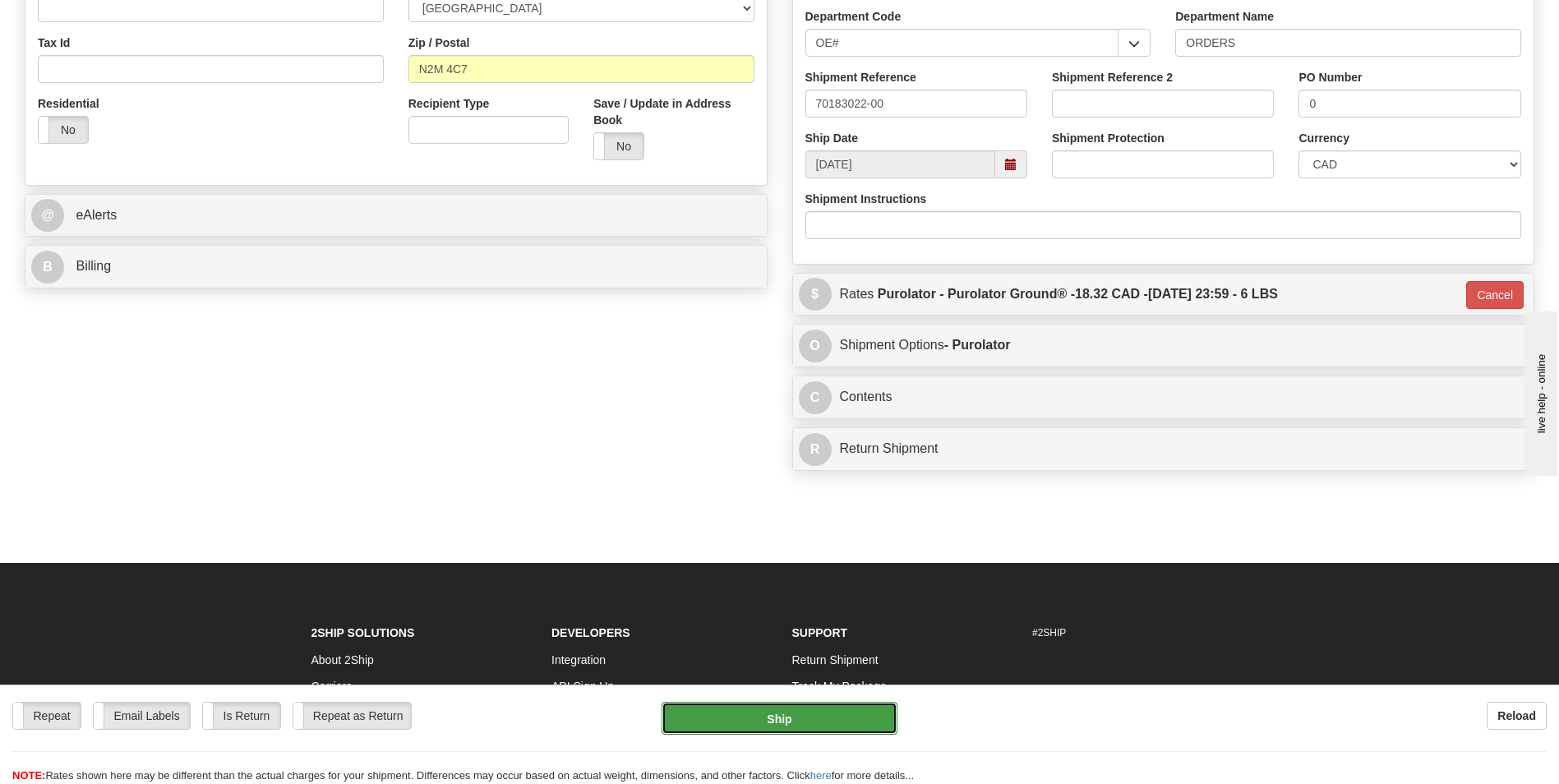
click at [783, 703] on button "Ship" at bounding box center [778, 718] width 235 height 33
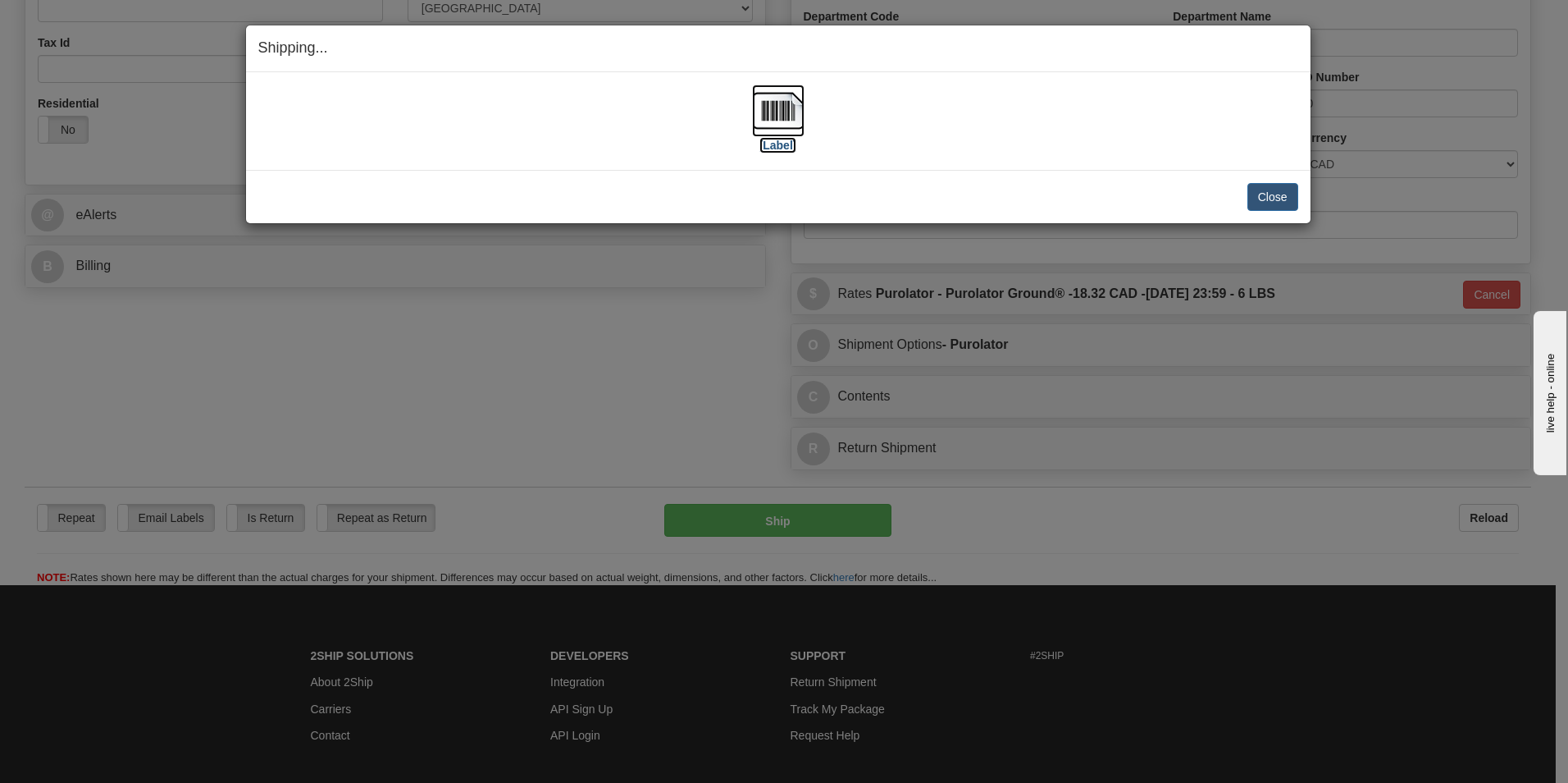
click at [754, 132] on img at bounding box center [777, 110] width 52 height 52
click at [1284, 201] on button "Close" at bounding box center [1273, 197] width 51 height 28
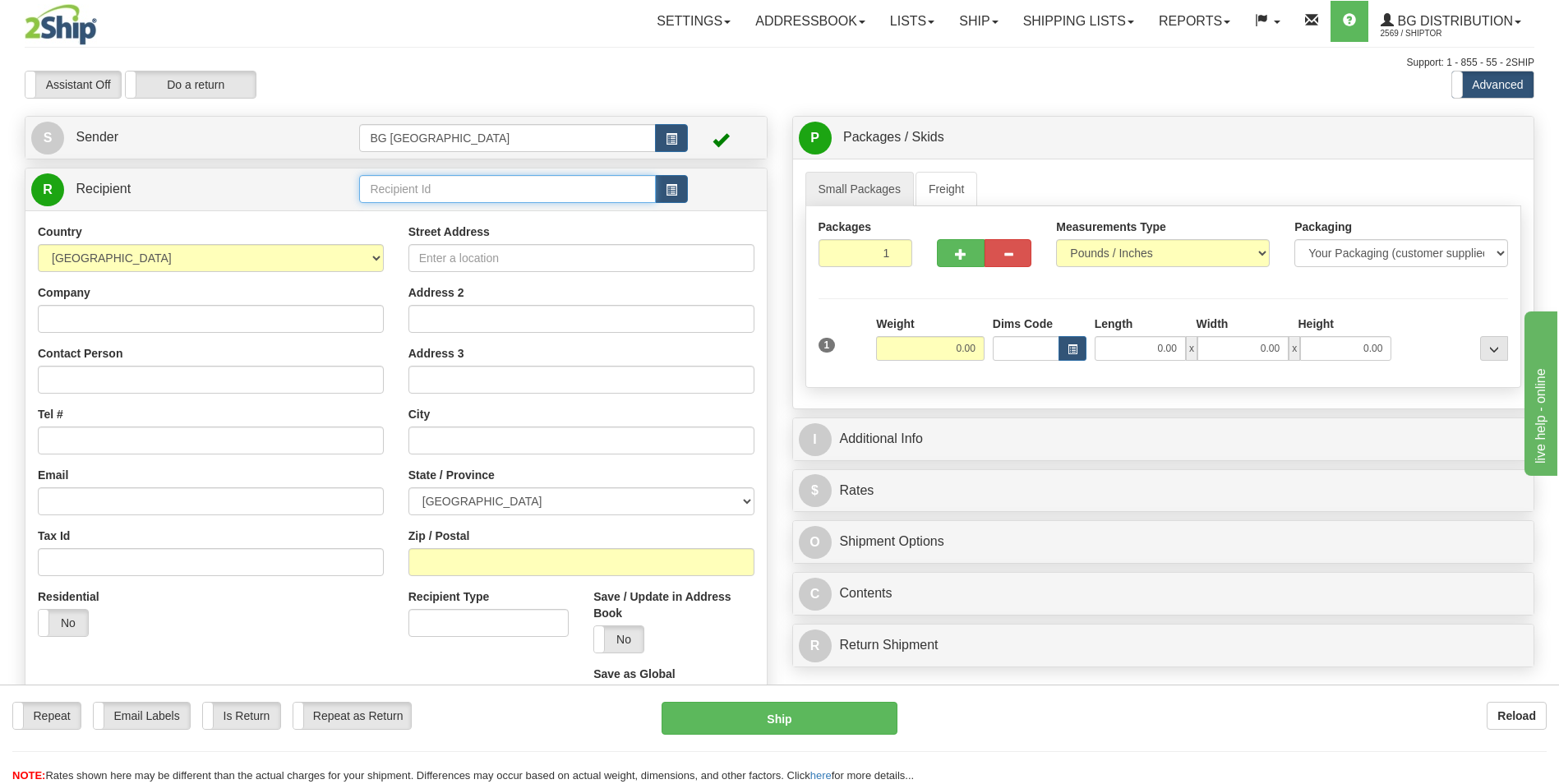
click at [389, 190] on input "text" at bounding box center [507, 189] width 296 height 28
click at [391, 217] on div "60470" at bounding box center [504, 214] width 281 height 18
type input "60470"
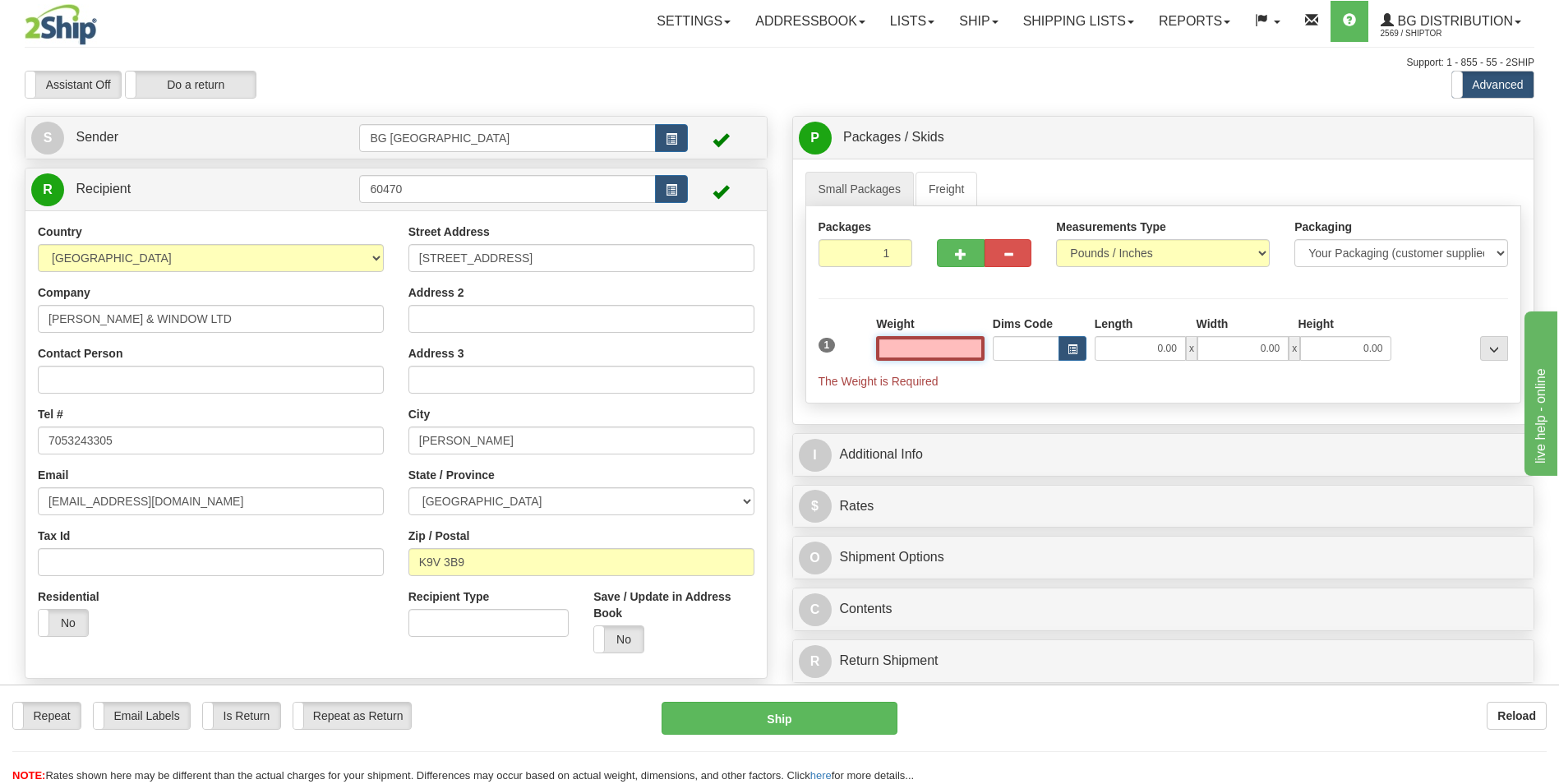
type input "0"
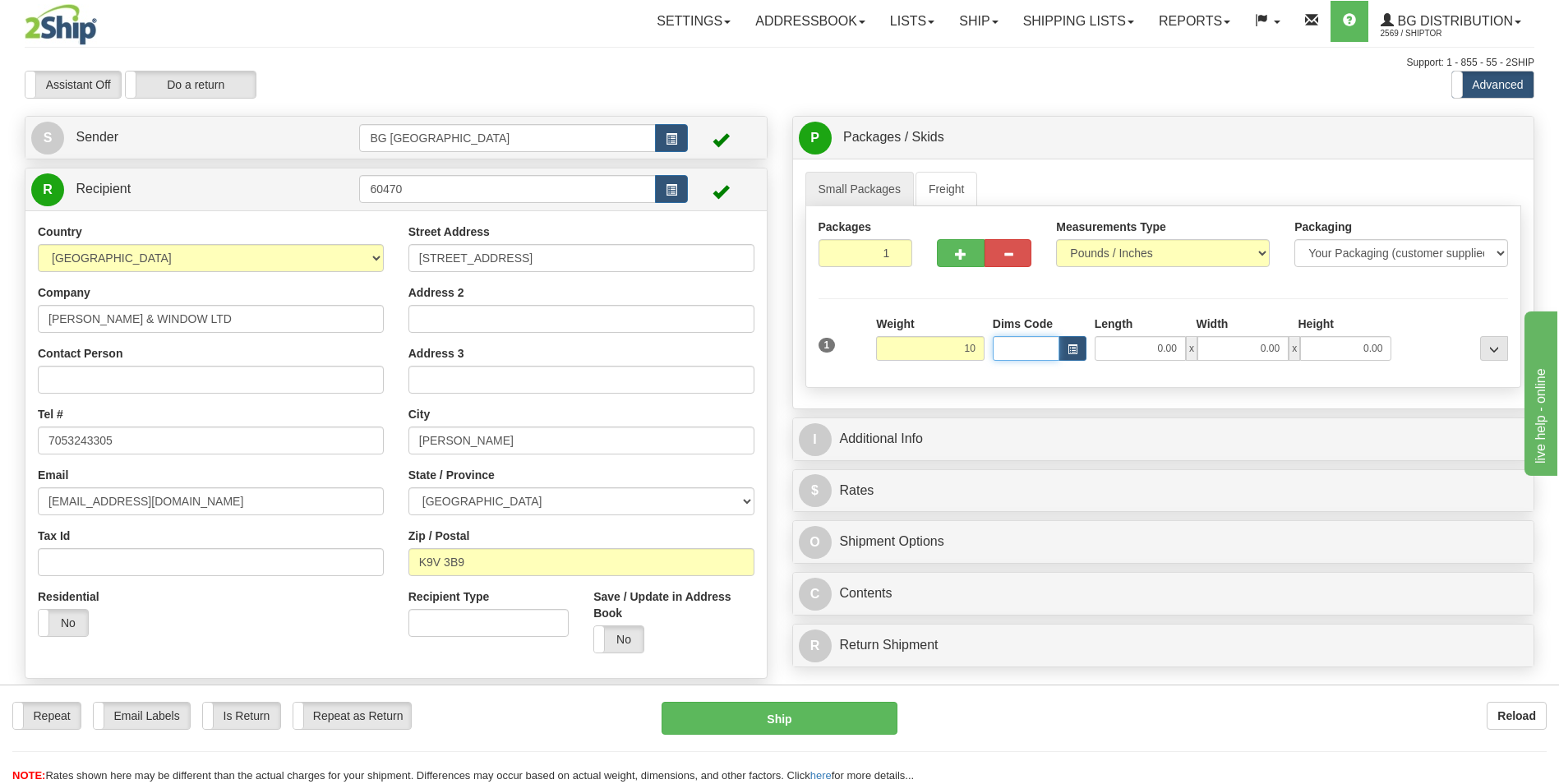
type input "10.00"
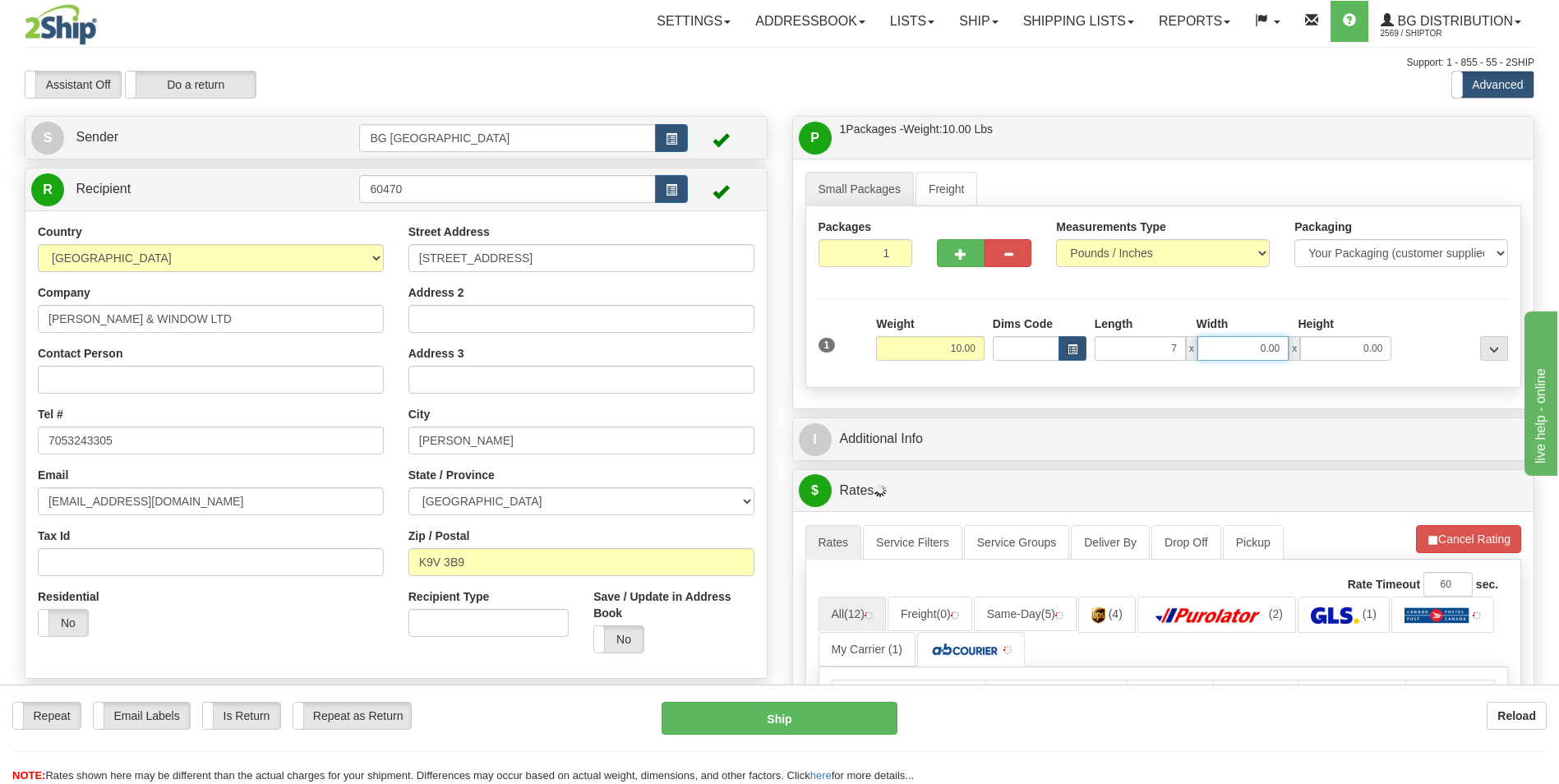
type input "7.00"
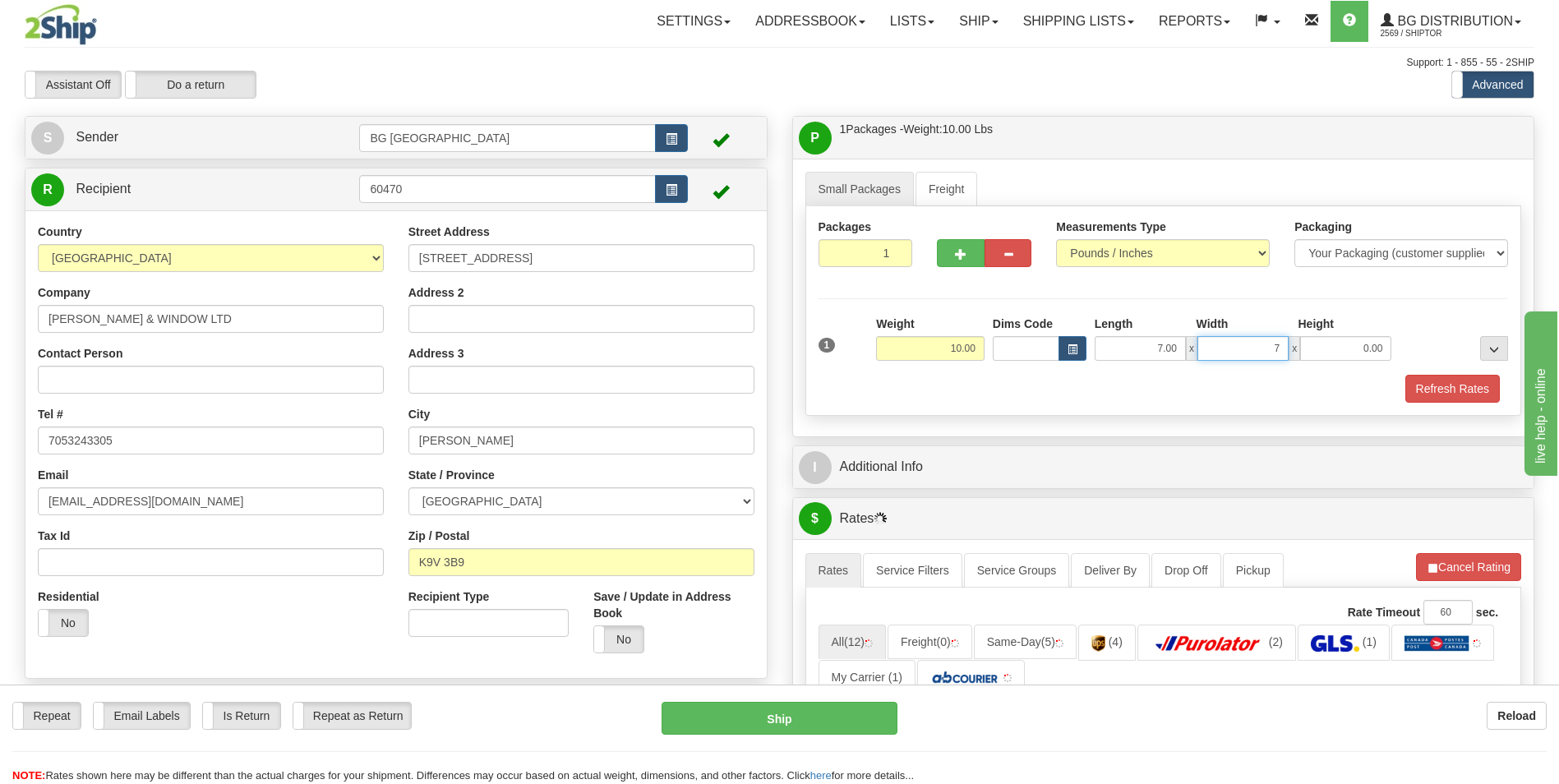
type input "7.00"
type input "4.00"
click at [945, 448] on div "I Additional Info" at bounding box center [1163, 466] width 741 height 42
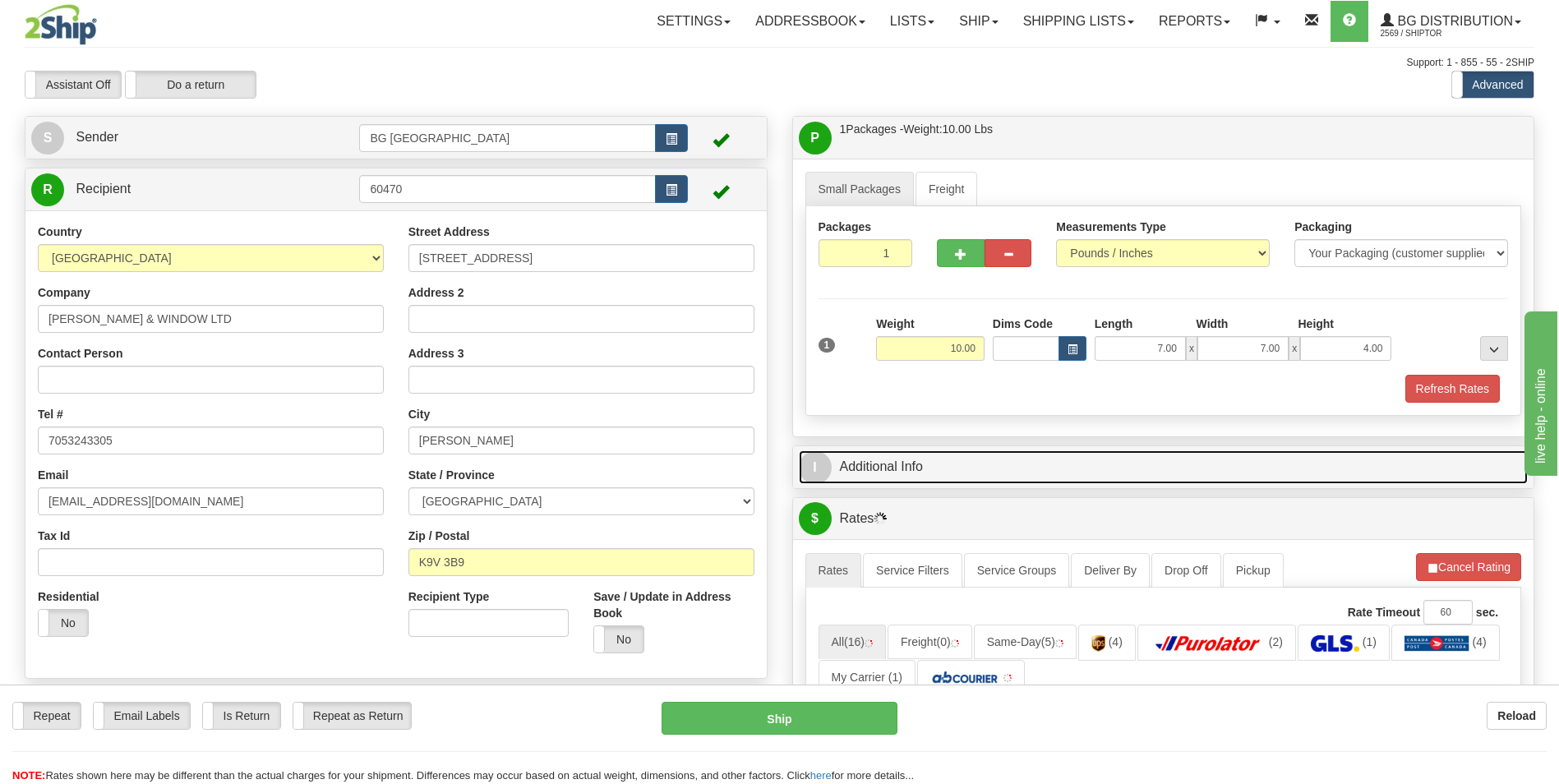
click at [928, 462] on link "I Additional Info" at bounding box center [1163, 467] width 729 height 34
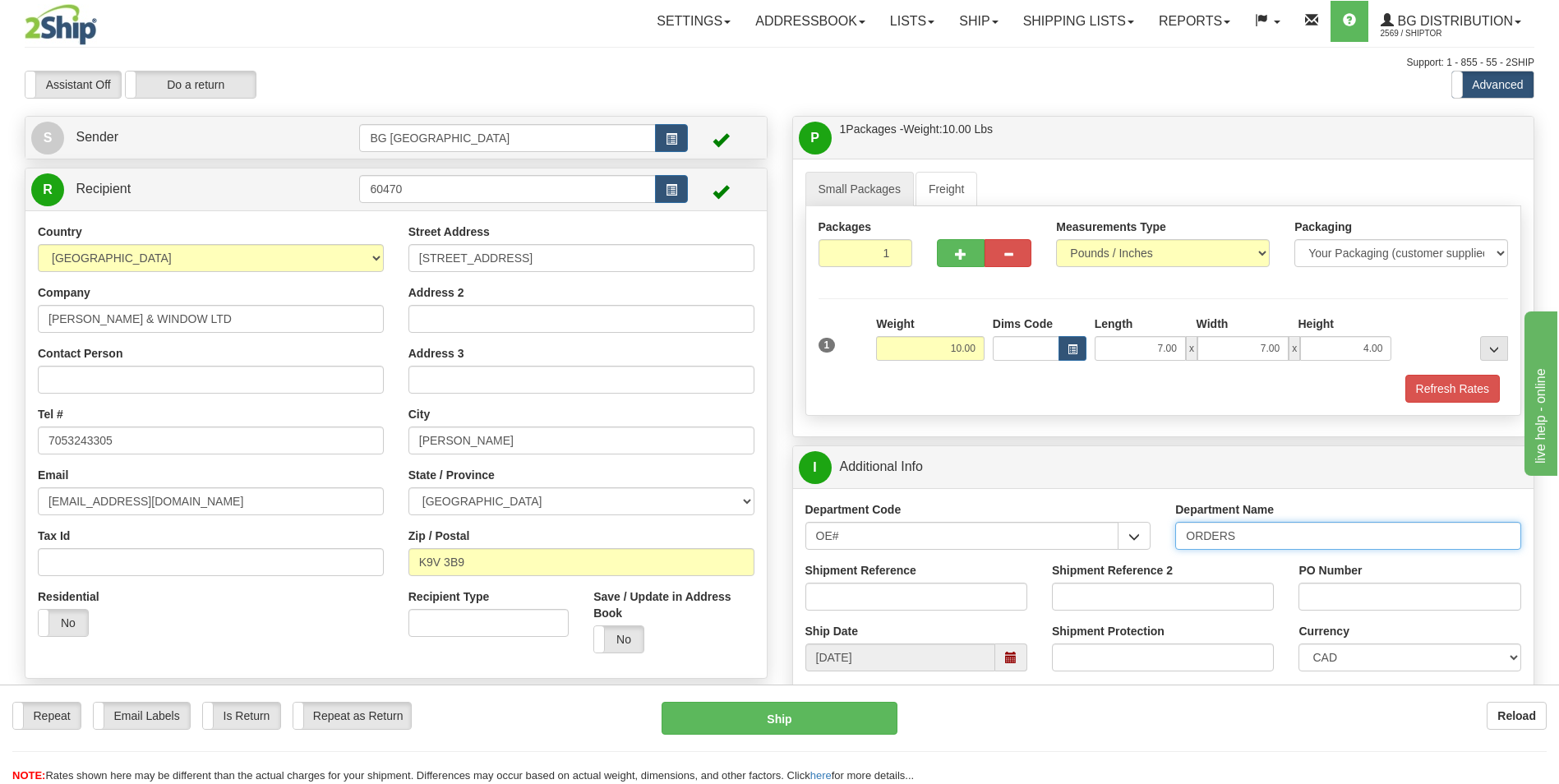
click at [1247, 528] on input "ORDERS" at bounding box center [1347, 535] width 346 height 28
type input "70163188-00"
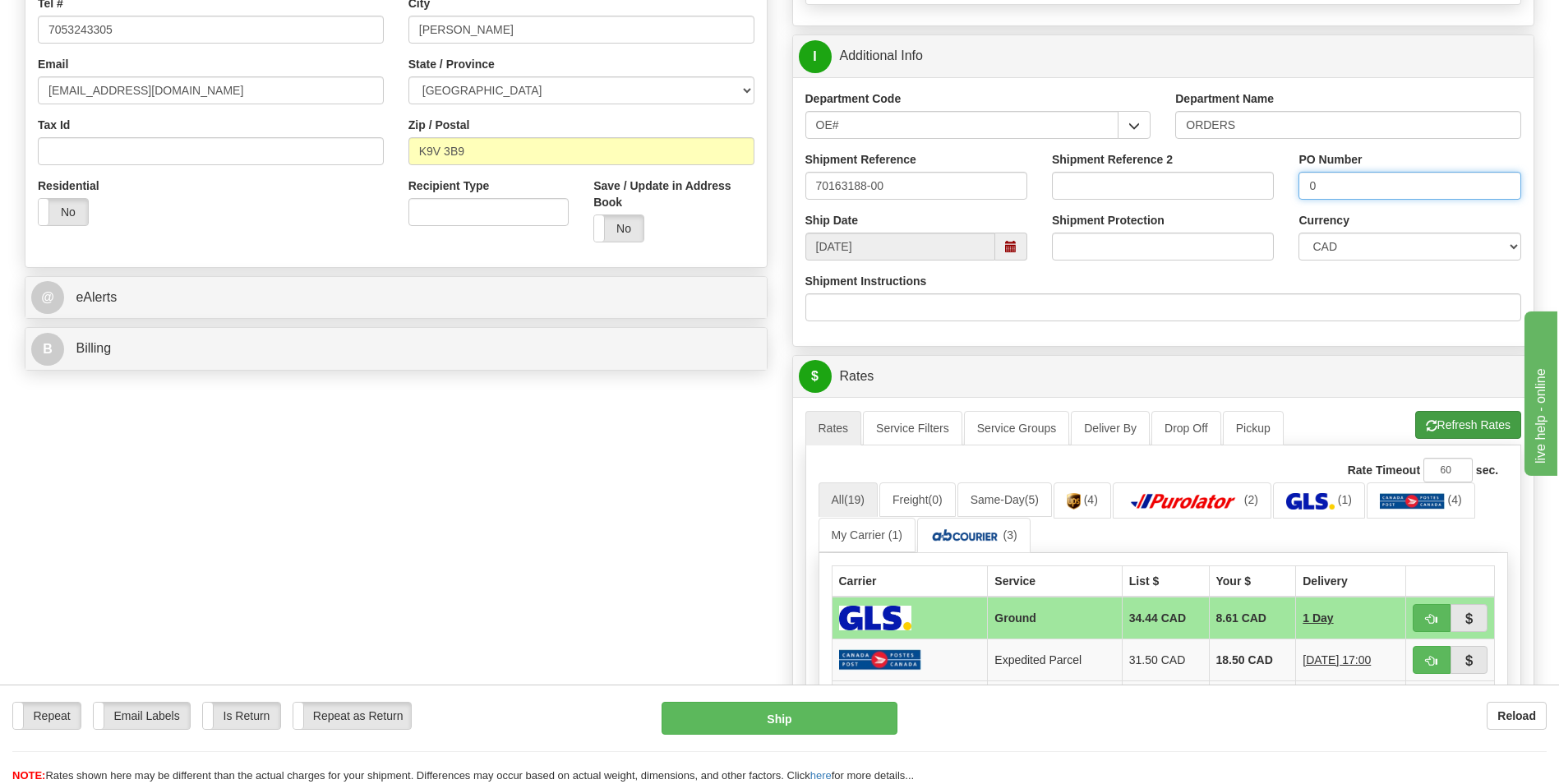
type input "0"
click at [1439, 425] on button "Refresh Rates" at bounding box center [1469, 425] width 106 height 28
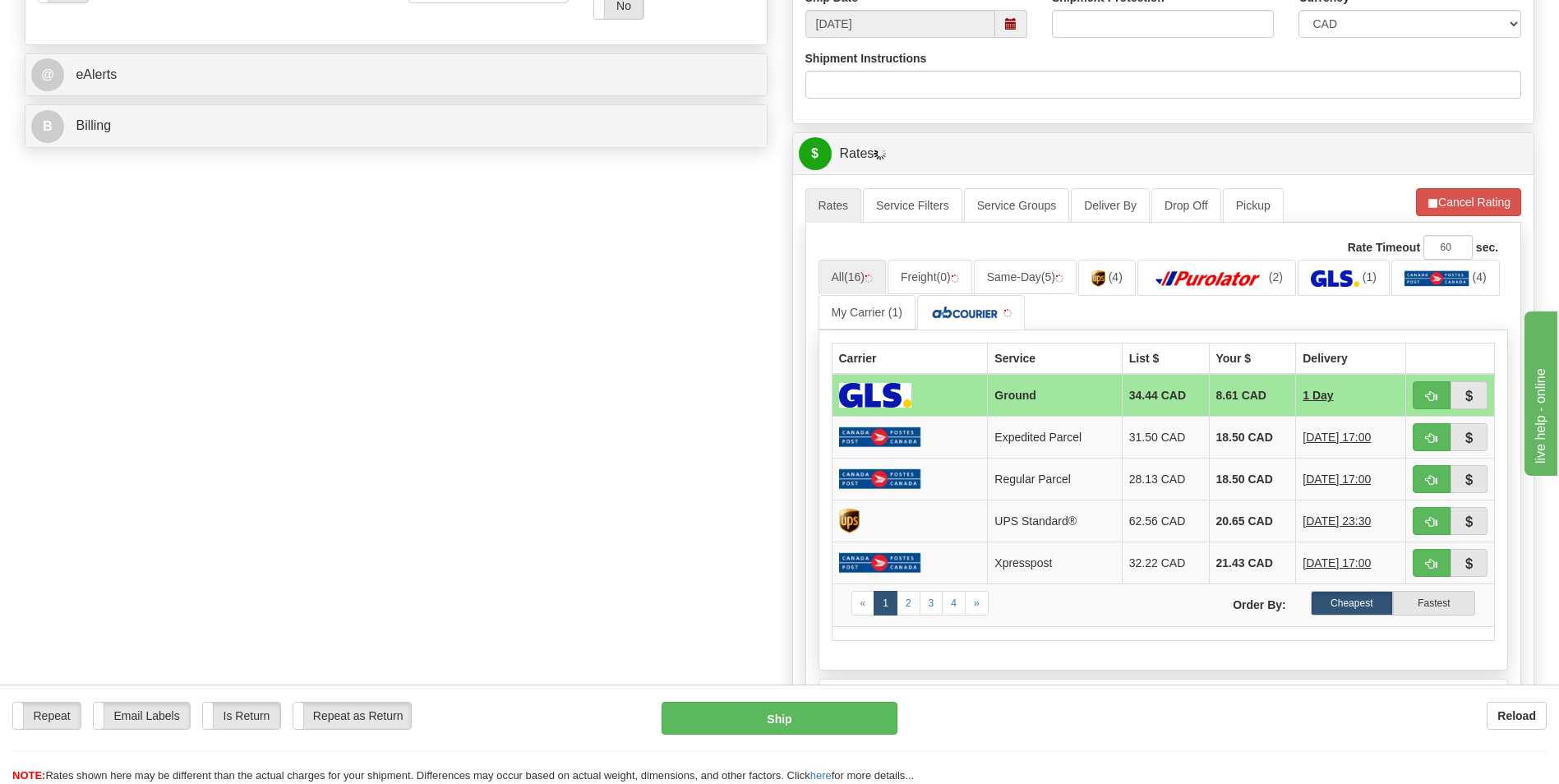
scroll to position [657, 0]
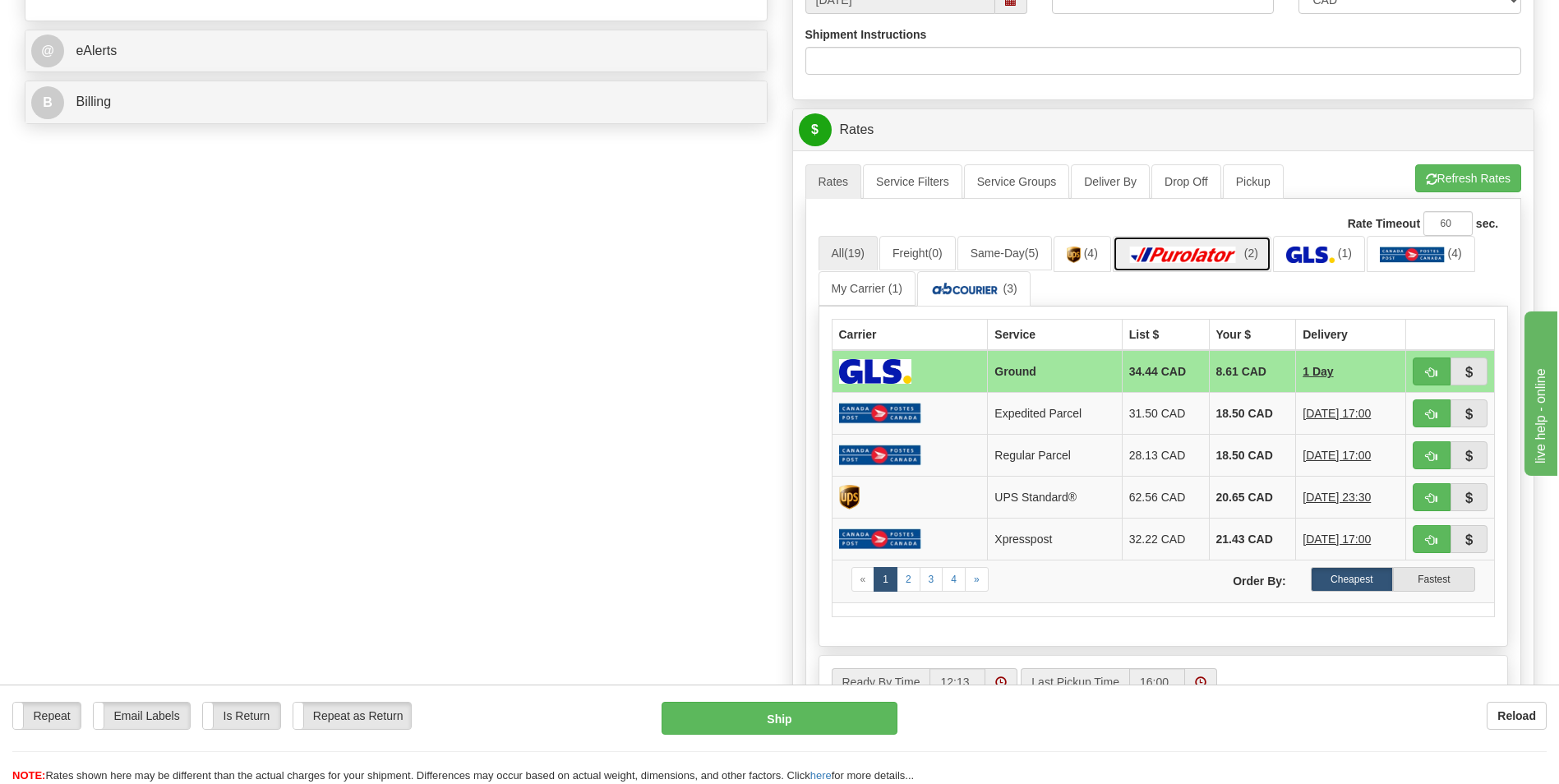
click at [1241, 255] on img at bounding box center [1184, 254] width 115 height 17
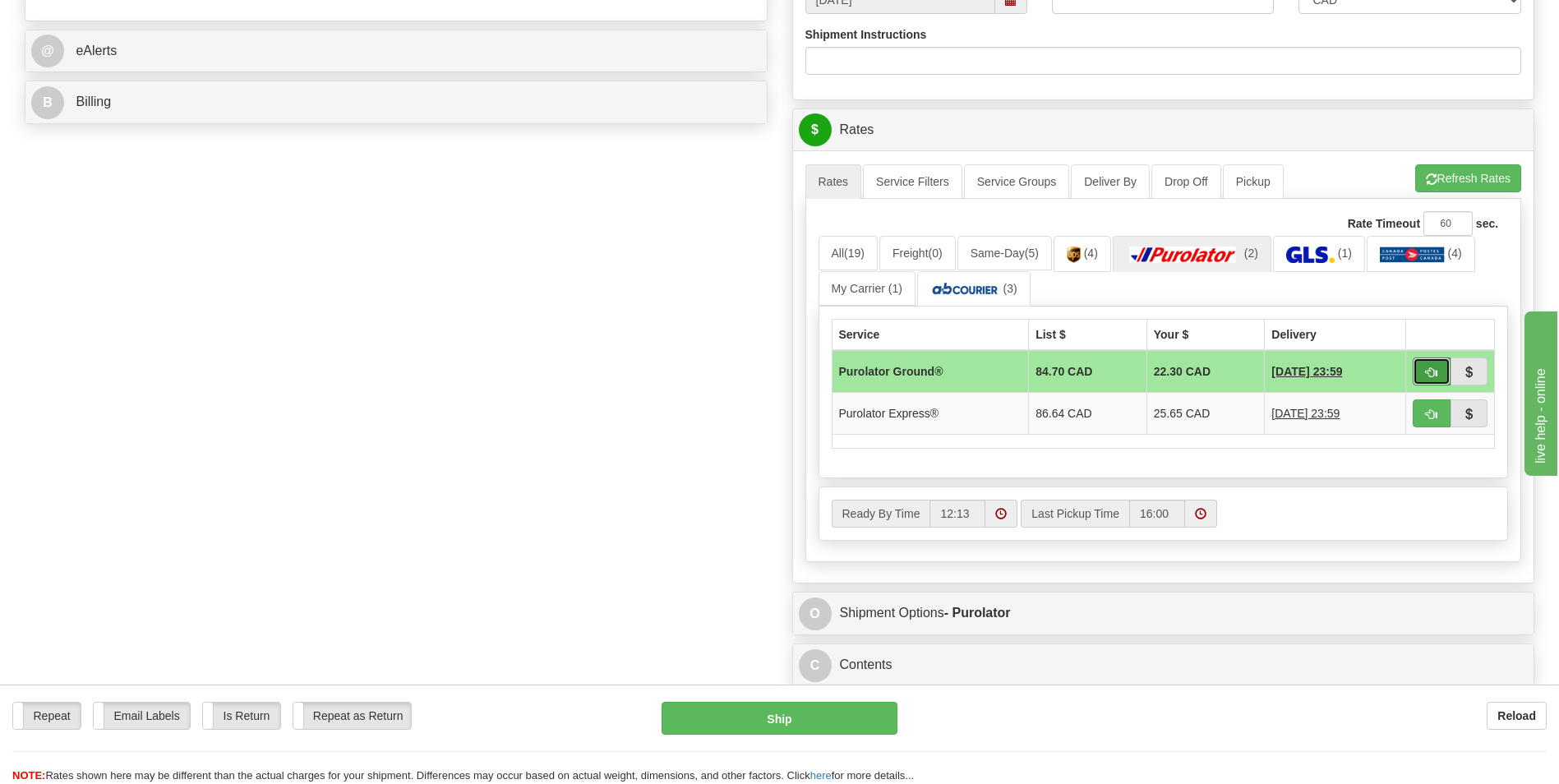
click at [1439, 373] on button "button" at bounding box center [1432, 372] width 38 height 28
type input "260"
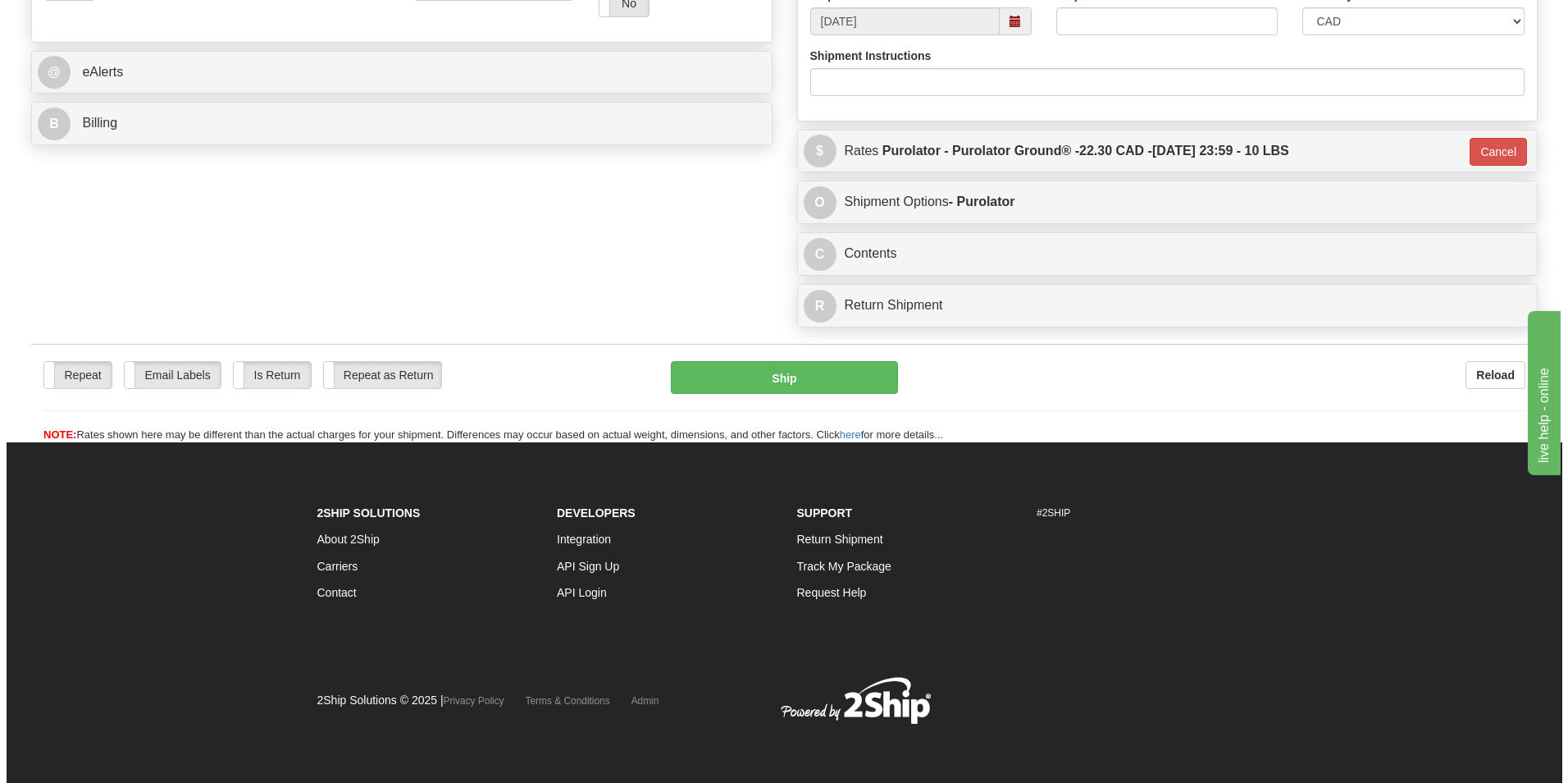
scroll to position [635, 0]
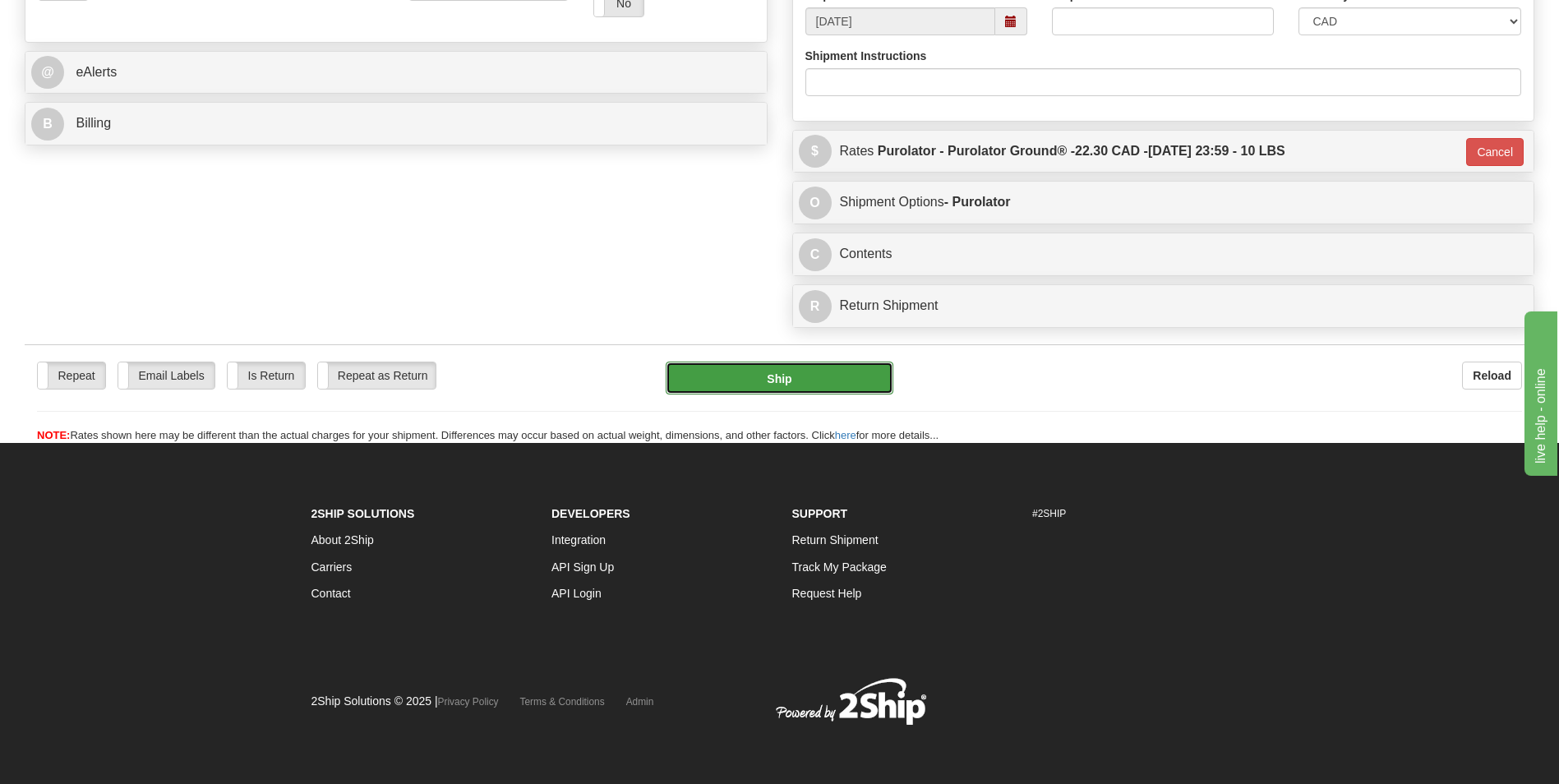
click at [812, 380] on button "Ship" at bounding box center [779, 377] width 227 height 33
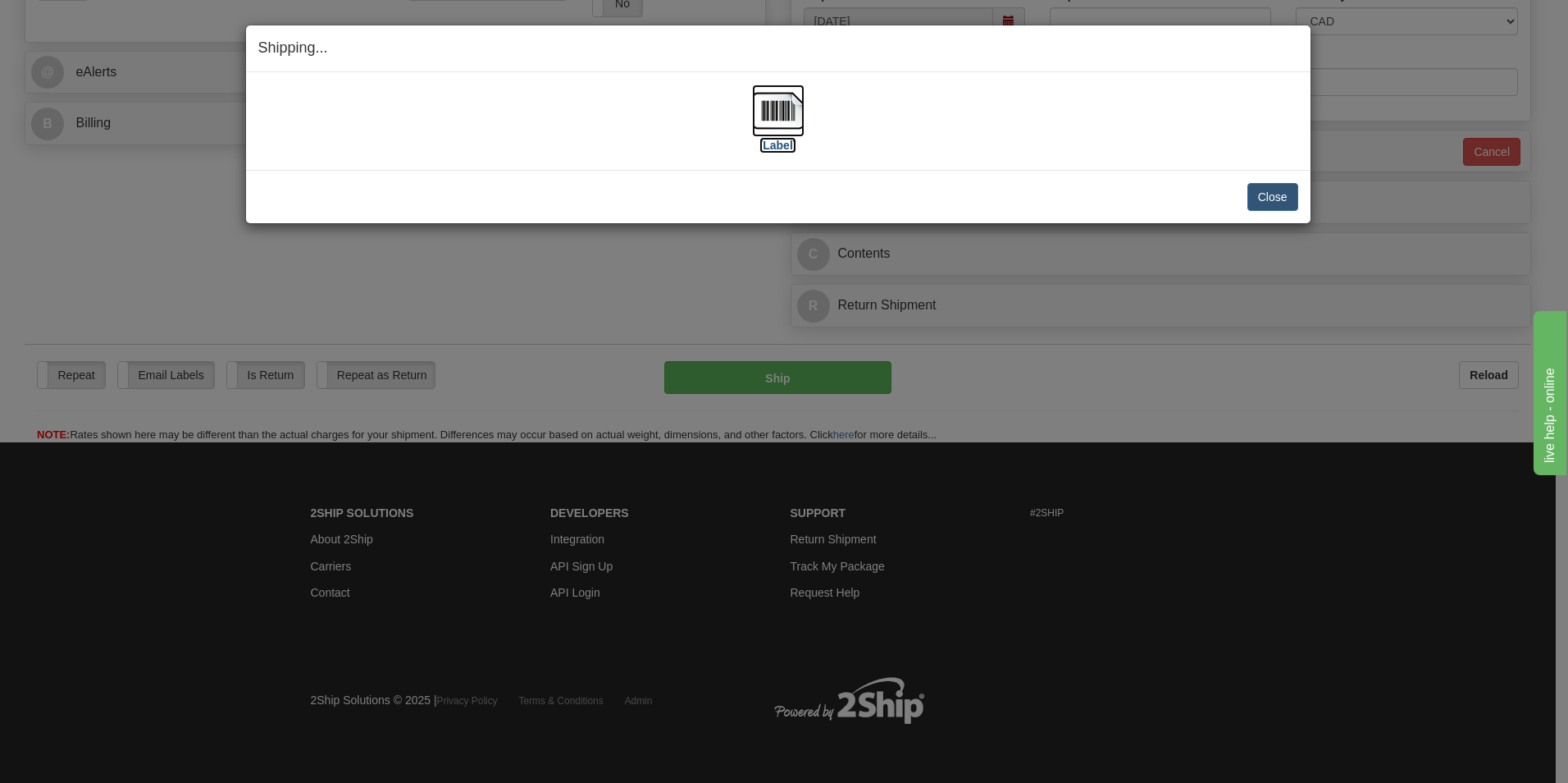
click at [784, 119] on img at bounding box center [777, 110] width 52 height 52
click at [1262, 186] on button "Close" at bounding box center [1273, 197] width 51 height 28
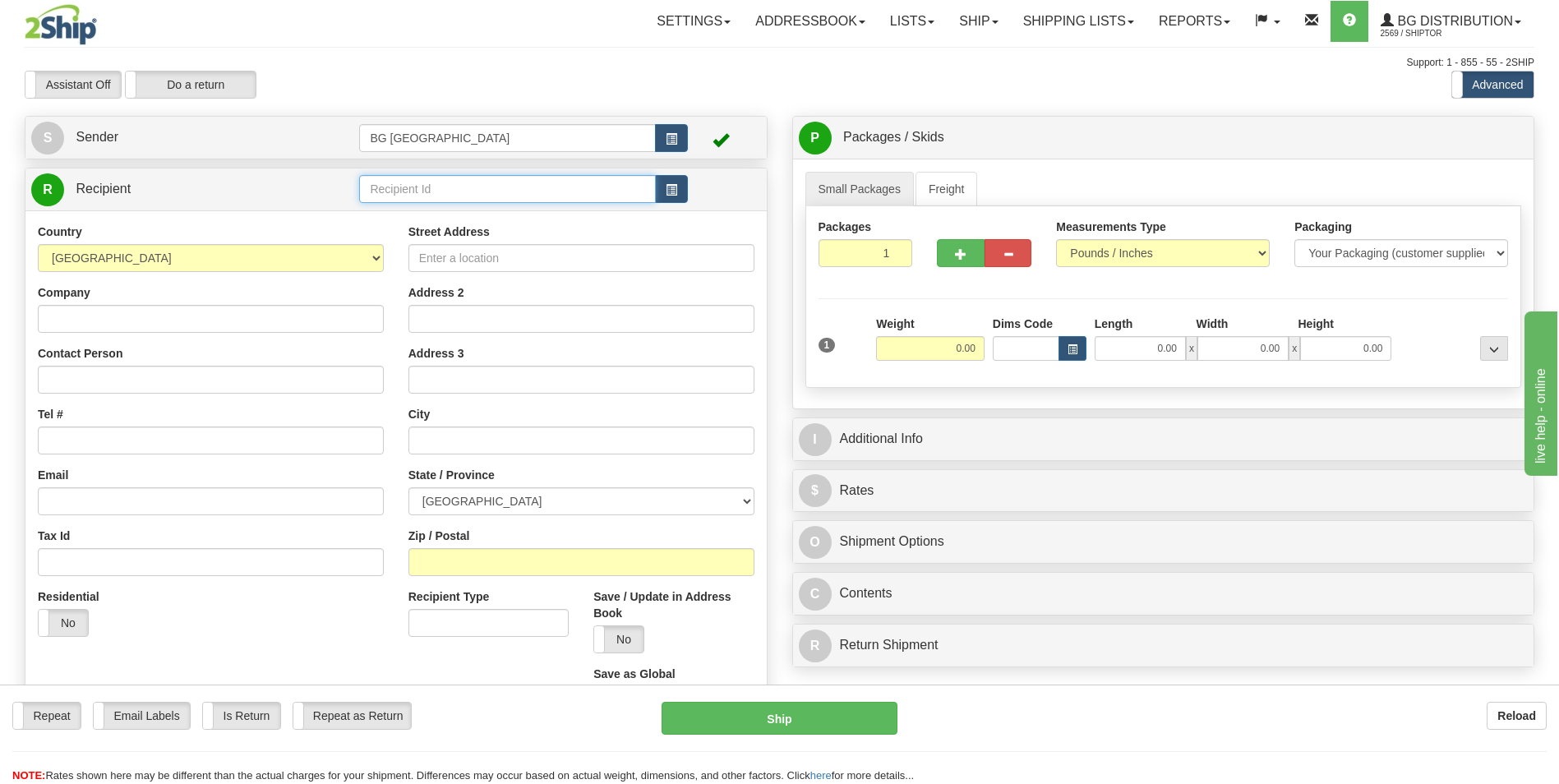
click at [404, 200] on input "text" at bounding box center [507, 189] width 296 height 28
click at [399, 212] on div "60175" at bounding box center [504, 214] width 281 height 18
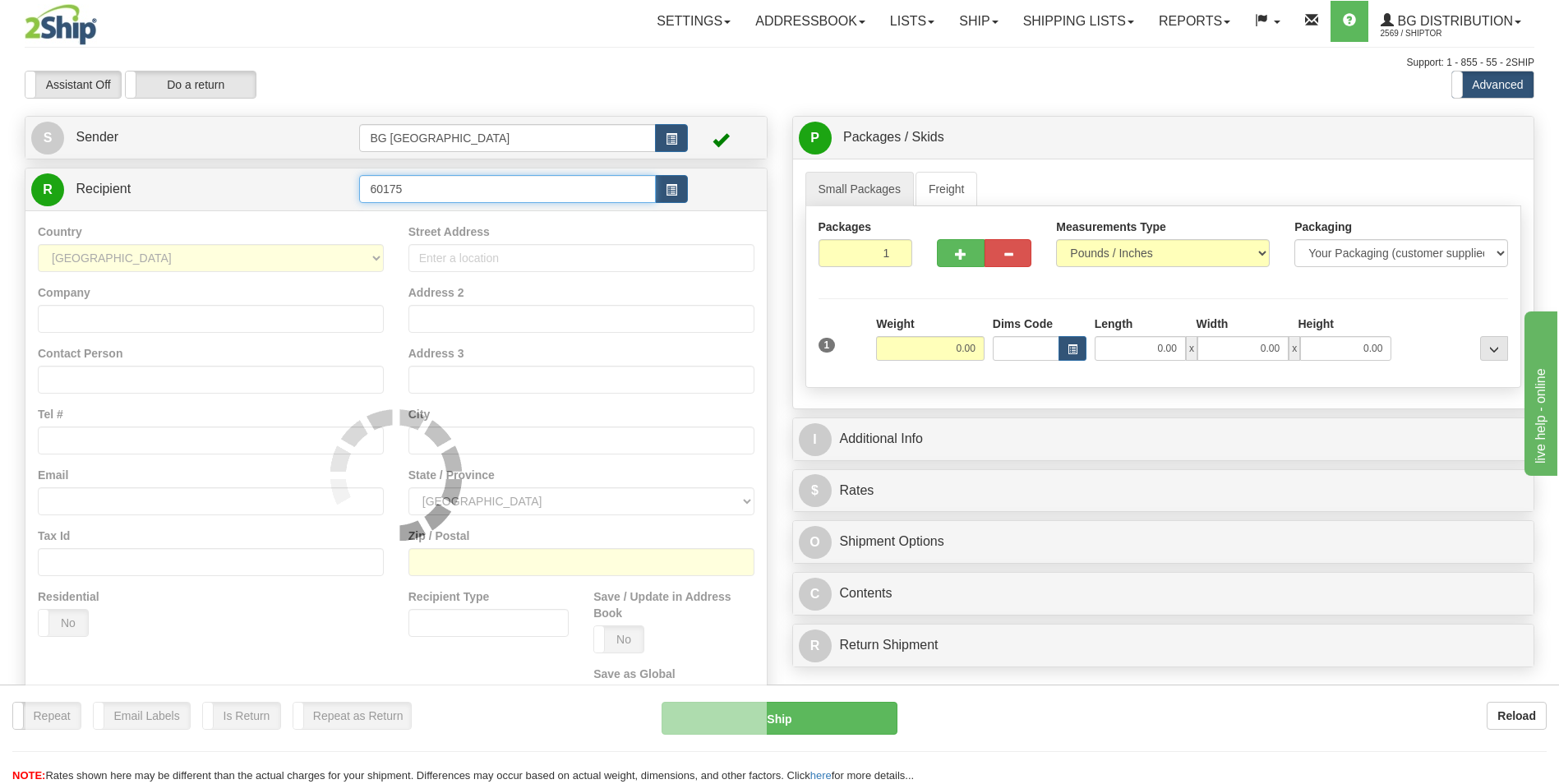
type input "60175"
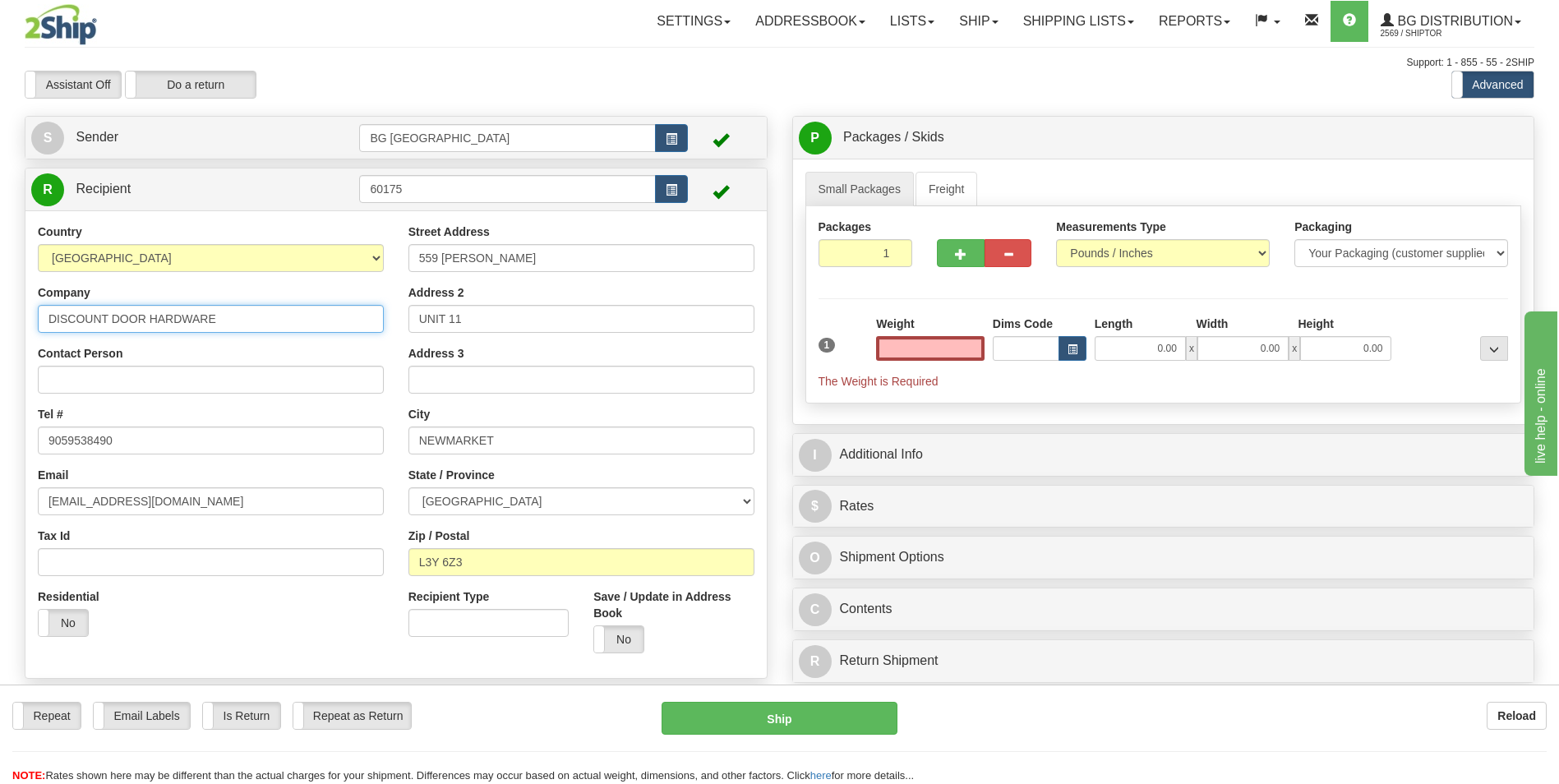
type input "0.00"
click at [250, 331] on input "DISCOUNT DOOR HARDWARE" at bounding box center [211, 319] width 346 height 28
paste input "GRAHAM MACDONALD"
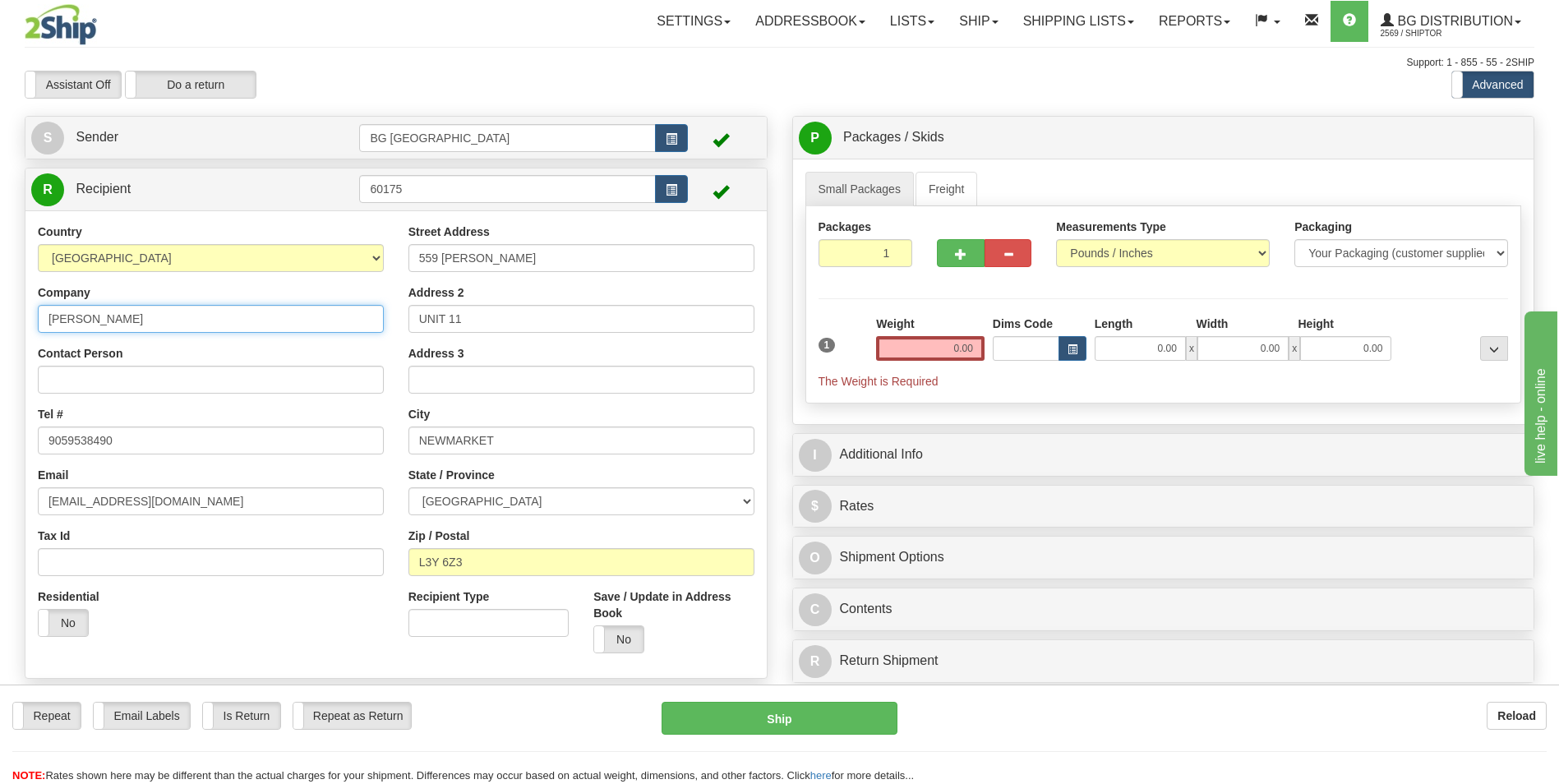
type input "GRAHAM MACDONALD"
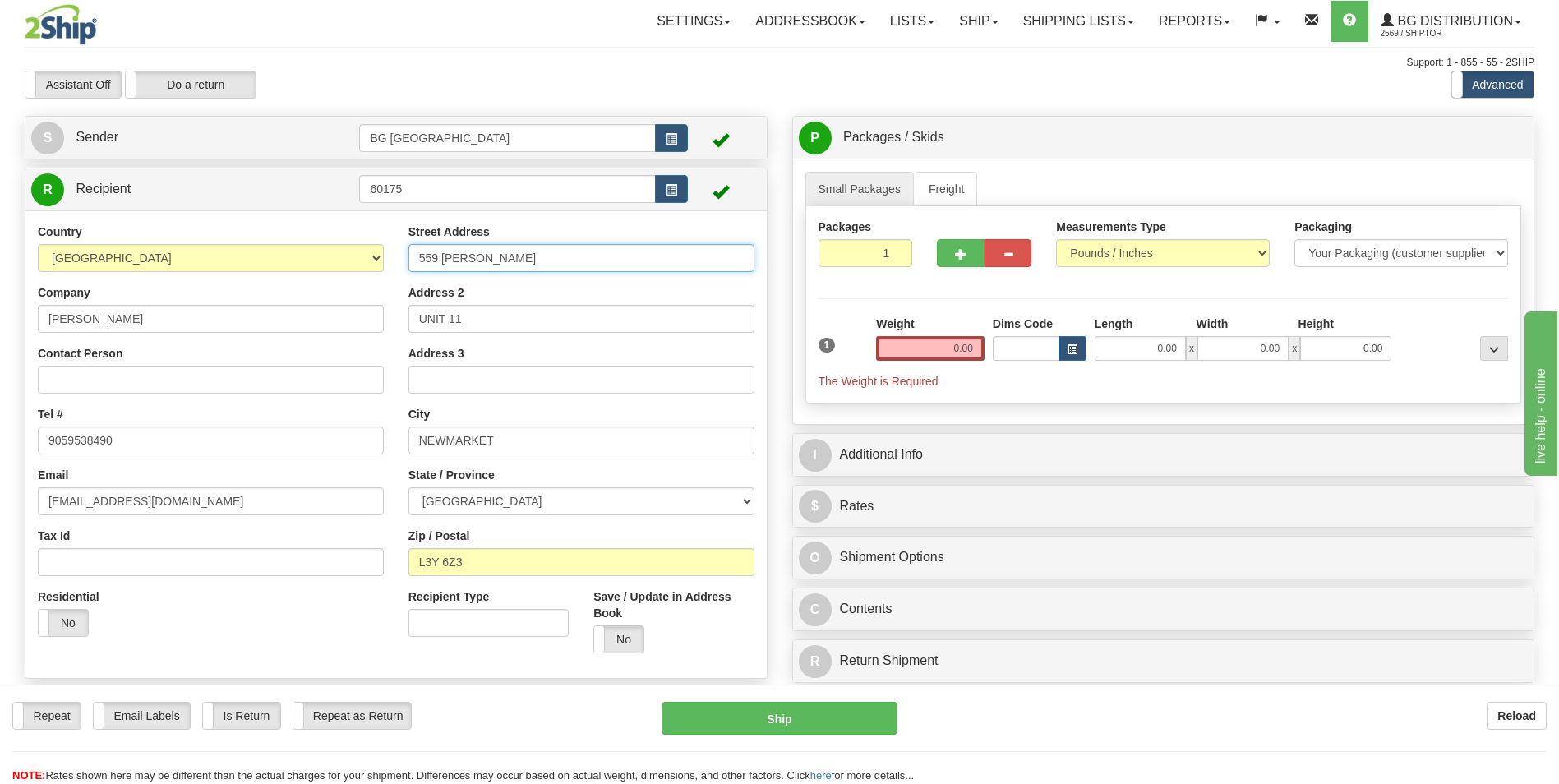
click at [515, 258] on input "559 [PERSON_NAME]" at bounding box center [581, 258] width 346 height 28
paste input "1067 HILLSIDE RD."
type input "1067 HILLSIDE RD."
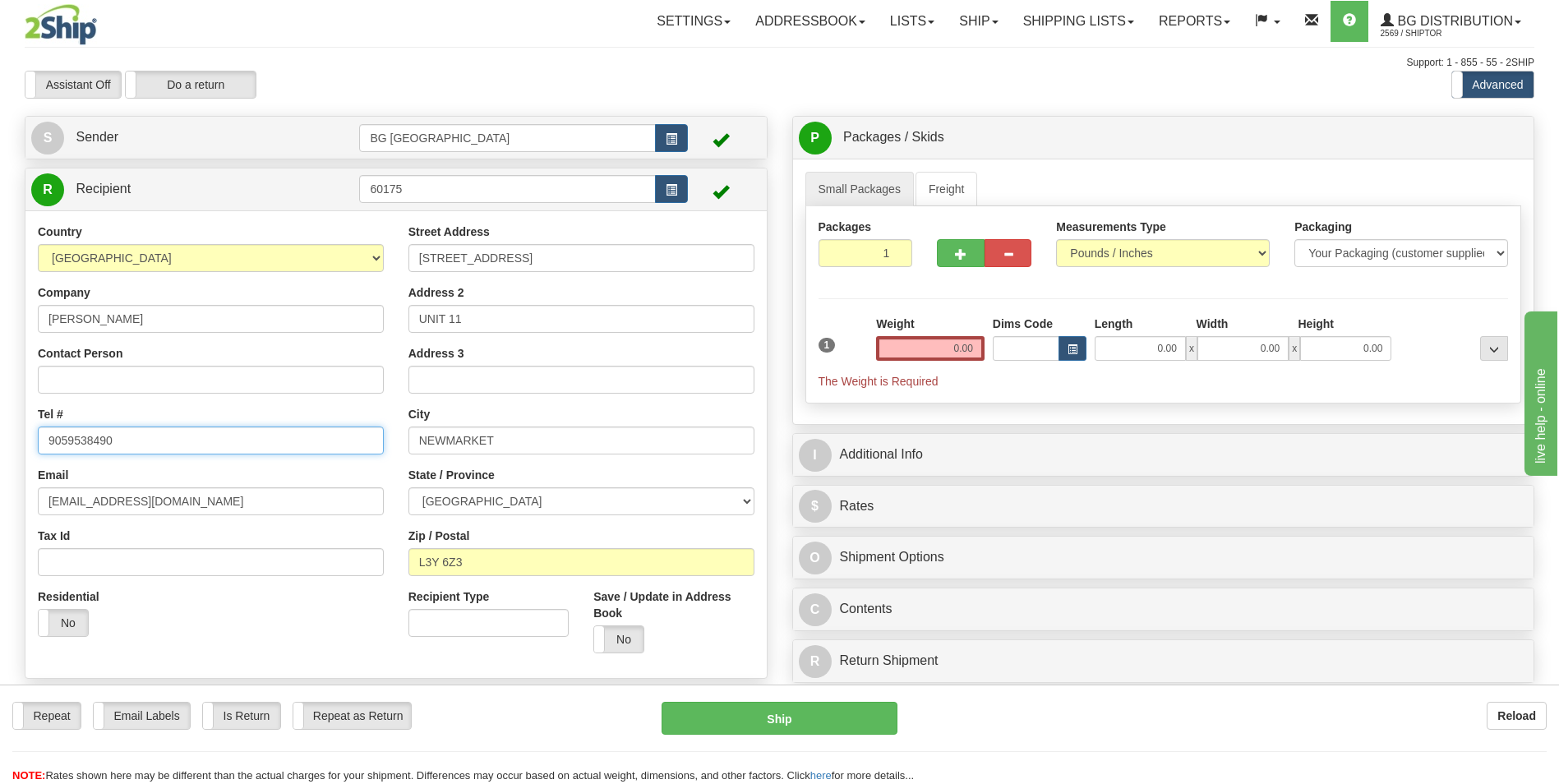
click at [190, 433] on input "9059538490" at bounding box center [211, 441] width 346 height 28
paste input "2 539-6487"
type input "902 539-6487"
click at [510, 315] on input "UNIT 11" at bounding box center [581, 319] width 346 height 28
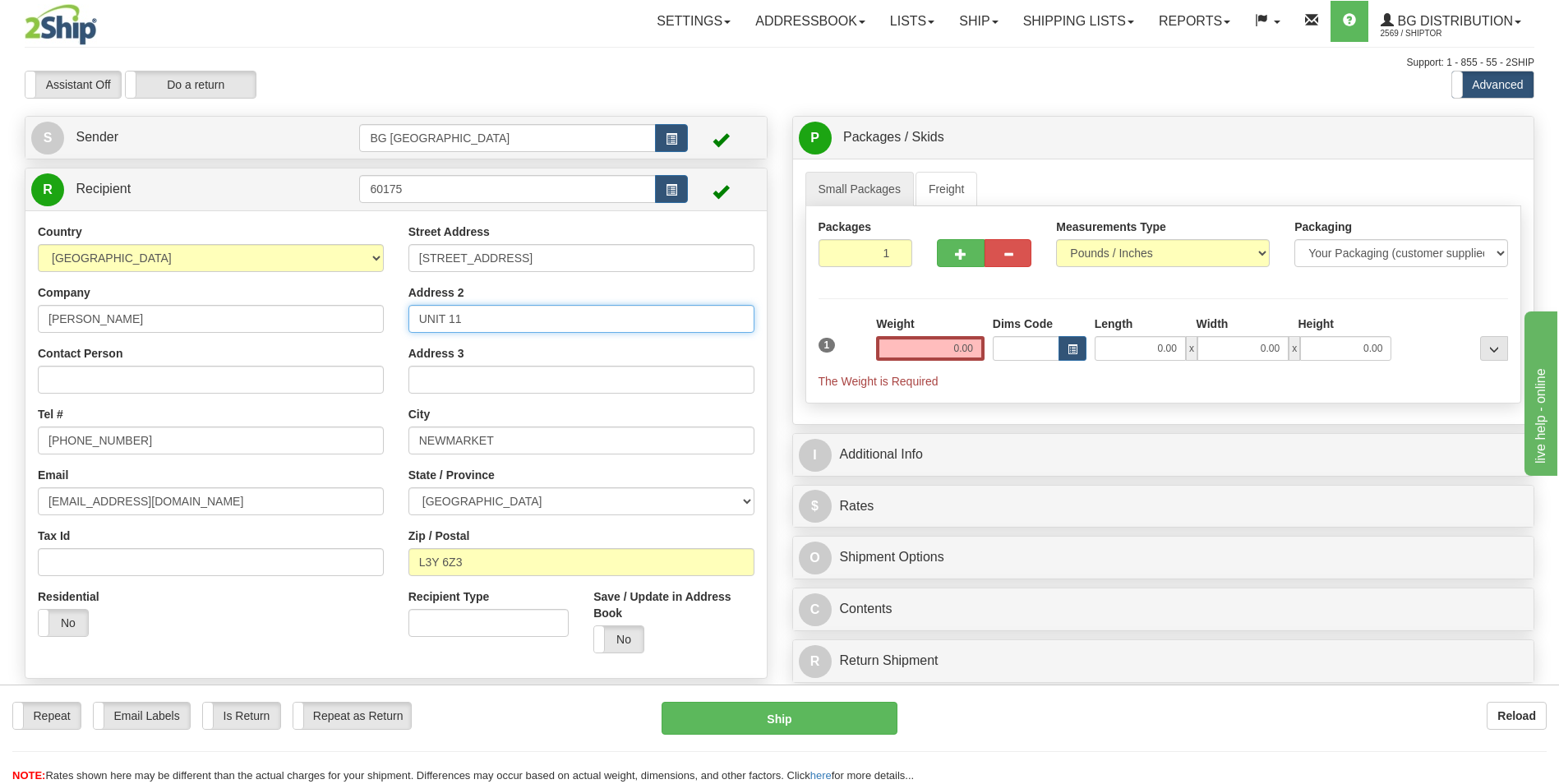
click at [510, 315] on input "UNIT 11" at bounding box center [581, 319] width 346 height 28
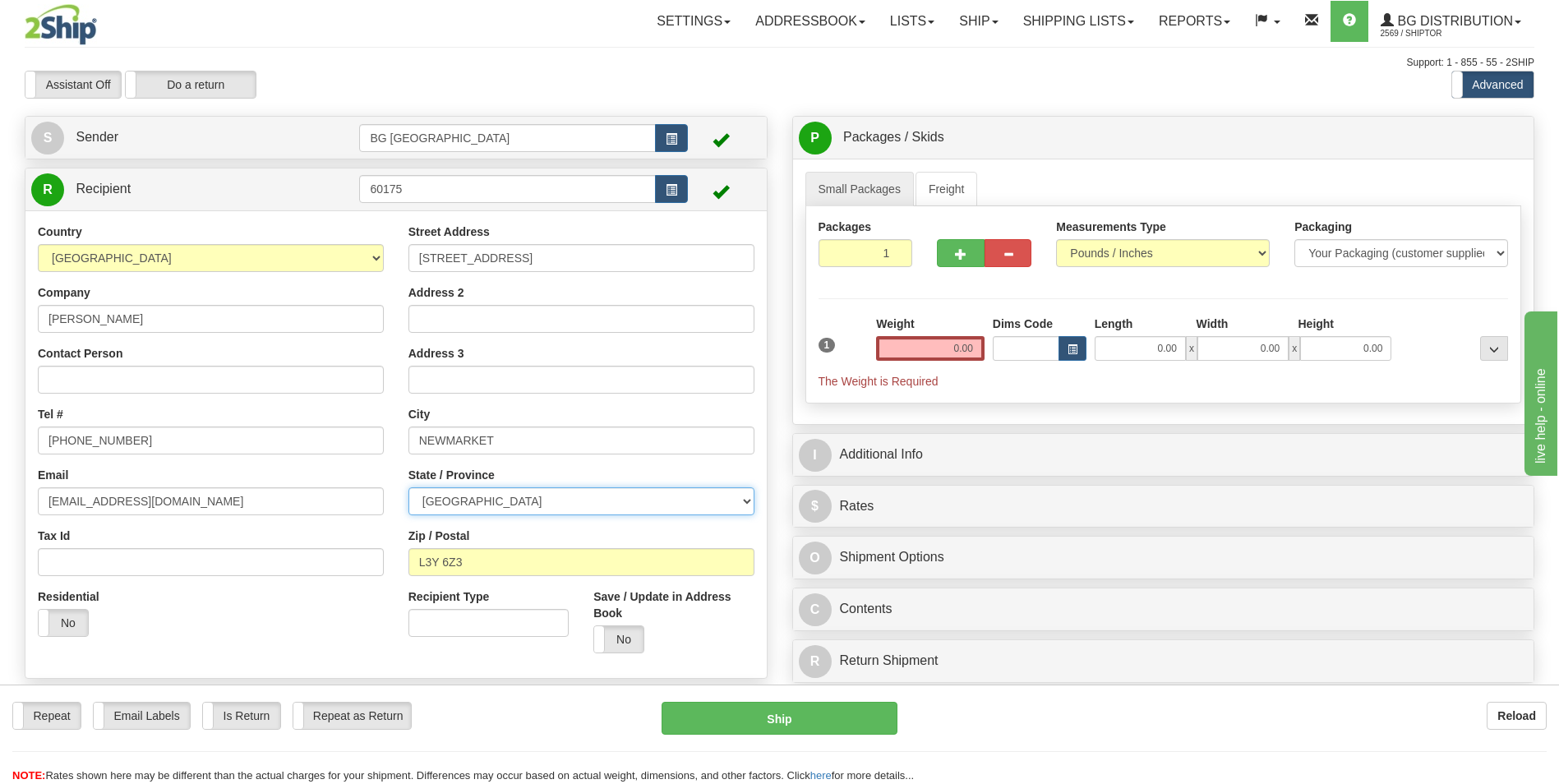
click at [463, 497] on select "ALBERTA BRITISH COLUMBIA MANITOBA NEW BRUNSWICK NEWFOUNDLAND NOVA SCOTIA NUNAVU…" at bounding box center [581, 501] width 346 height 28
select select "AB"
click at [408, 487] on select "ALBERTA BRITISH COLUMBIA MANITOBA NEW BRUNSWICK NEWFOUNDLAND NOVA SCOTIA NUNAVU…" at bounding box center [581, 501] width 346 height 28
click at [490, 450] on input "NEWMARKET" at bounding box center [581, 441] width 346 height 28
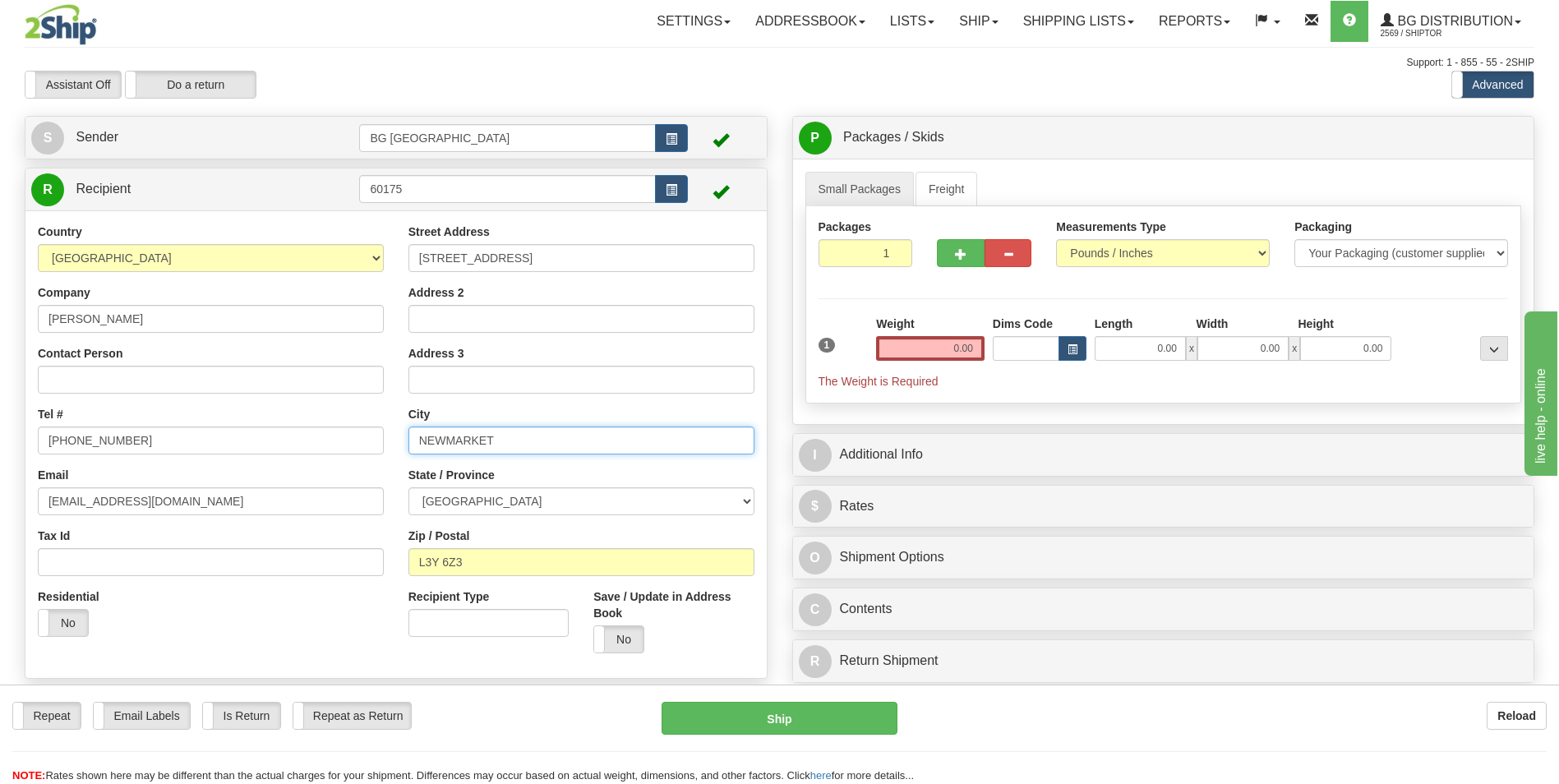
paste input "ALBERT BRIDGE"
type input "ALBERT BRIDGE"
click at [472, 565] on input "L3Y 6Z3" at bounding box center [581, 562] width 346 height 28
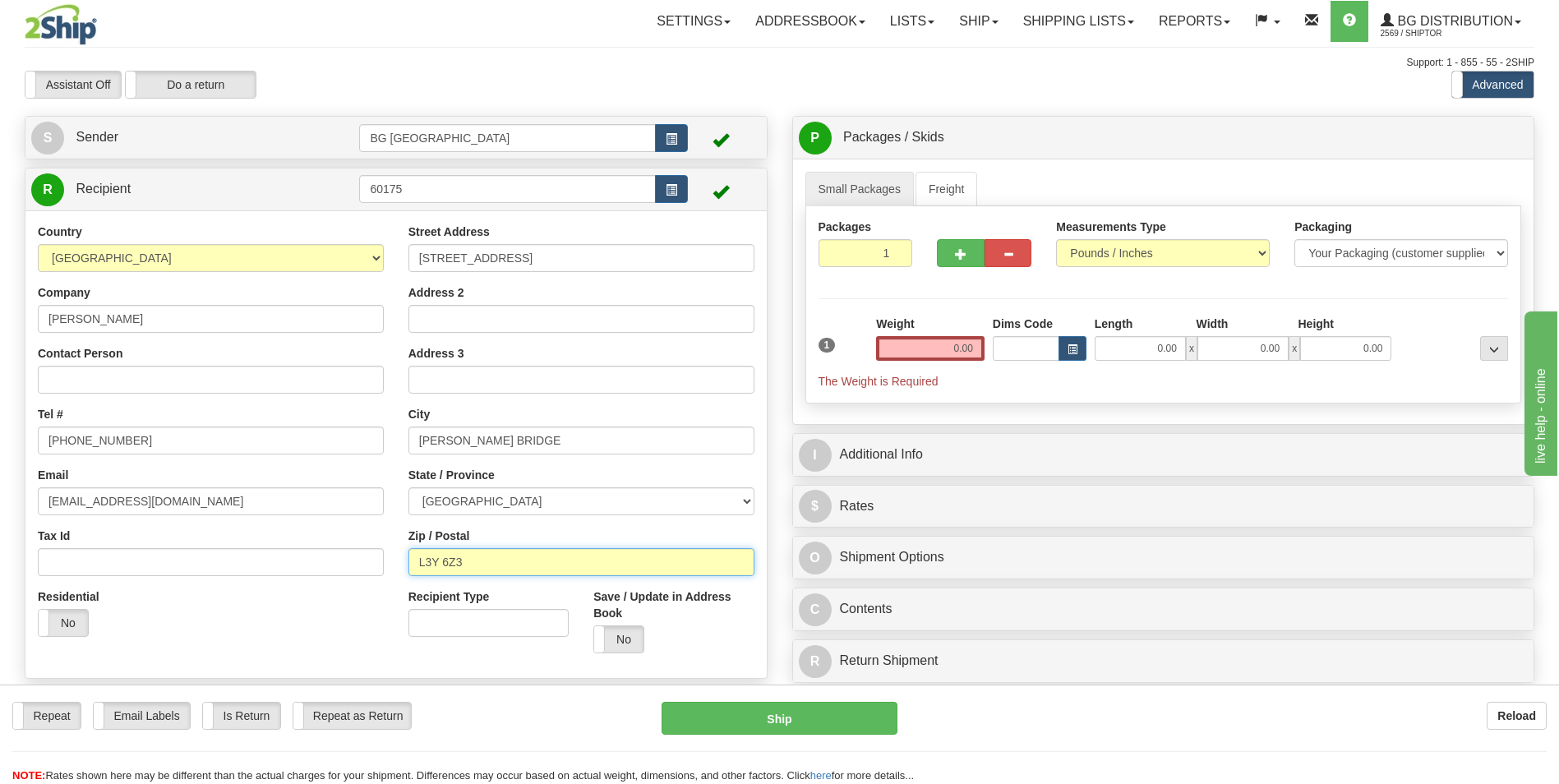
paste input "B1K 3M1"
type input "B1K 3M1"
click at [911, 360] on input "0.00" at bounding box center [930, 349] width 109 height 25
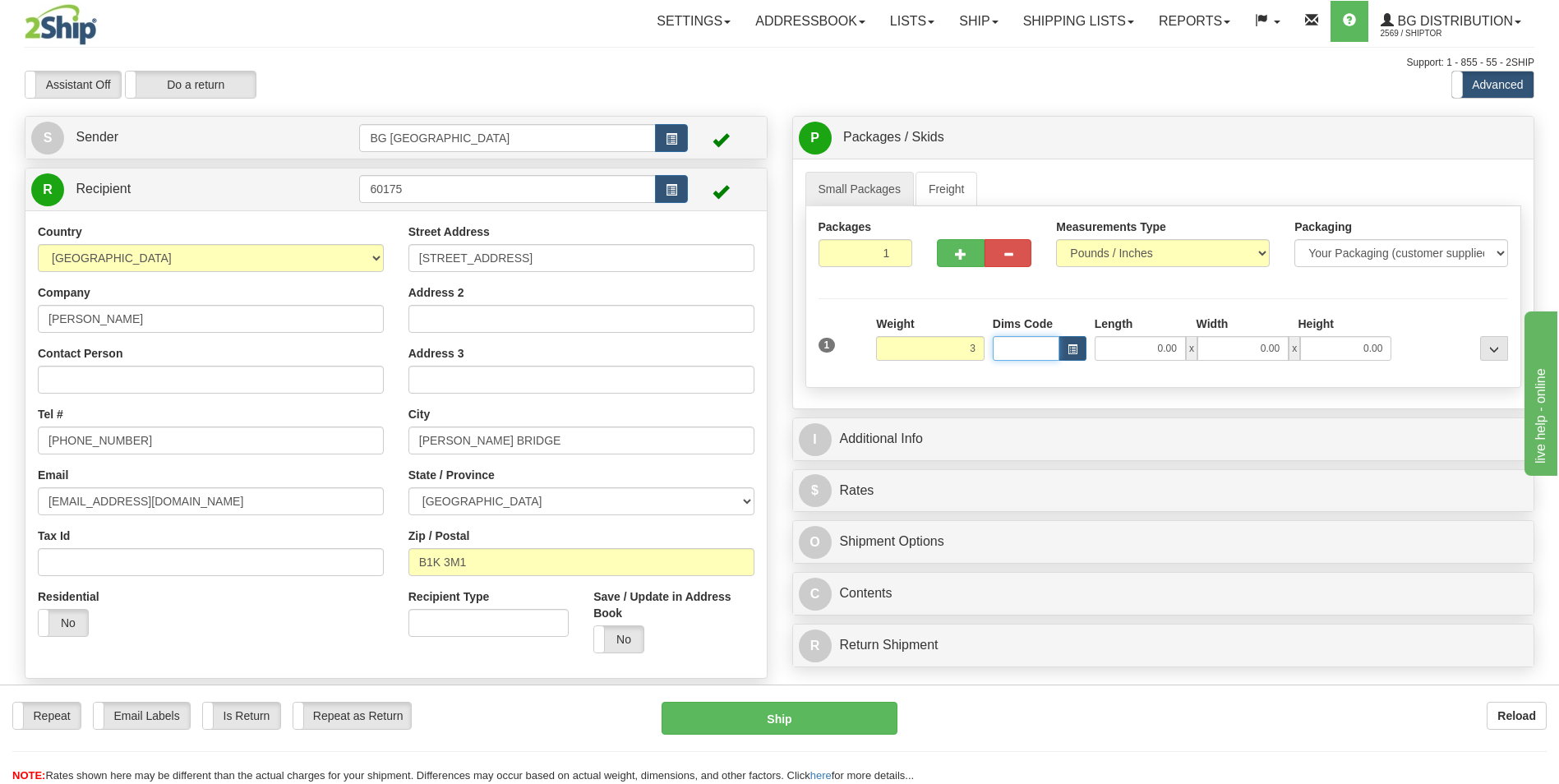
type input "3.00"
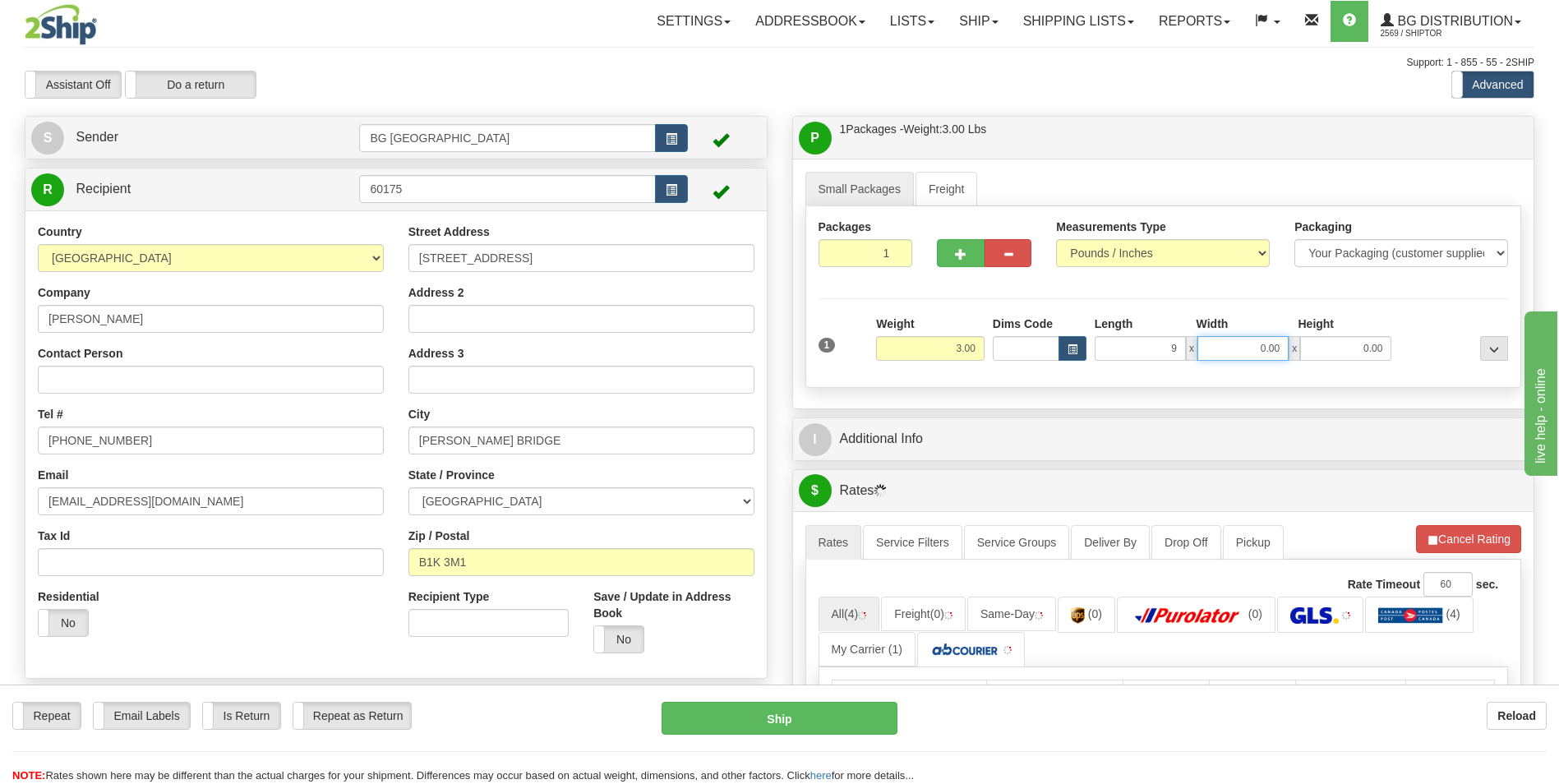
type input "9.00"
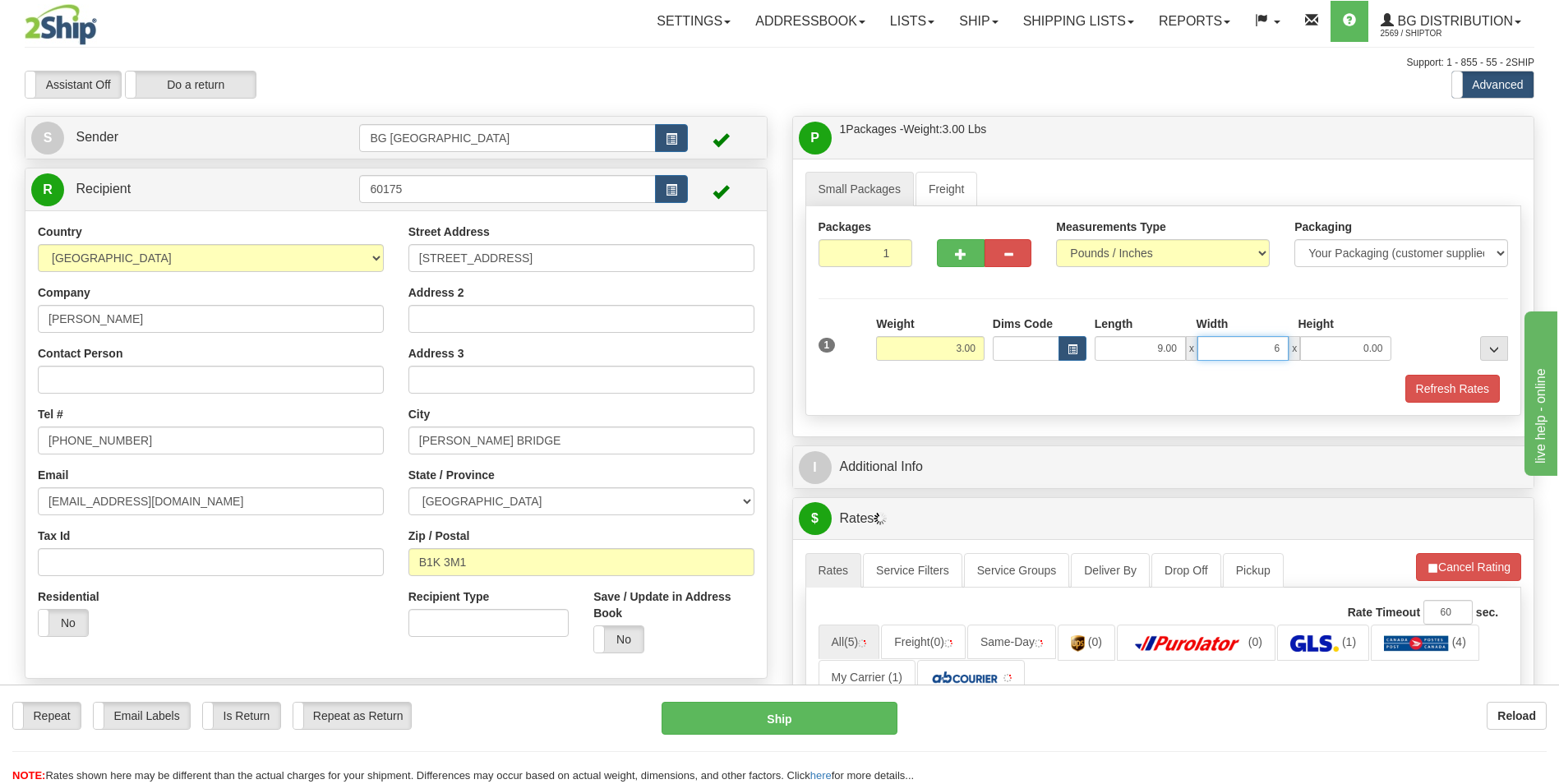
type input "6.00"
type input "3.00"
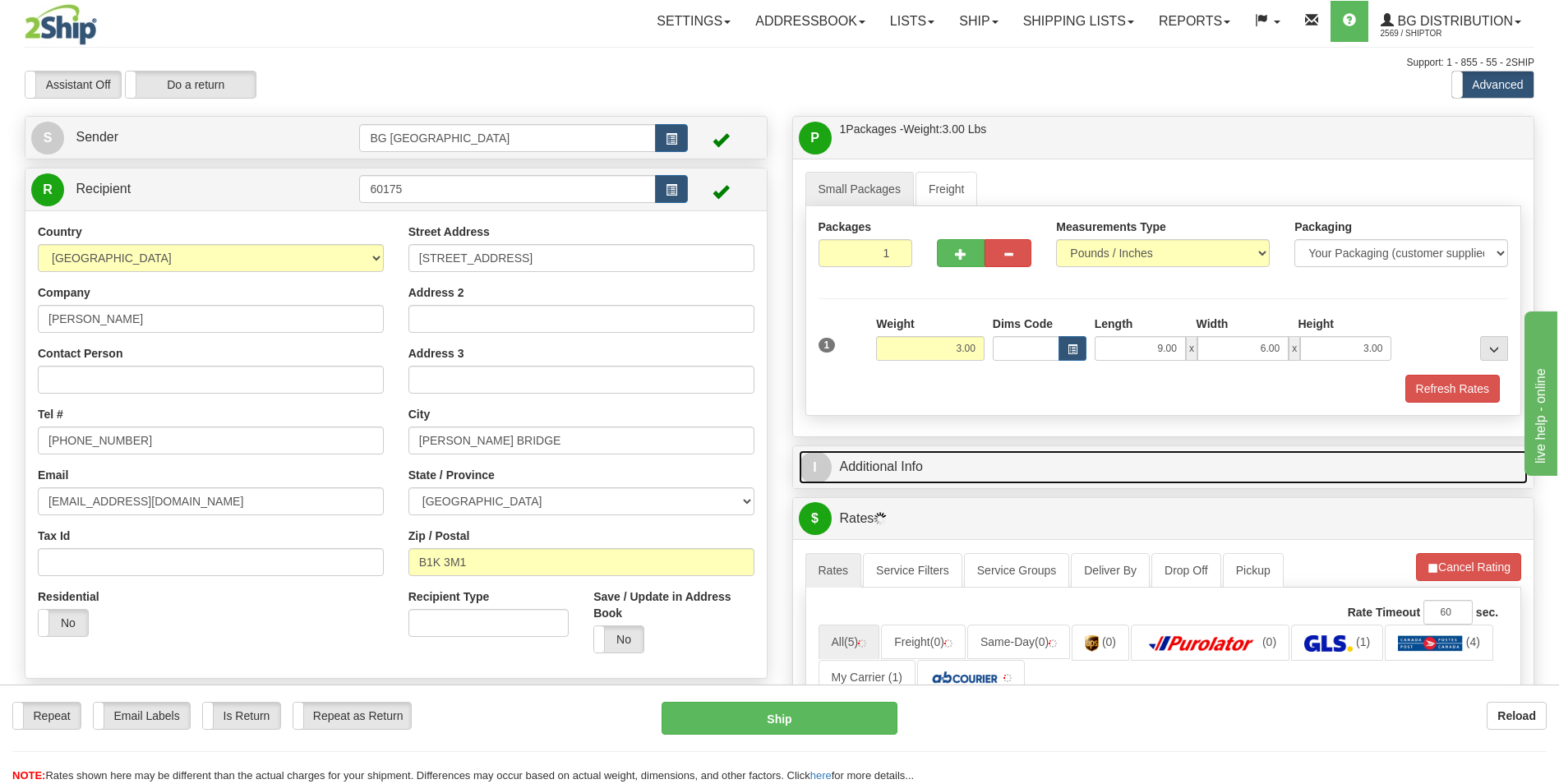
click at [887, 474] on link "I Additional Info" at bounding box center [1163, 467] width 729 height 34
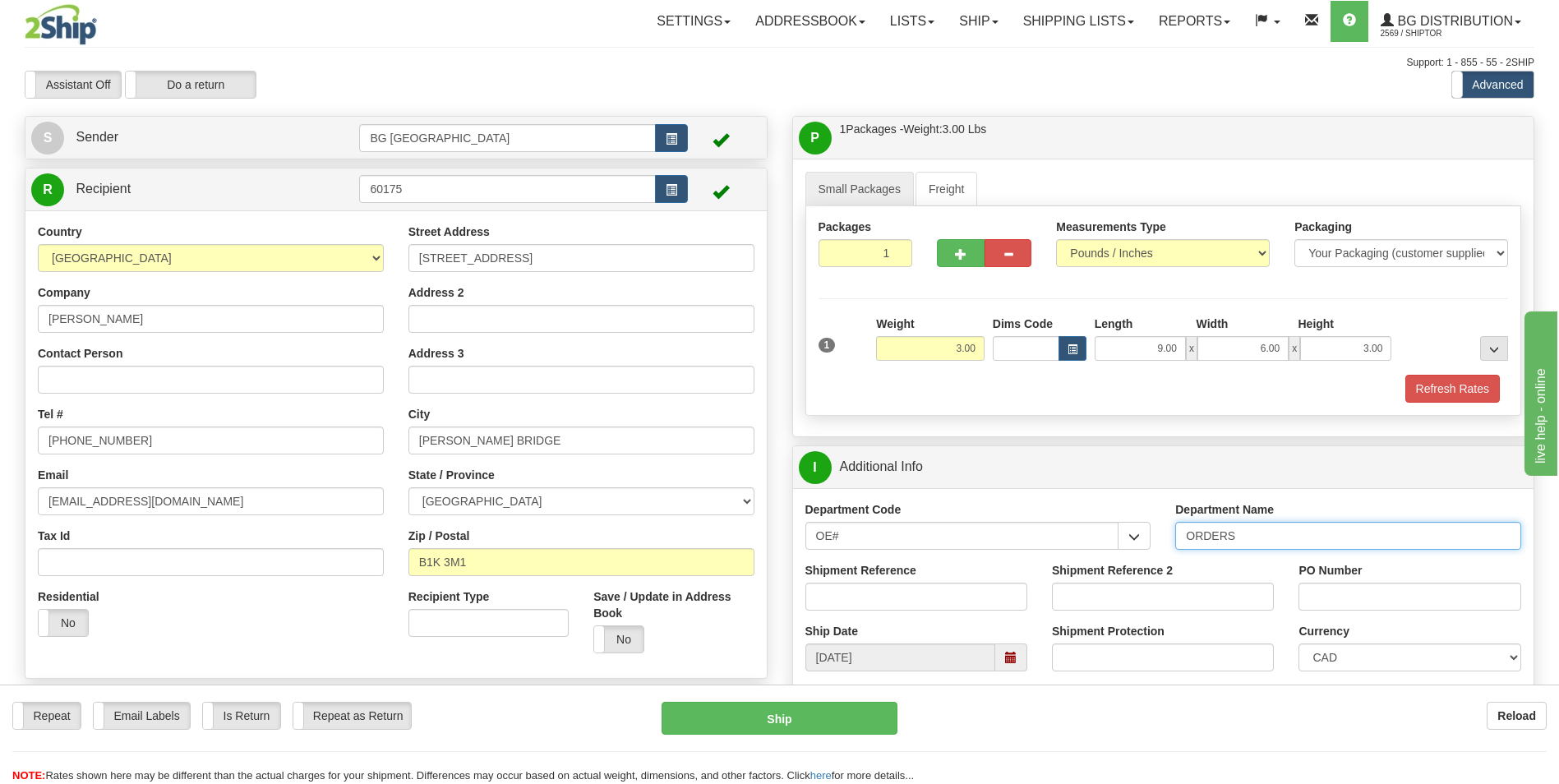
click at [1262, 542] on input "ORDERS" at bounding box center [1347, 535] width 346 height 28
type input "70183522-00"
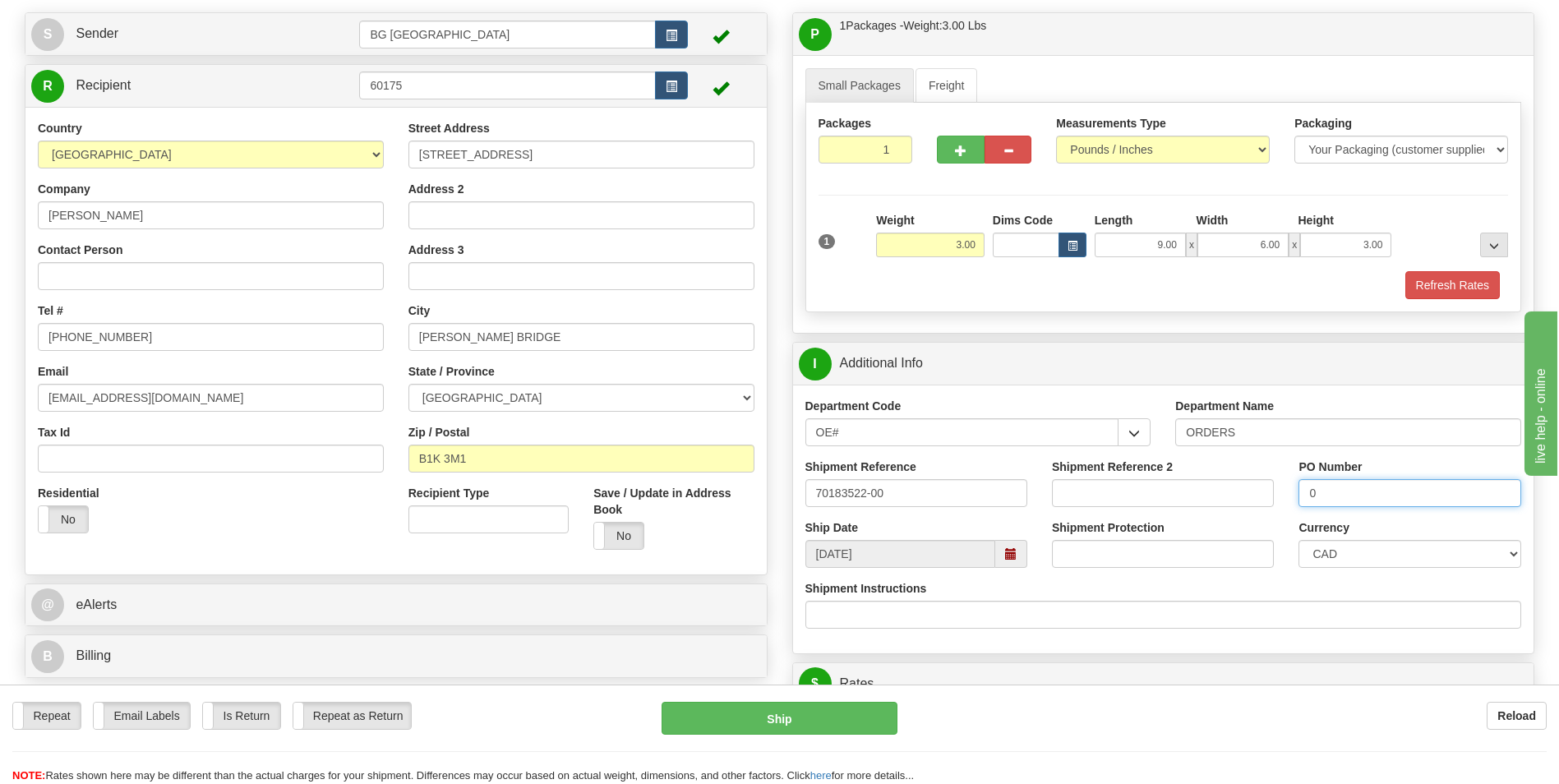
scroll to position [328, 0]
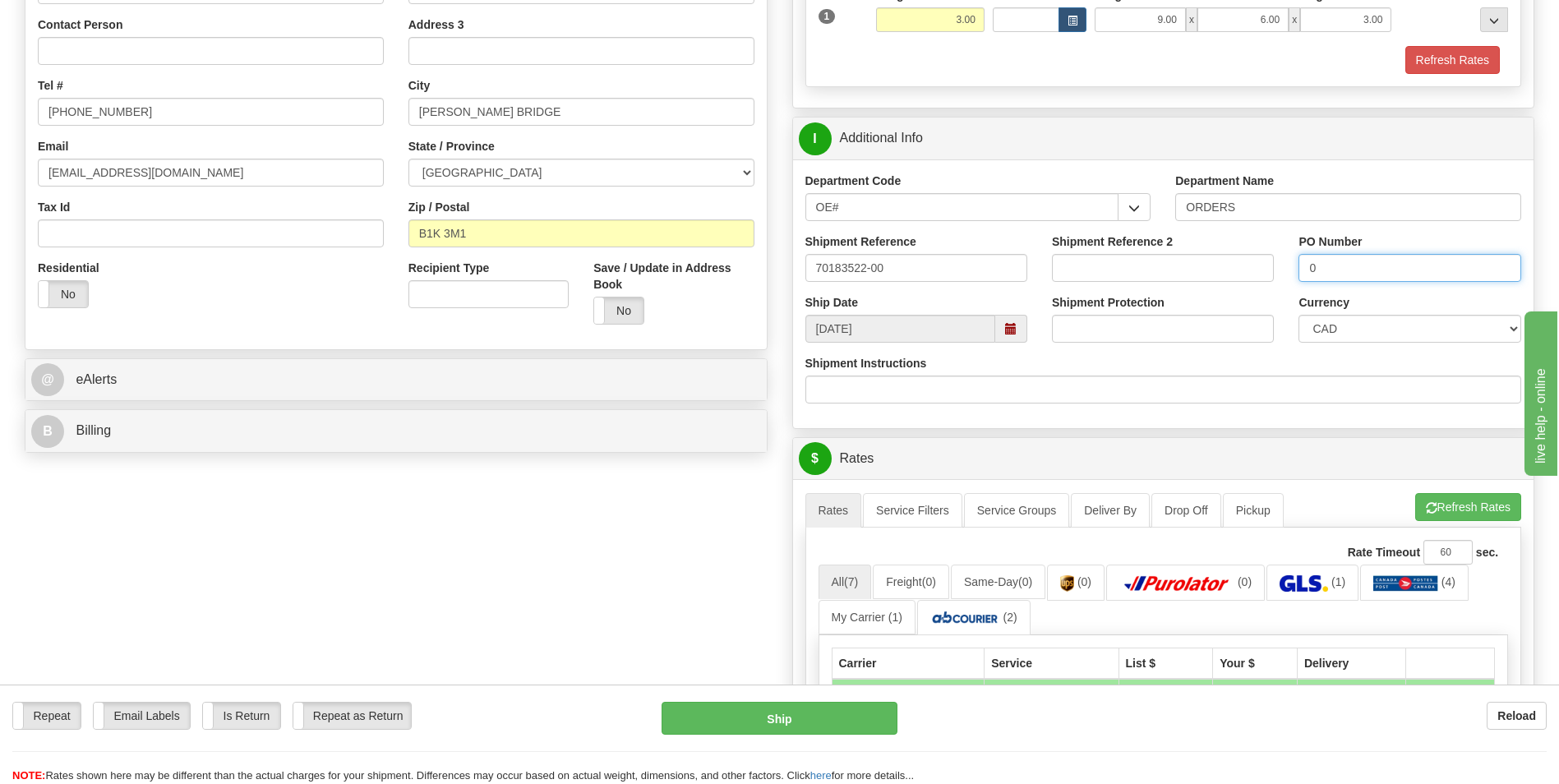
type input "0"
click at [1460, 521] on ul "Rates Service Filters Service Groups Deliver By Drop Off Pickup Refresh Rates C…" at bounding box center [1163, 510] width 716 height 35
click at [1460, 519] on button "Refresh Rates" at bounding box center [1469, 507] width 106 height 28
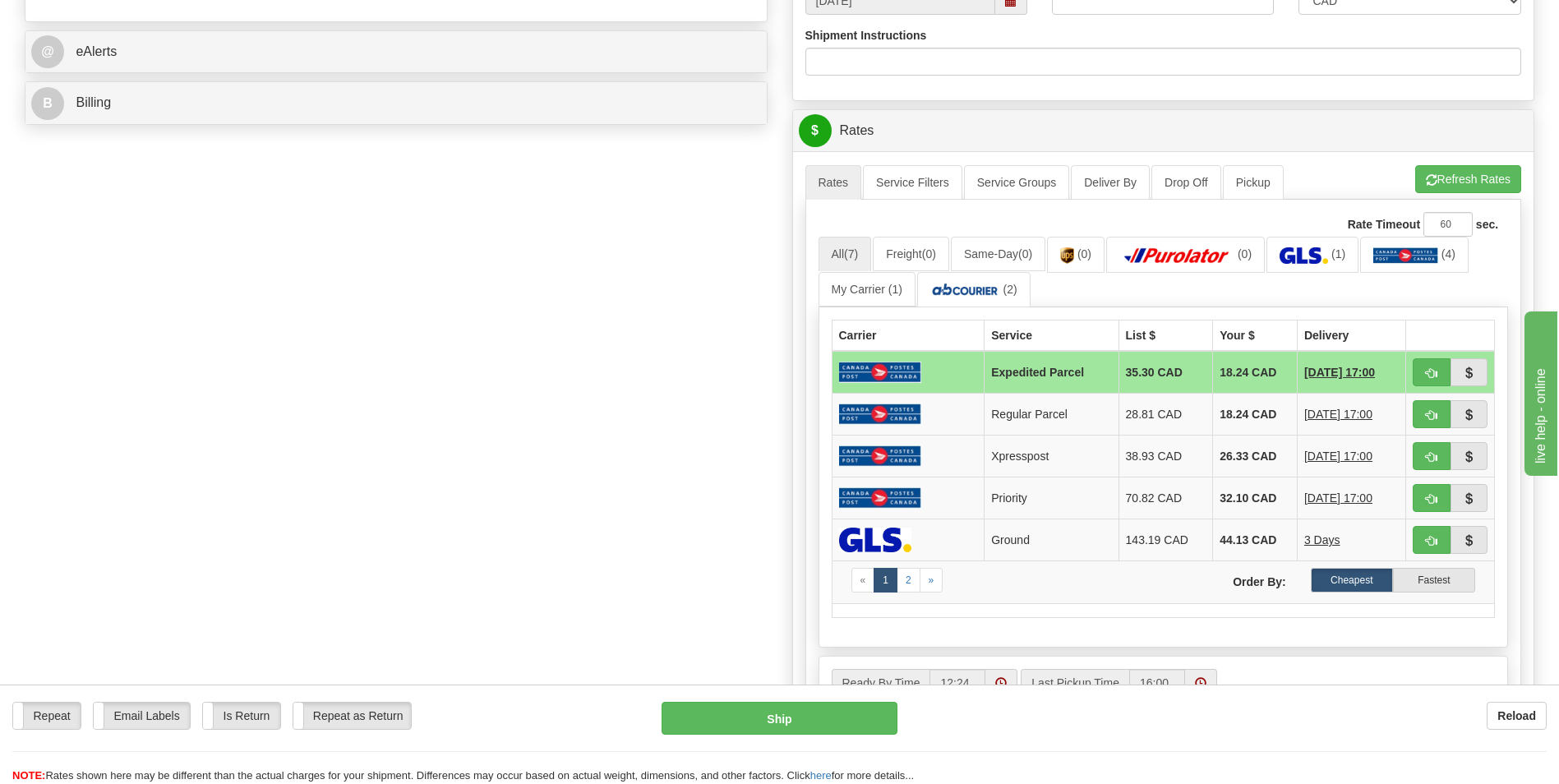
scroll to position [657, 0]
click at [1252, 257] on span "(0)" at bounding box center [1245, 252] width 14 height 13
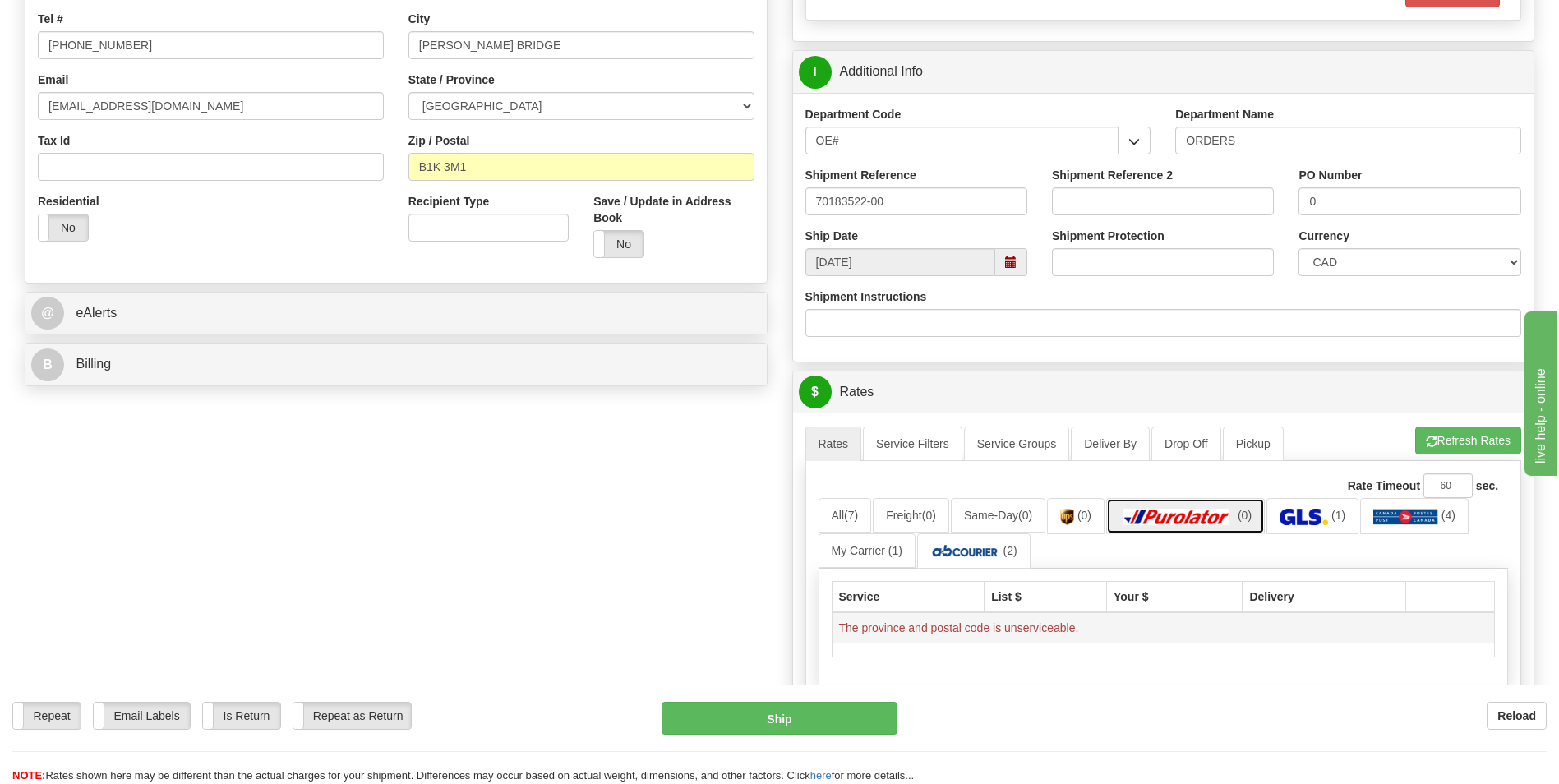
scroll to position [165, 0]
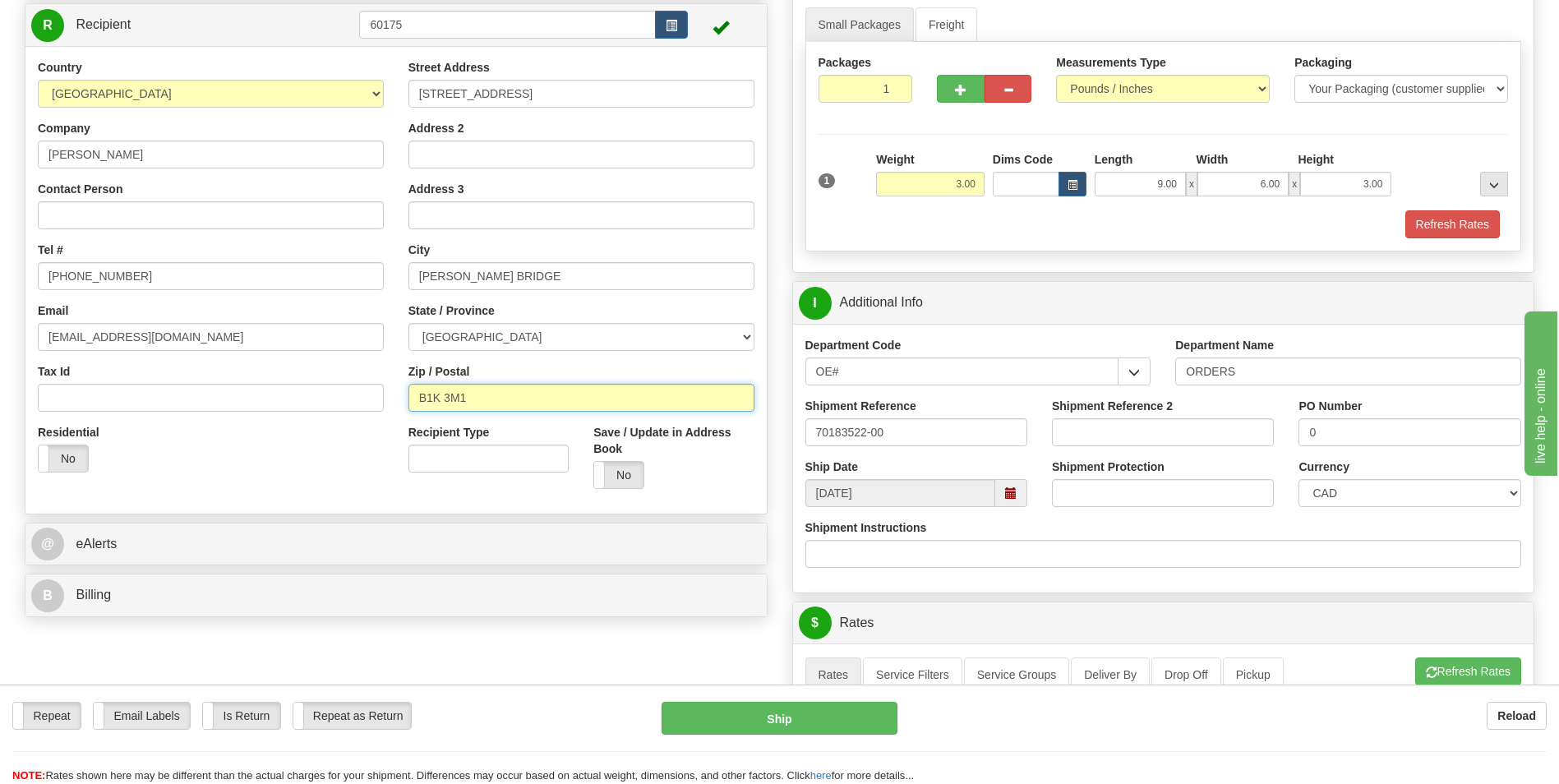
click at [444, 397] on input "B1K 3M1" at bounding box center [581, 398] width 346 height 28
type input "B1K3M1"
click at [495, 514] on div "Create a label for the return Create Pickup Without Label S Sender BG Toronto" at bounding box center [396, 288] width 768 height 673
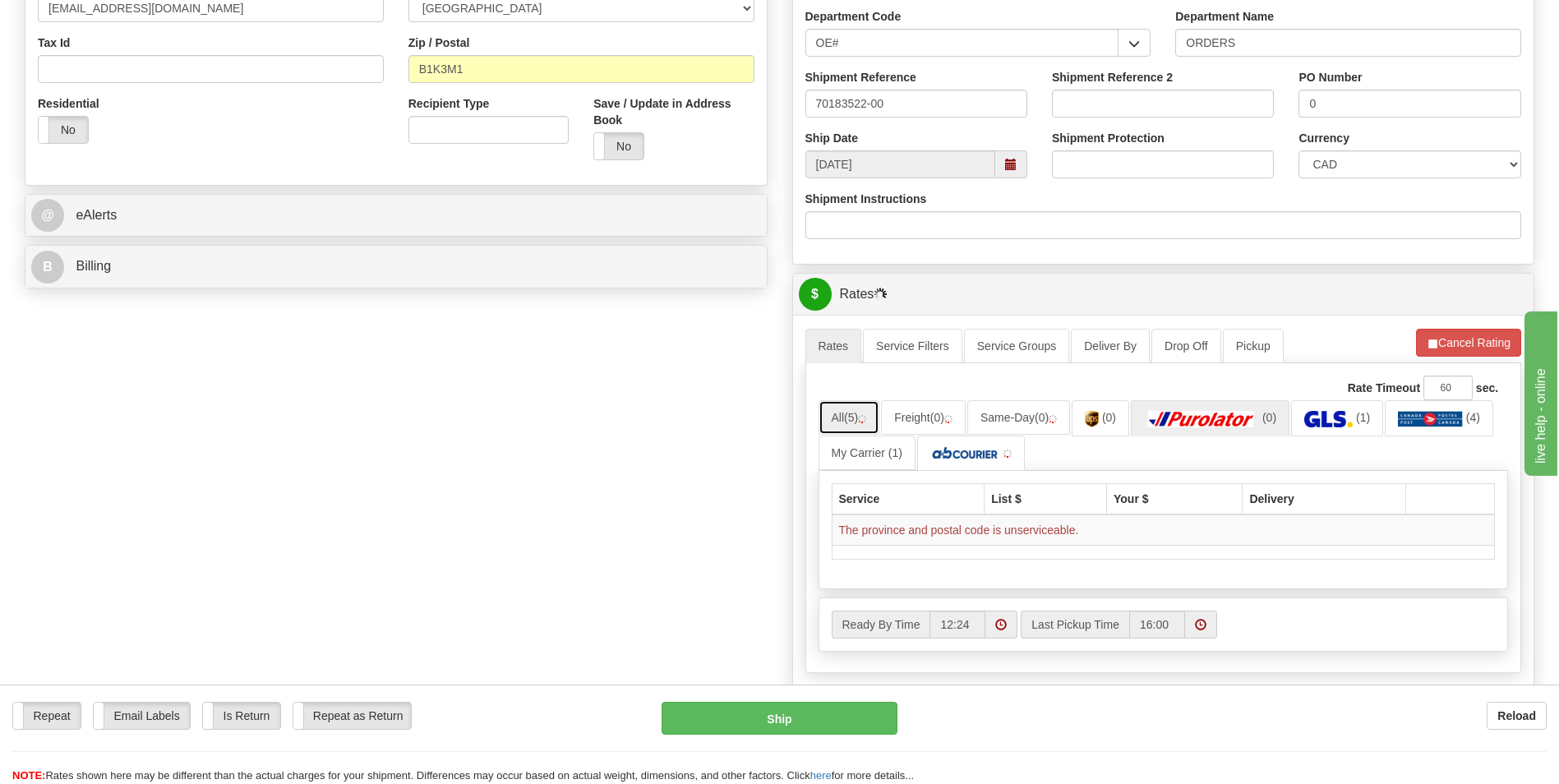
click at [856, 410] on link "All (5)" at bounding box center [850, 417] width 62 height 35
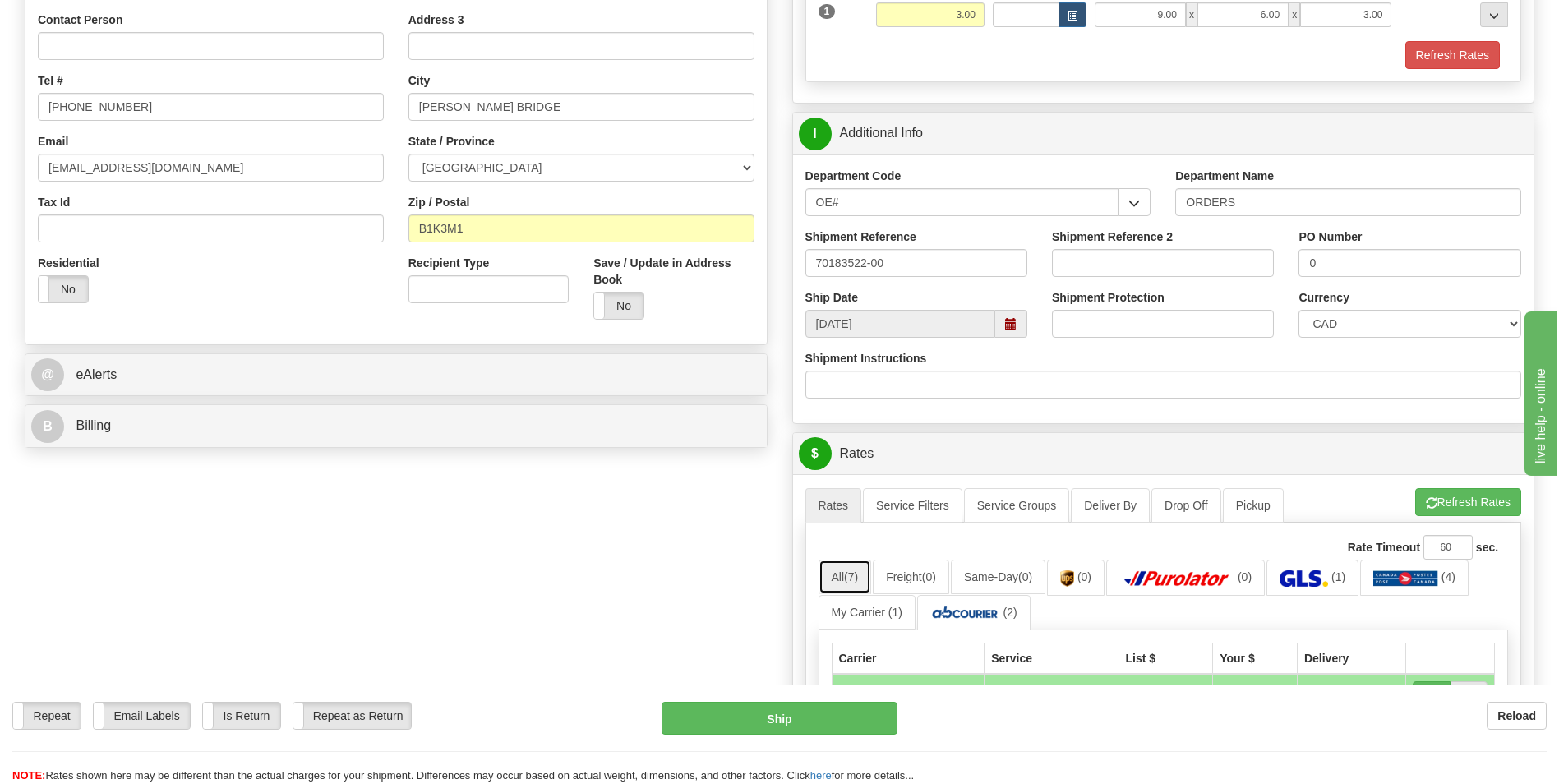
scroll to position [328, 0]
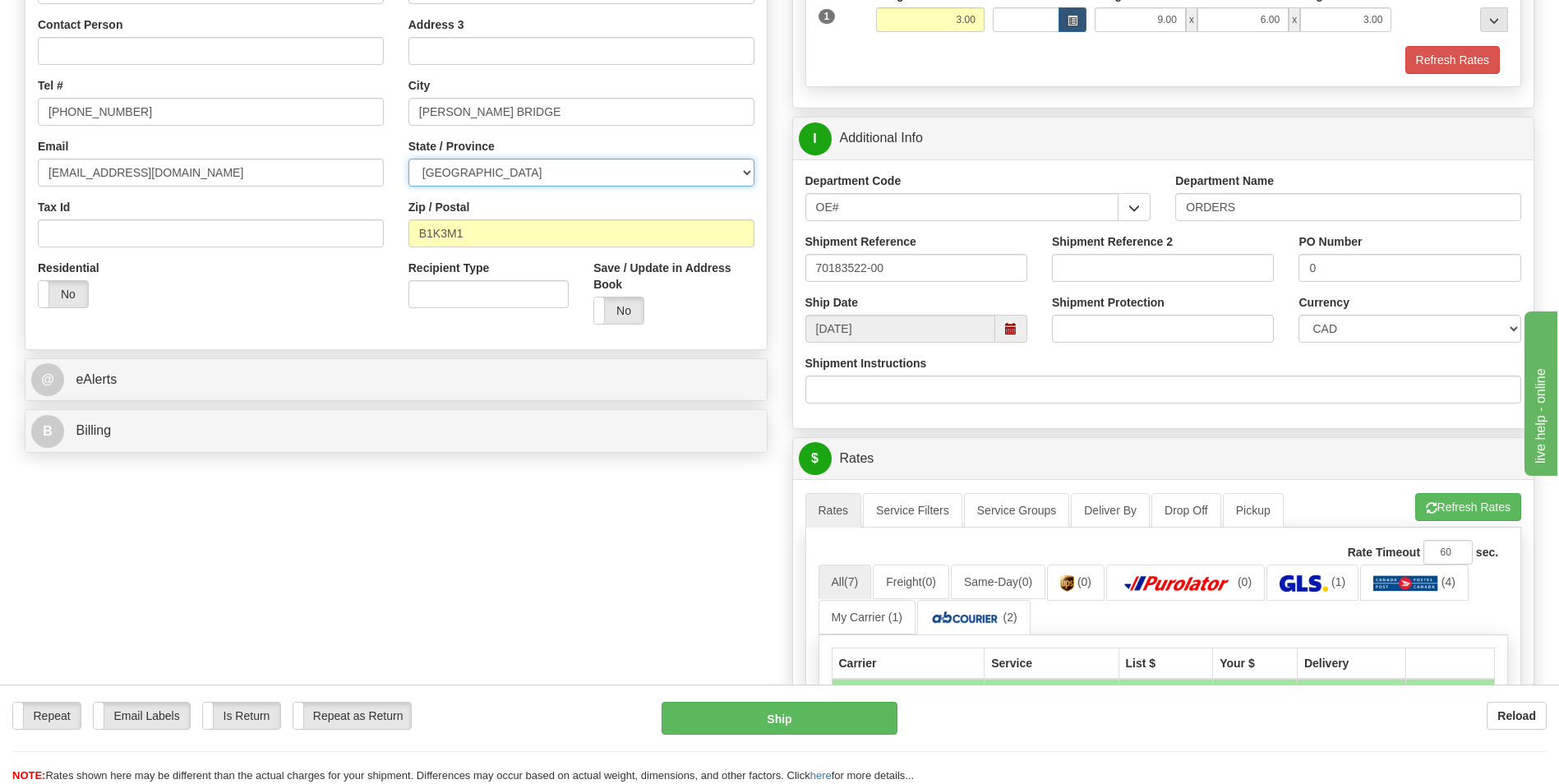
click at [440, 165] on select "ALBERTA BRITISH COLUMBIA MANITOBA NEW BRUNSWICK NEWFOUNDLAND NOVA SCOTIA NUNAVU…" at bounding box center [581, 173] width 346 height 28
select select "NS"
click at [408, 158] on select "ALBERTA BRITISH COLUMBIA MANITOBA NEW BRUNSWICK NEWFOUNDLAND NOVA SCOTIA NUNAVU…" at bounding box center [581, 173] width 346 height 28
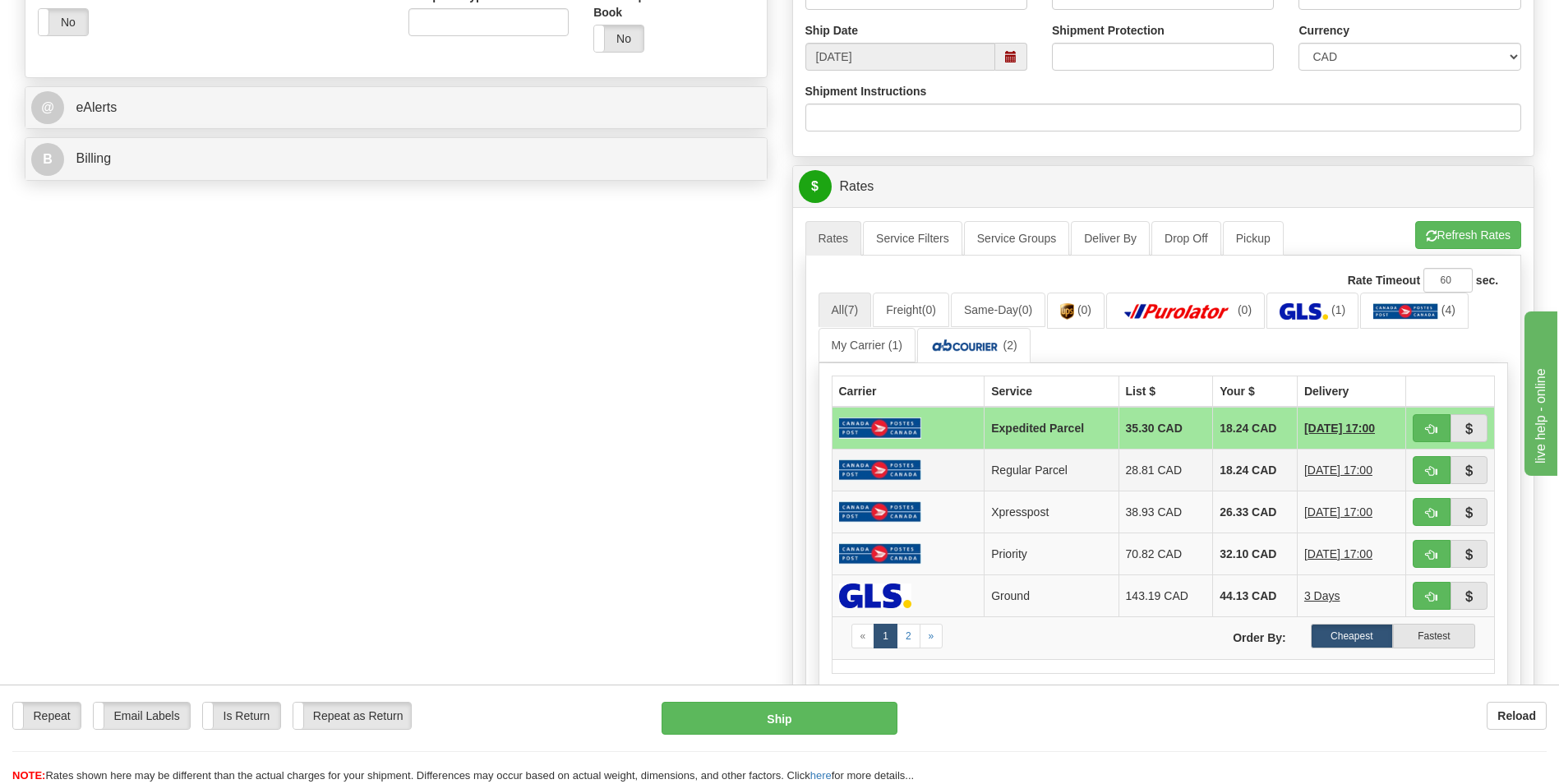
scroll to position [657, 0]
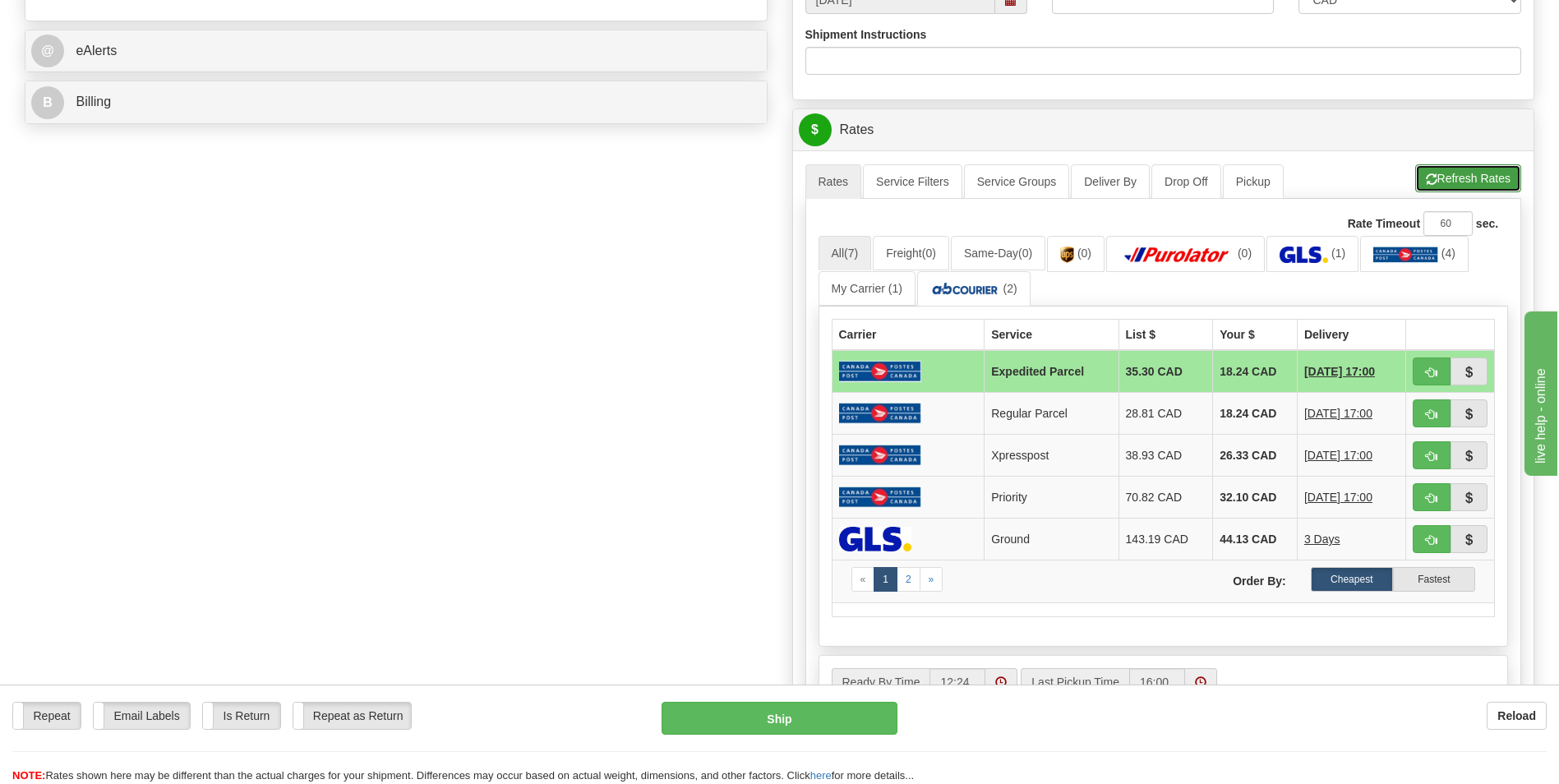
click at [1448, 165] on button "Refresh Rates" at bounding box center [1469, 179] width 106 height 28
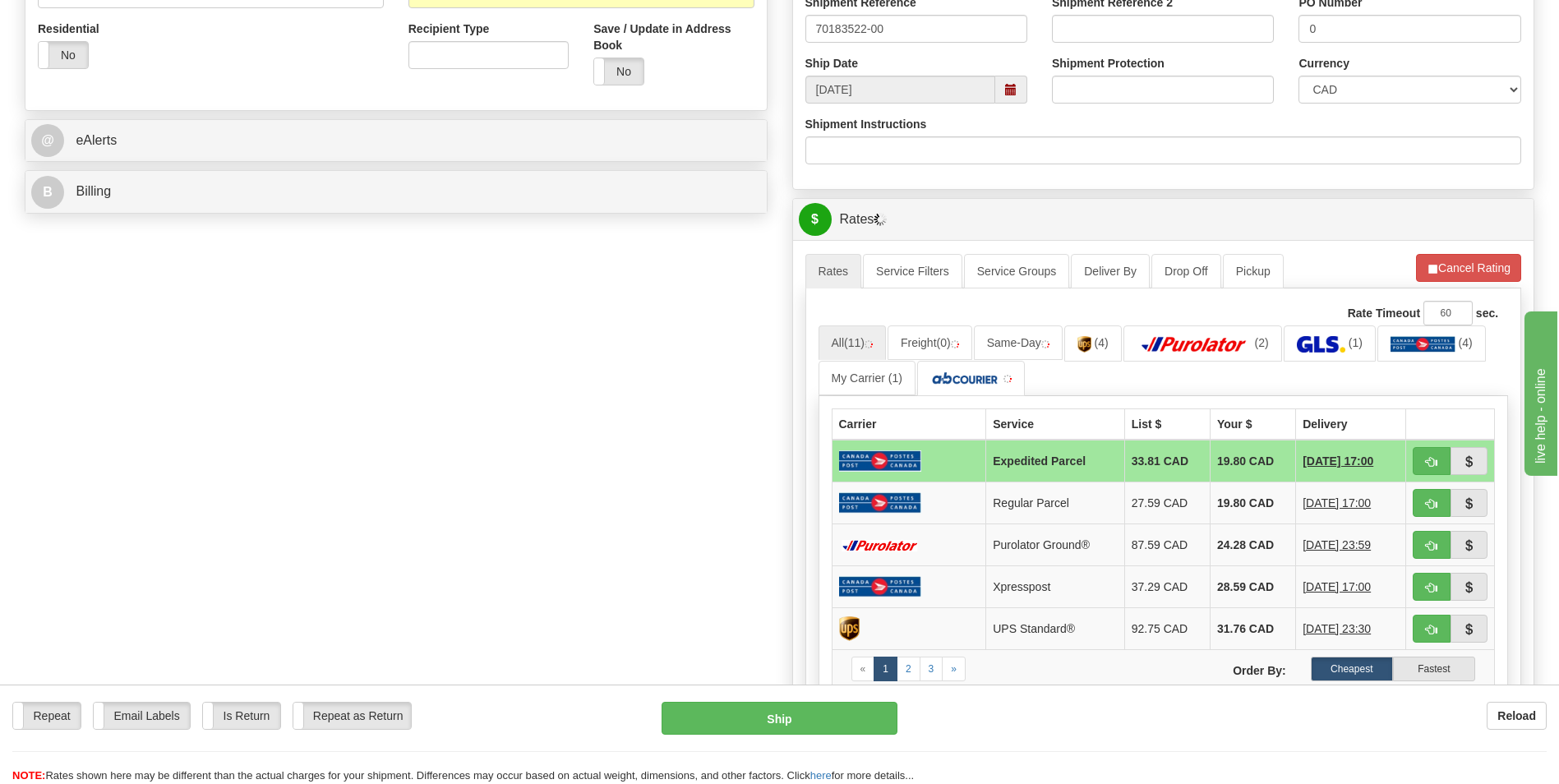
scroll to position [328, 0]
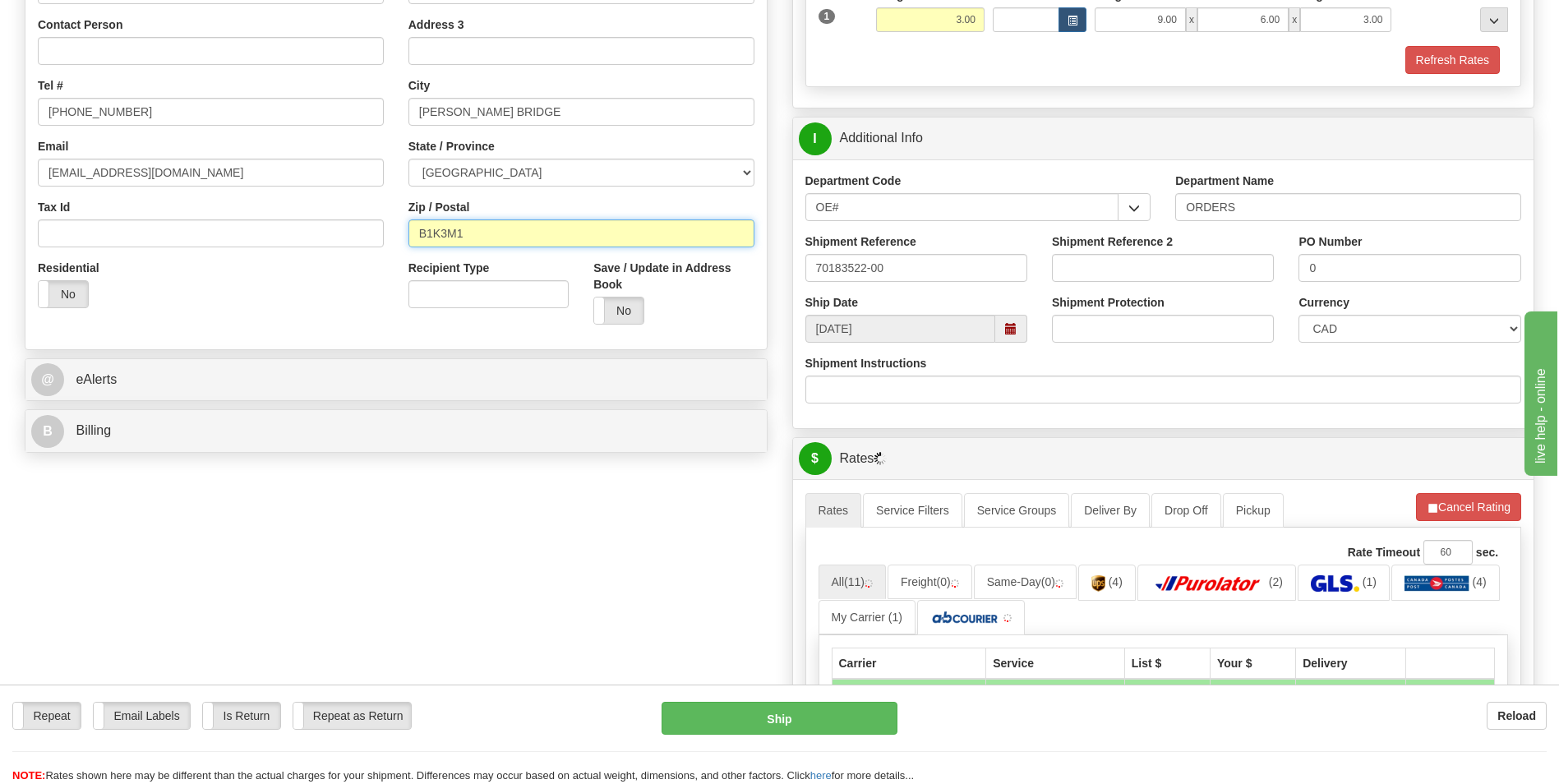
click at [441, 232] on input "B1K3M1" at bounding box center [581, 234] width 346 height 28
type input "B1K 3M1"
click at [475, 505] on div "Create a label for the return Create Pickup Without Label S" at bounding box center [779, 515] width 1534 height 1456
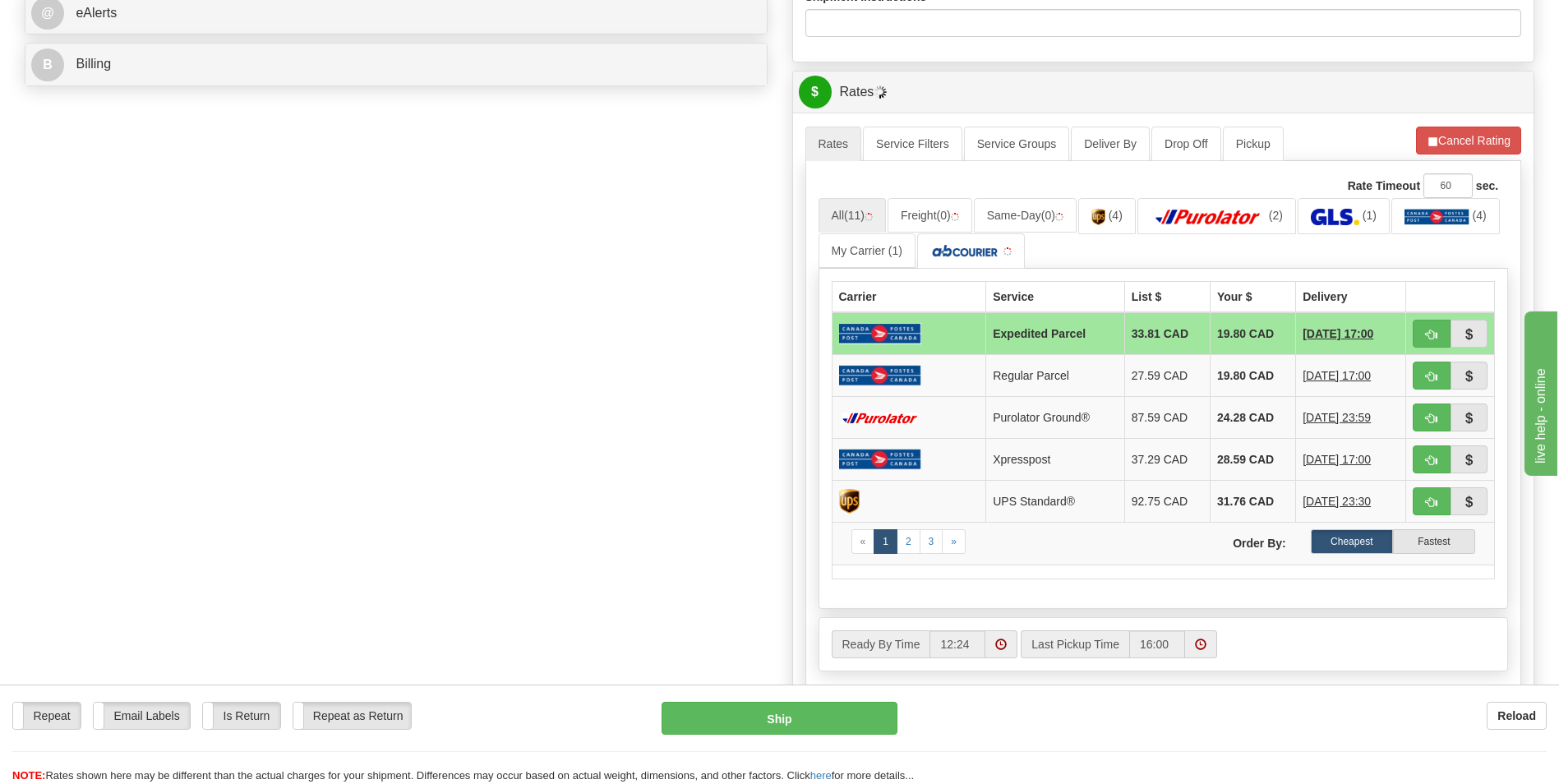
scroll to position [739, 0]
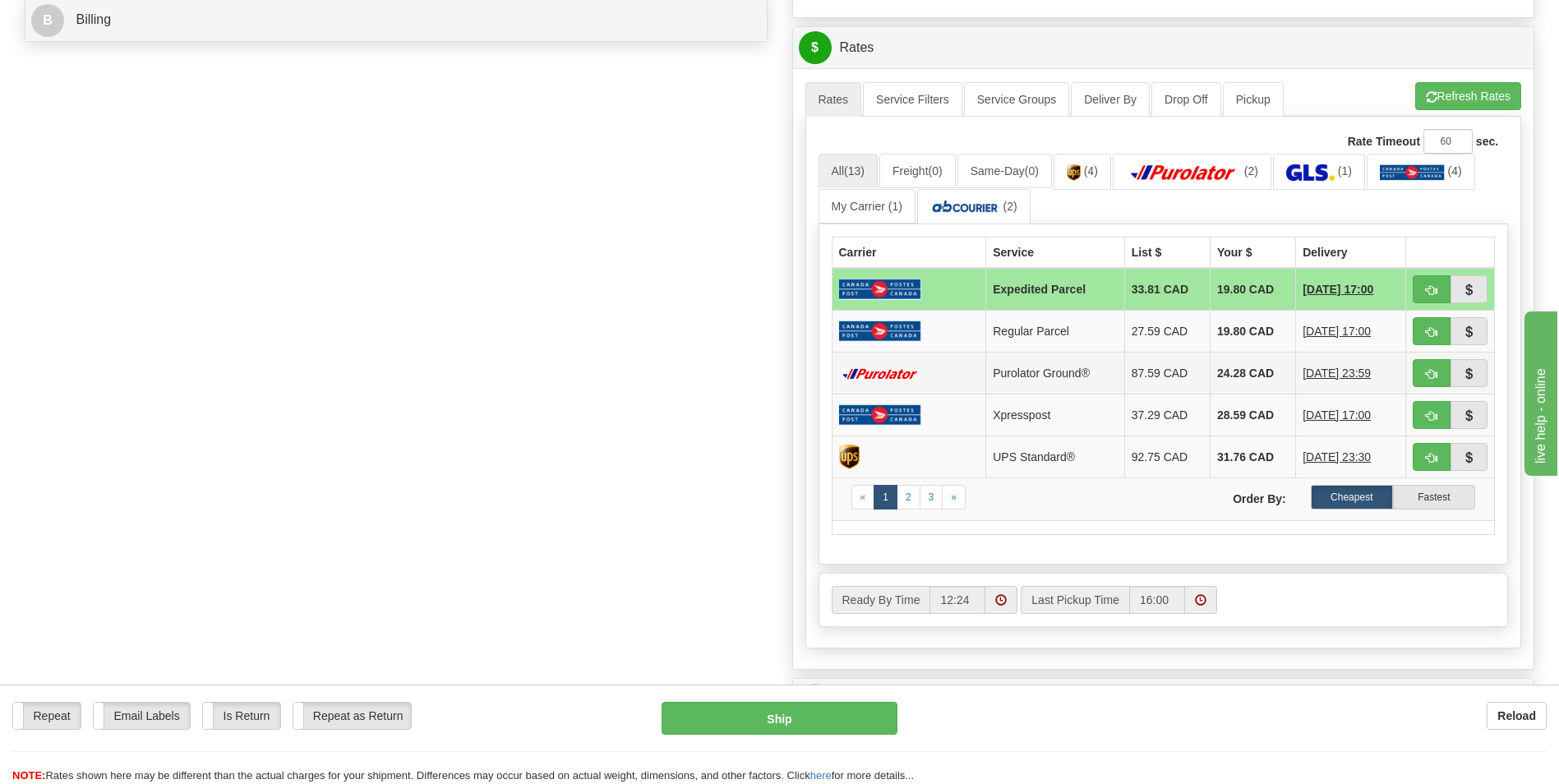
click at [1209, 374] on td "24.28 CAD" at bounding box center [1252, 373] width 86 height 42
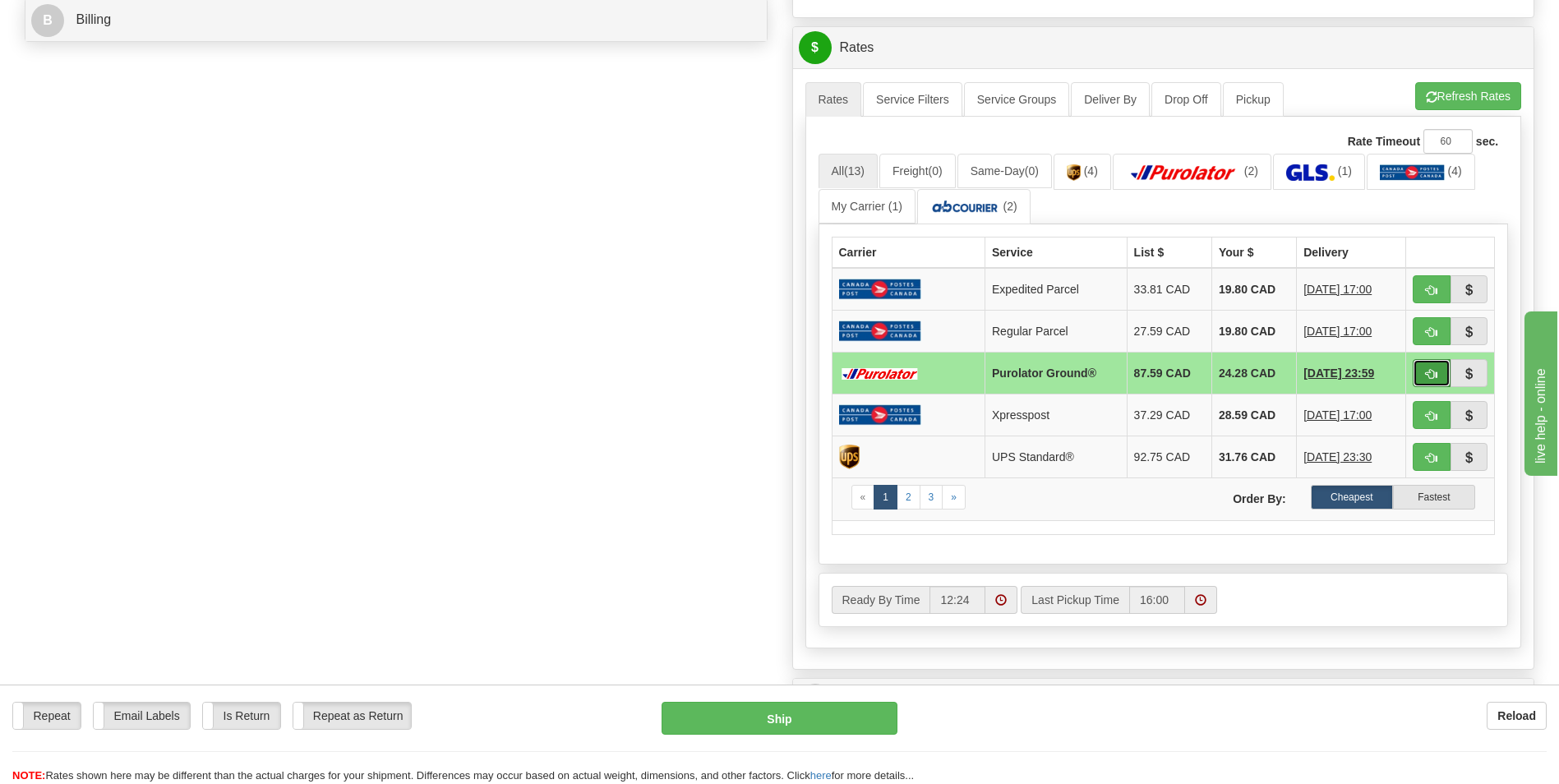
click at [1424, 380] on button "button" at bounding box center [1432, 373] width 38 height 28
type input "260"
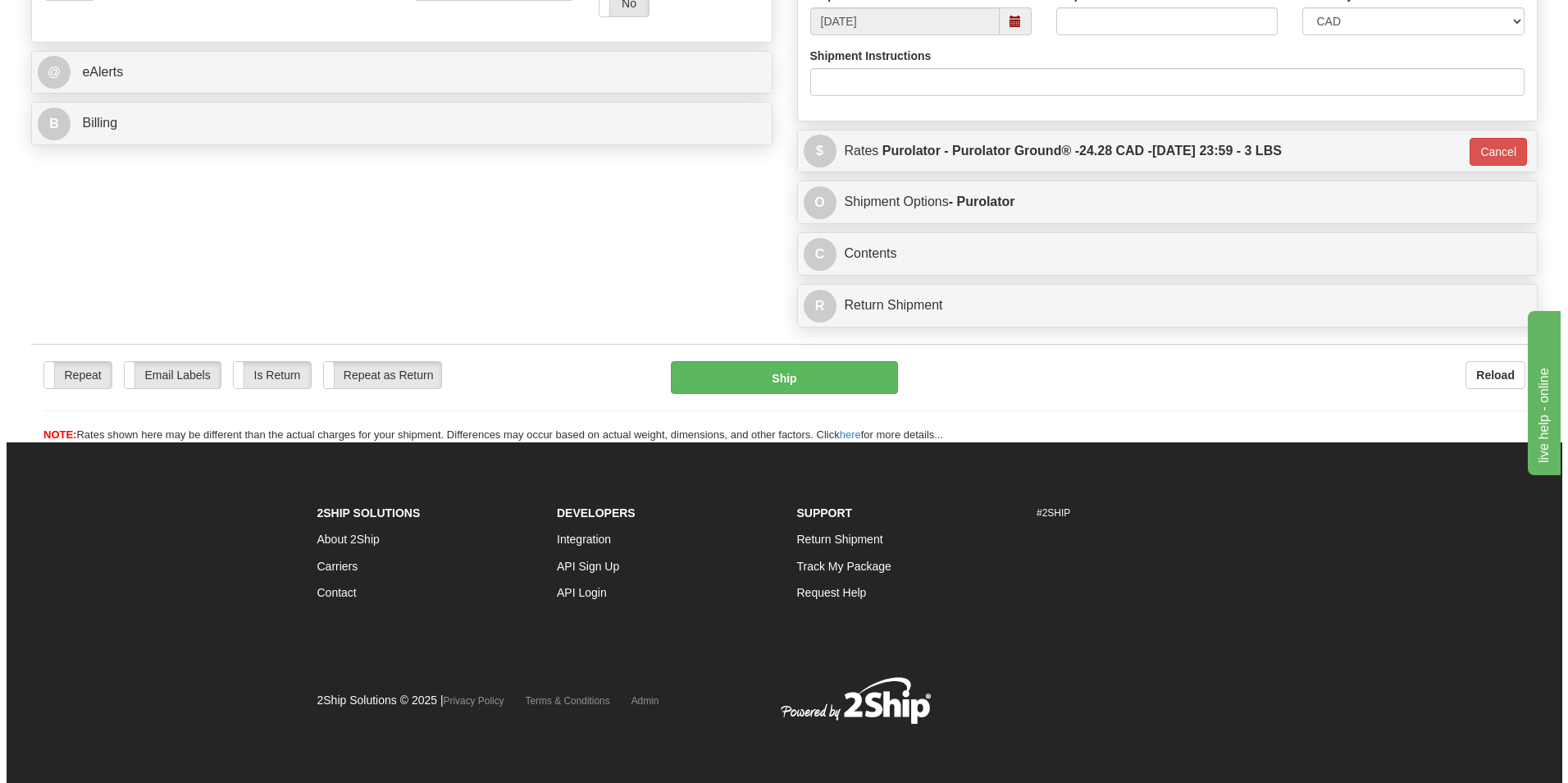
scroll to position [635, 0]
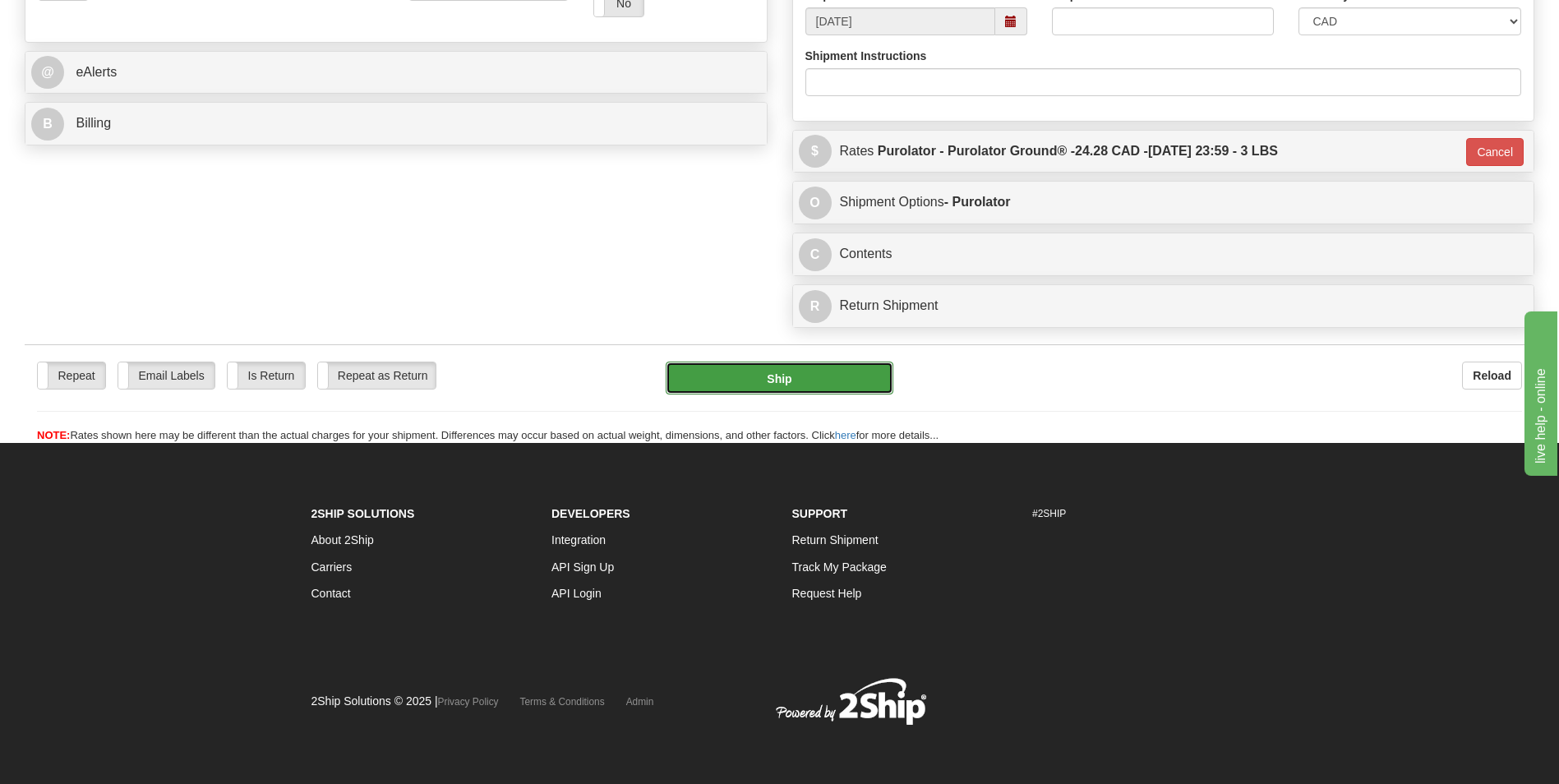
click at [873, 371] on button "Ship" at bounding box center [779, 377] width 227 height 33
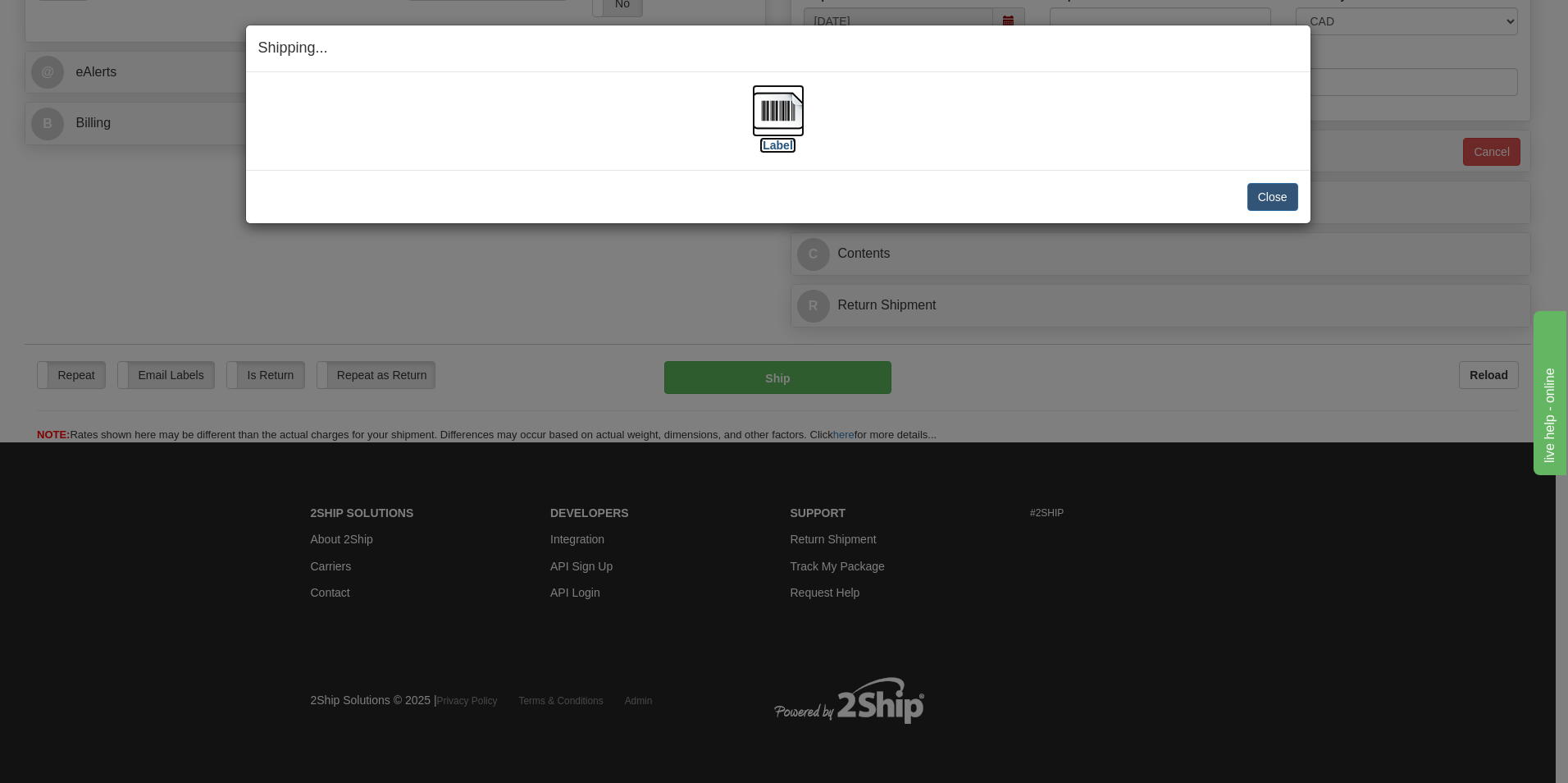
click at [769, 107] on img at bounding box center [777, 110] width 52 height 52
click at [1260, 199] on button "Close" at bounding box center [1273, 197] width 51 height 28
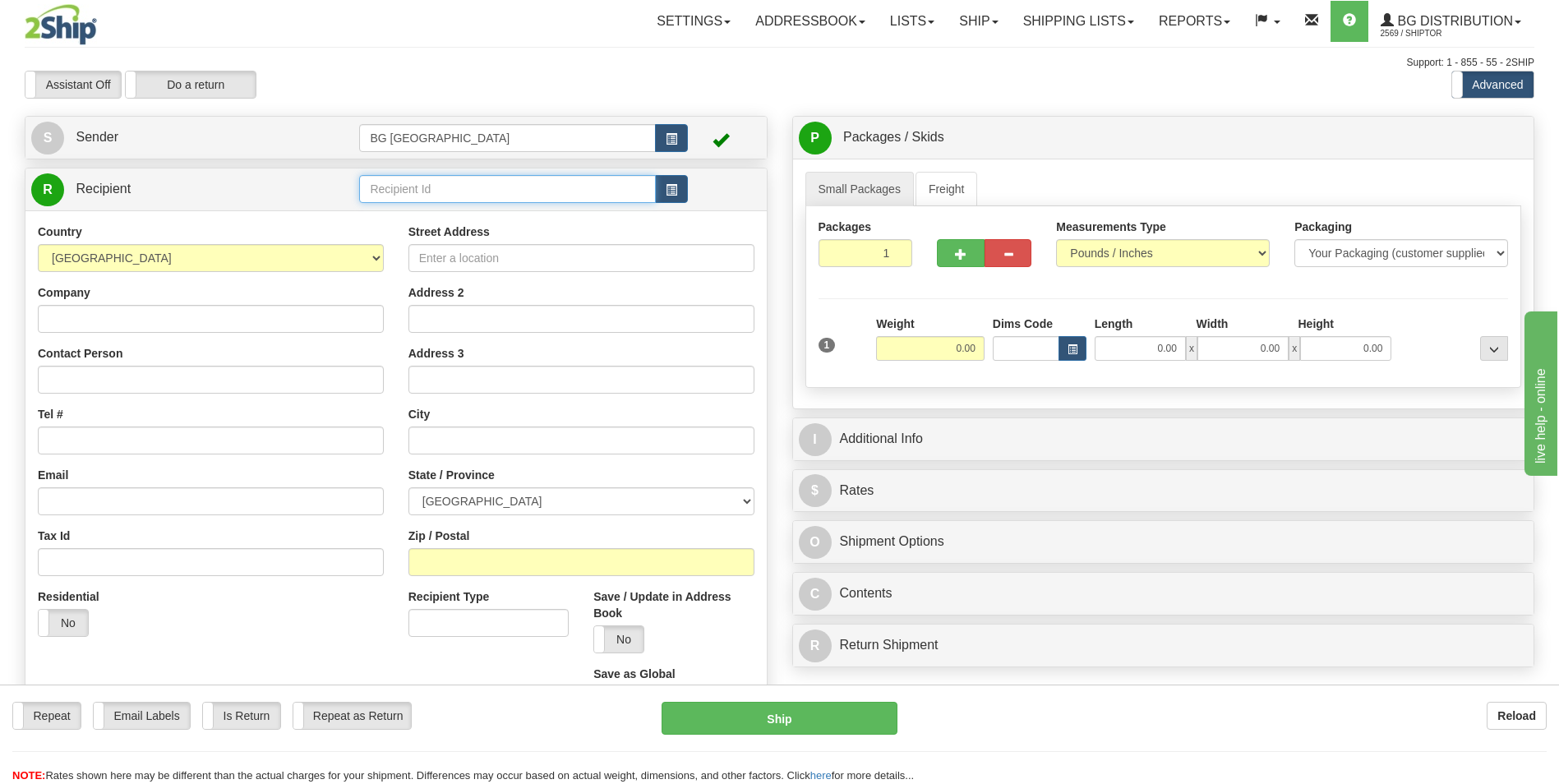
click at [430, 196] on input "text" at bounding box center [507, 189] width 296 height 28
click at [412, 216] on div "60175" at bounding box center [504, 214] width 281 height 18
type input "60175"
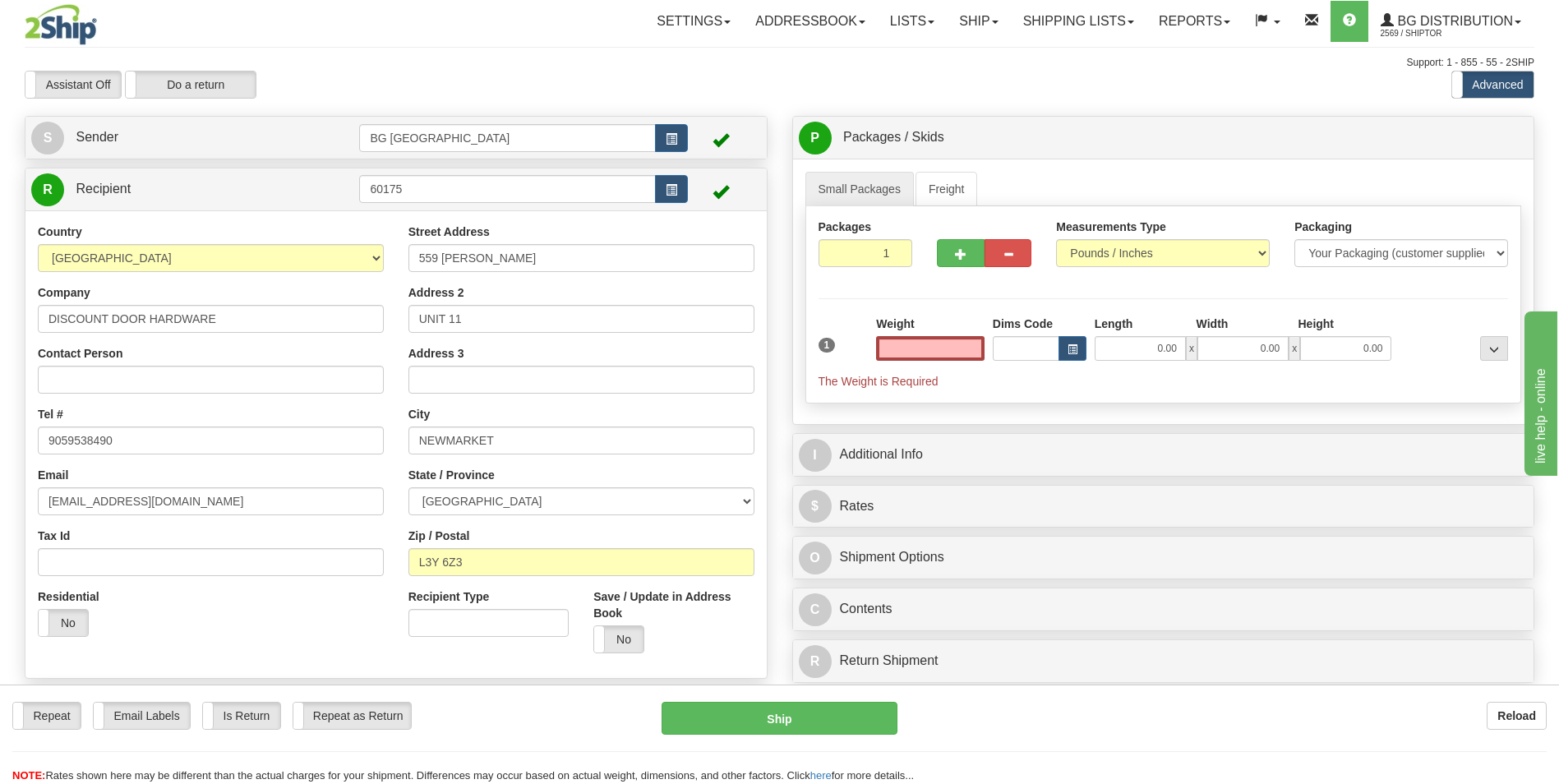
type input "0.00"
click at [228, 316] on input "DISCOUNT DOOR HARDWARE" at bounding box center [211, 319] width 346 height 28
paste input "[PERSON_NAME]"
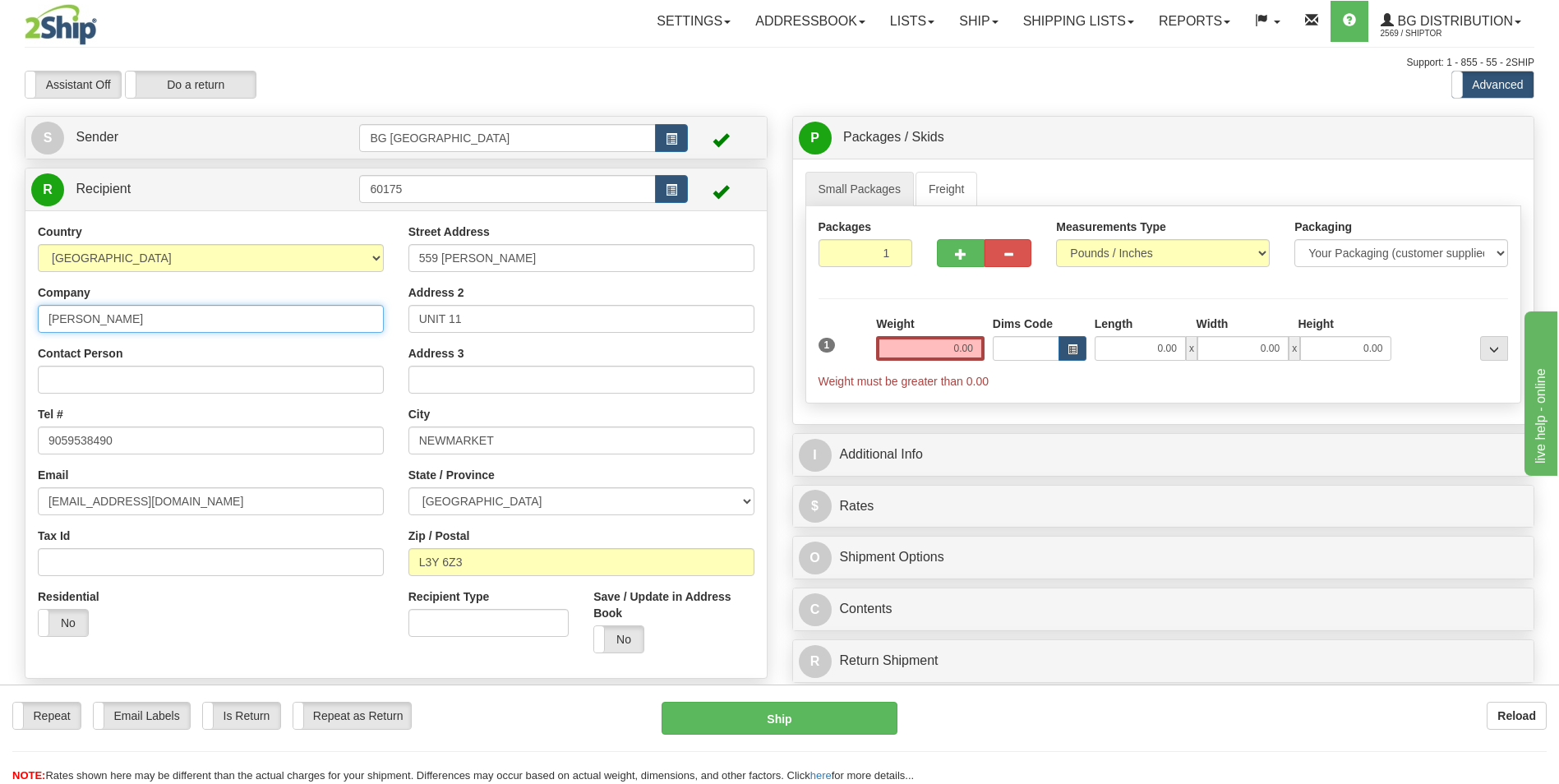
type input "[PERSON_NAME]"
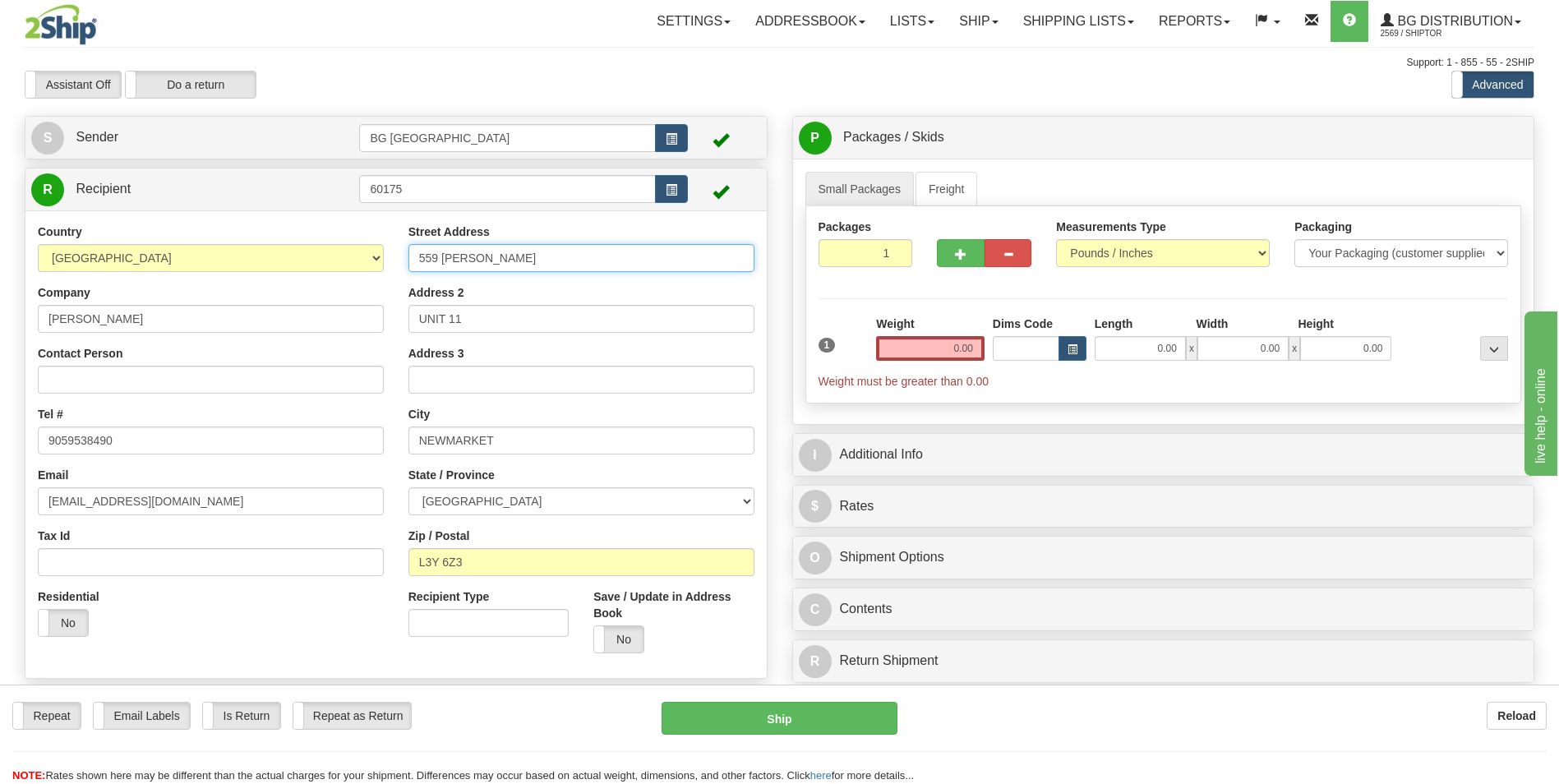
click at [556, 256] on input "559 [PERSON_NAME]" at bounding box center [581, 258] width 346 height 28
paste input "123 RUE DE ST-PIERRE"
type input "123 RUE DE ST-PIERRE"
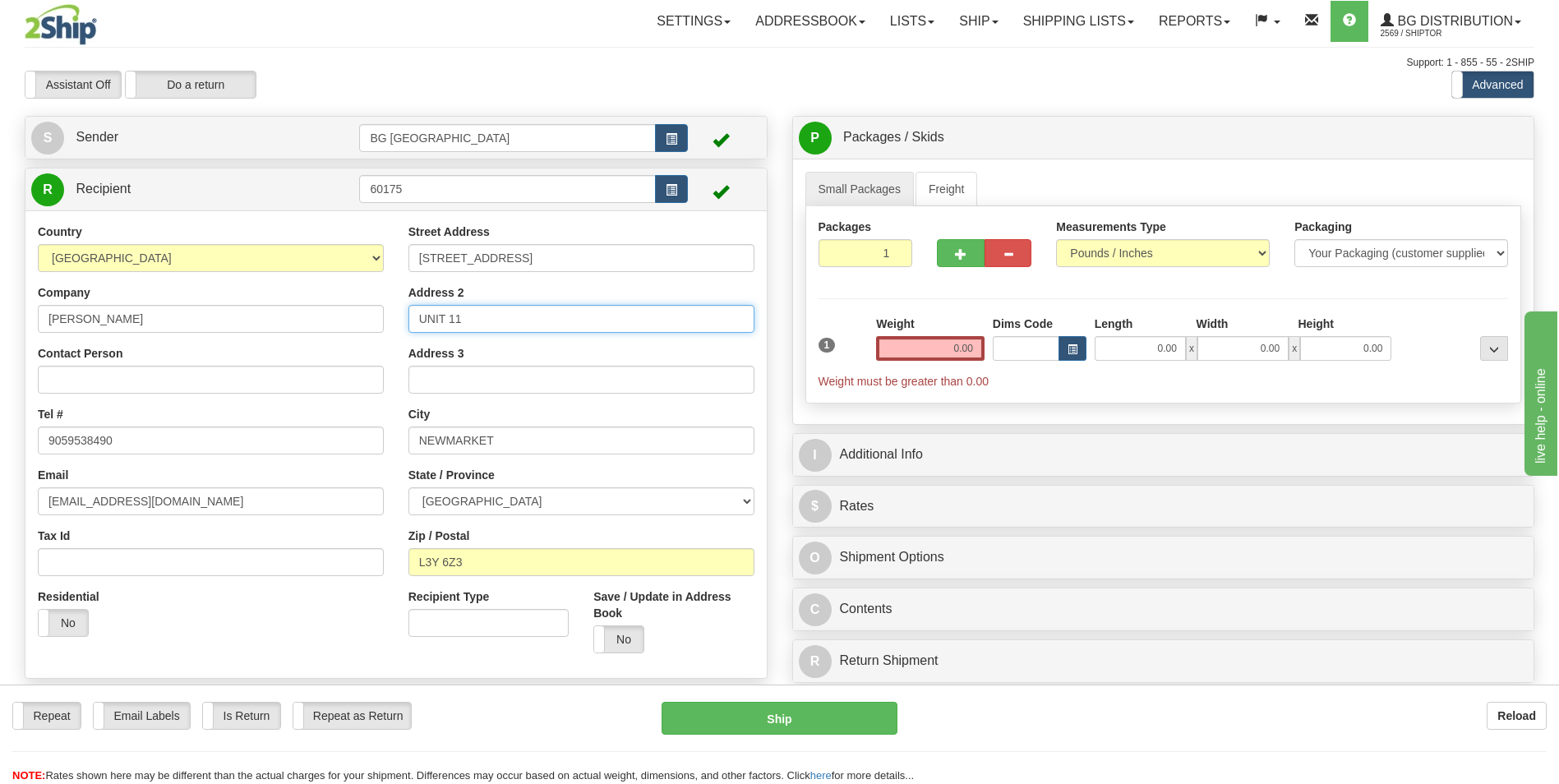
click at [441, 316] on input "UNIT 11" at bounding box center [581, 319] width 346 height 28
click at [483, 449] on input "NEWMARKET" at bounding box center [581, 441] width 346 height 28
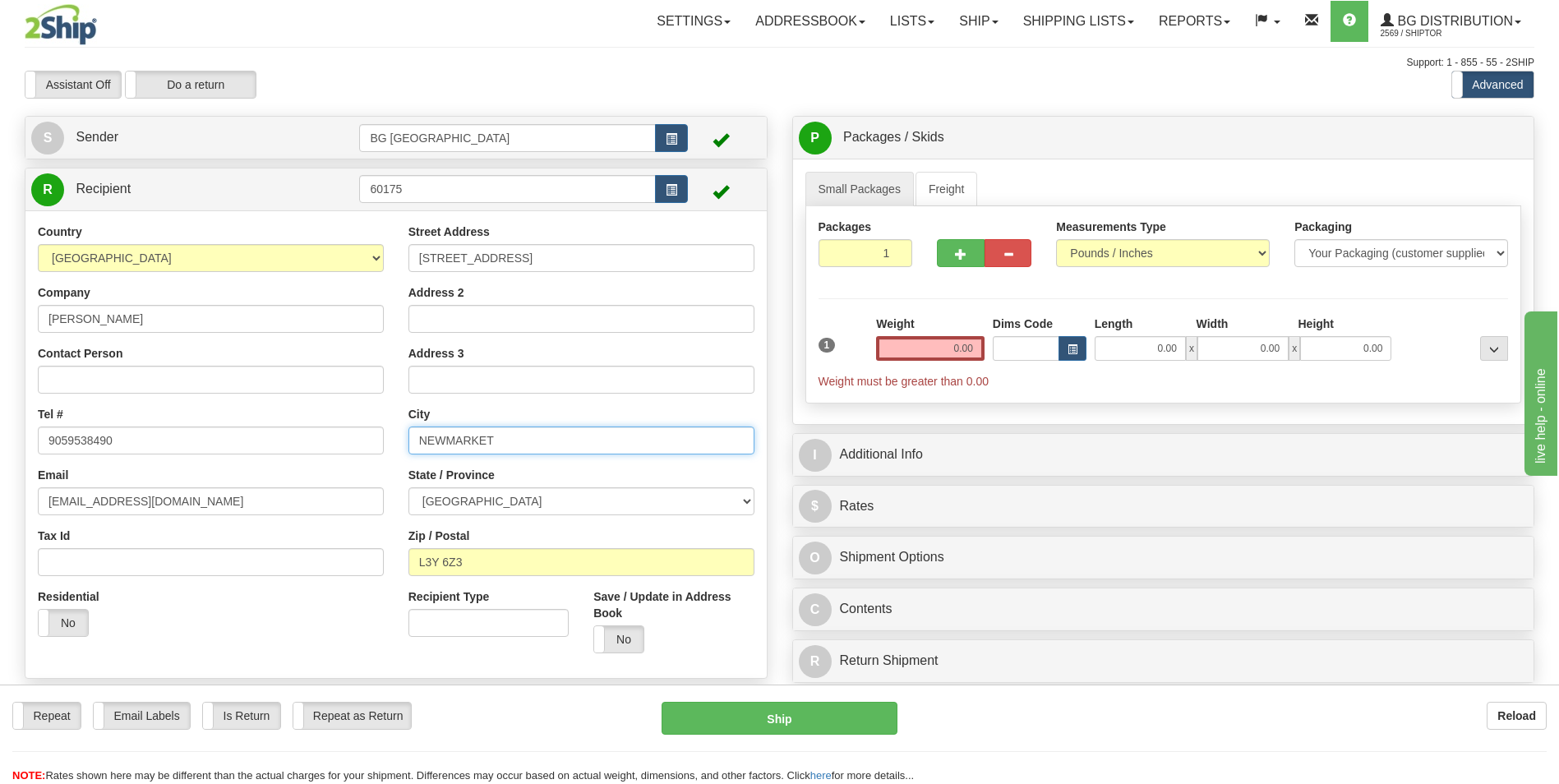
paste input "SAINT JEROME"
type input "SAINT JEROME"
click at [444, 496] on select "ALBERTA BRITISH COLUMBIA MANITOBA NEW BRUNSWICK NEWFOUNDLAND NOVA SCOTIA NUNAVU…" at bounding box center [581, 501] width 346 height 28
select select "QC"
click at [408, 487] on select "ALBERTA BRITISH COLUMBIA MANITOBA NEW BRUNSWICK NEWFOUNDLAND NOVA SCOTIA NUNAVU…" at bounding box center [581, 501] width 346 height 28
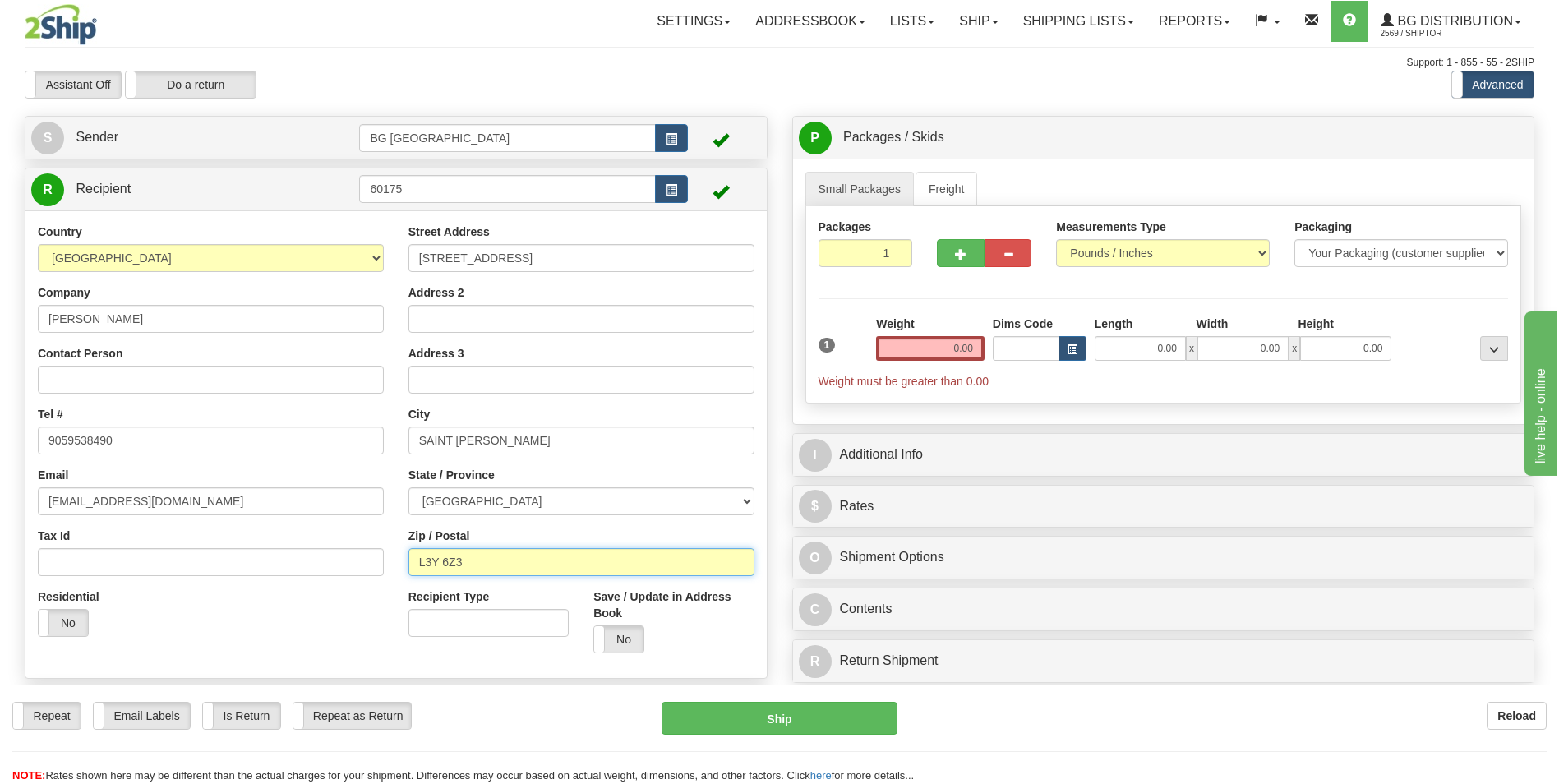
click at [464, 566] on input "L3Y 6Z3" at bounding box center [581, 562] width 346 height 28
paste input "J7Y2A1"
type input "J7Y2A1"
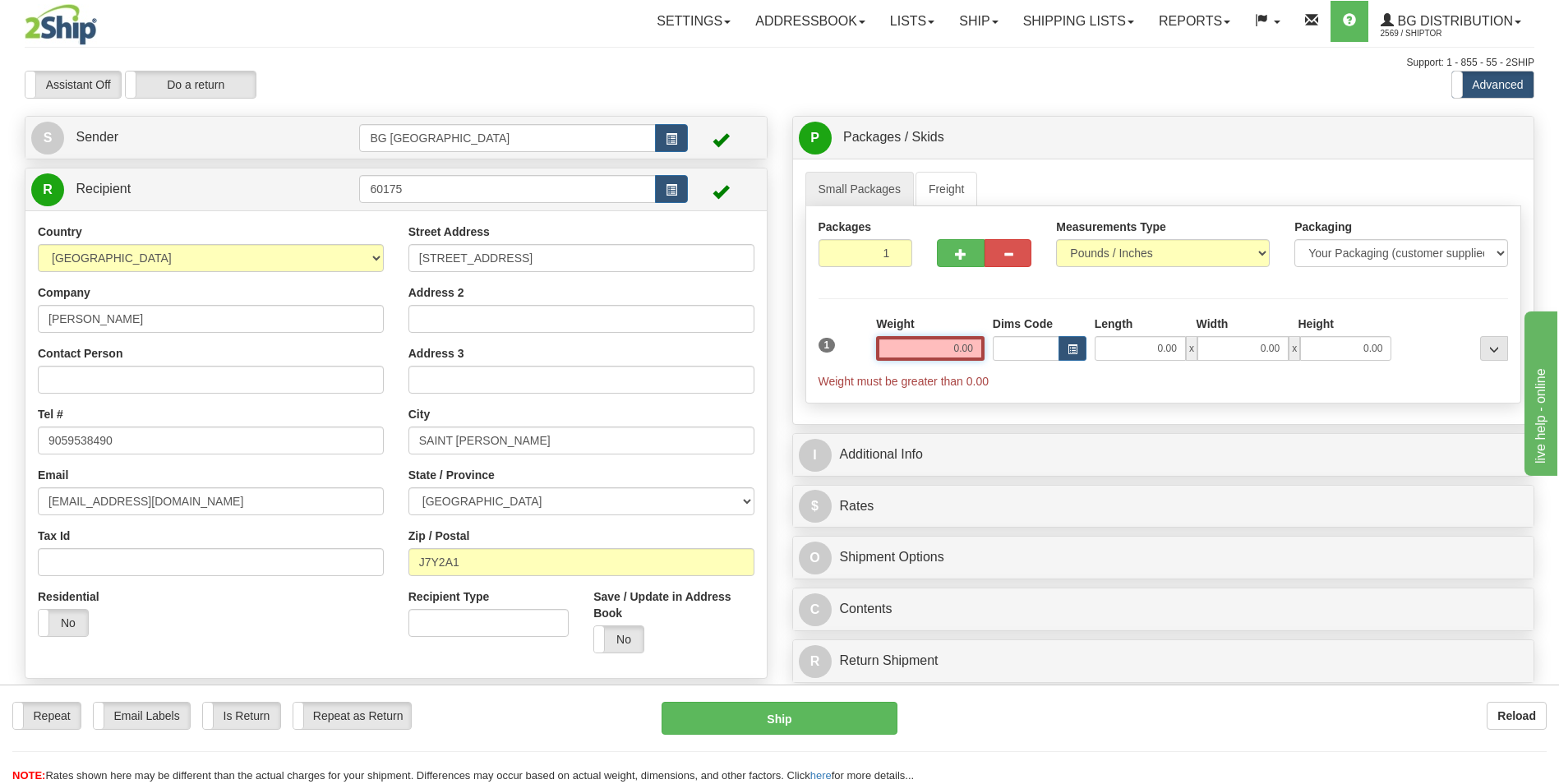
click at [889, 343] on input "0.00" at bounding box center [930, 349] width 109 height 25
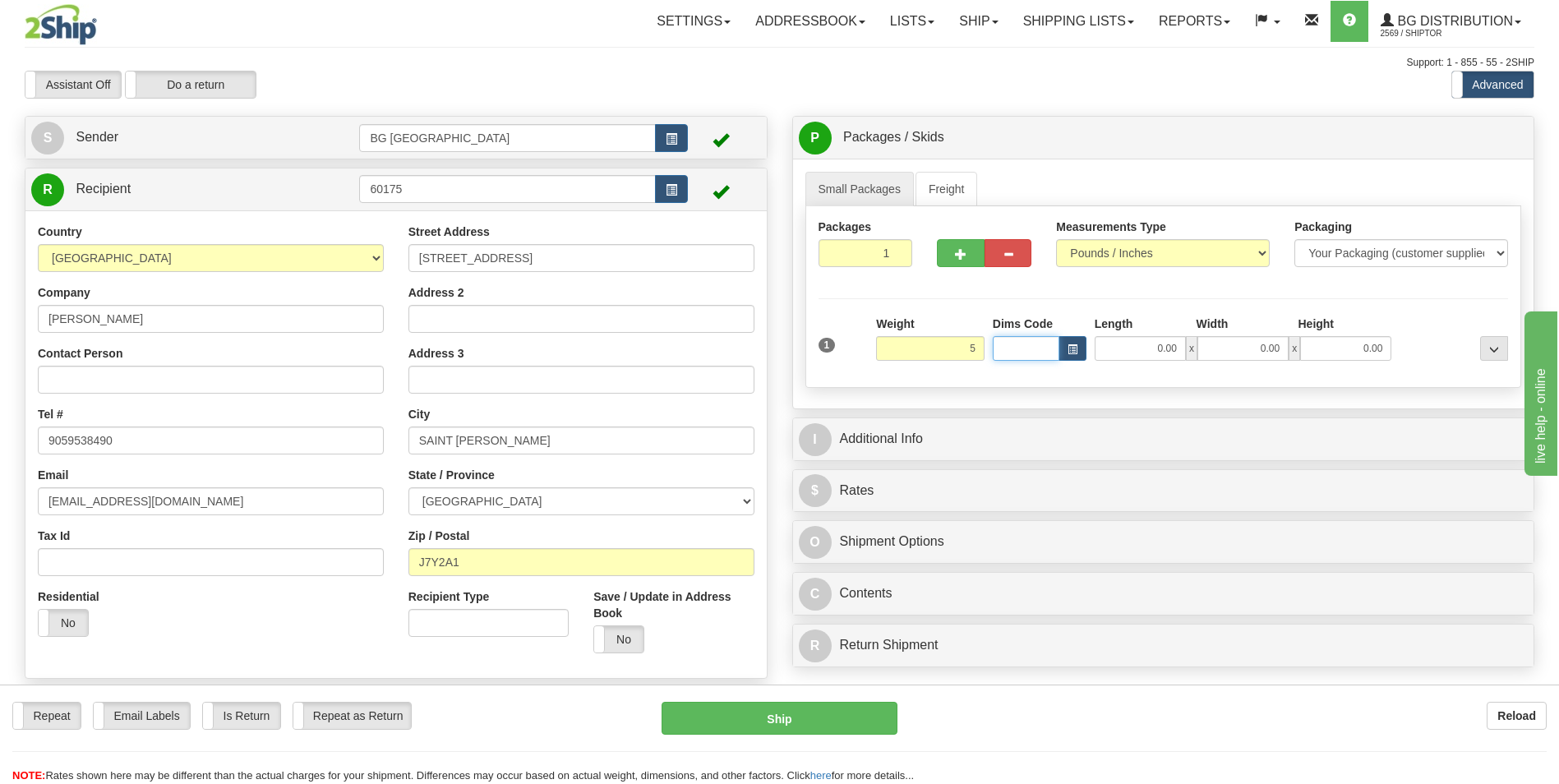
type input "5.00"
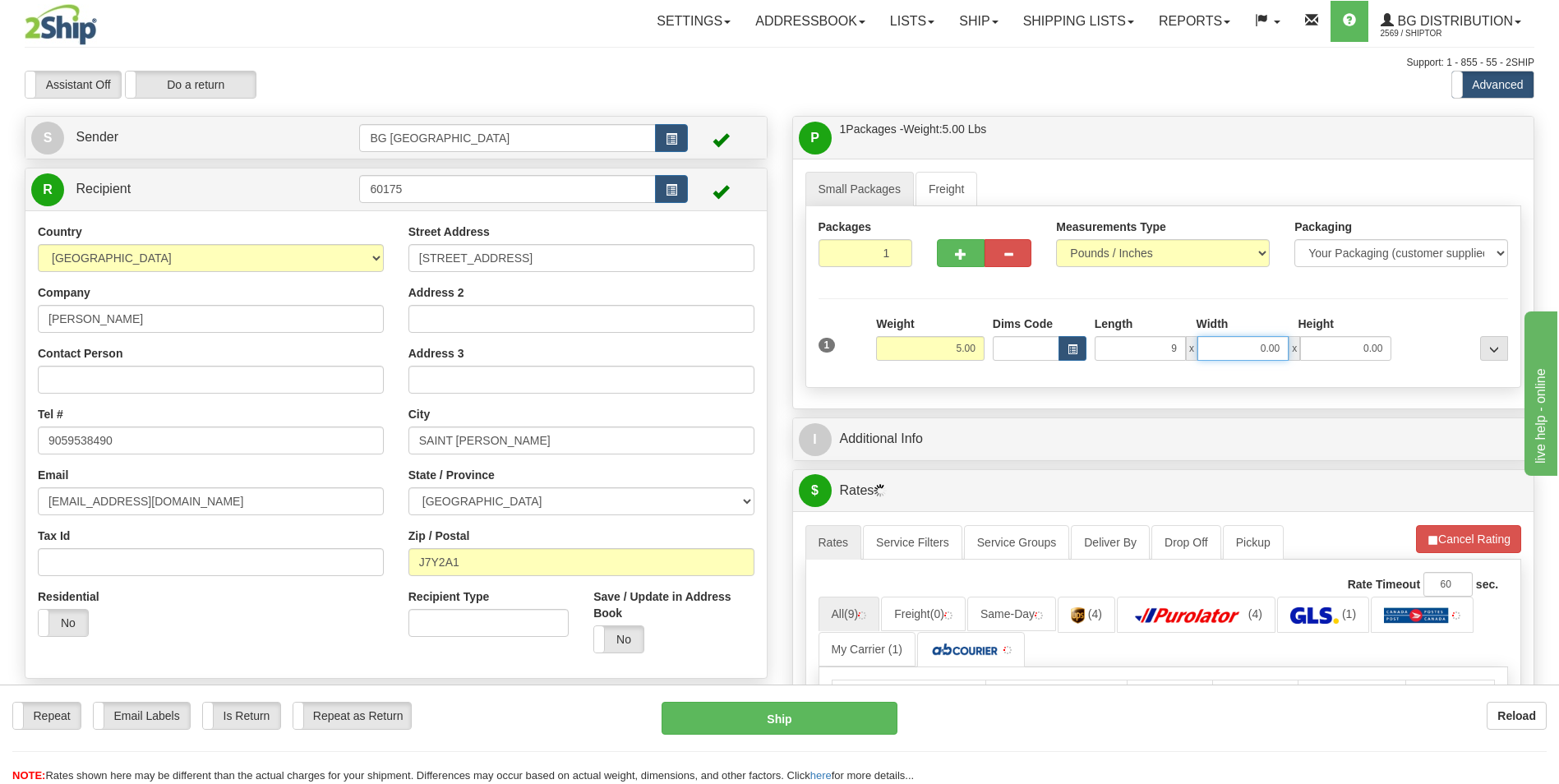
type input "9.00"
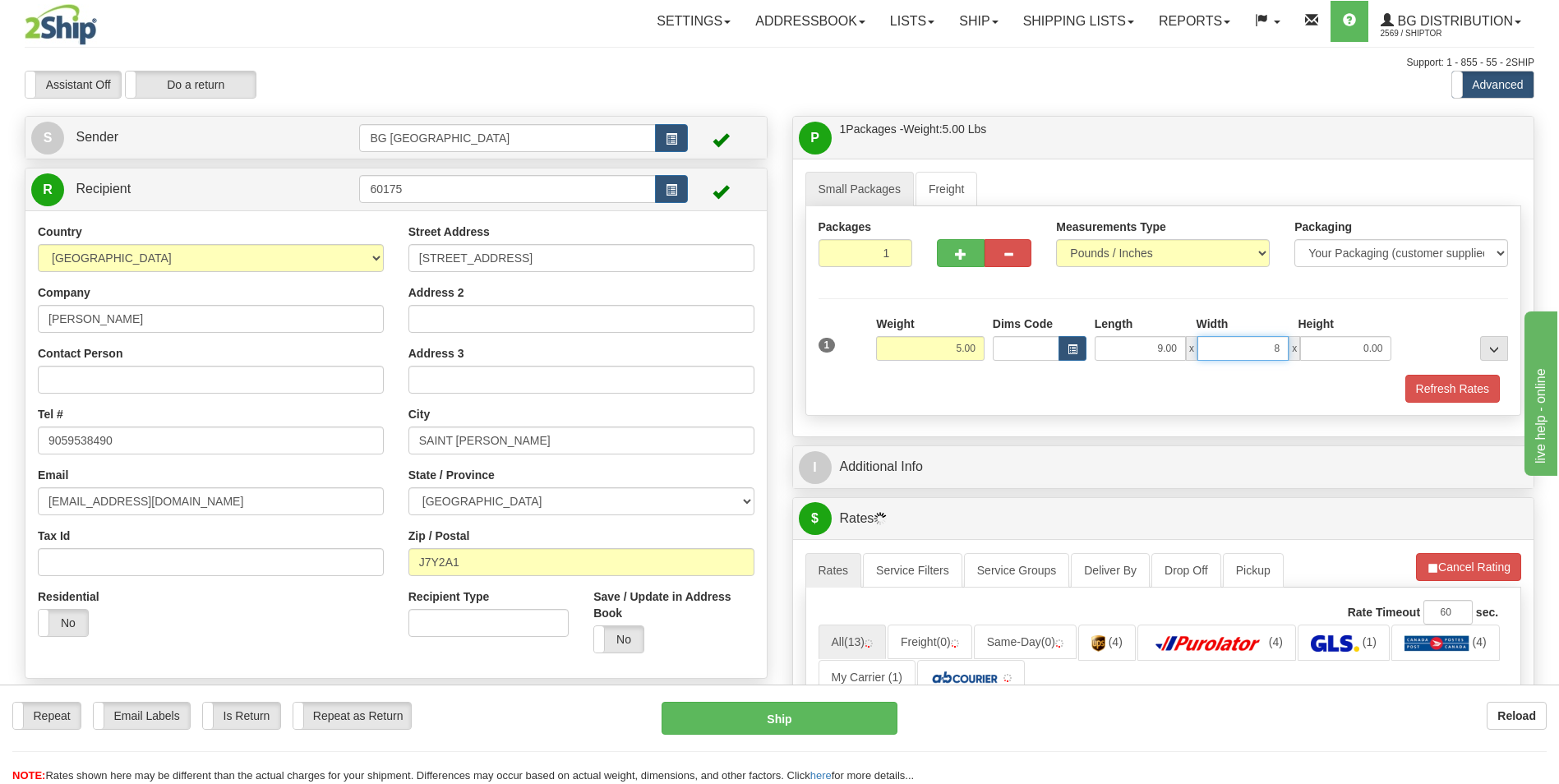
type input "8.00"
type input "4.00"
drag, startPoint x: 863, startPoint y: 485, endPoint x: 879, endPoint y: 478, distance: 17.5
click at [863, 485] on div "I Additional Info" at bounding box center [1163, 466] width 741 height 42
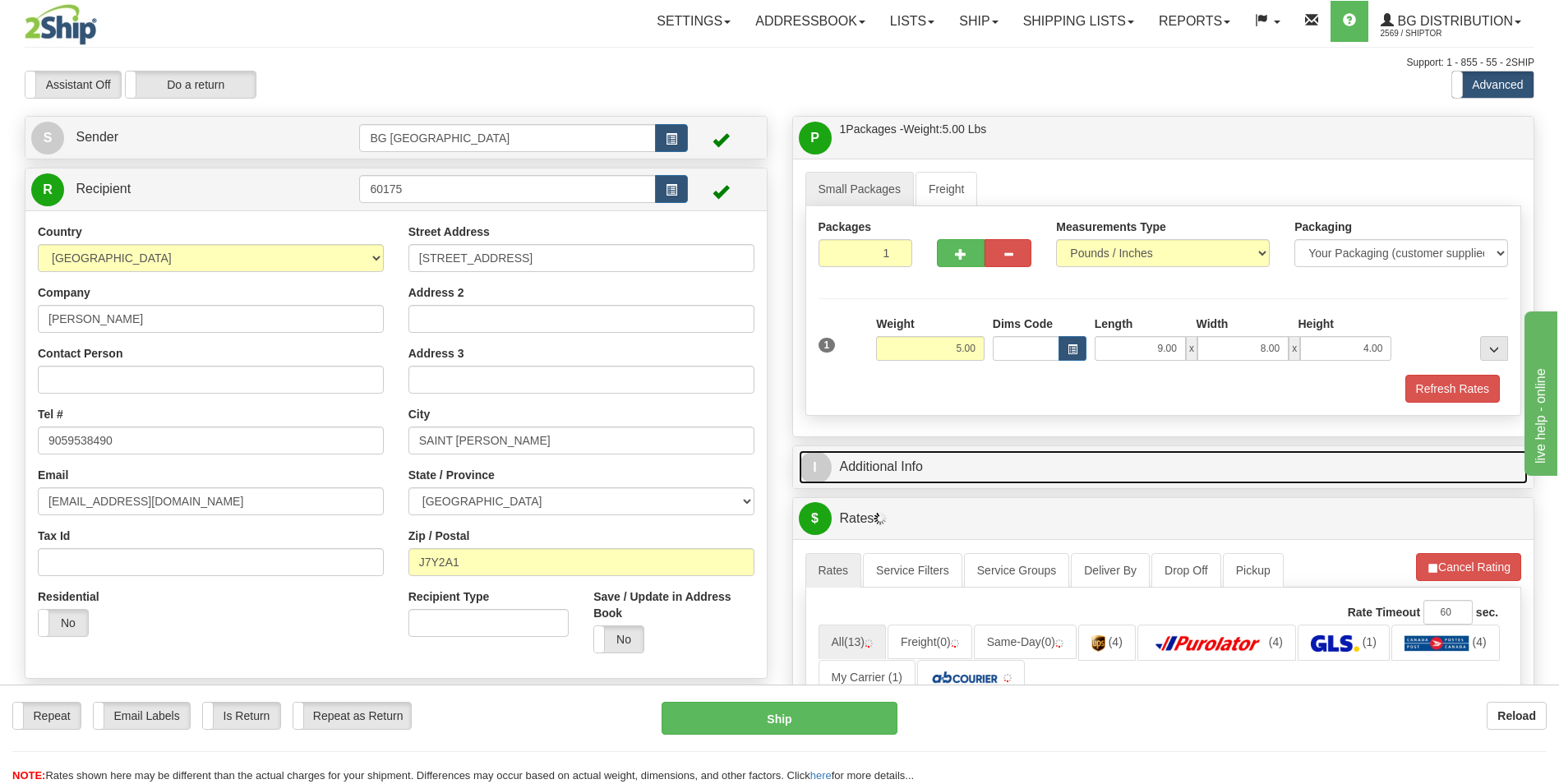
click at [890, 473] on link "I Additional Info" at bounding box center [1163, 467] width 729 height 34
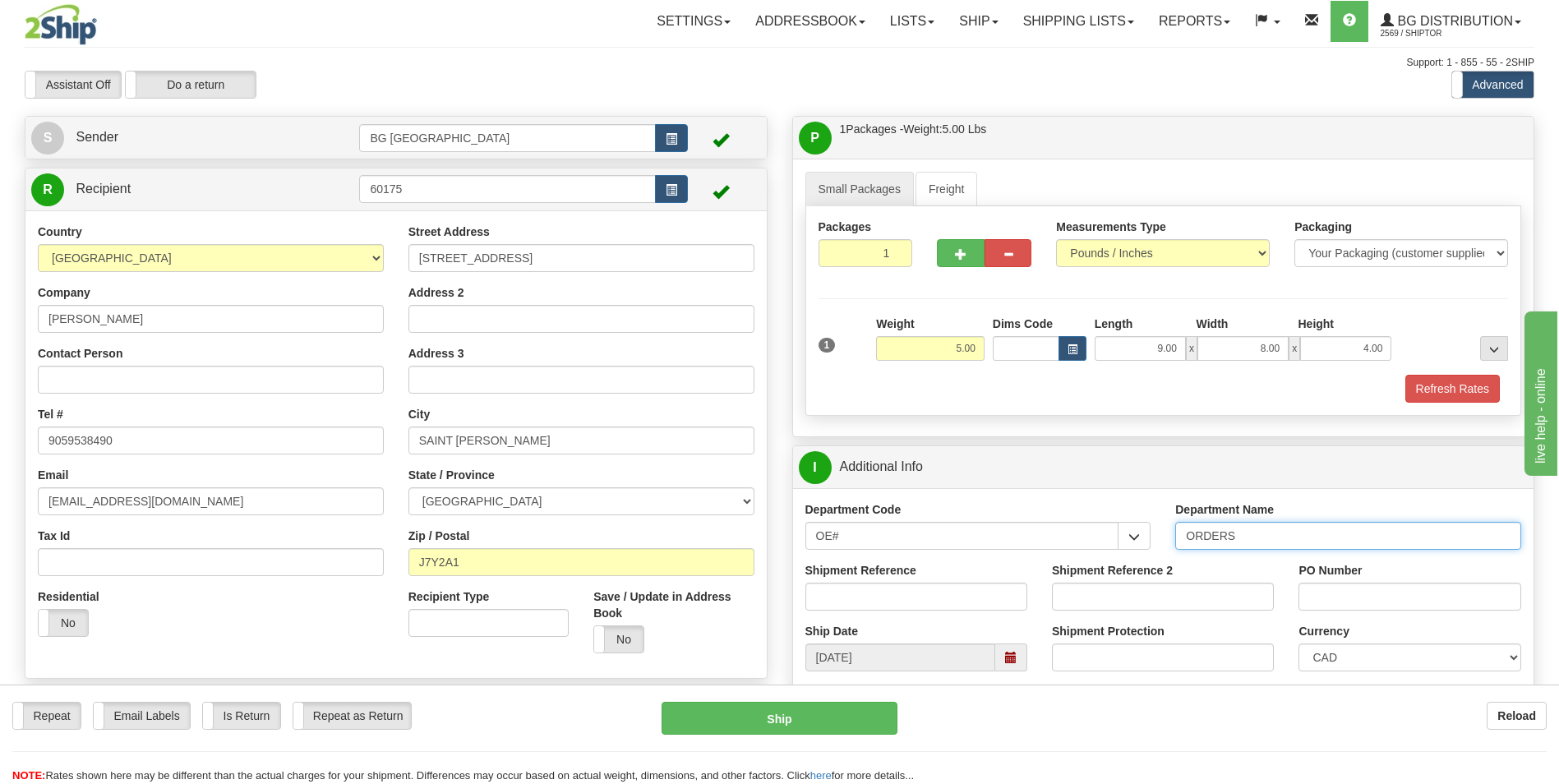
click at [1294, 540] on input "ORDERS" at bounding box center [1347, 535] width 346 height 28
type input "70183519-00"
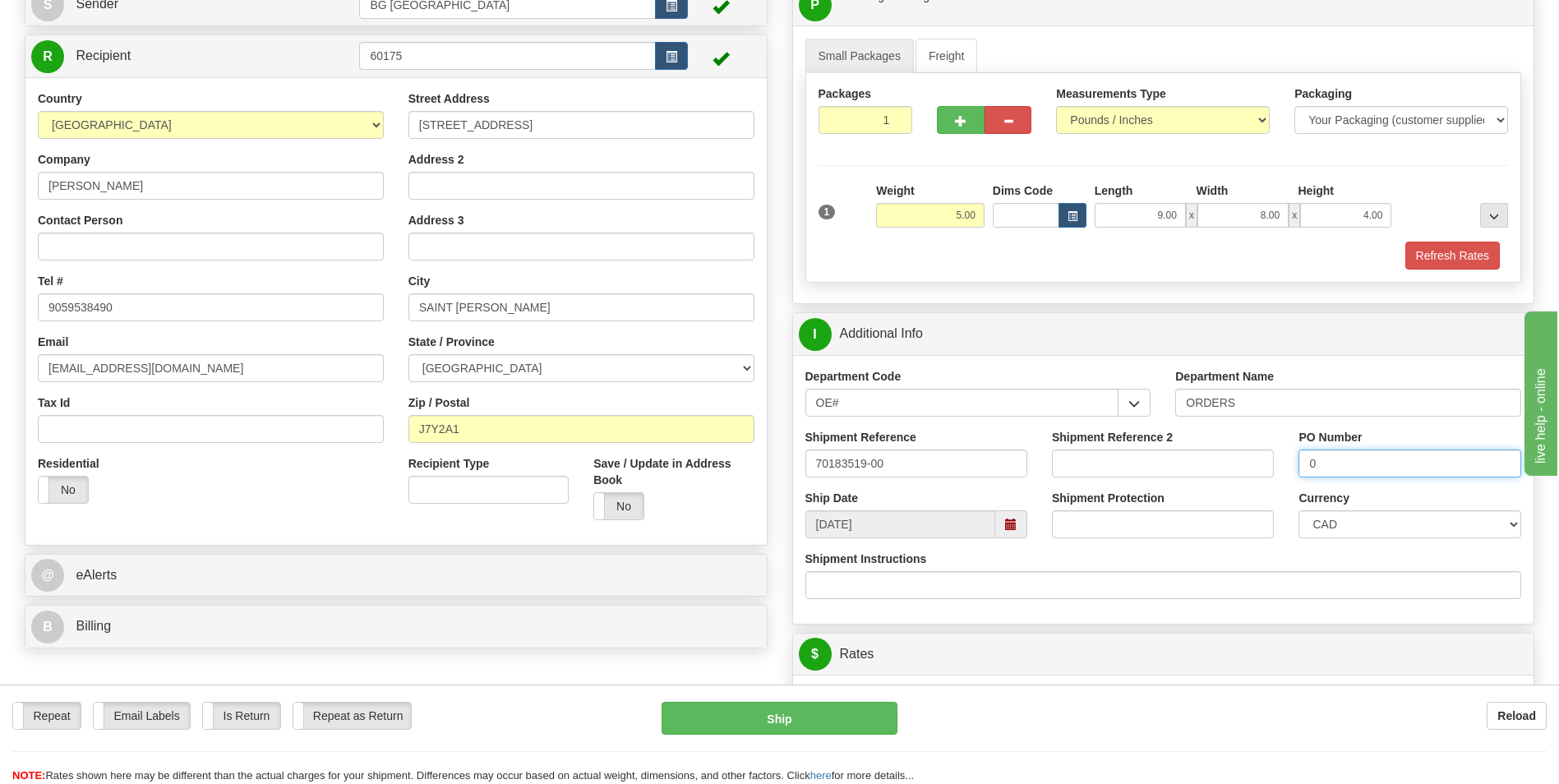
scroll to position [328, 0]
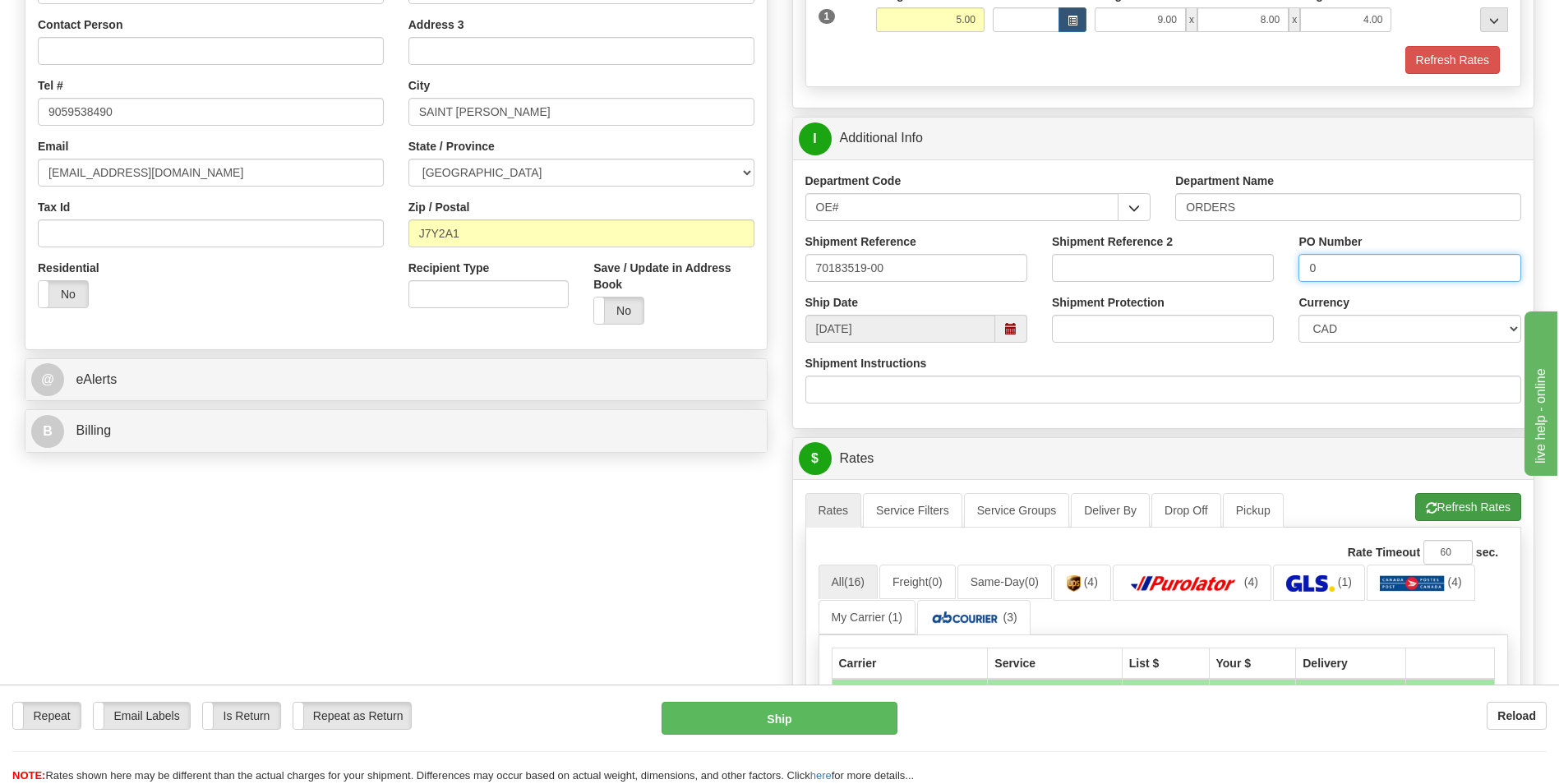
type input "0"
click at [1433, 519] on button "Refresh Rates" at bounding box center [1469, 507] width 106 height 28
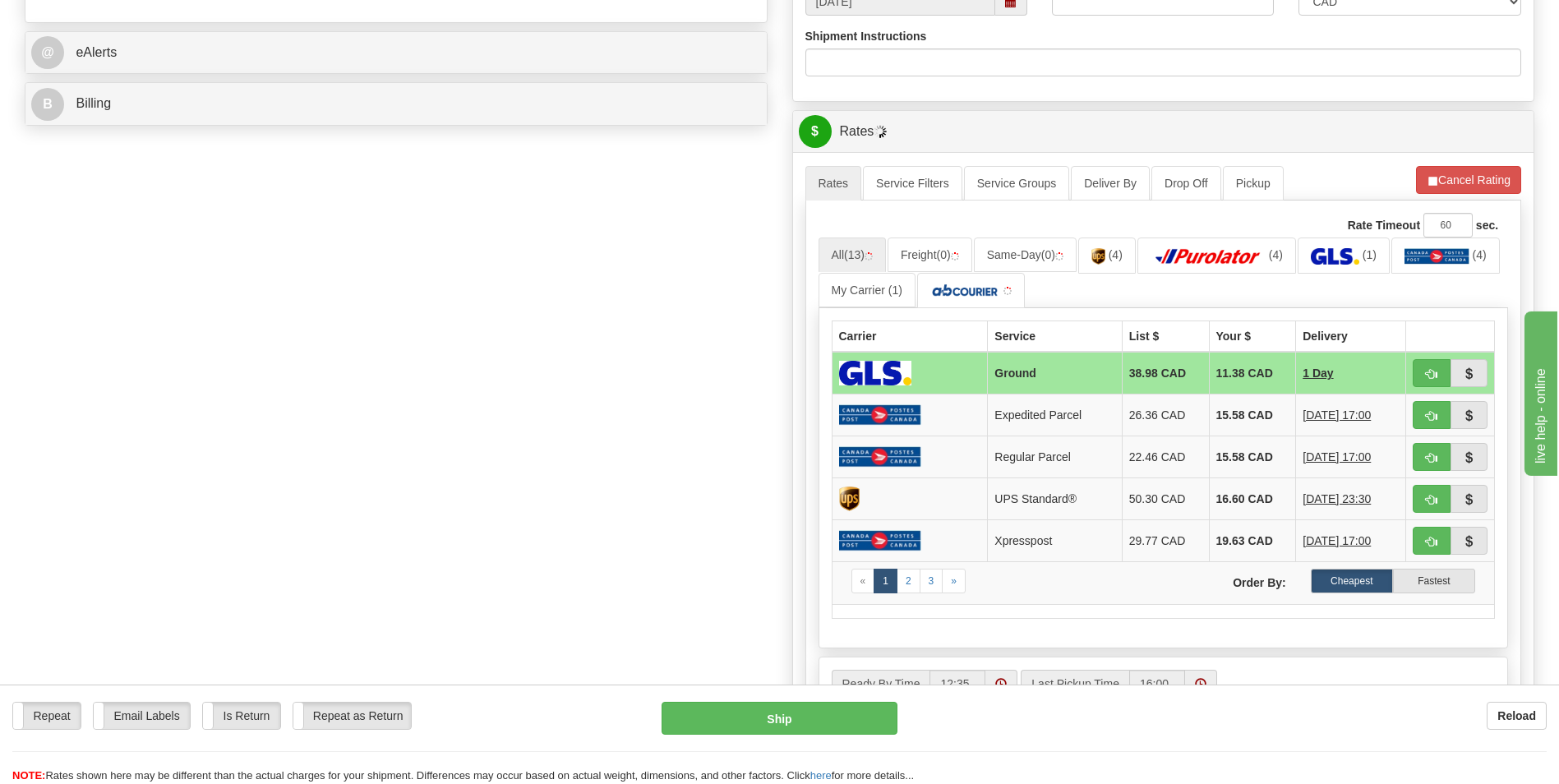
scroll to position [657, 0]
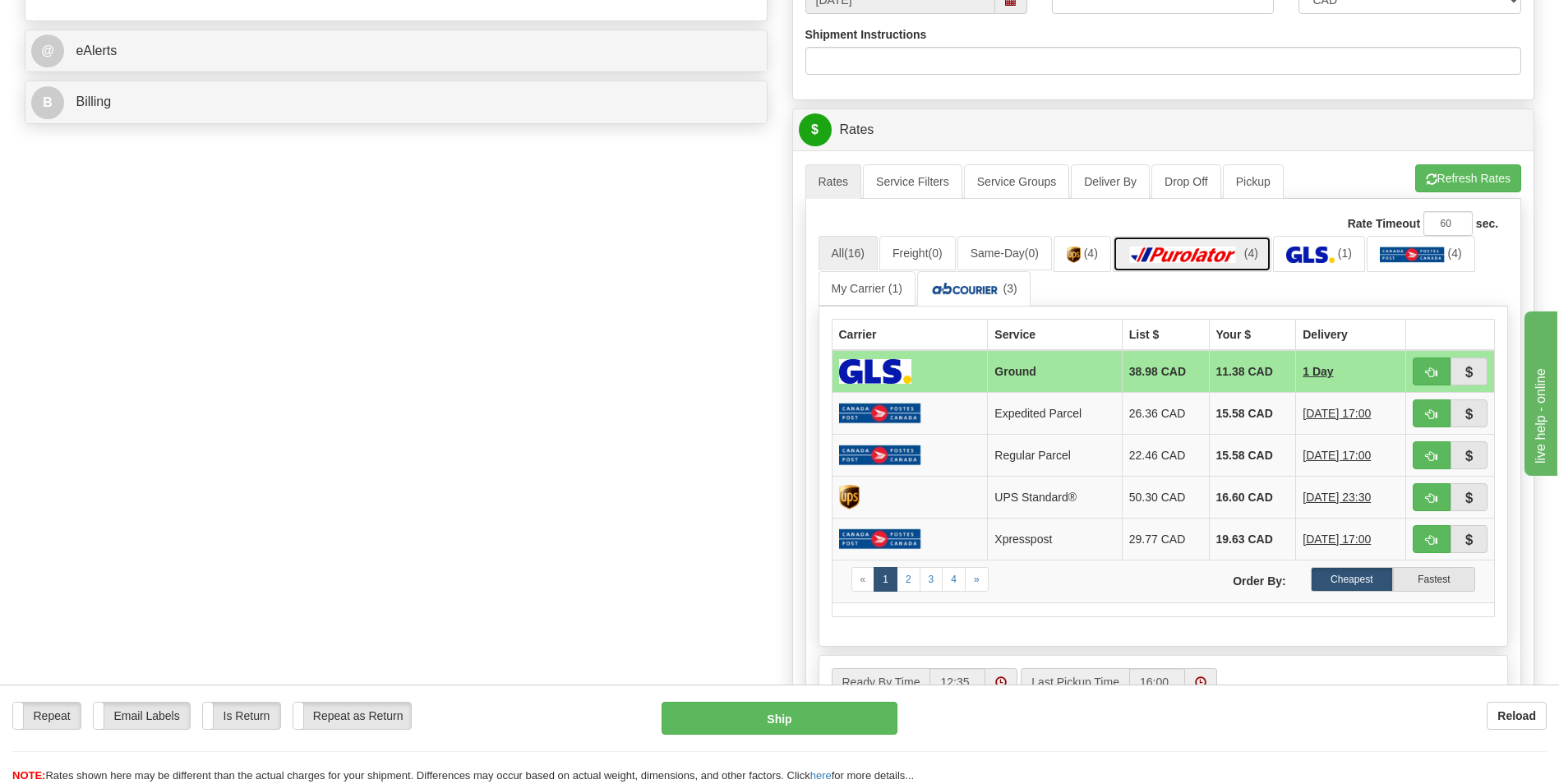
click at [1221, 253] on img at bounding box center [1184, 254] width 115 height 17
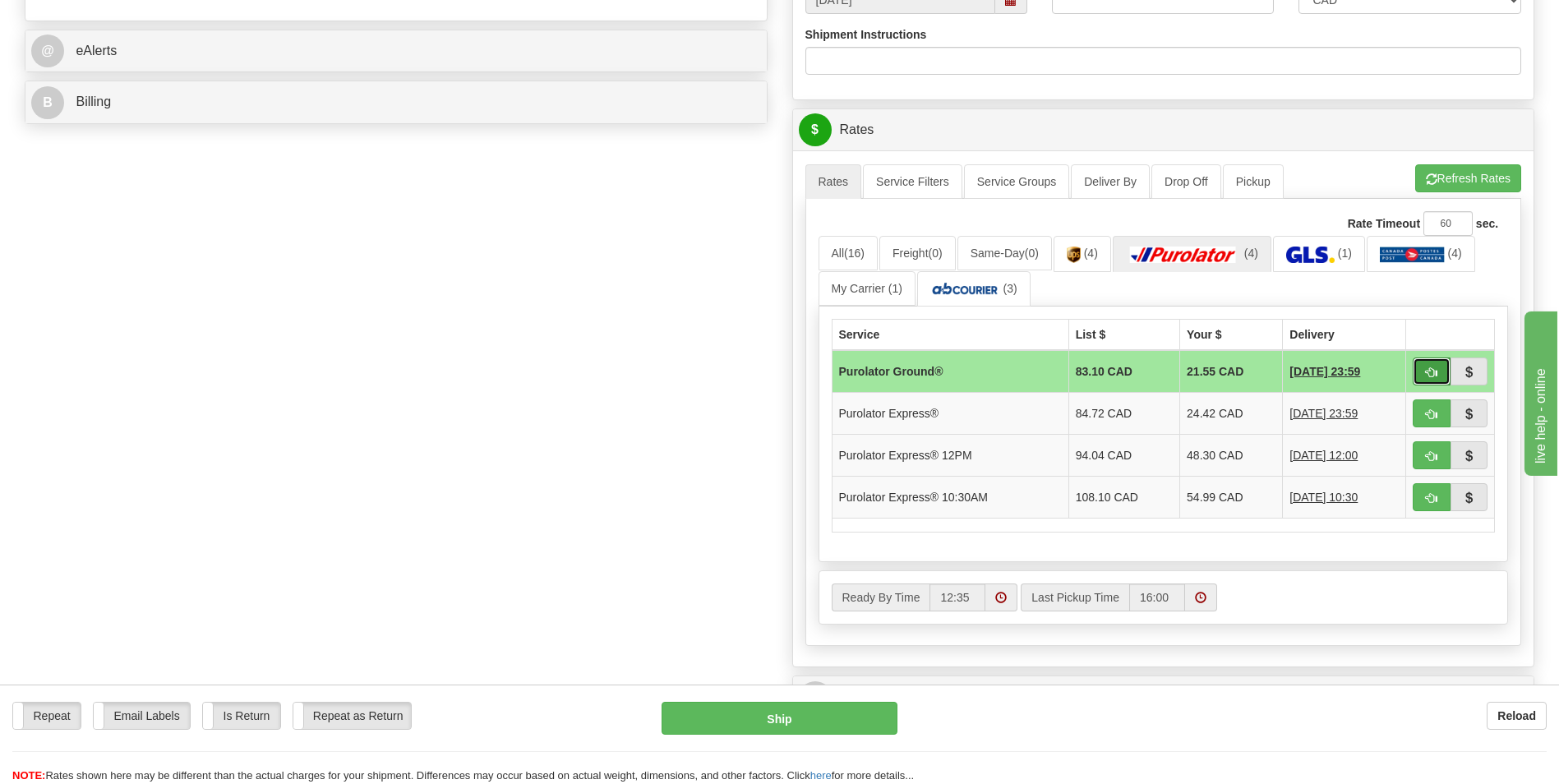
click at [1435, 364] on button "button" at bounding box center [1432, 372] width 38 height 28
type input "260"
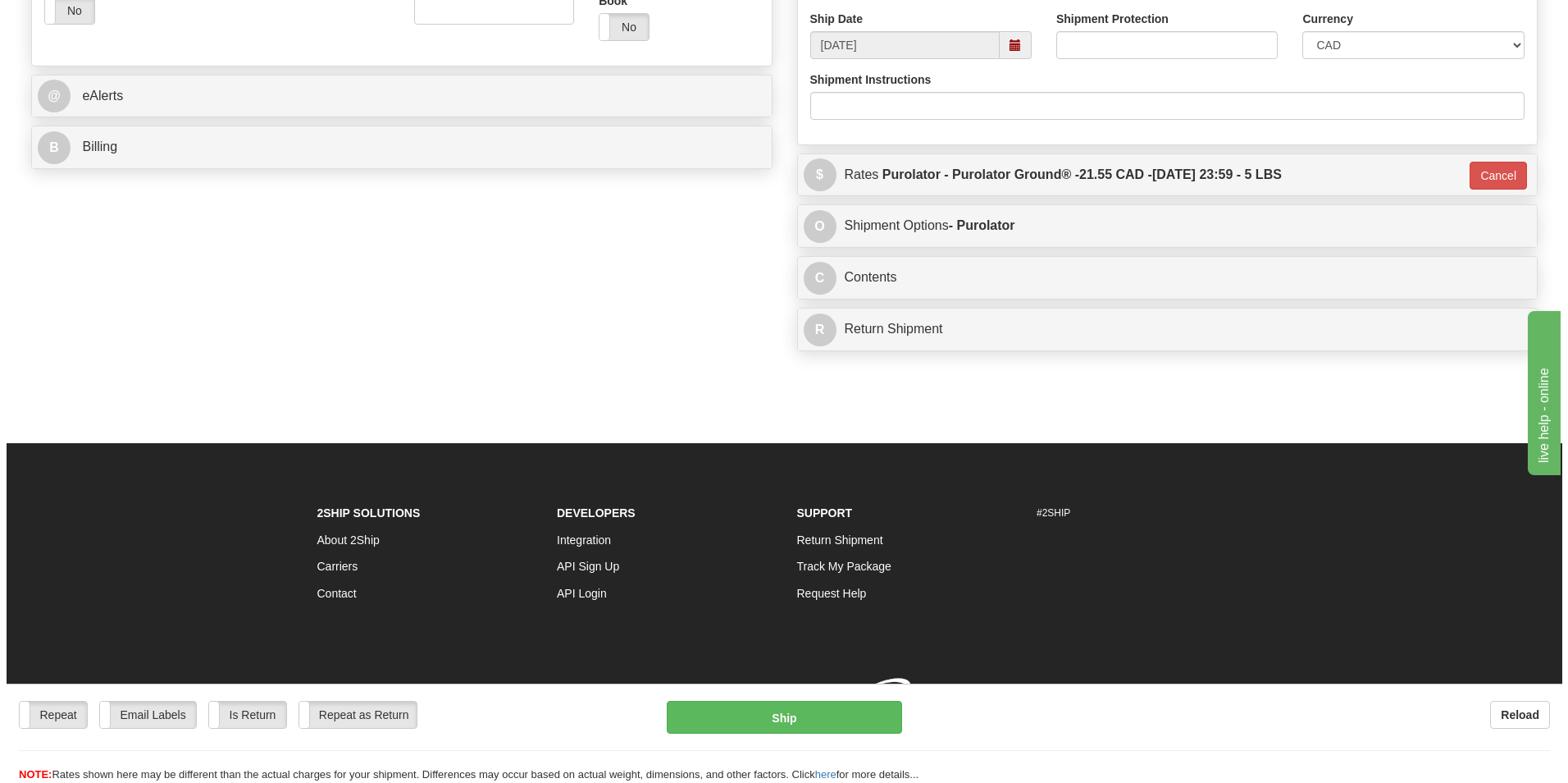
scroll to position [635, 0]
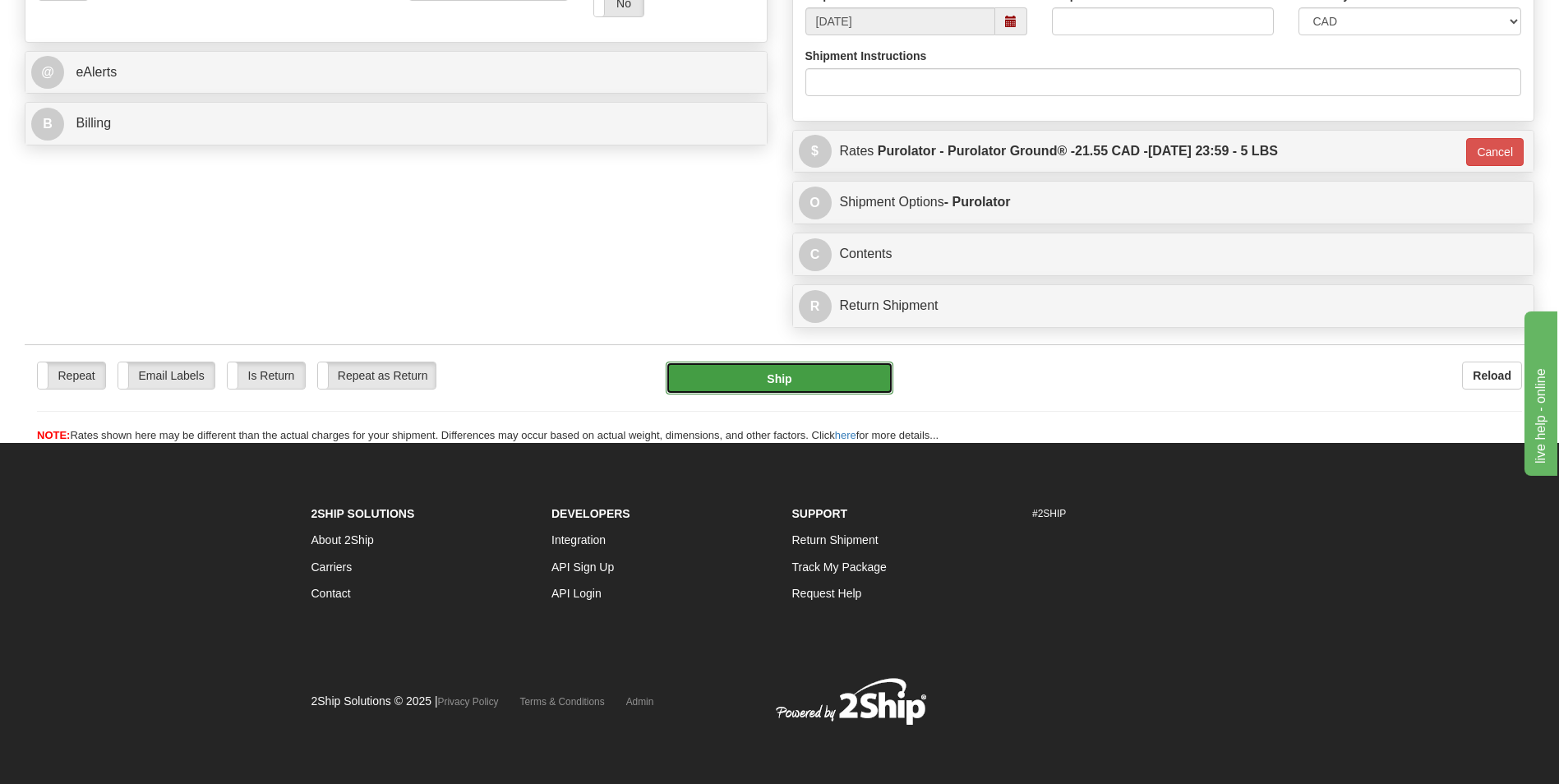
click at [808, 385] on button "Ship" at bounding box center [779, 377] width 227 height 33
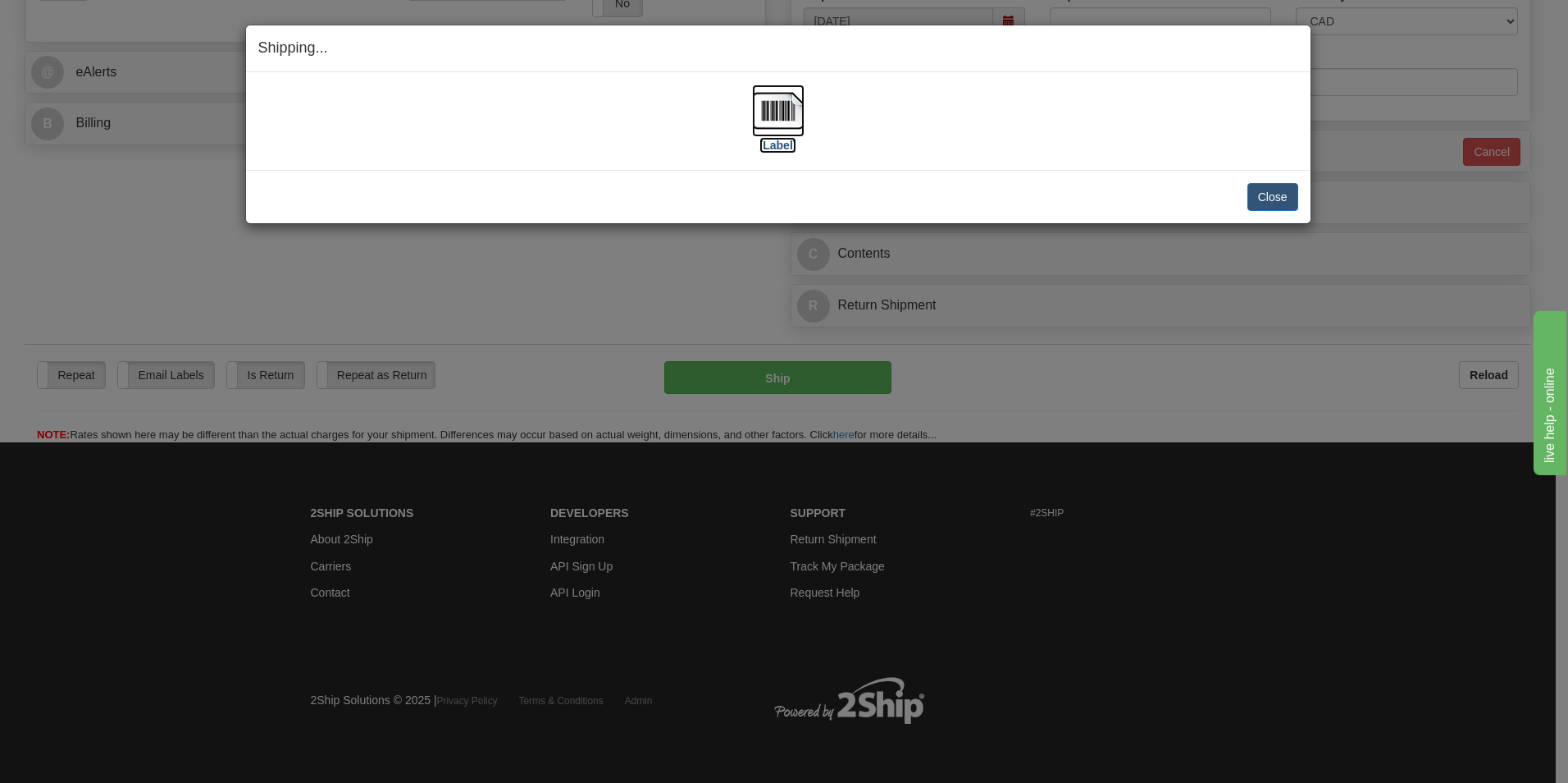
click at [782, 120] on img at bounding box center [777, 110] width 52 height 52
click at [1260, 189] on button "Close" at bounding box center [1273, 197] width 51 height 28
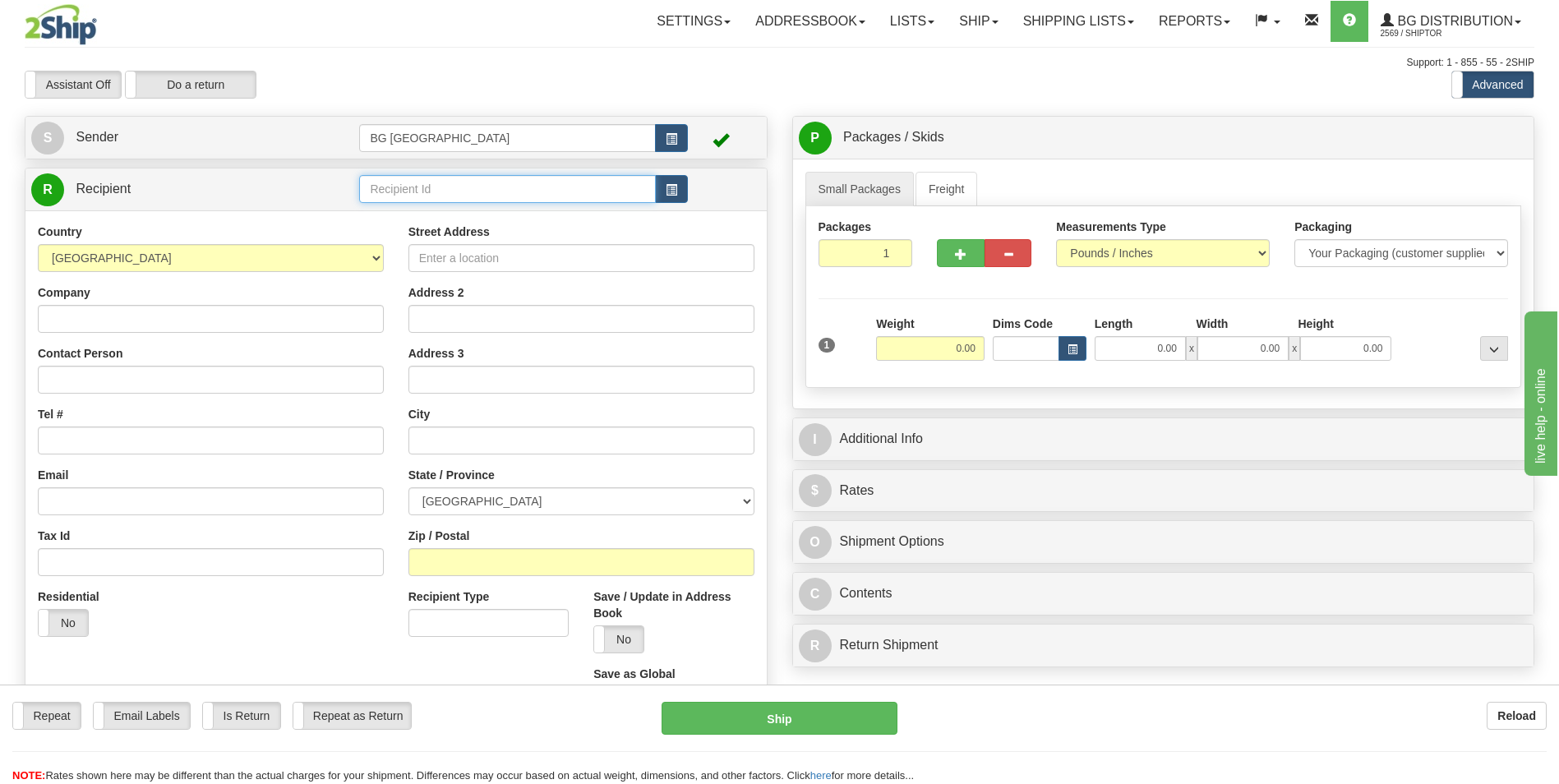
click at [387, 180] on input "text" at bounding box center [507, 189] width 296 height 28
click at [379, 209] on div "60080" at bounding box center [504, 214] width 281 height 18
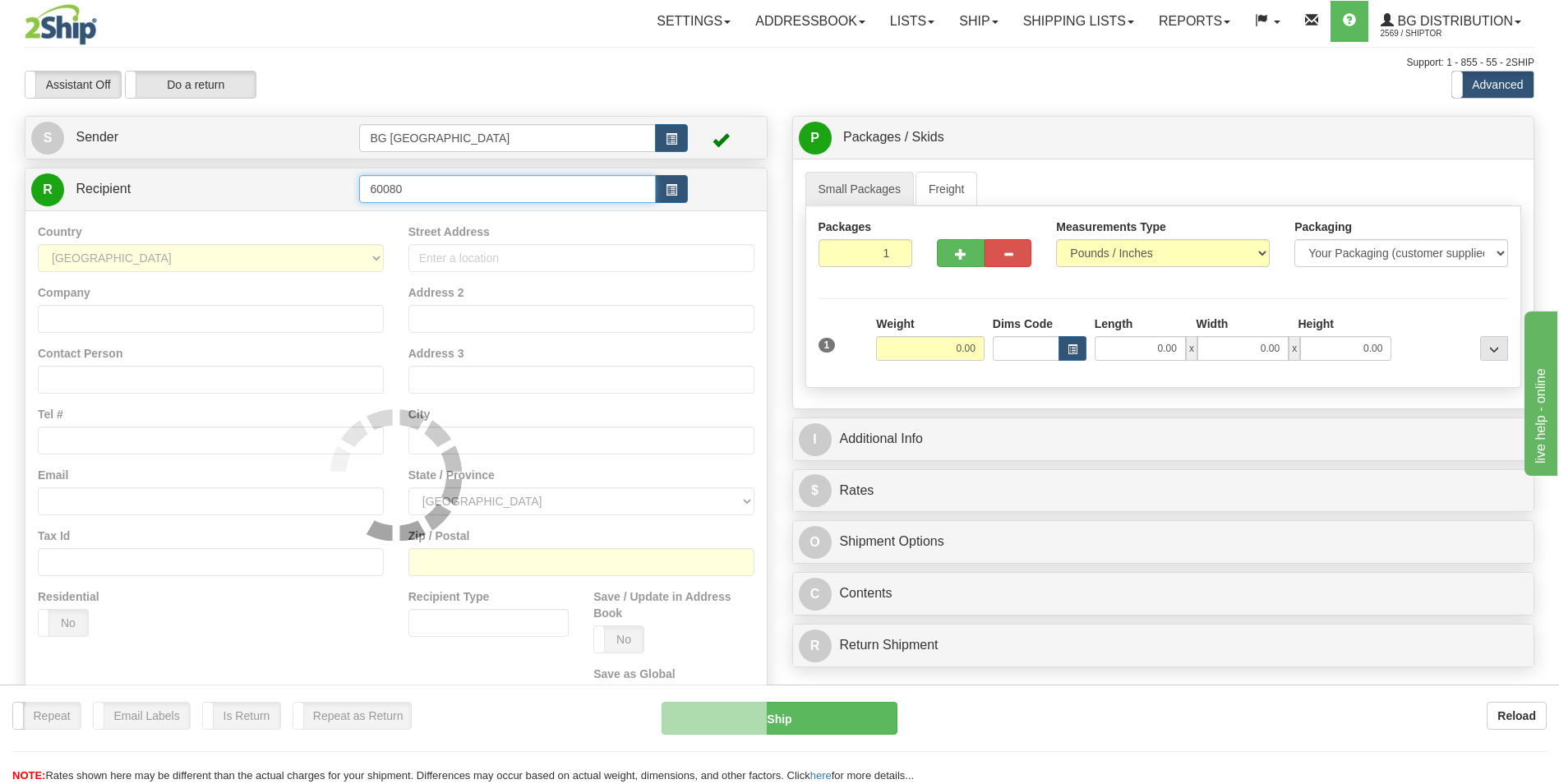
type input "60080"
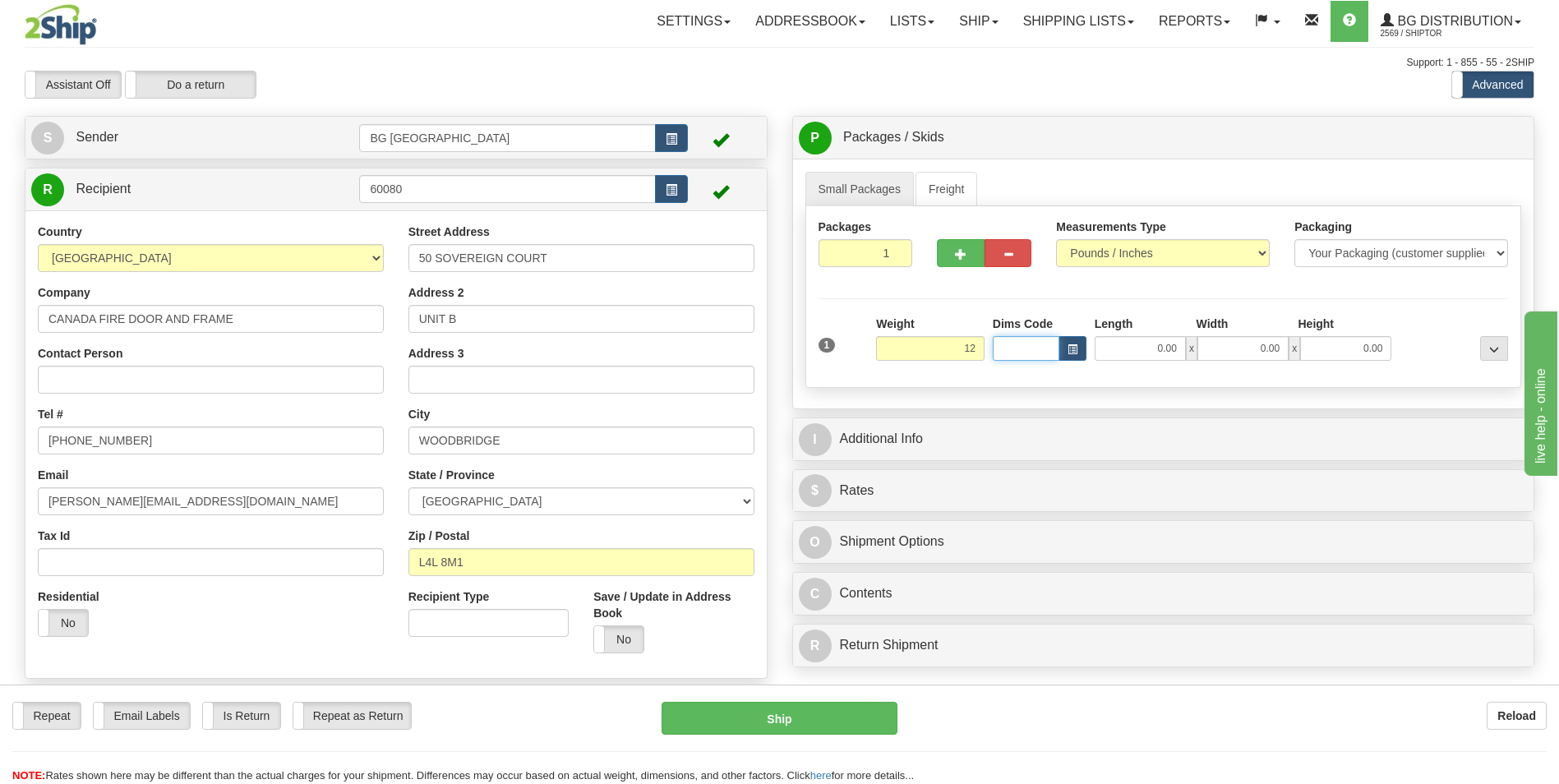
type input "12.00"
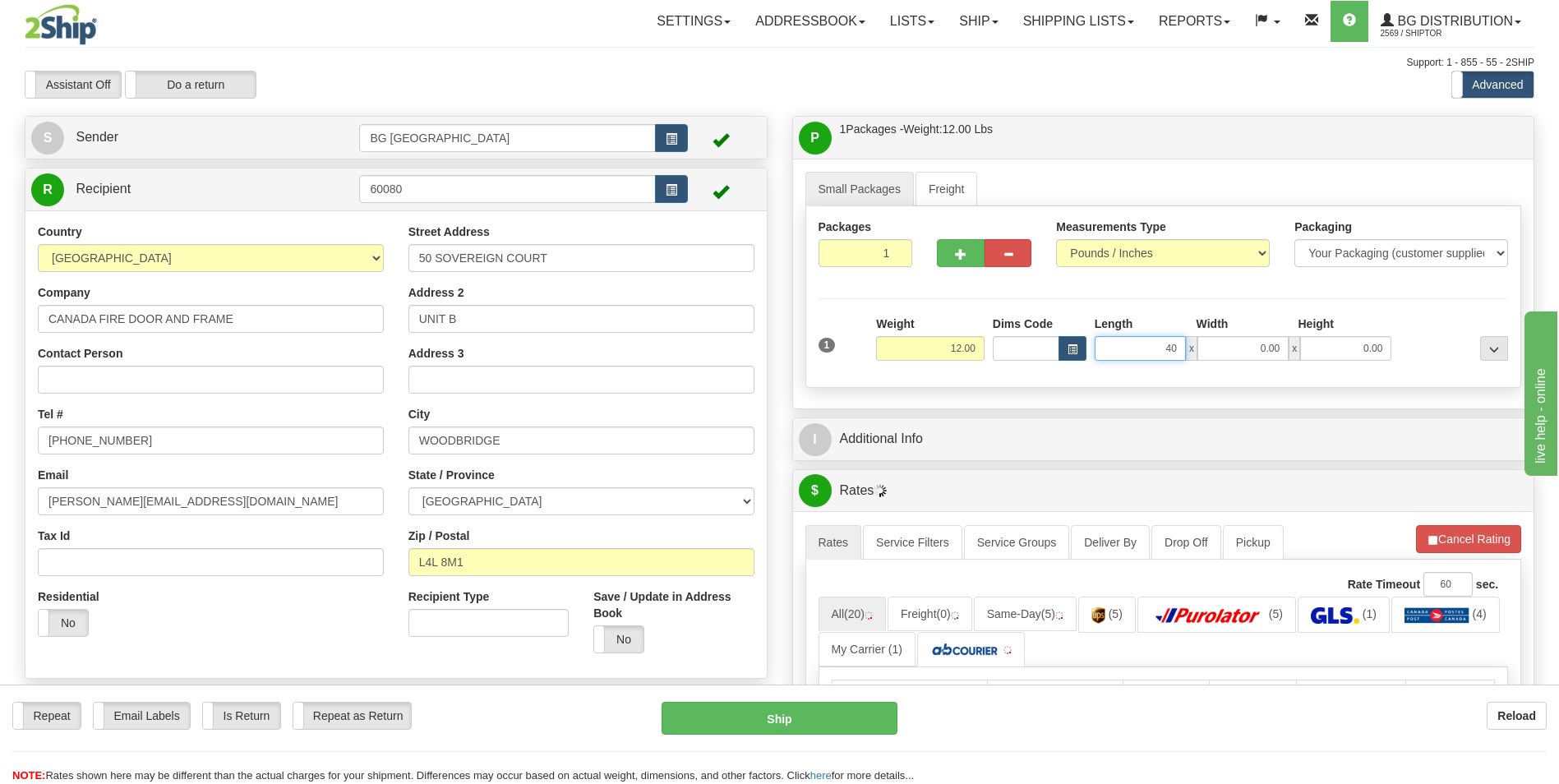
type input "40.00"
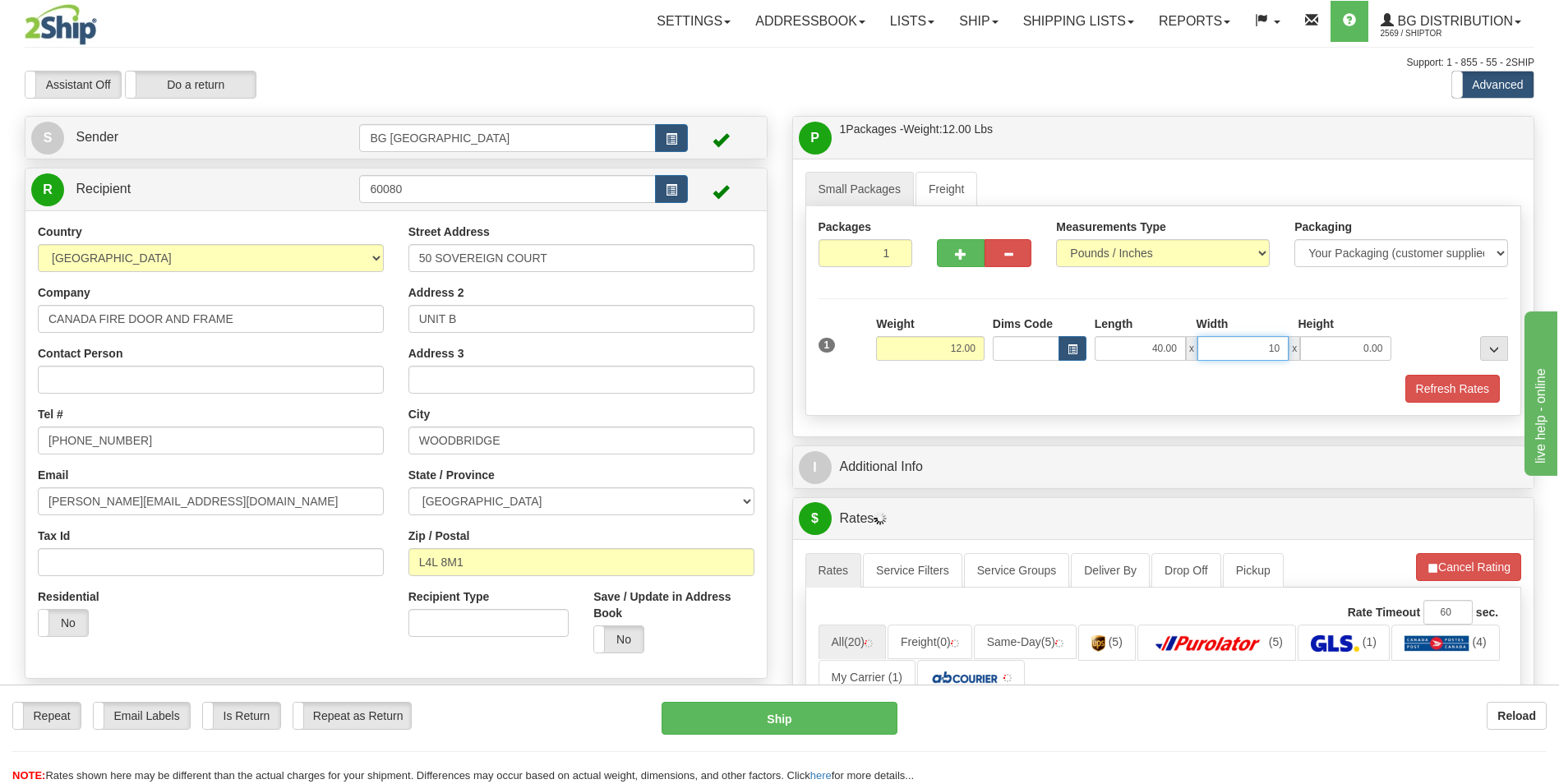
type input "10.00"
type input "5.00"
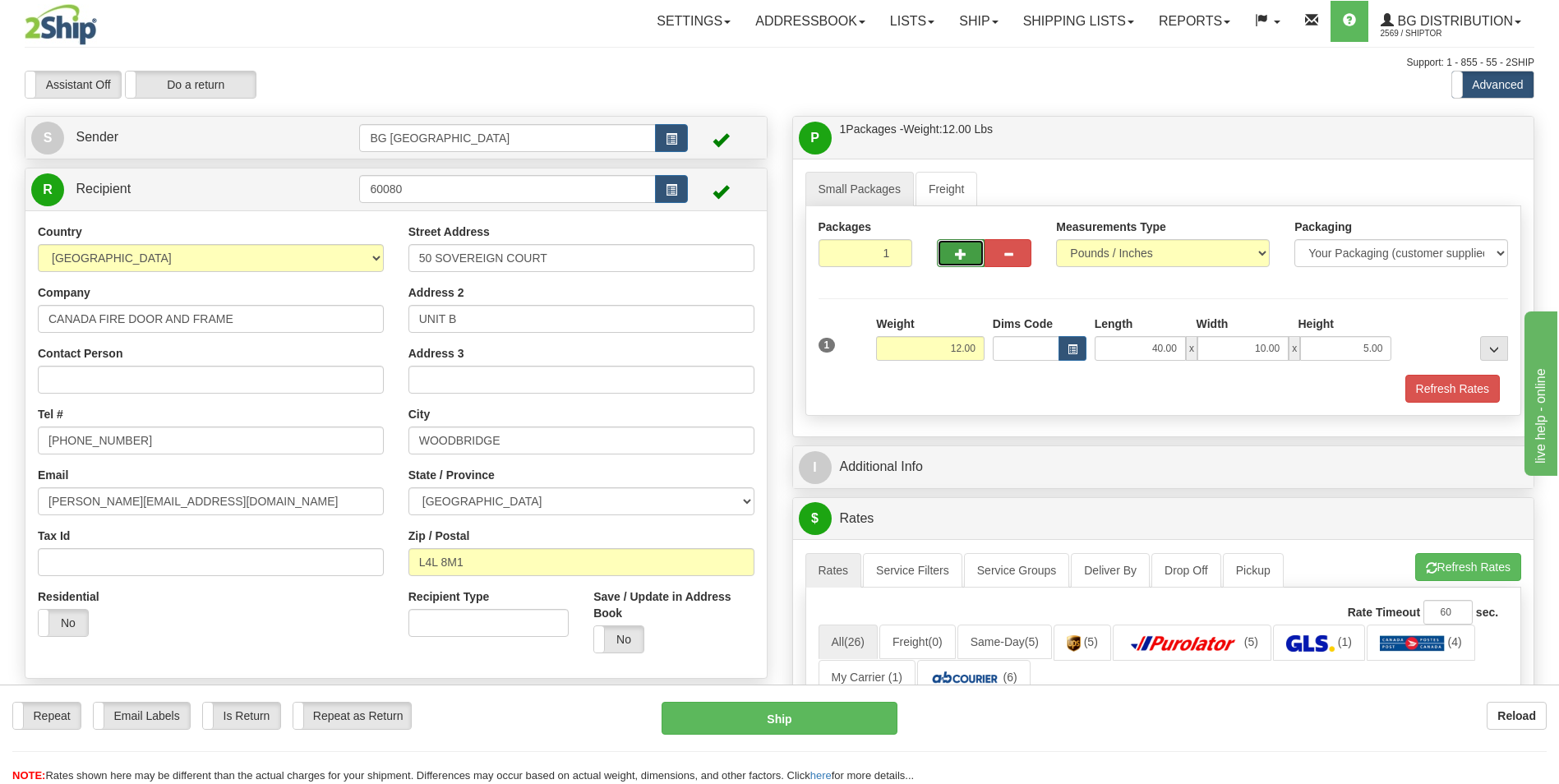
click at [965, 257] on span "button" at bounding box center [961, 254] width 12 height 11
type input "2"
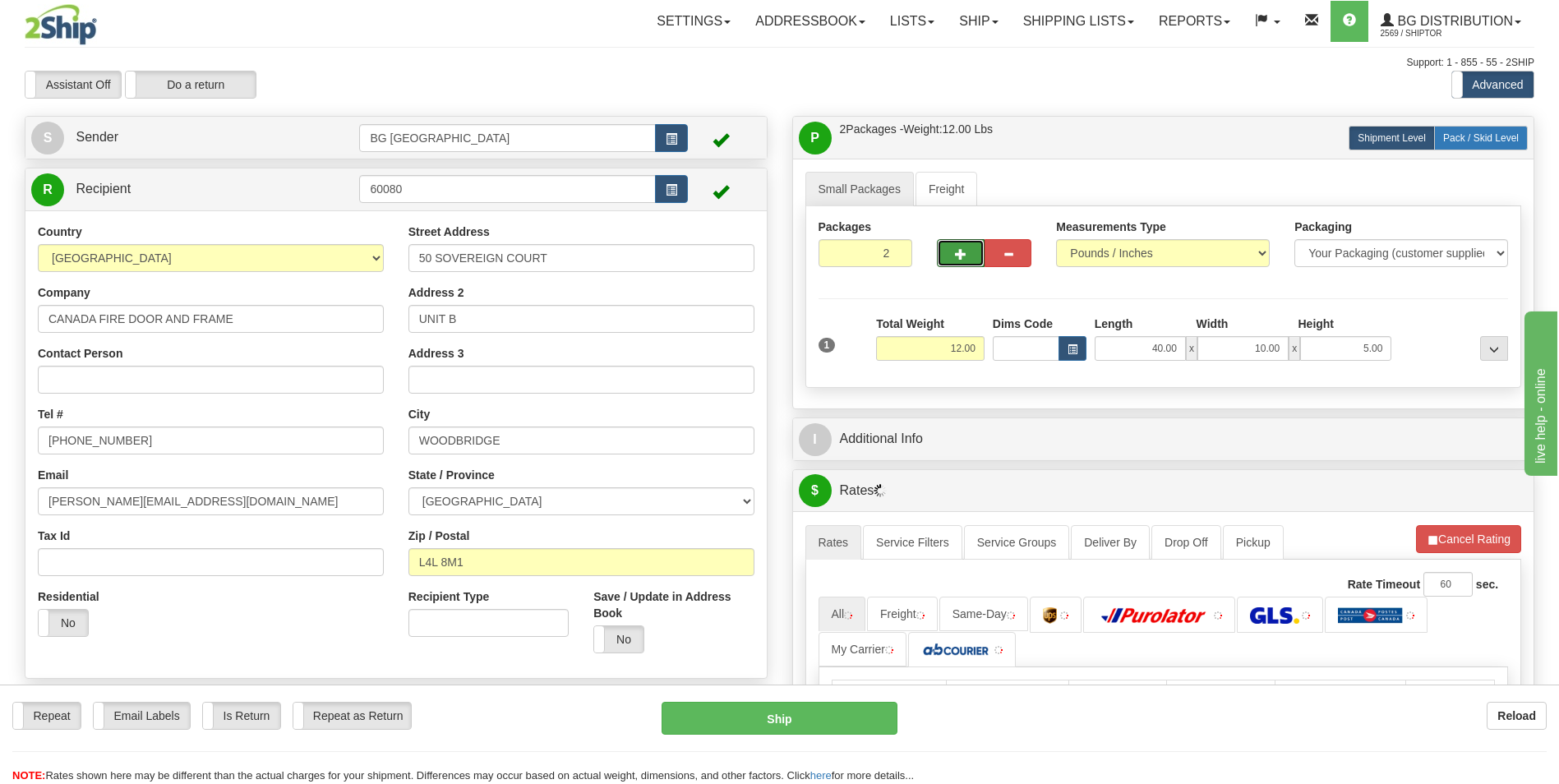
click at [1466, 135] on span "Pack / Skid Level" at bounding box center [1480, 137] width 75 height 12
radio input "true"
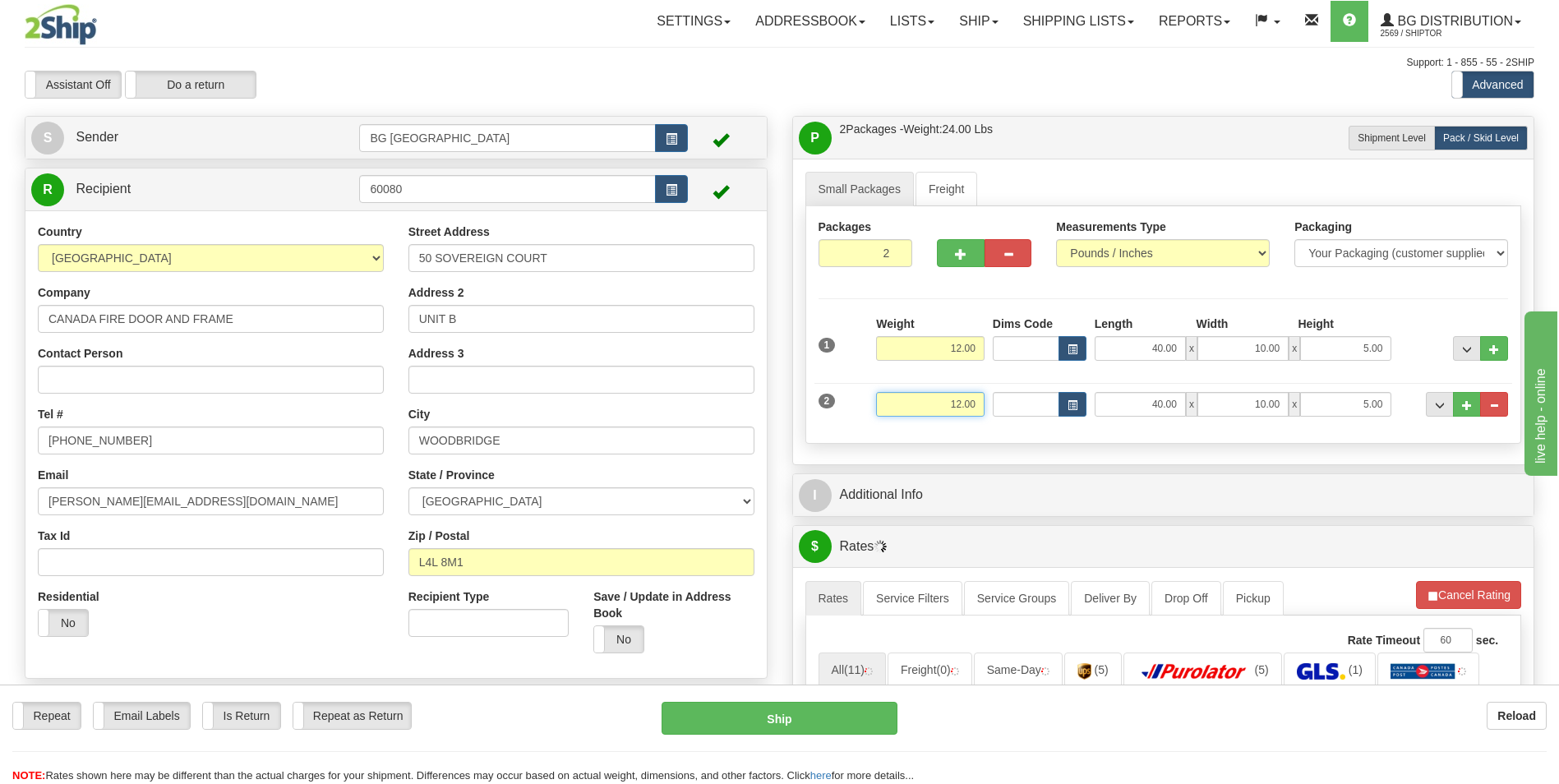
click at [934, 416] on input "12.00" at bounding box center [930, 404] width 109 height 25
type input "30.00"
type input "24.00"
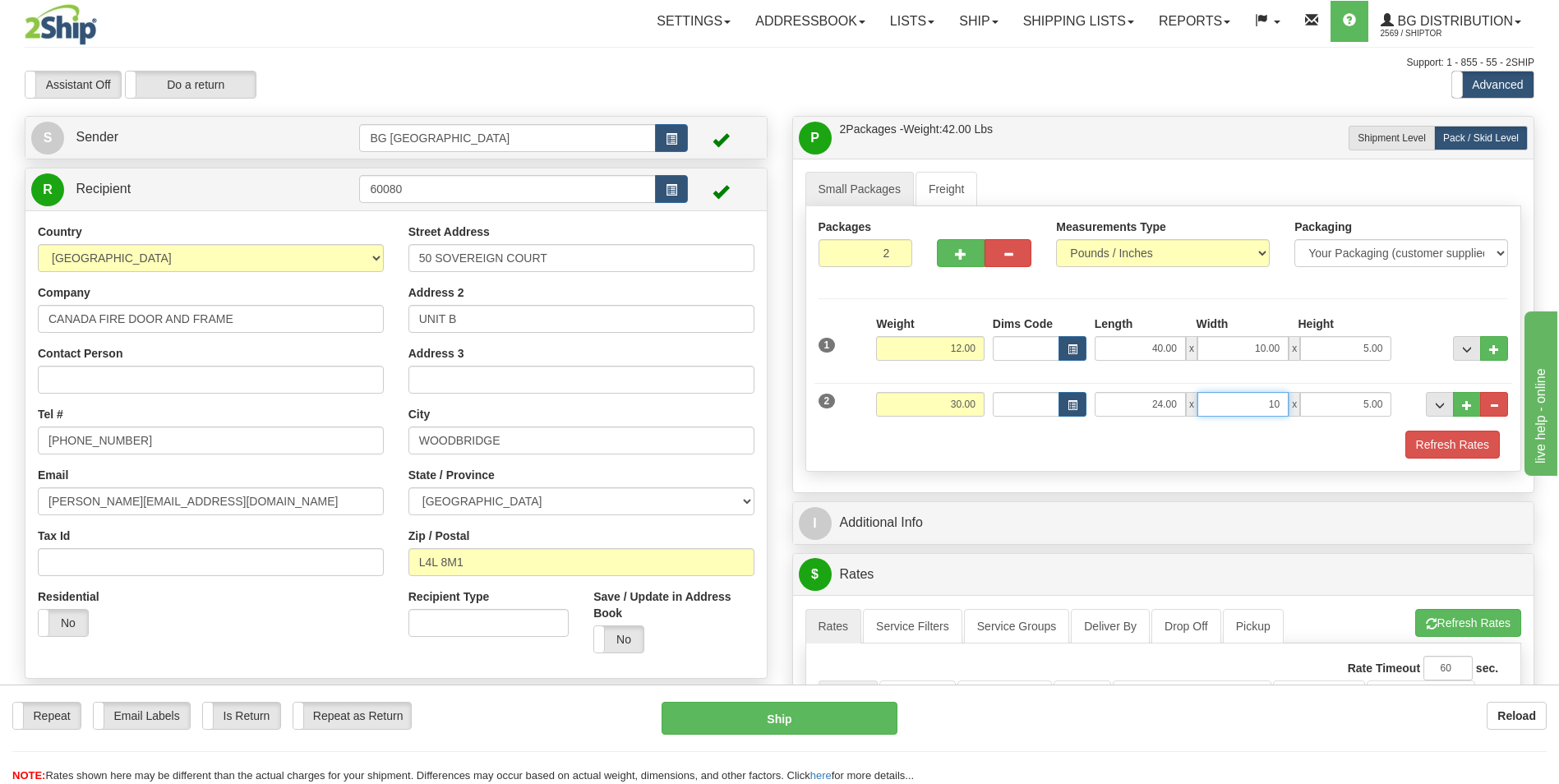
type input "10.00"
click at [1471, 403] on span "..." at bounding box center [1466, 405] width 10 height 9
type input "3"
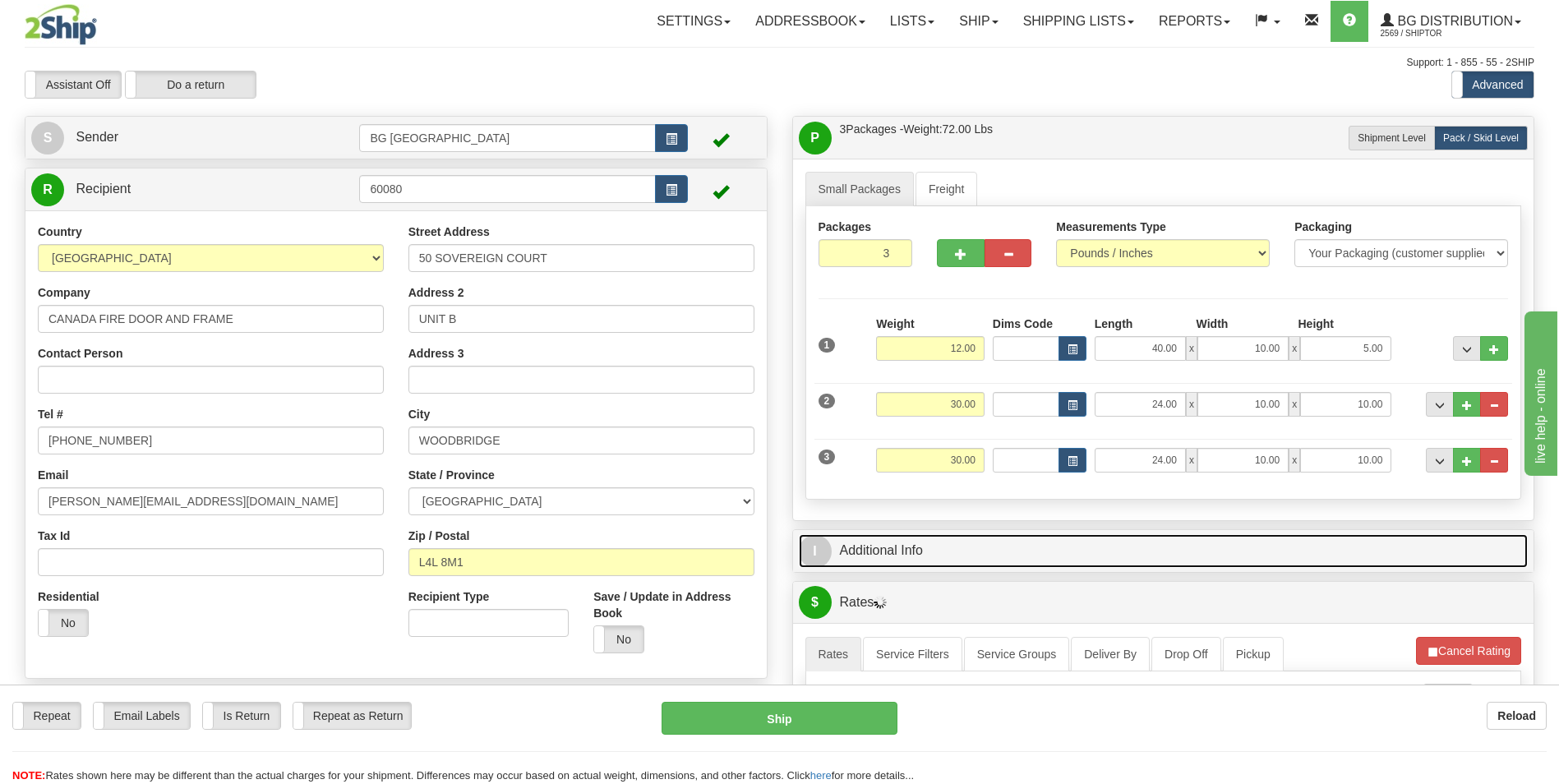
click at [884, 541] on link "I Additional Info" at bounding box center [1163, 550] width 729 height 34
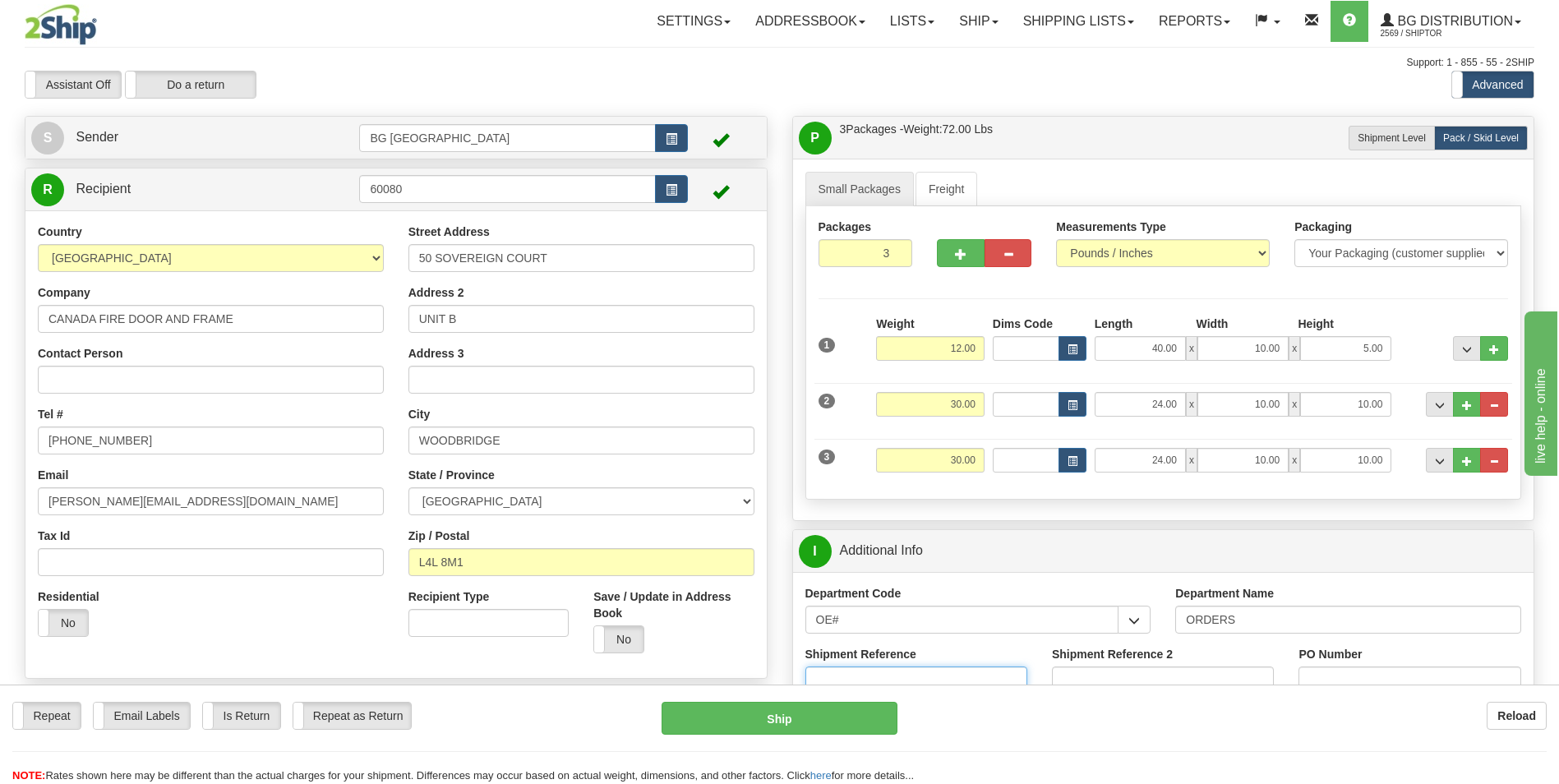
click at [865, 671] on input "Shipment Reference" at bounding box center [916, 680] width 222 height 28
type input "70183296-00"
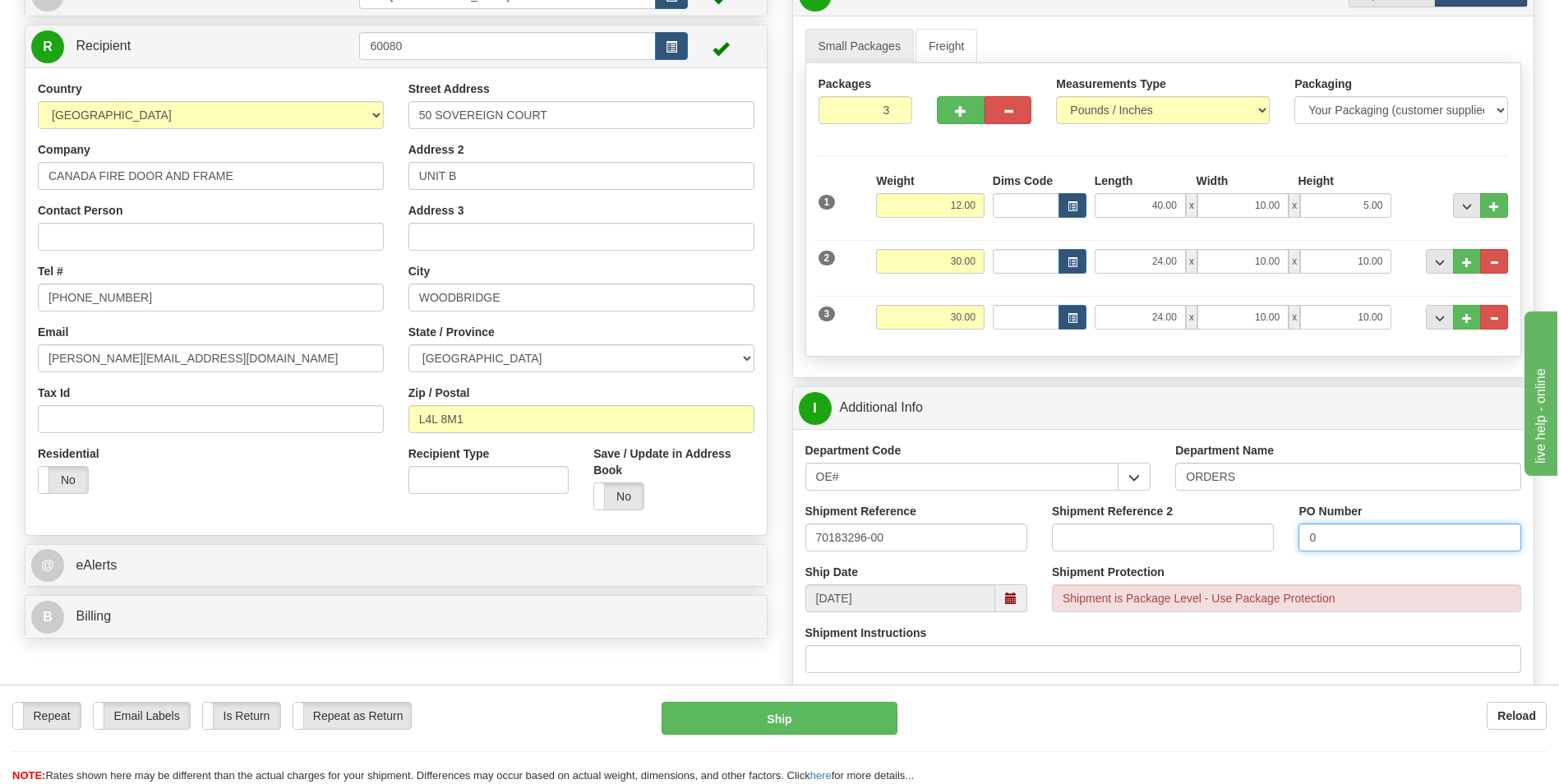
scroll to position [411, 0]
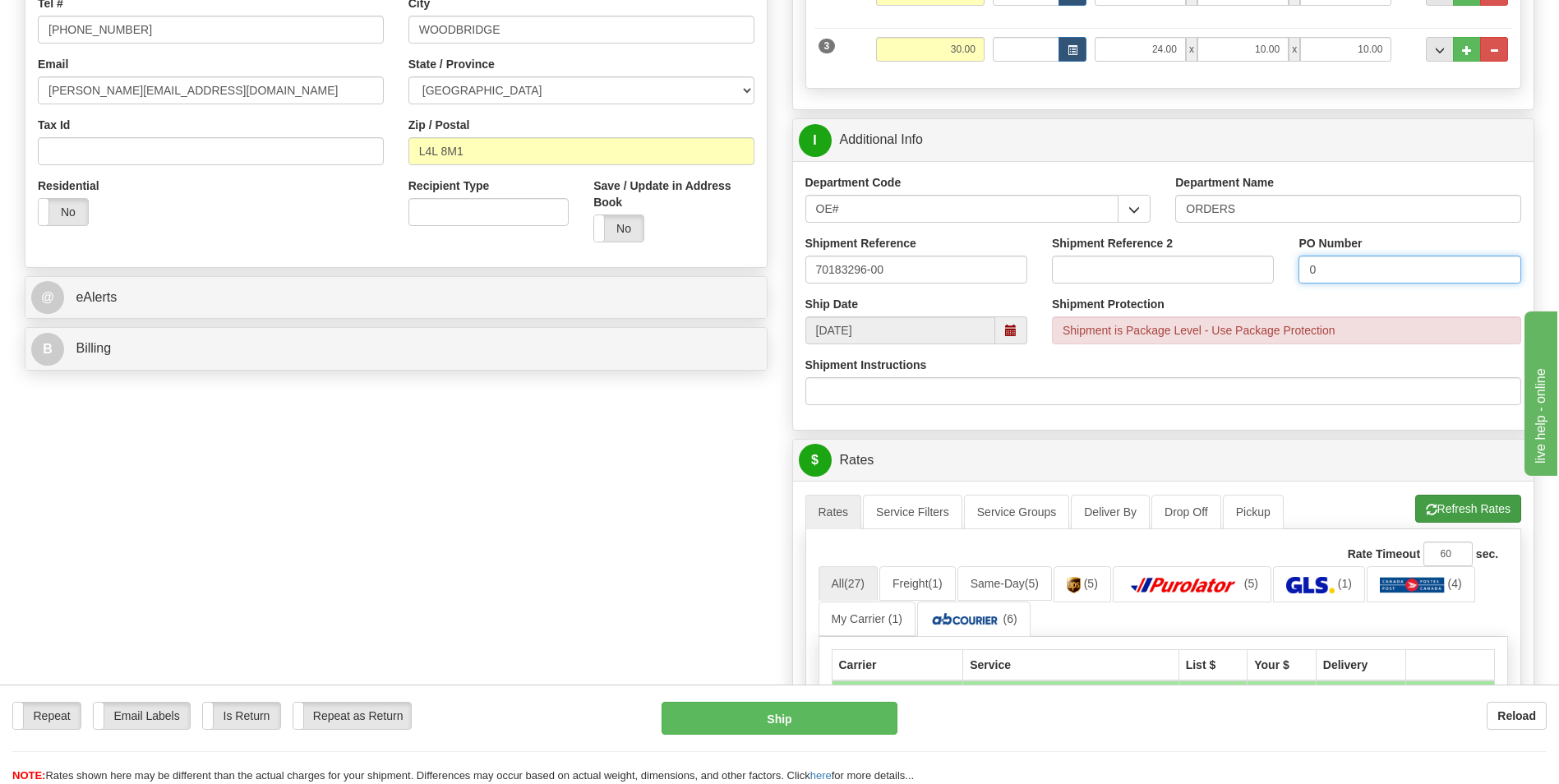
type input "0"
click at [1453, 499] on button "Refresh Rates" at bounding box center [1469, 509] width 106 height 28
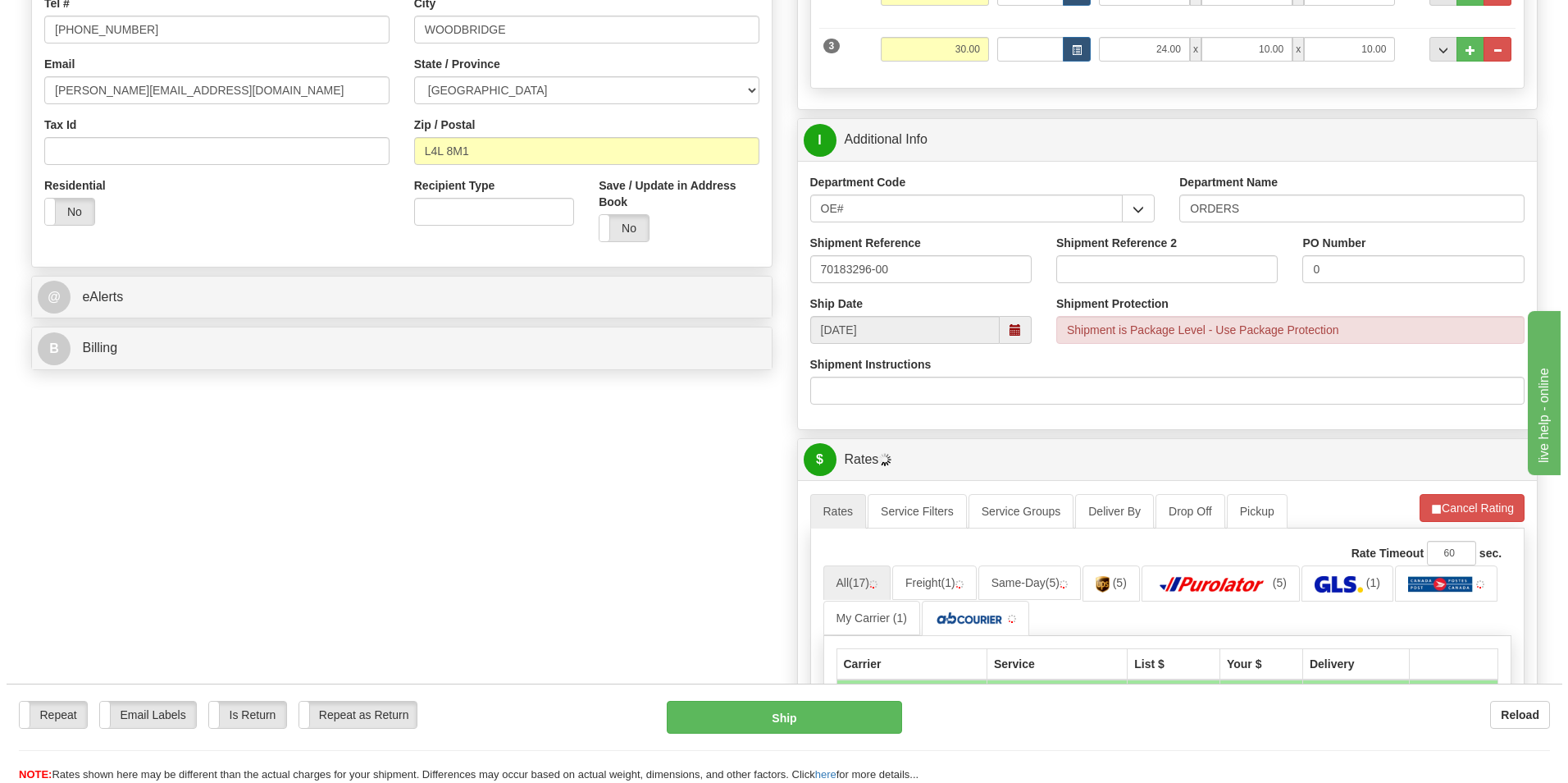
scroll to position [574, 0]
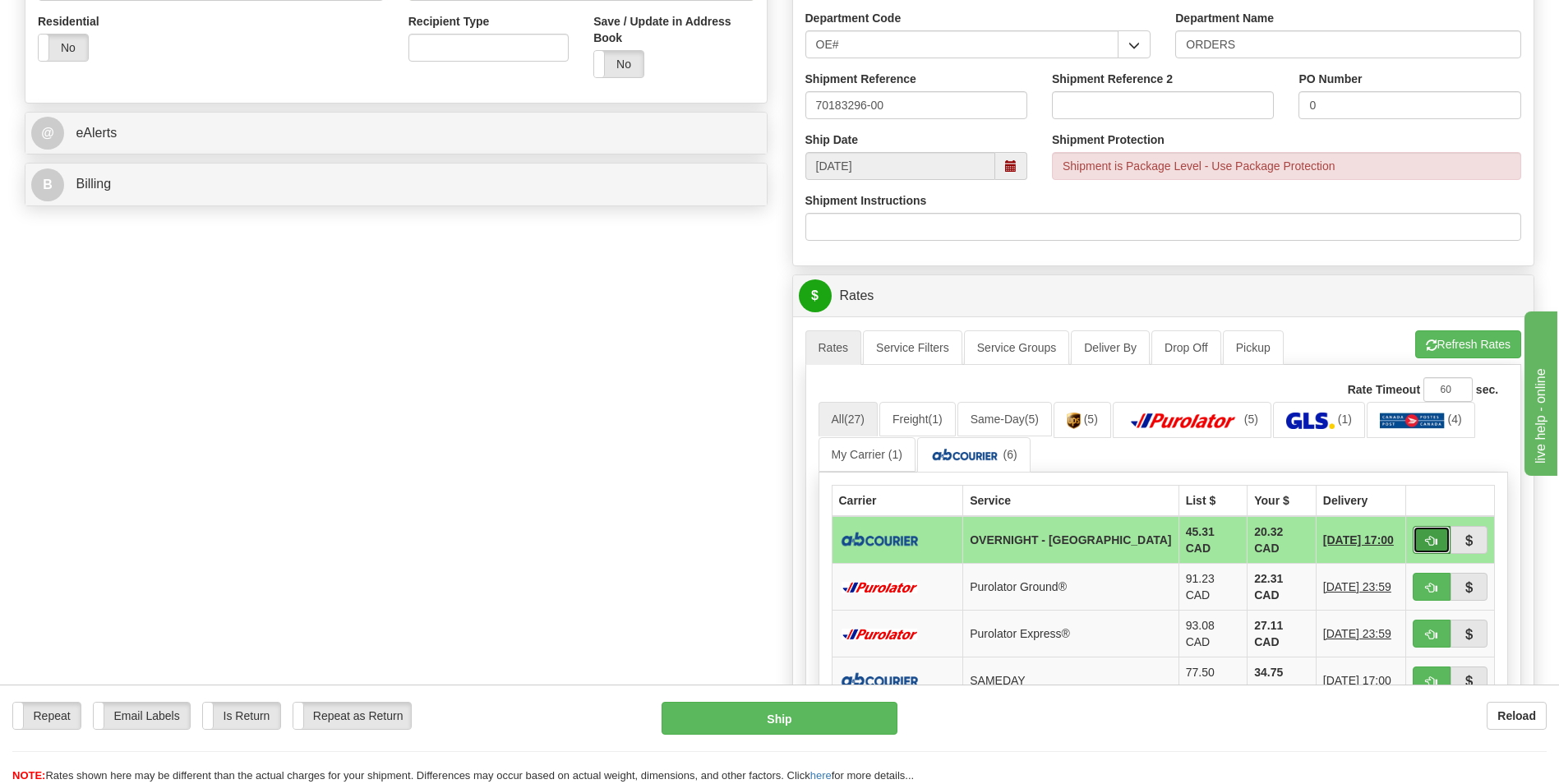
click at [1433, 541] on span "button" at bounding box center [1432, 541] width 12 height 11
type input "4"
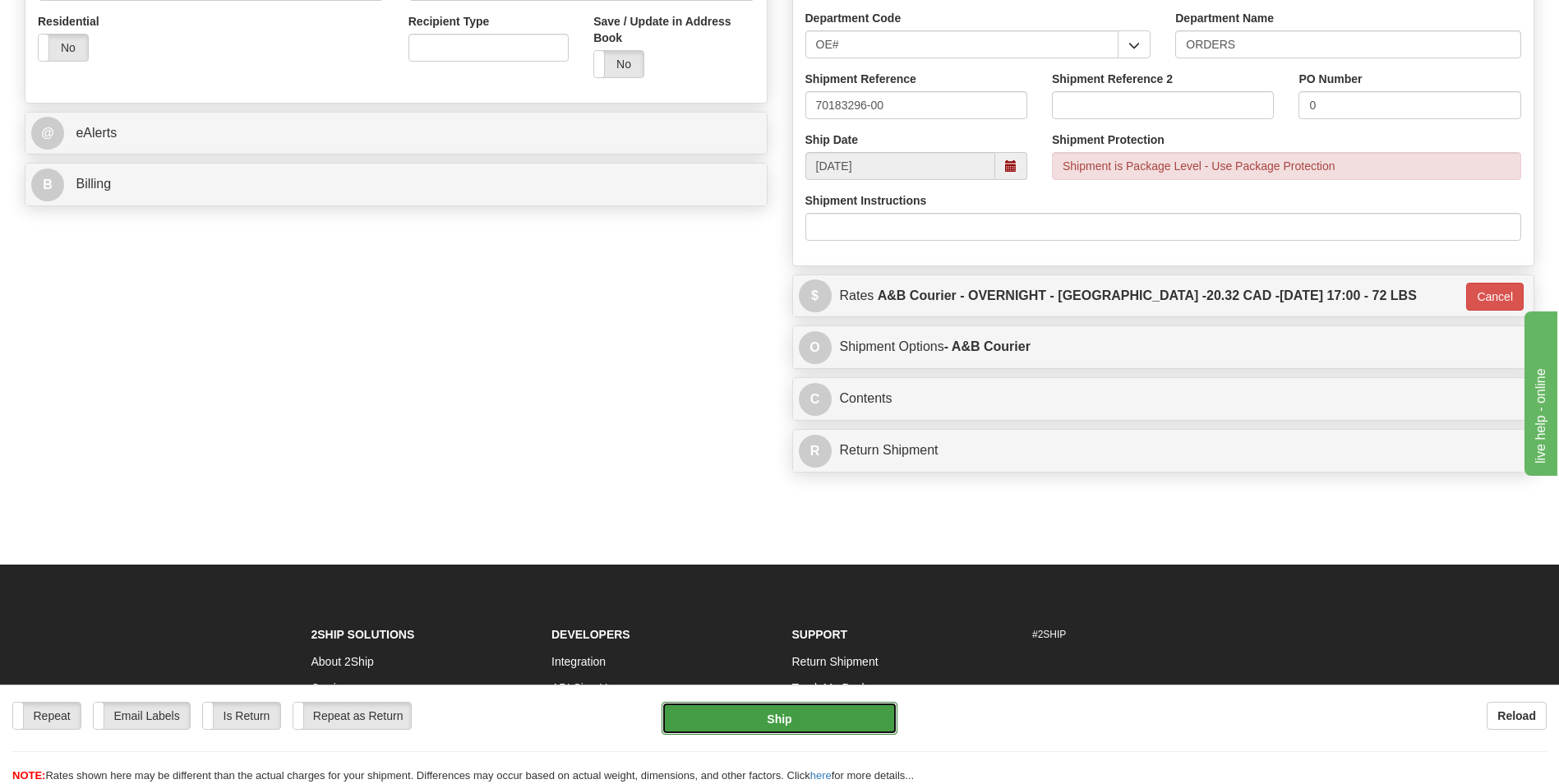
click at [798, 726] on button "Ship" at bounding box center [778, 718] width 235 height 33
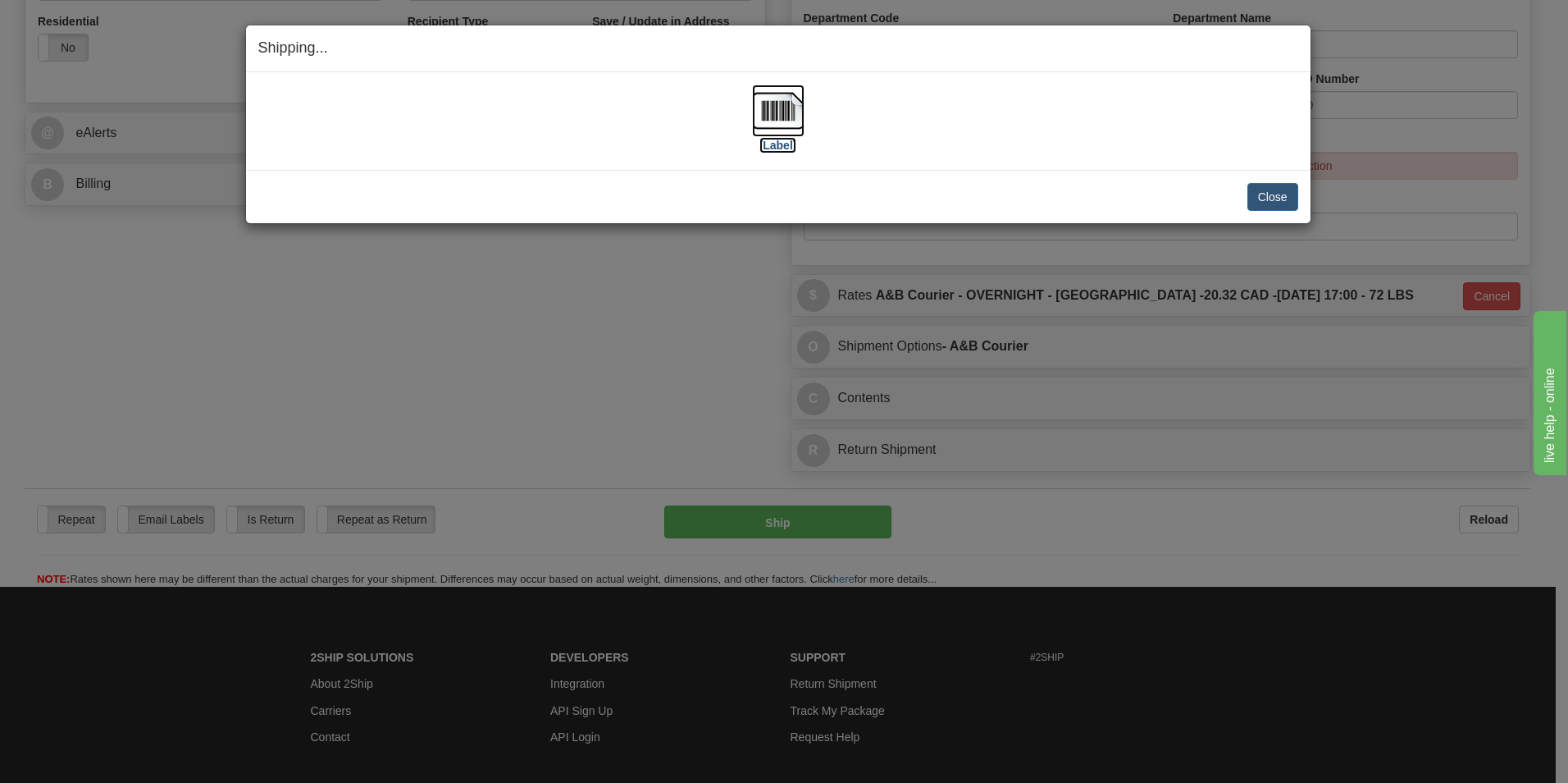
click at [783, 109] on img at bounding box center [777, 110] width 52 height 52
click at [1266, 198] on button "Close" at bounding box center [1273, 197] width 51 height 28
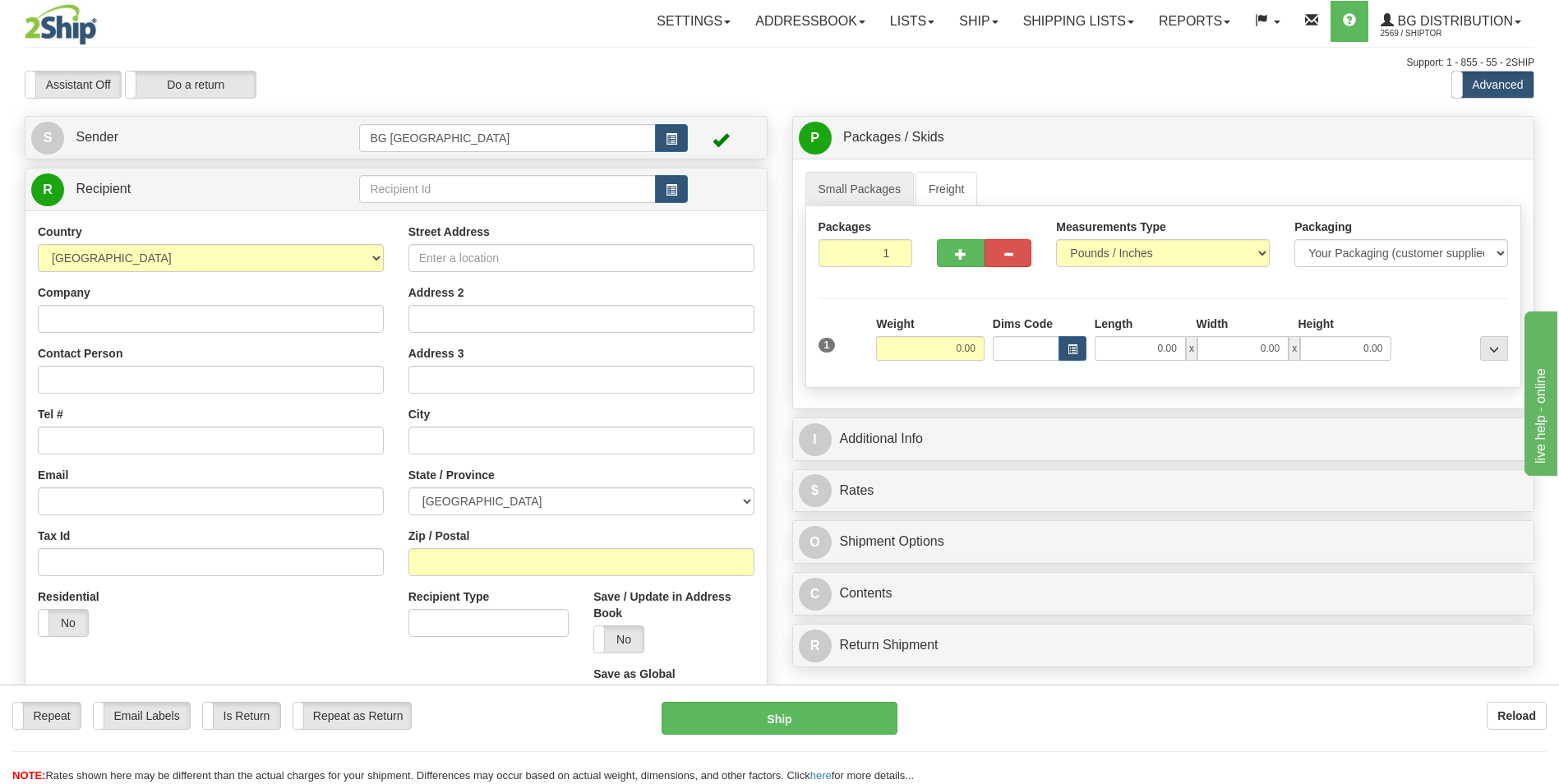
click at [513, 204] on td at bounding box center [523, 189] width 328 height 34
click at [515, 188] on input "text" at bounding box center [507, 189] width 296 height 28
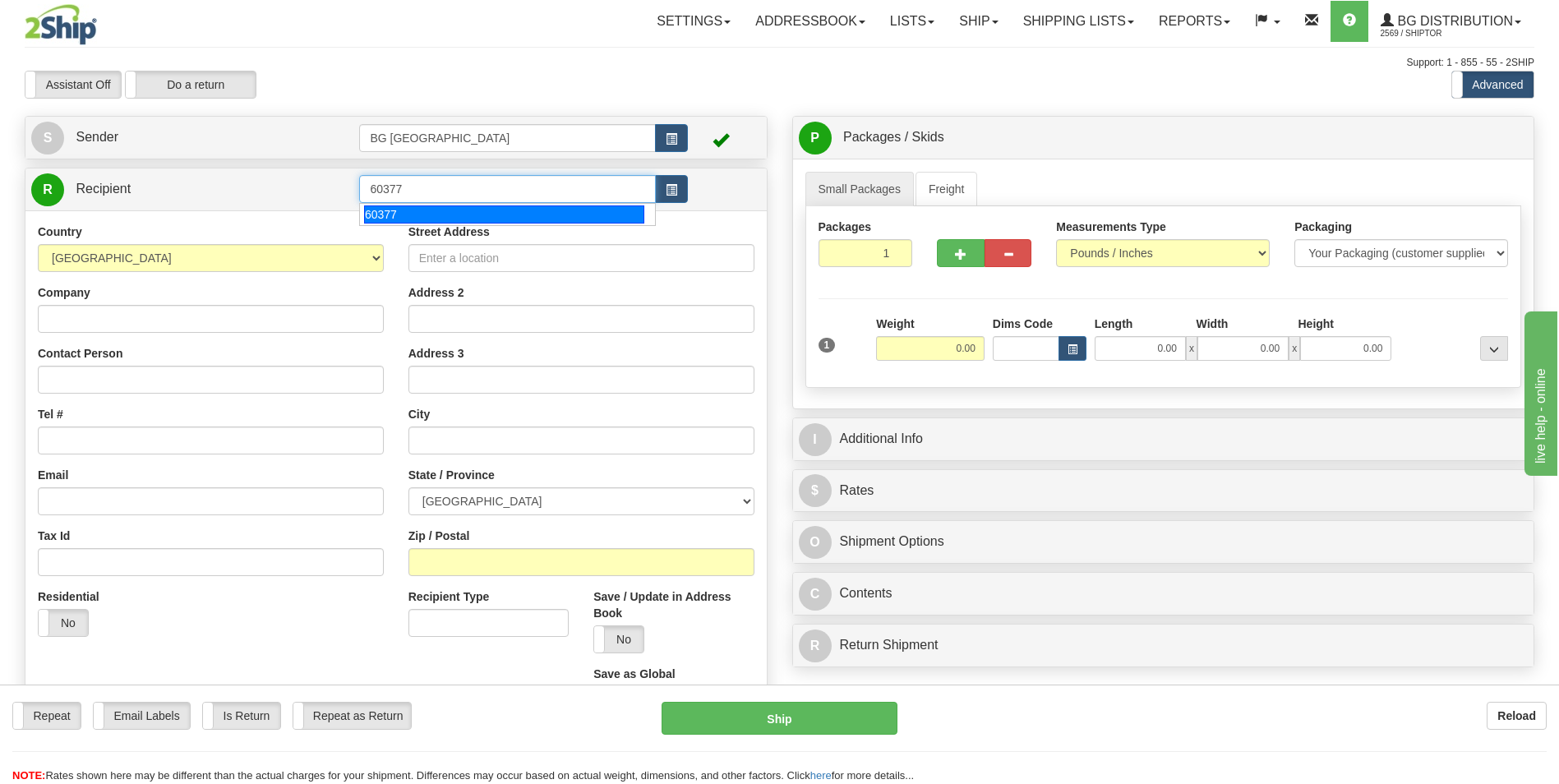
click at [490, 210] on div "60377" at bounding box center [504, 214] width 281 height 18
type input "60377"
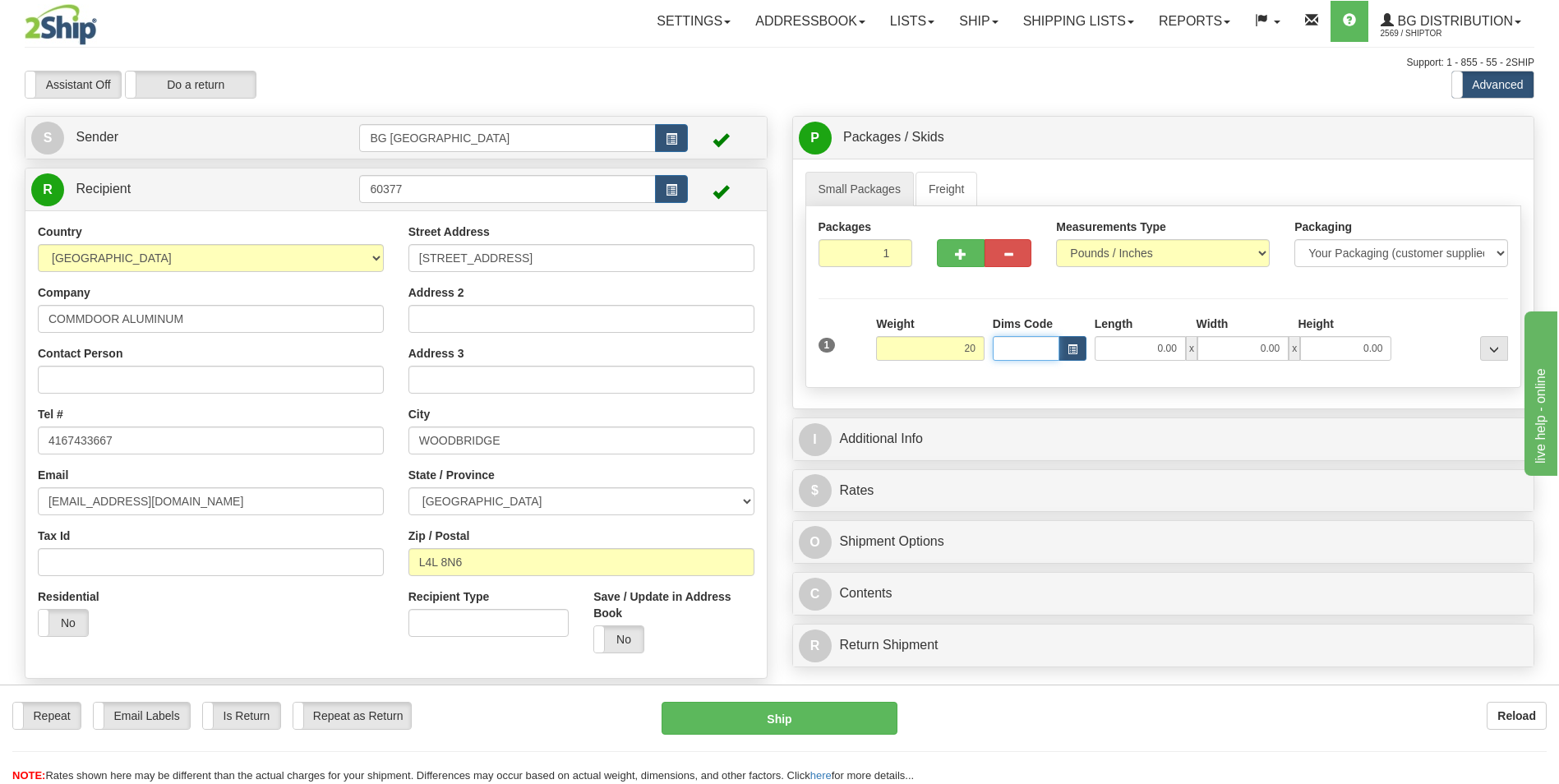
type input "20.00"
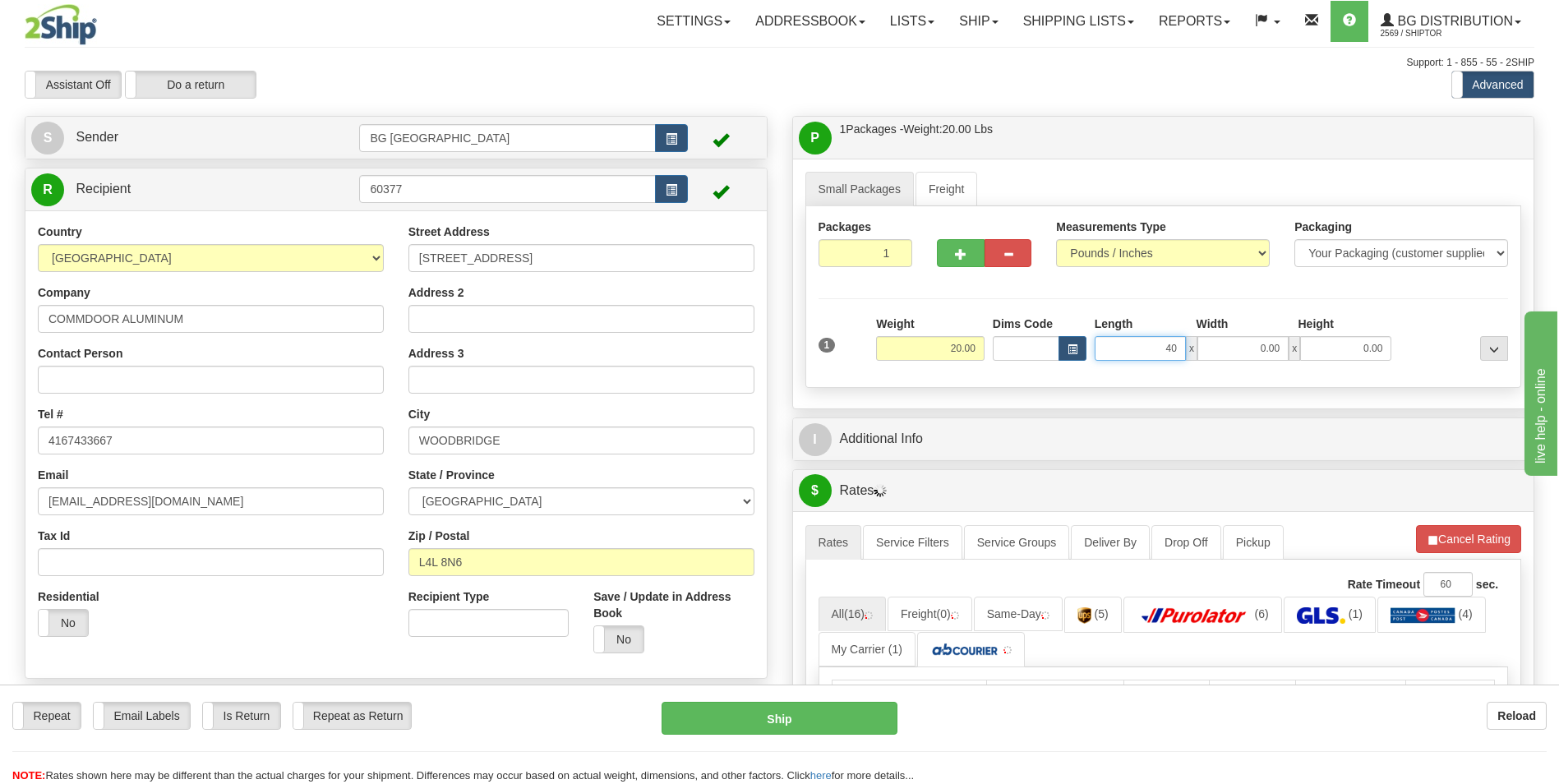
type input "40.00"
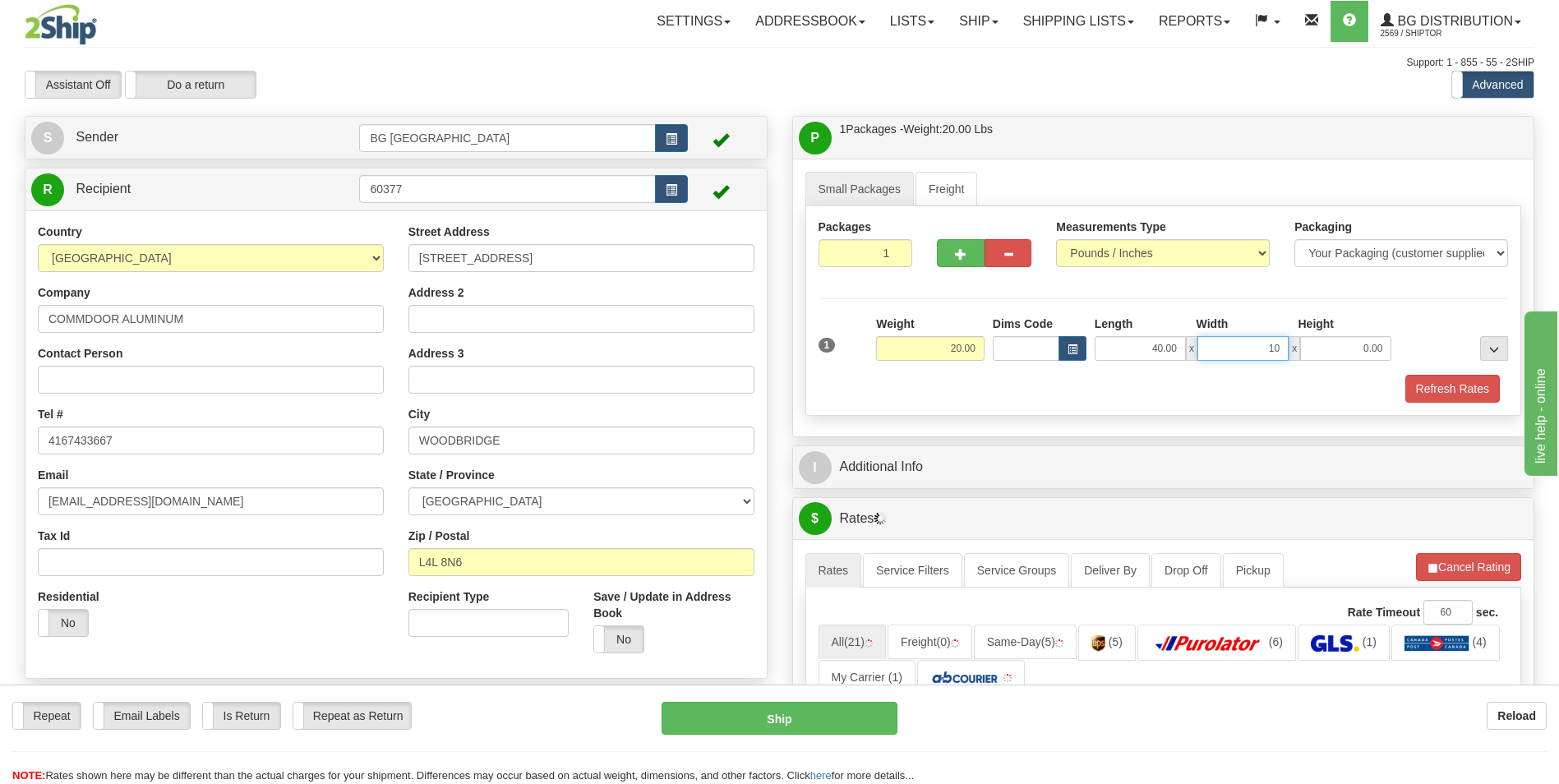
type input "10.00"
type input "5.00"
click at [945, 250] on button "button" at bounding box center [960, 253] width 47 height 28
type input "2"
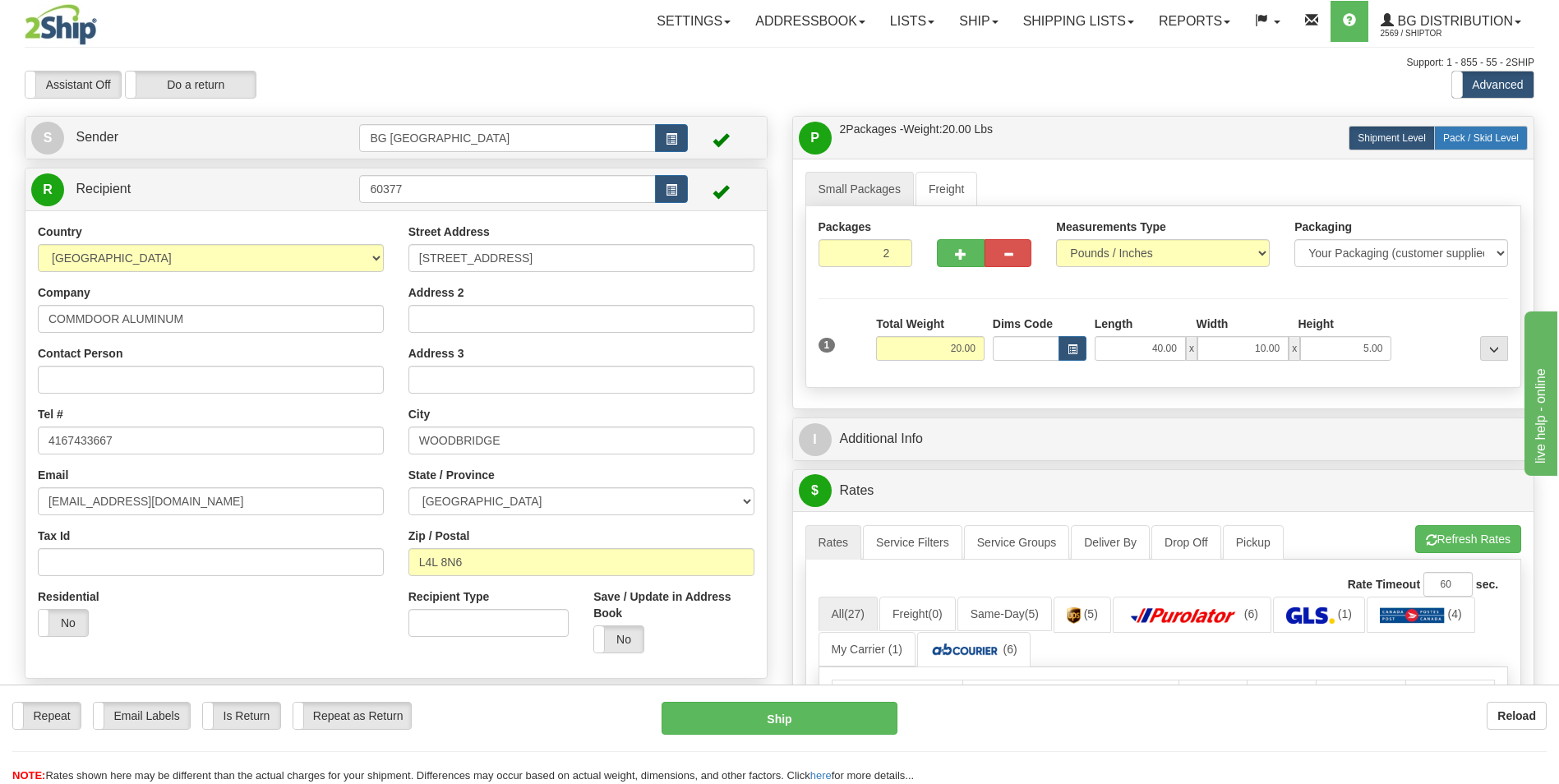
click at [1466, 138] on span "Pack / Skid Level" at bounding box center [1480, 137] width 75 height 12
radio input "true"
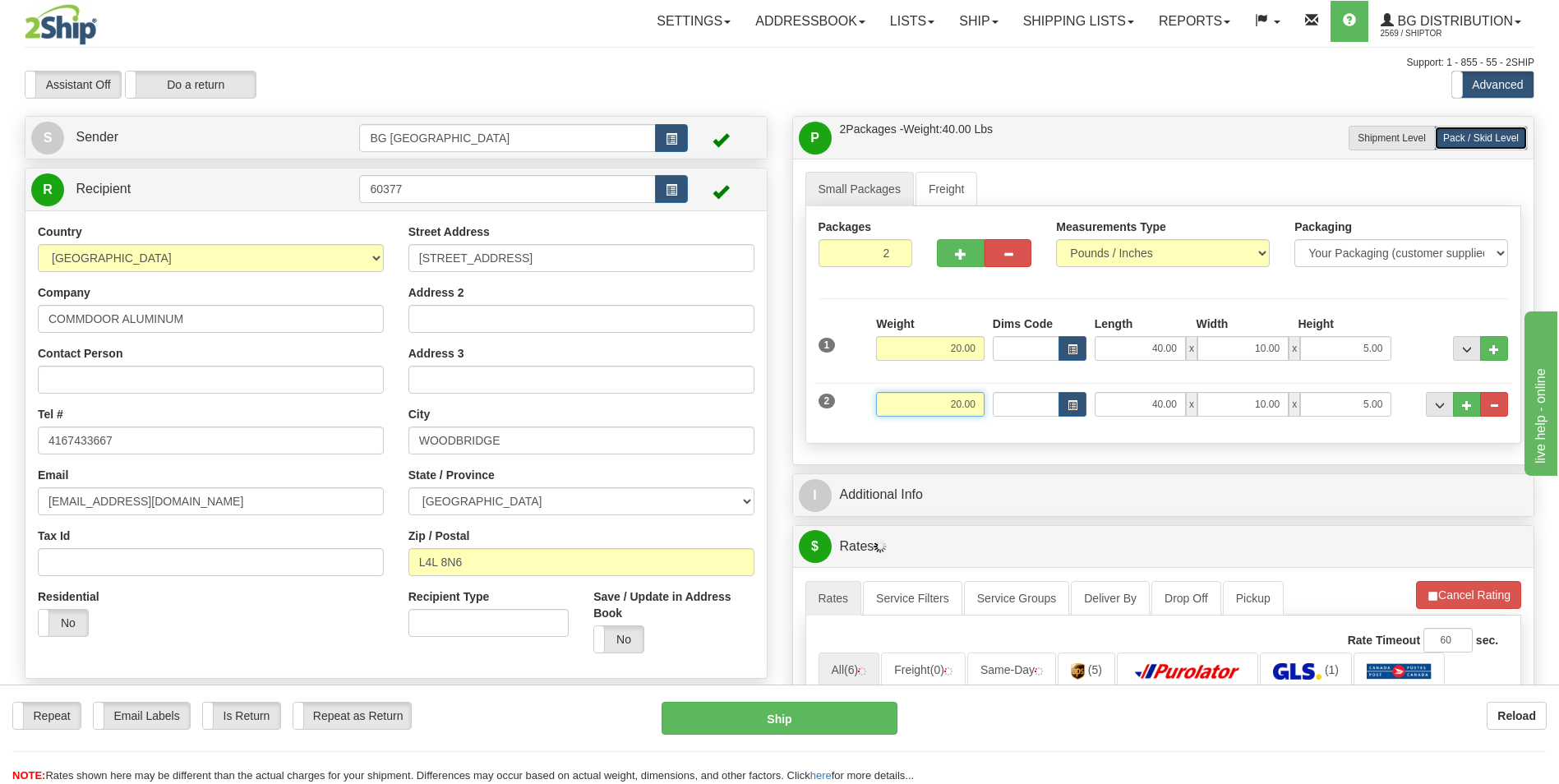
click at [946, 405] on input "20.00" at bounding box center [930, 404] width 109 height 25
type input "10.00"
type input "54.00"
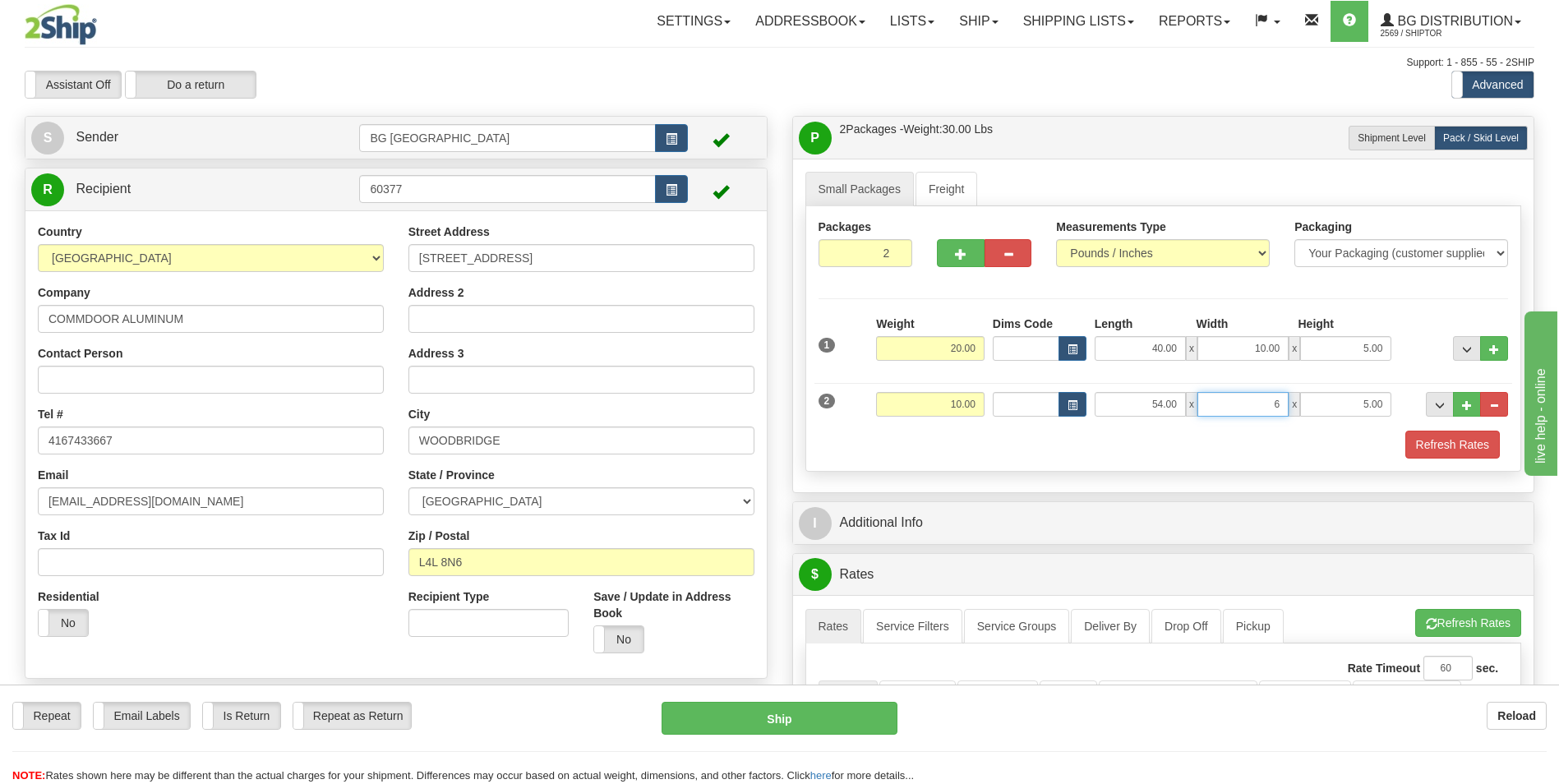
type input "6.00"
type input "2.00"
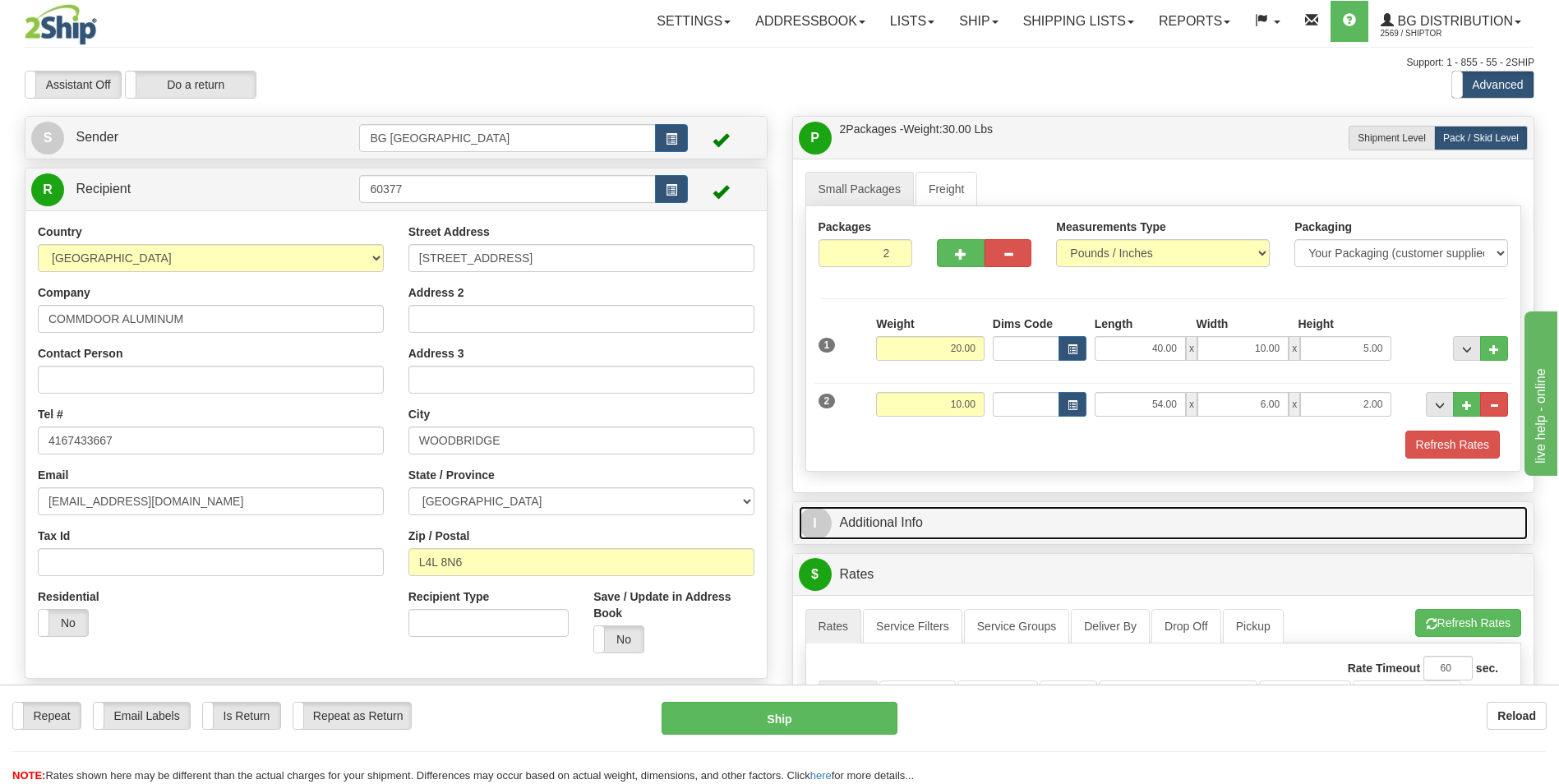
click at [924, 511] on link "I Additional Info" at bounding box center [1163, 523] width 729 height 34
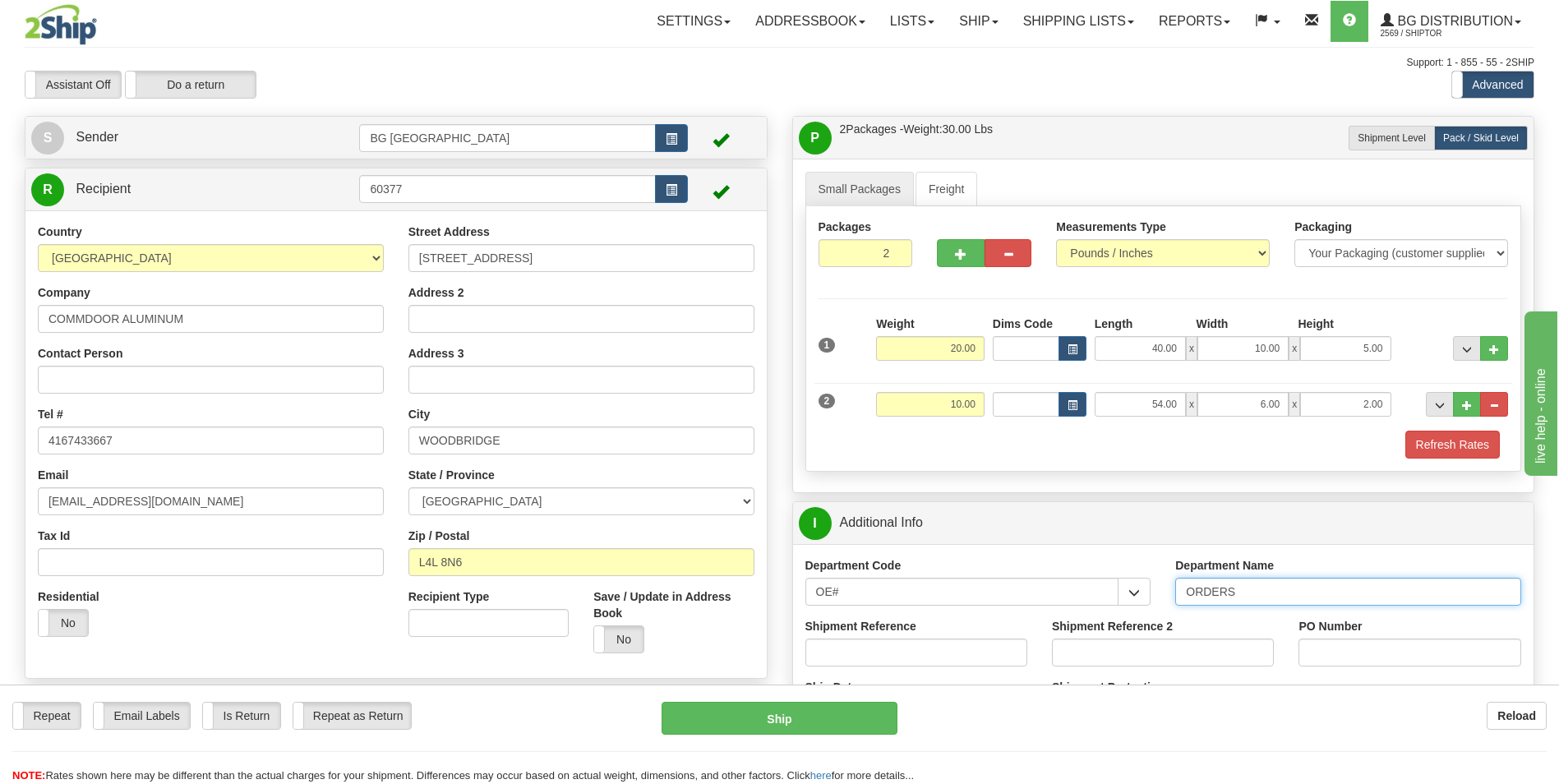
click at [1285, 602] on input "ORDERS" at bounding box center [1347, 592] width 346 height 28
type input "70180515-00"
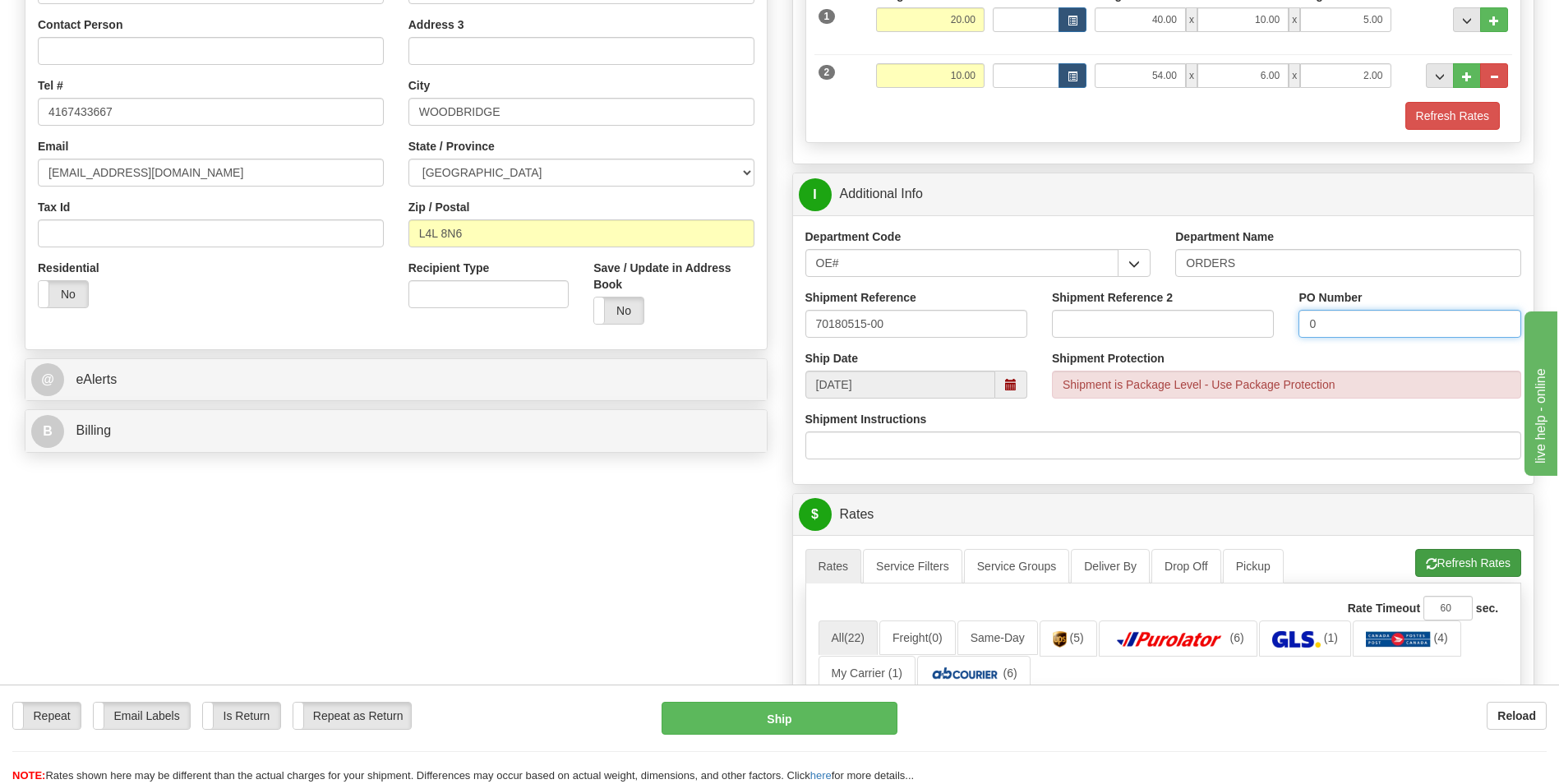
type input "0"
click at [1435, 551] on button "Refresh Rates" at bounding box center [1469, 563] width 106 height 28
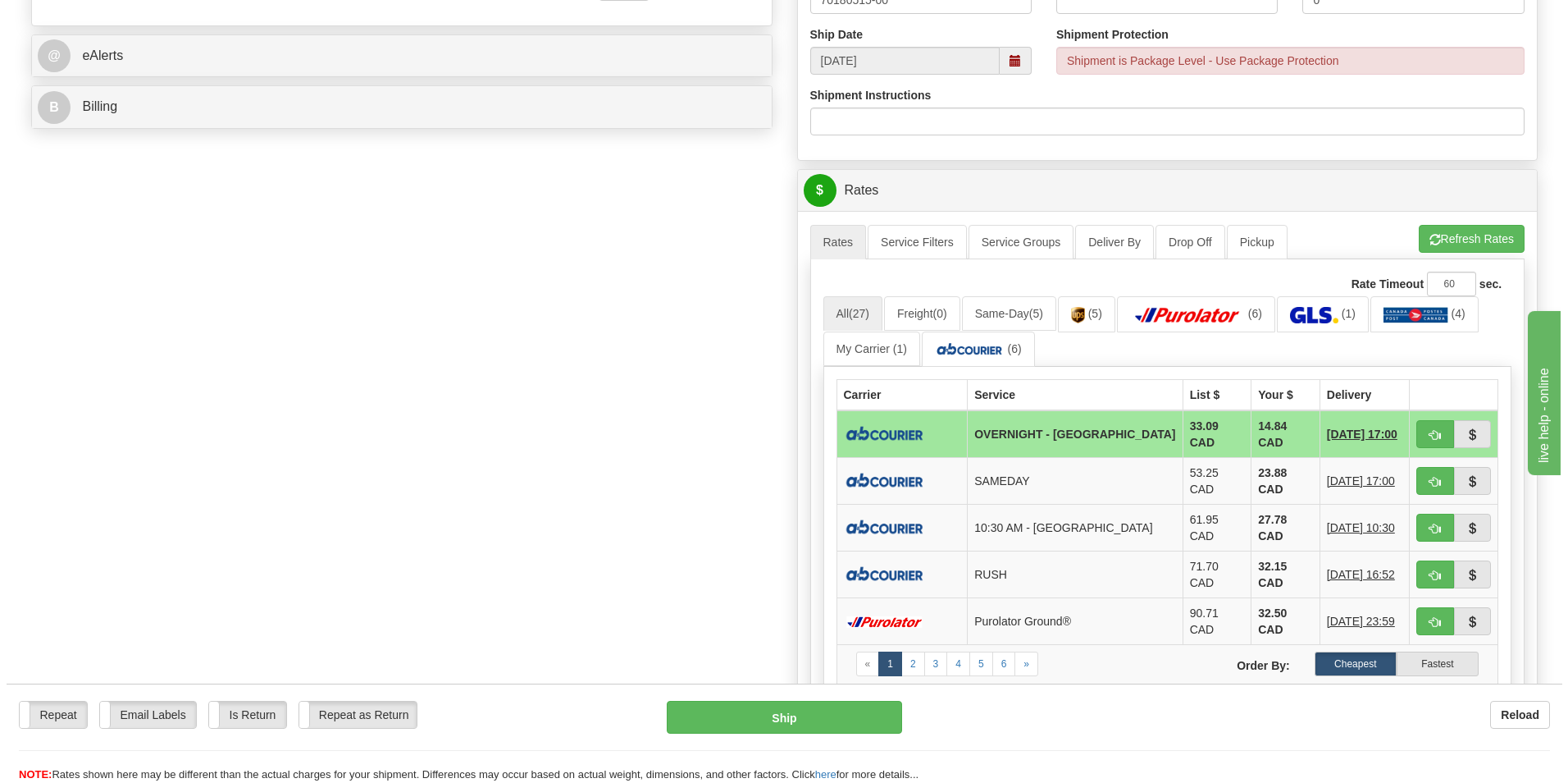
scroll to position [657, 0]
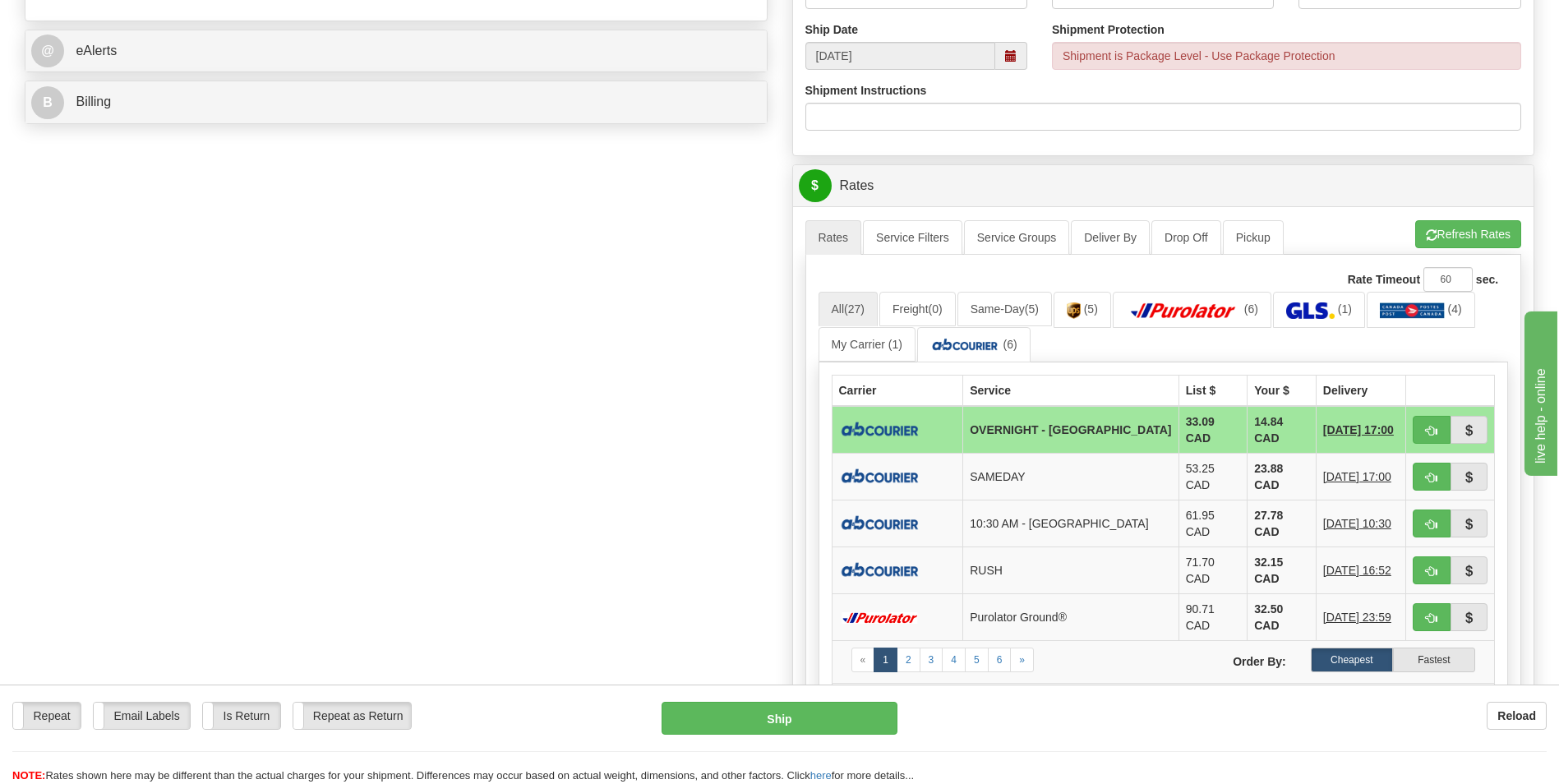
click at [1449, 219] on div "A change has been made which could impact your rate estimate. To ensure the est…" at bounding box center [1163, 219] width 716 height 1
click at [1446, 226] on button "Refresh Rates" at bounding box center [1469, 234] width 106 height 28
click at [1413, 421] on button "button" at bounding box center [1432, 430] width 38 height 28
type input "4"
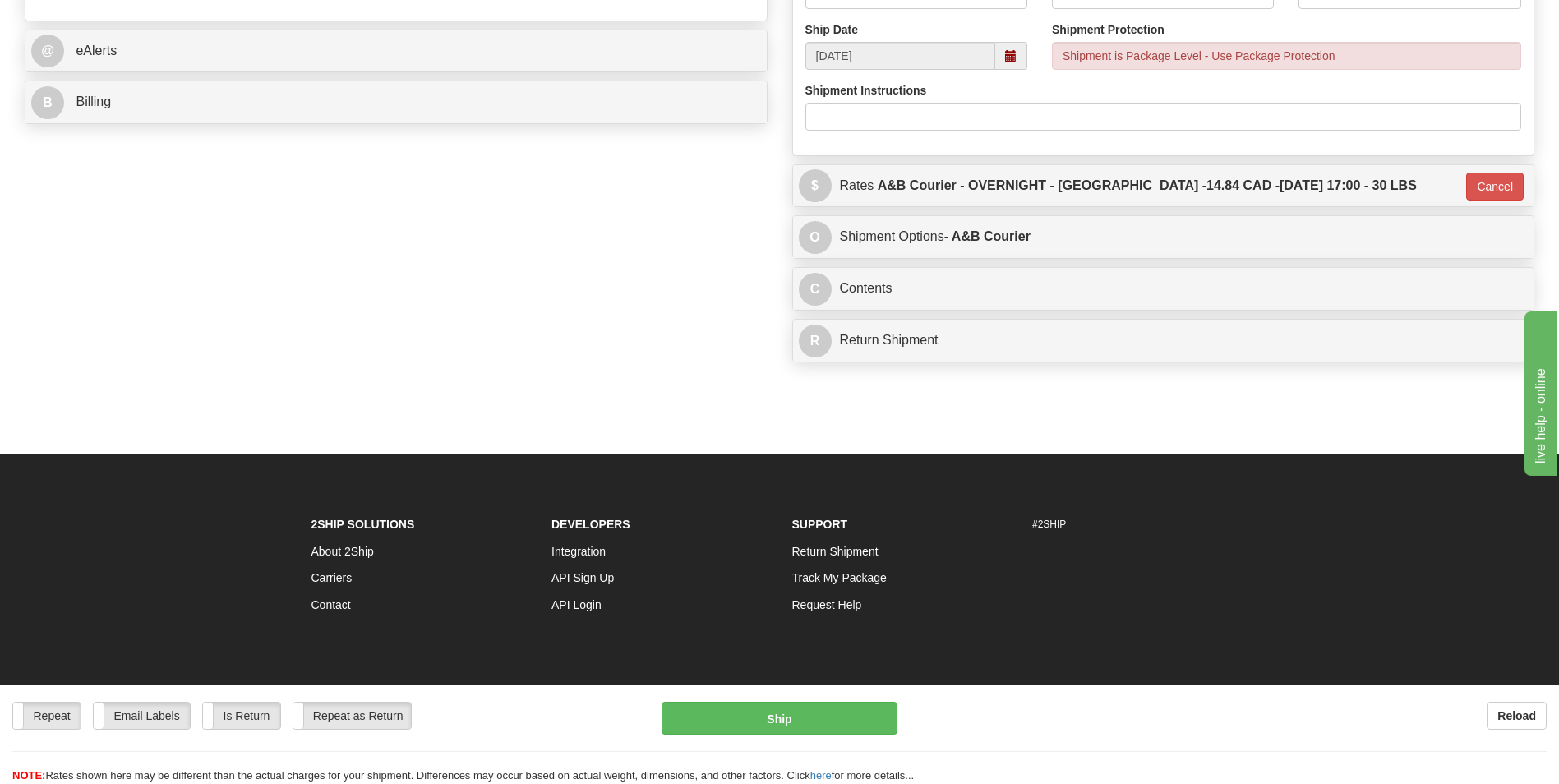
click at [806, 689] on div "Repeat Repeat Email Labels Email Labels Edit Is Return Is Return Repeat as Retu…" at bounding box center [779, 734] width 1559 height 99
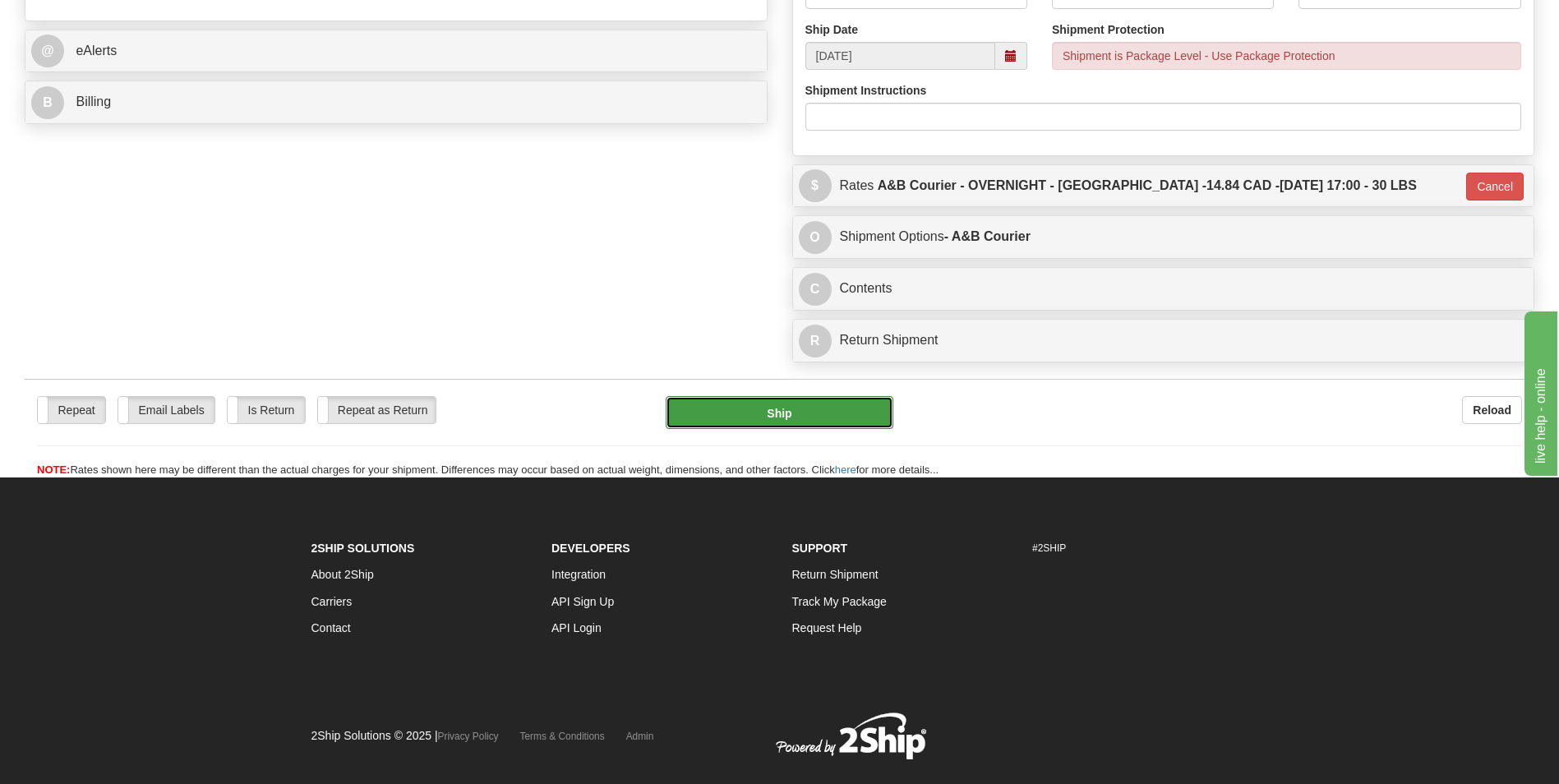
click at [752, 412] on button "Ship" at bounding box center [779, 411] width 227 height 33
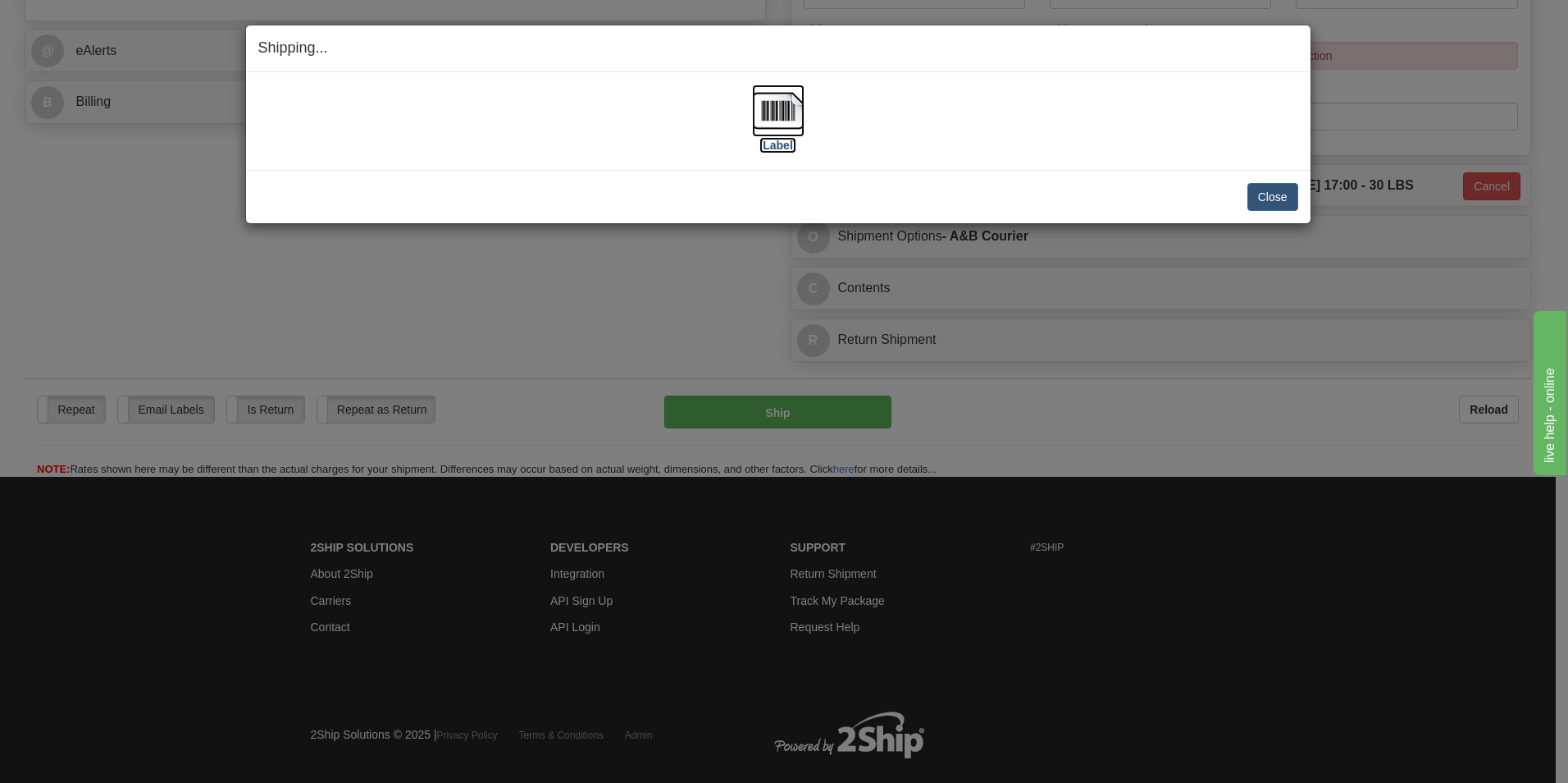
click at [779, 108] on img at bounding box center [777, 110] width 52 height 52
click at [1266, 197] on button "Close" at bounding box center [1273, 197] width 51 height 28
